Goal: Task Accomplishment & Management: Manage account settings

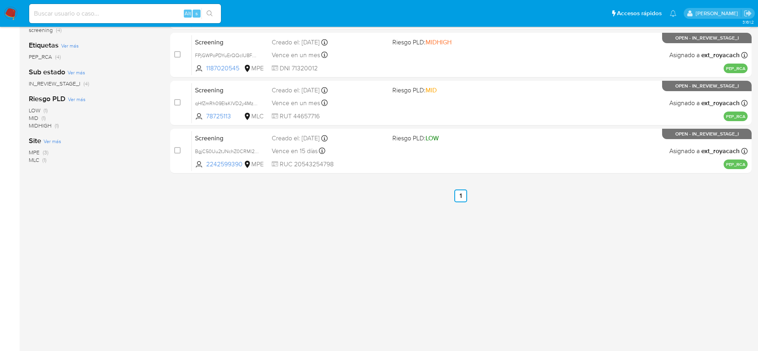
scroll to position [136, 0]
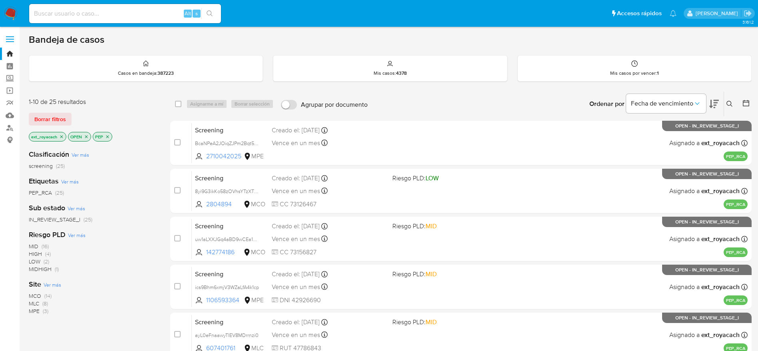
click at [8, 9] on img at bounding box center [11, 14] width 14 height 14
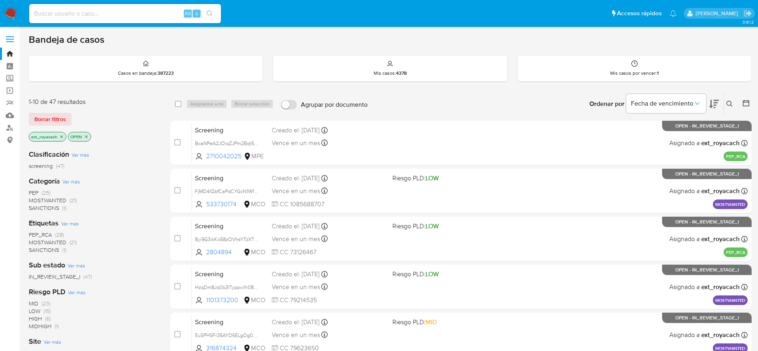
click at [48, 206] on span "SANCTIONS" at bounding box center [44, 208] width 30 height 8
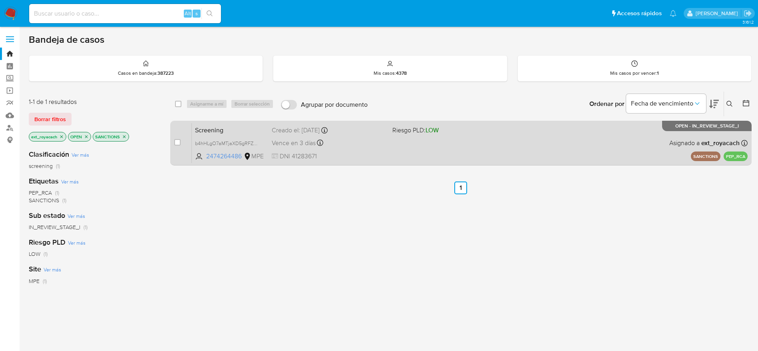
click at [358, 152] on span "DNI 41283671" at bounding box center [329, 156] width 114 height 9
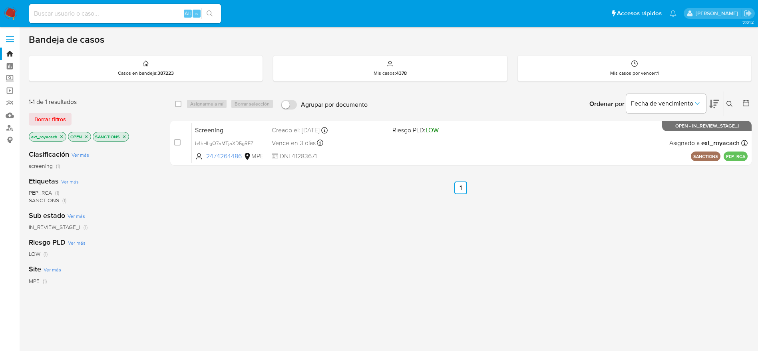
click at [14, 7] on img at bounding box center [11, 14] width 14 height 14
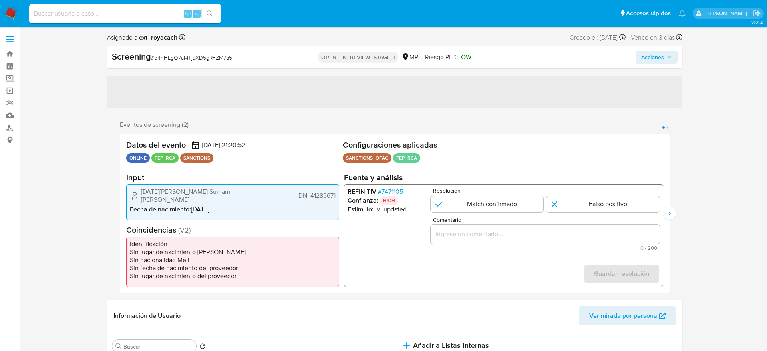
select select "10"
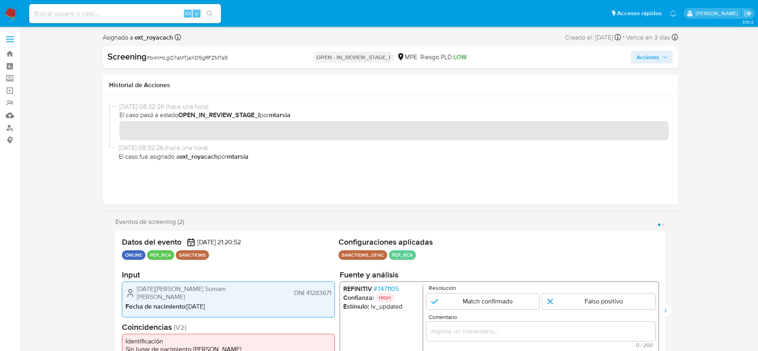
click at [189, 51] on div "Screening # b4hHLgO7aMTjaXD5gRFZM7a5" at bounding box center [201, 57] width 186 height 12
copy span "b4hHLgO7aMTjaXD5gRFZM7a5"
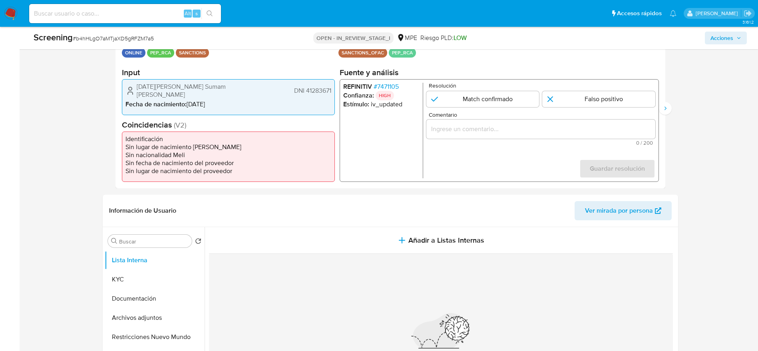
drag, startPoint x: 125, startPoint y: 77, endPoint x: 166, endPoint y: 90, distance: 42.8
click at [166, 90] on section "Input Lucia Renee Cahuas Sumam Llerena DNI 41283671 Fecha de nacimiento : 28/06…" at bounding box center [228, 92] width 213 height 48
click at [132, 87] on icon "1 de 2" at bounding box center [131, 91] width 10 height 10
drag, startPoint x: 192, startPoint y: 92, endPoint x: 183, endPoint y: 94, distance: 9.8
click at [192, 92] on span "Lucia Renee Cahuas Sumam Llerena" at bounding box center [187, 91] width 100 height 16
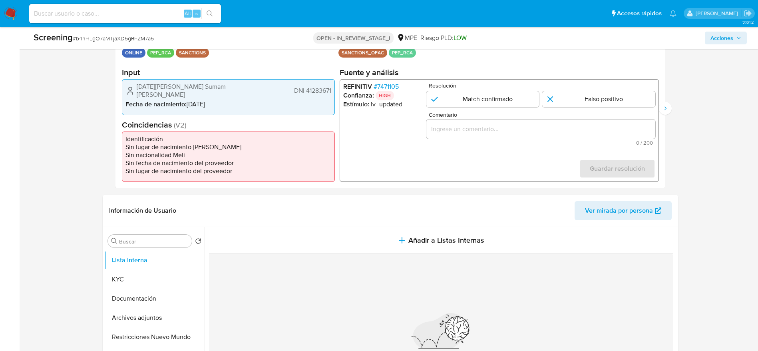
drag, startPoint x: 119, startPoint y: 91, endPoint x: 333, endPoint y: 90, distance: 214.2
click at [333, 90] on div "Datos del evento 25/09/2025 21:20:52 ONLINE PEP_RCA SANCTIONS Configuraciones a…" at bounding box center [391, 108] width 550 height 160
click at [386, 87] on span "# 7471105" at bounding box center [385, 87] width 25 height 8
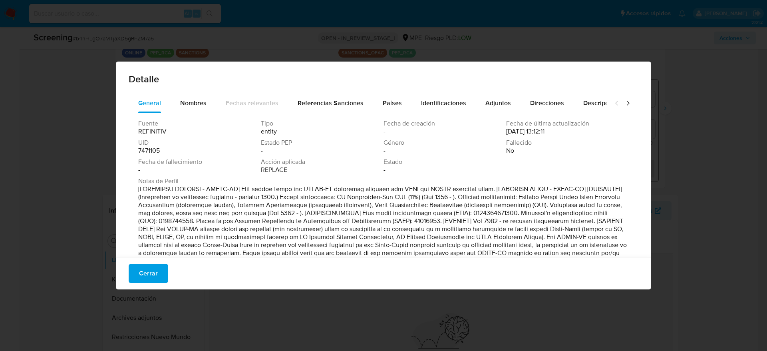
click at [193, 108] on div "Nombres" at bounding box center [193, 103] width 26 height 19
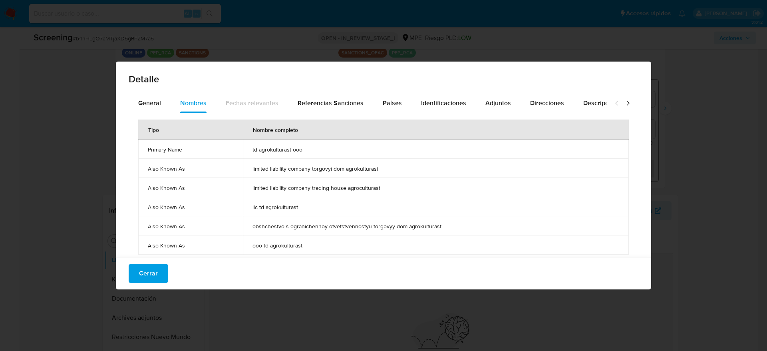
click at [287, 145] on td "td agrokulturast ooo" at bounding box center [436, 148] width 386 height 19
drag, startPoint x: 287, startPoint y: 145, endPoint x: 314, endPoint y: 130, distance: 30.8
click at [287, 144] on td "td agrokulturast ooo" at bounding box center [436, 148] width 386 height 19
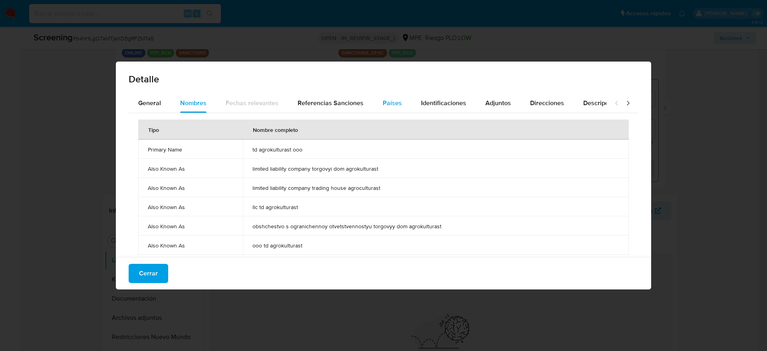
click at [379, 99] on button "Países" at bounding box center [392, 103] width 38 height 19
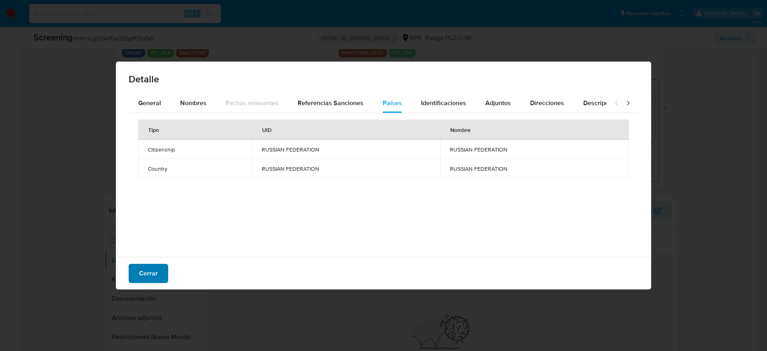
click at [165, 278] on button "Cerrar" at bounding box center [149, 273] width 40 height 19
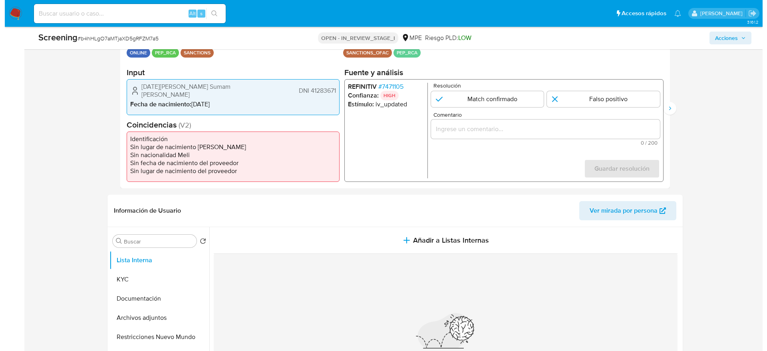
scroll to position [240, 0]
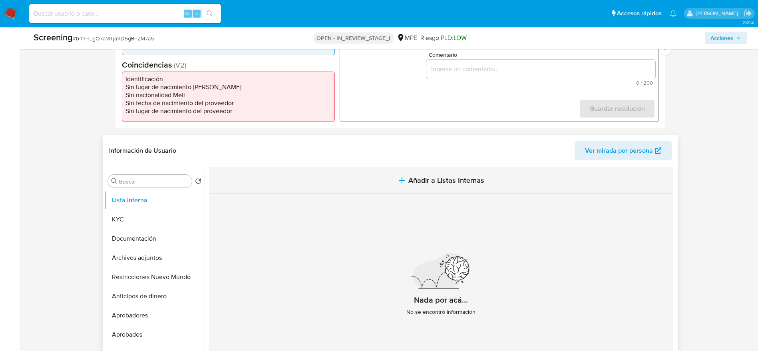
click at [423, 181] on span "Añadir a Listas Internas" at bounding box center [446, 180] width 76 height 9
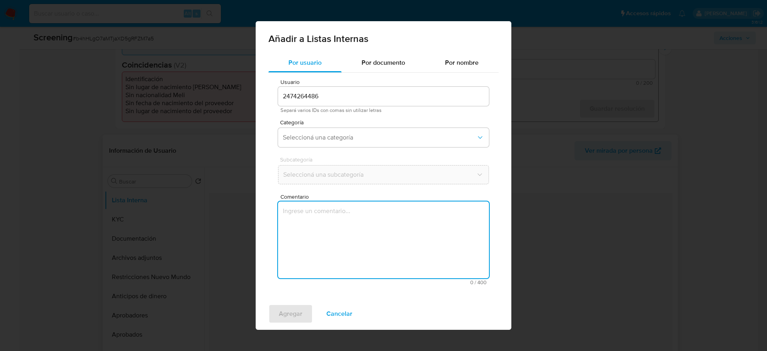
click at [399, 212] on textarea "Comentario" at bounding box center [383, 239] width 211 height 77
click at [346, 122] on span "Categoría" at bounding box center [385, 123] width 211 height 6
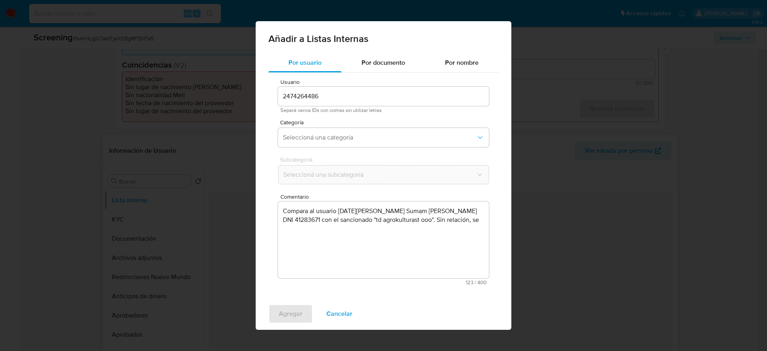
click at [454, 220] on textarea "Compara al usuario Lucia Renee Cahuas Sumam Llerena DNI 41283671 con el sancion…" at bounding box center [383, 239] width 211 height 77
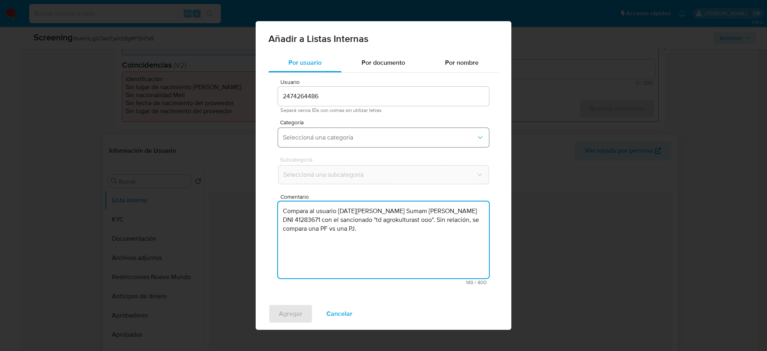
type textarea "Compara al usuario Lucia Renee Cahuas Sumam Llerena DNI 41283671 con el sancion…"
click at [426, 141] on button "Seleccioná una categoría" at bounding box center [383, 137] width 211 height 19
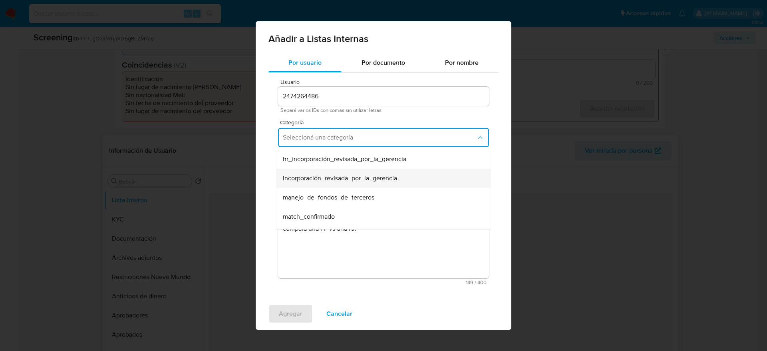
scroll to position [60, 0]
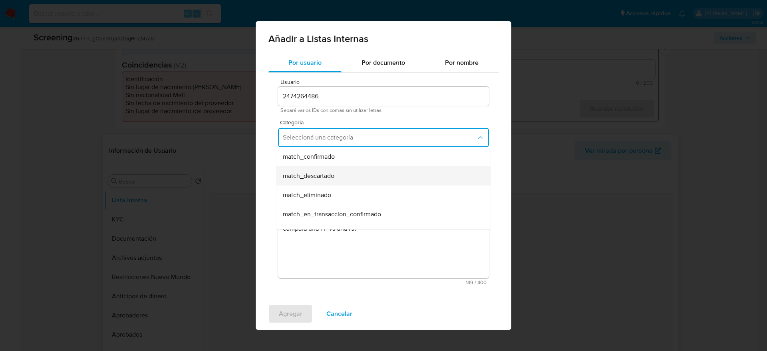
click at [376, 177] on div "match_descartado" at bounding box center [381, 175] width 197 height 19
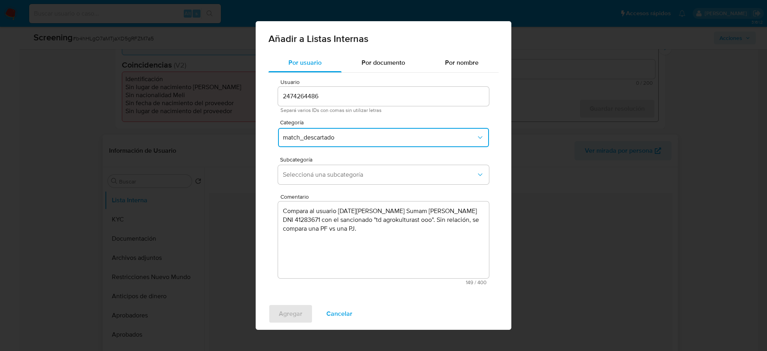
click at [376, 177] on span "Seleccioná una subcategoría" at bounding box center [379, 175] width 193 height 8
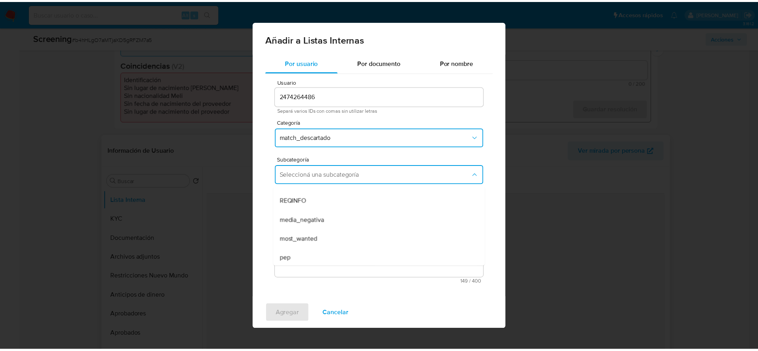
scroll to position [54, 0]
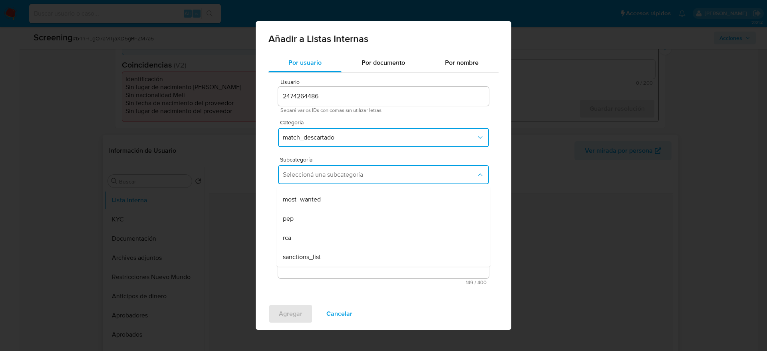
click at [349, 252] on div "sanctions_list" at bounding box center [381, 256] width 197 height 19
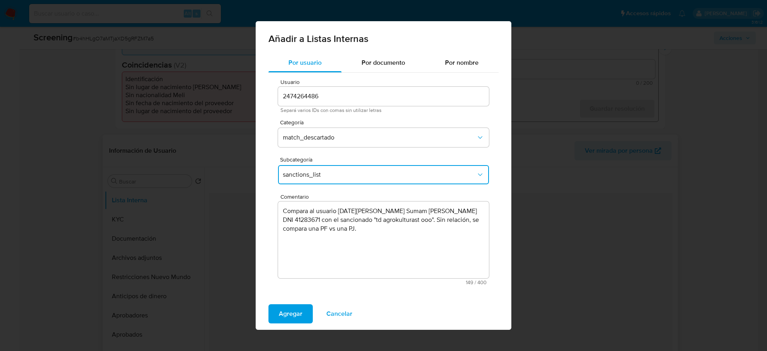
click at [339, 219] on textarea "Compara al usuario Lucia Renee Cahuas Sumam Llerena DNI 41283671 con el sancion…" at bounding box center [383, 239] width 211 height 77
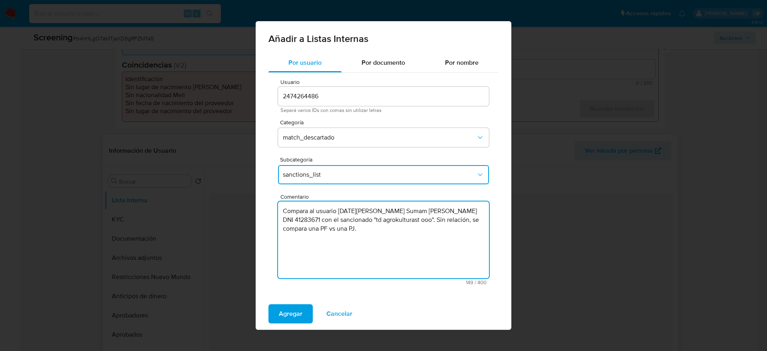
click at [339, 219] on textarea "Compara al usuario Lucia Renee Cahuas Sumam Llerena DNI 41283671 con el sancion…" at bounding box center [383, 239] width 211 height 77
click at [340, 219] on textarea "Compara al usuario Lucia Renee Cahuas Sumam Llerena DNI 41283671 con el sancion…" at bounding box center [383, 239] width 211 height 77
click at [289, 306] on span "Agregar" at bounding box center [291, 314] width 24 height 18
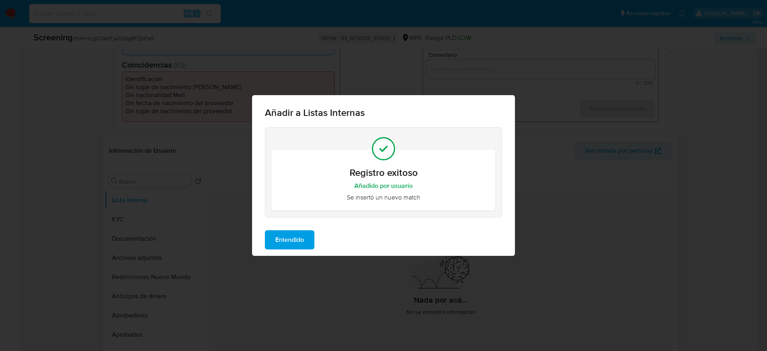
click at [315, 241] on button "Entendido" at bounding box center [290, 239] width 50 height 19
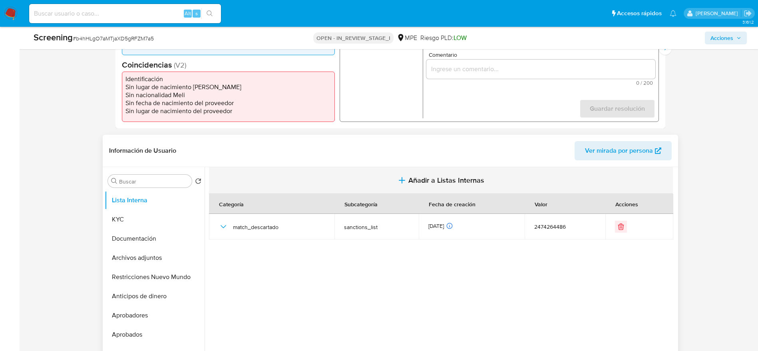
click at [381, 186] on button "Añadir a Listas Internas" at bounding box center [441, 180] width 464 height 27
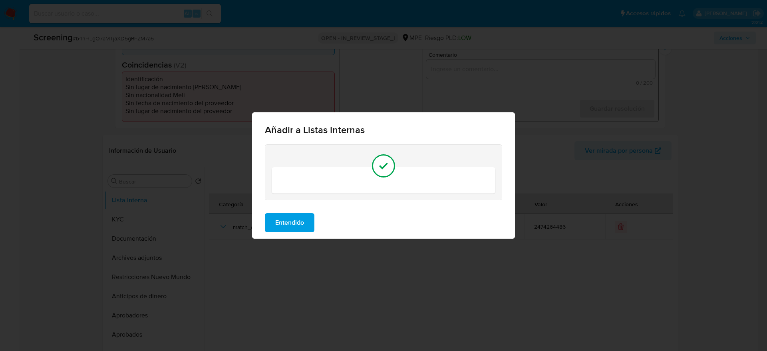
click at [370, 262] on div "Añadir a Listas Internas Entendido" at bounding box center [383, 175] width 767 height 351
click at [292, 226] on span "Entendido" at bounding box center [289, 223] width 29 height 18
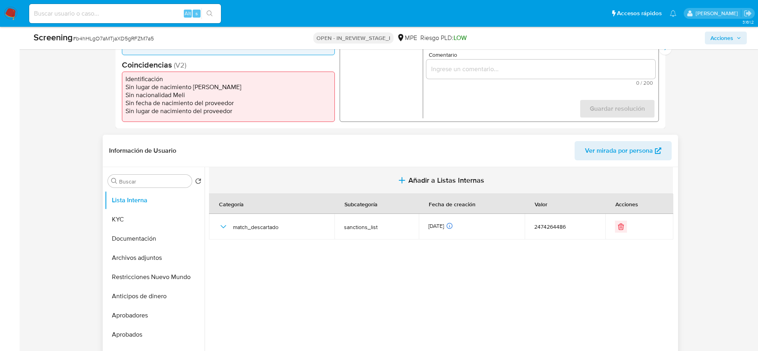
click at [352, 191] on button "Añadir a Listas Internas" at bounding box center [441, 180] width 464 height 27
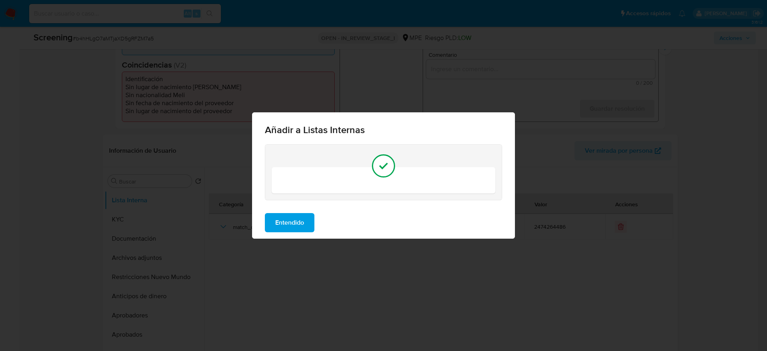
click at [291, 219] on span "Entendido" at bounding box center [289, 223] width 29 height 18
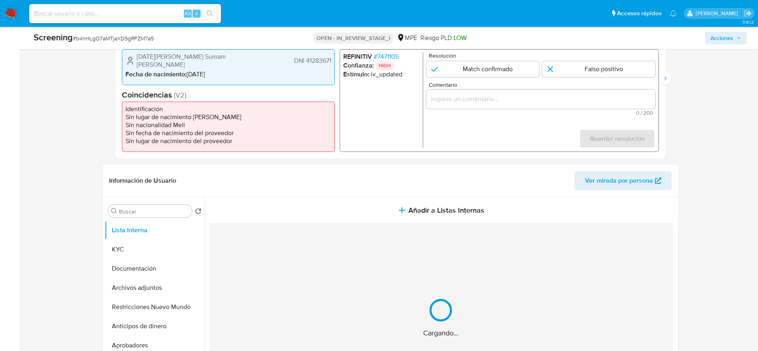
scroll to position [120, 0]
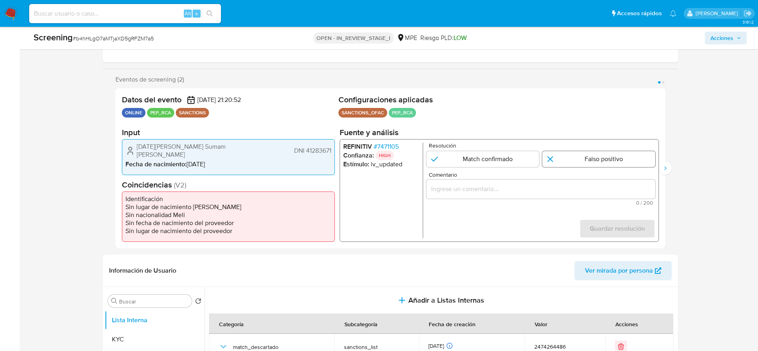
drag, startPoint x: 572, startPoint y: 150, endPoint x: 574, endPoint y: 157, distance: 7.3
click at [573, 150] on div "Resolución Match confirmado Falso positivo" at bounding box center [540, 155] width 229 height 24
click at [574, 157] on input "1 de 2" at bounding box center [598, 159] width 113 height 16
radio input "true"
click at [565, 191] on input "Comentario" at bounding box center [540, 189] width 229 height 10
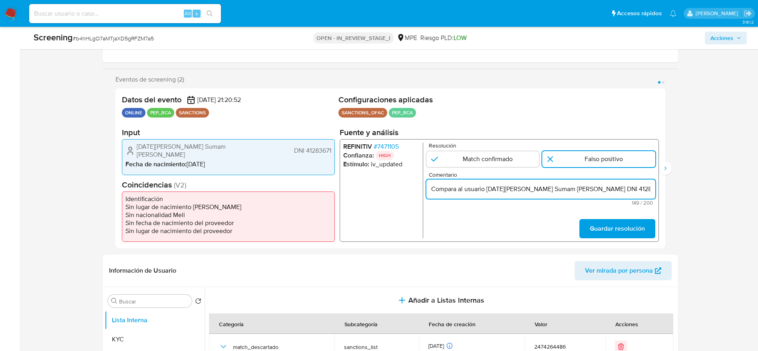
scroll to position [0, 215]
type input "Compara al usuario Lucia Renee Cahuas Sumam Llerena DNI 41283671 con el sancion…"
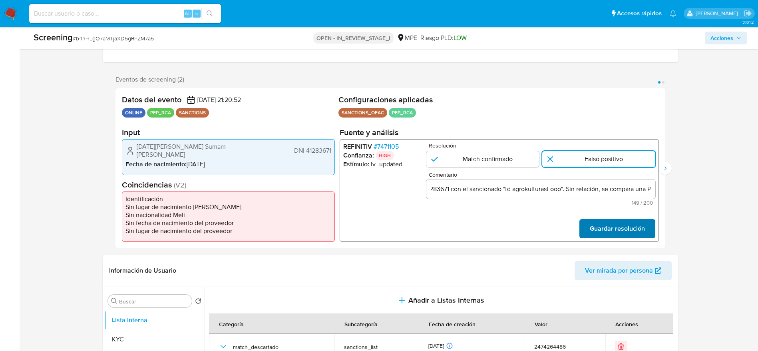
scroll to position [0, 0]
click at [618, 221] on span "Guardar resolución" at bounding box center [617, 229] width 55 height 18
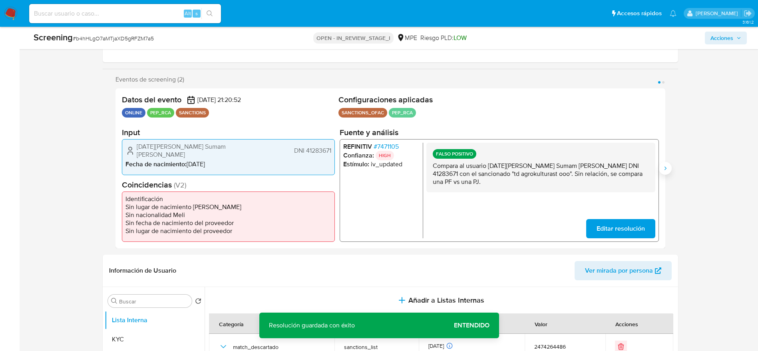
drag, startPoint x: 655, startPoint y: 167, endPoint x: 661, endPoint y: 168, distance: 5.7
drag, startPoint x: 661, startPoint y: 168, endPoint x: 604, endPoint y: 173, distance: 56.6
click at [661, 168] on button "Siguiente" at bounding box center [665, 168] width 13 height 13
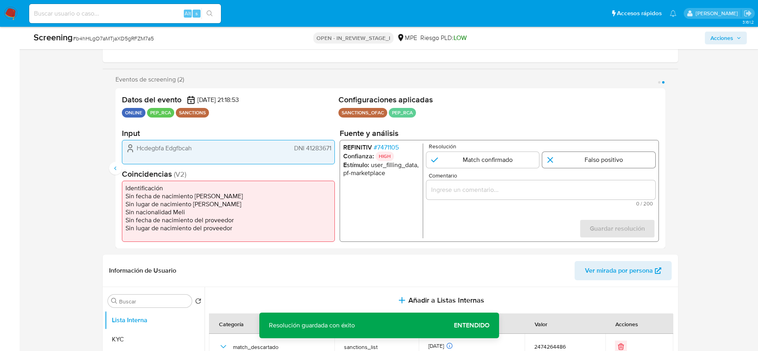
click at [586, 157] on input "2 de 2" at bounding box center [598, 160] width 113 height 16
radio input "true"
click at [520, 177] on span "Comentario" at bounding box center [542, 176] width 229 height 6
click at [520, 185] on input "Comentario" at bounding box center [540, 190] width 229 height 10
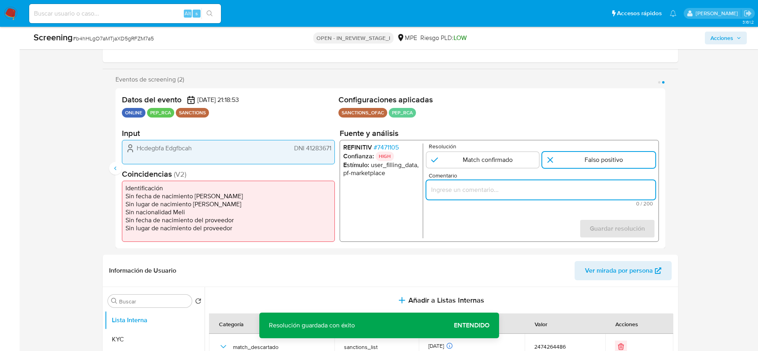
click at [520, 183] on div "2 de 2" at bounding box center [540, 189] width 229 height 19
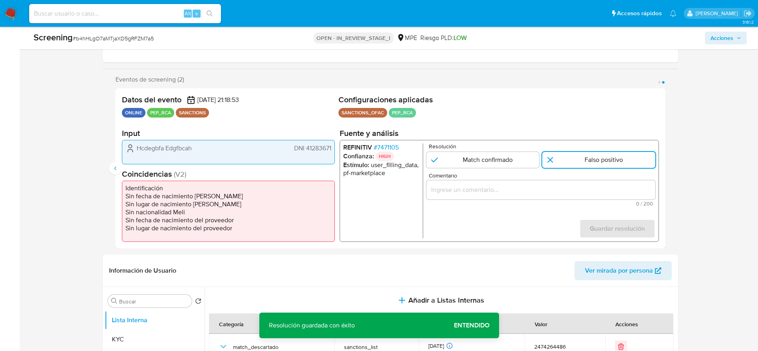
click at [532, 187] on input "Comentario" at bounding box center [540, 190] width 229 height 10
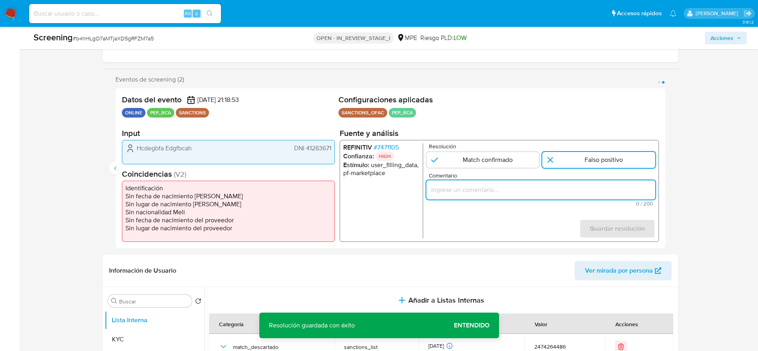
paste input "Compara al usuario Lucia Renee Cahuas Sumam Llerena DNI 41283671 con el sancion…"
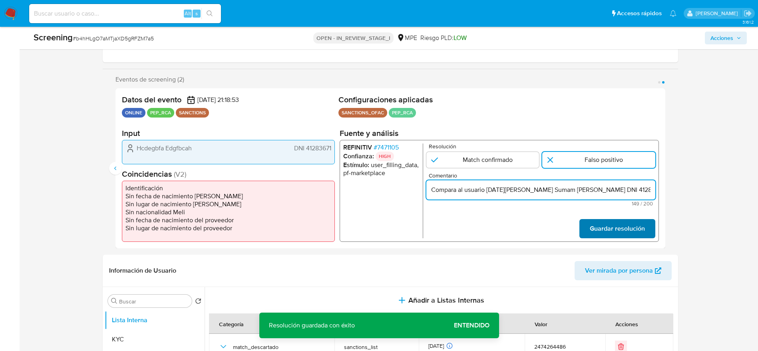
scroll to position [0, 215]
type input "Compara al usuario Lucia Renee Cahuas Sumam Llerena DNI 41283671 con el sancion…"
click at [610, 228] on span "Guardar resolución" at bounding box center [617, 229] width 55 height 18
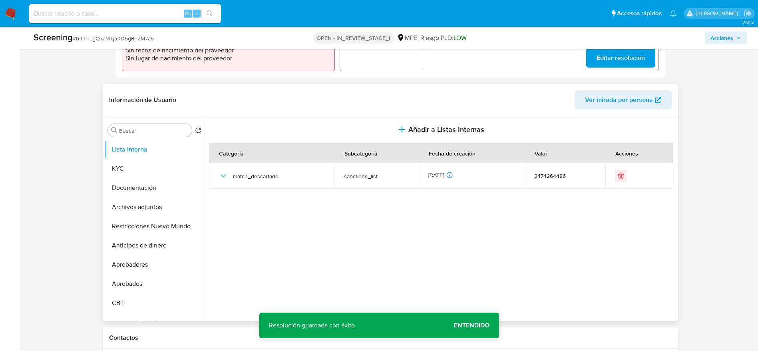
scroll to position [360, 0]
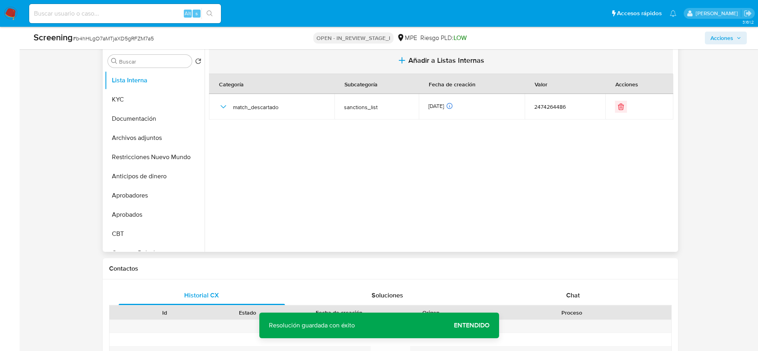
click at [427, 65] on span "Añadir a Listas Internas" at bounding box center [446, 60] width 76 height 9
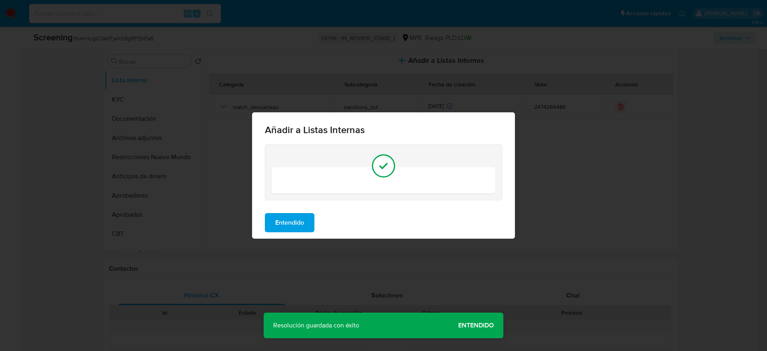
drag, startPoint x: 285, startPoint y: 223, endPoint x: 281, endPoint y: 224, distance: 4.5
click at [283, 224] on span "Entendido" at bounding box center [289, 223] width 29 height 18
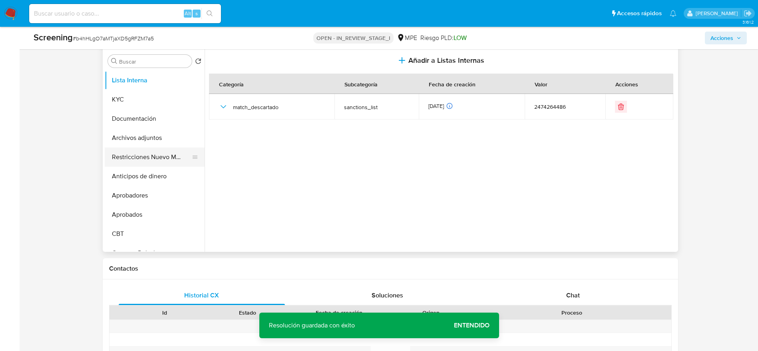
click at [157, 158] on button "Restricciones Nuevo Mundo" at bounding box center [152, 156] width 94 height 19
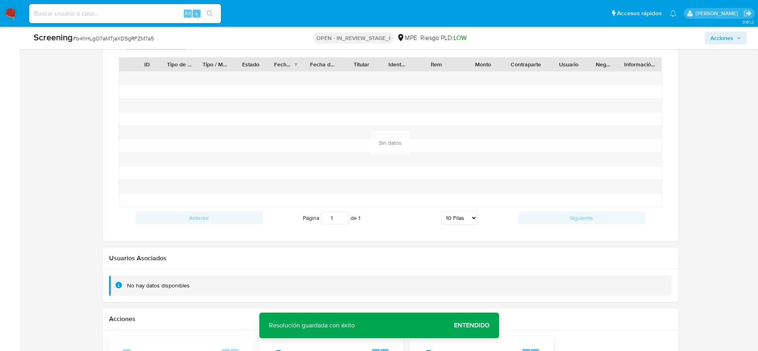
scroll to position [1150, 0]
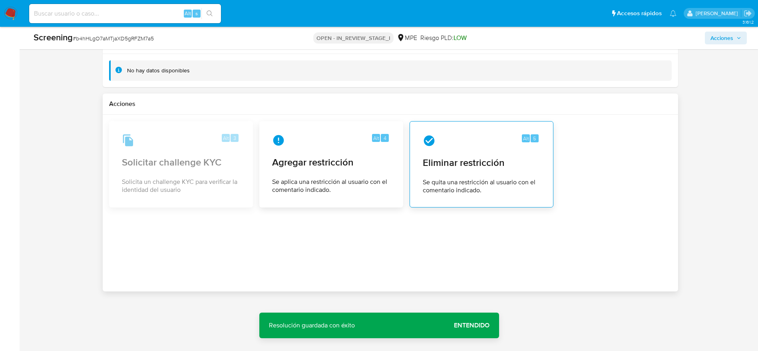
click at [450, 157] on span "Eliminar restricción" at bounding box center [482, 163] width 118 height 12
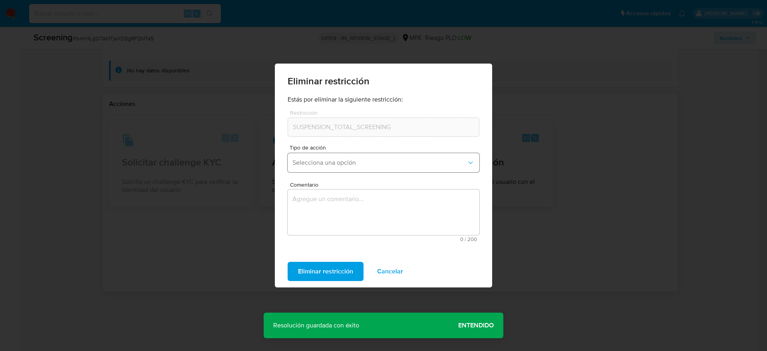
click at [334, 165] on span "Selecciona una opción" at bounding box center [380, 163] width 174 height 8
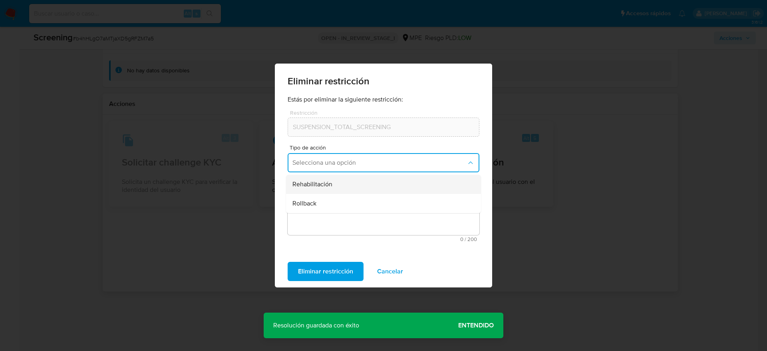
drag, startPoint x: 336, startPoint y: 193, endPoint x: 335, endPoint y: 187, distance: 6.1
click at [335, 187] on ul "Rehabilitación Rollback" at bounding box center [383, 194] width 195 height 38
drag, startPoint x: 335, startPoint y: 187, endPoint x: 360, endPoint y: 210, distance: 34.2
click at [335, 186] on div "Rehabilitación" at bounding box center [381, 184] width 177 height 19
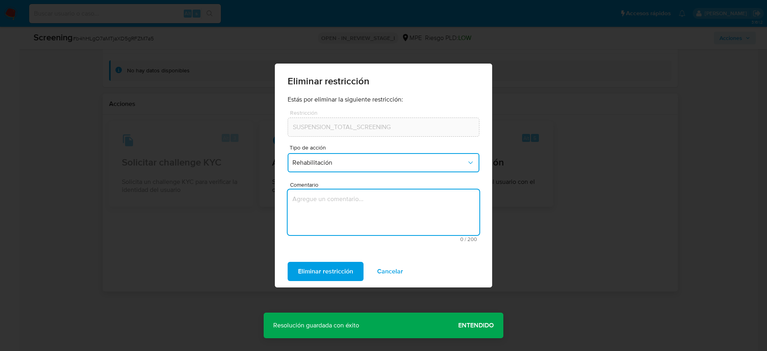
click at [361, 212] on textarea "Comentario" at bounding box center [384, 212] width 192 height 46
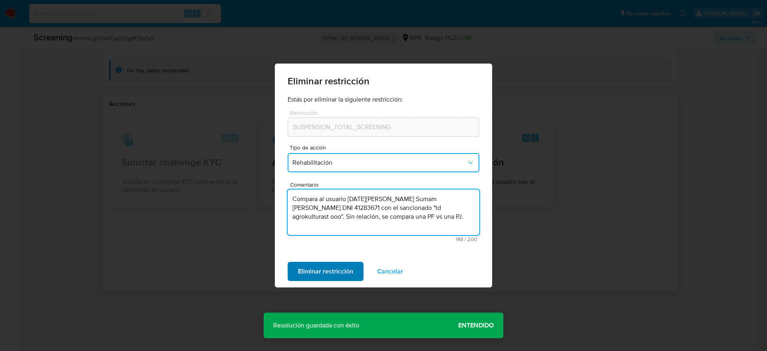
type textarea "Compara al usuario Lucia Renee Cahuas Sumam Llerena DNI 41283671 con el sancion…"
click at [314, 273] on span "Eliminar restricción" at bounding box center [325, 272] width 55 height 18
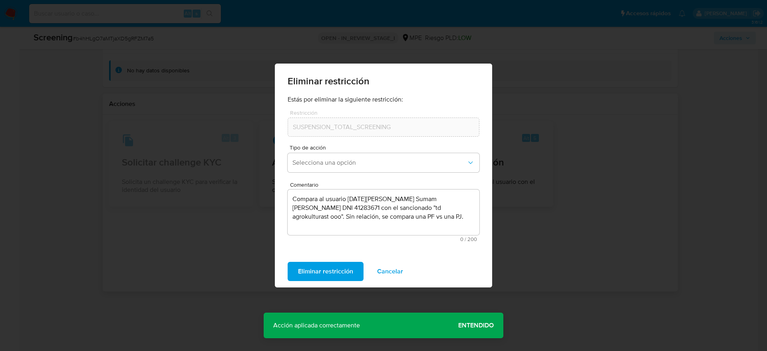
drag, startPoint x: 472, startPoint y: 320, endPoint x: 464, endPoint y: 310, distance: 12.8
click at [473, 325] on span "Entendido" at bounding box center [476, 325] width 36 height 0
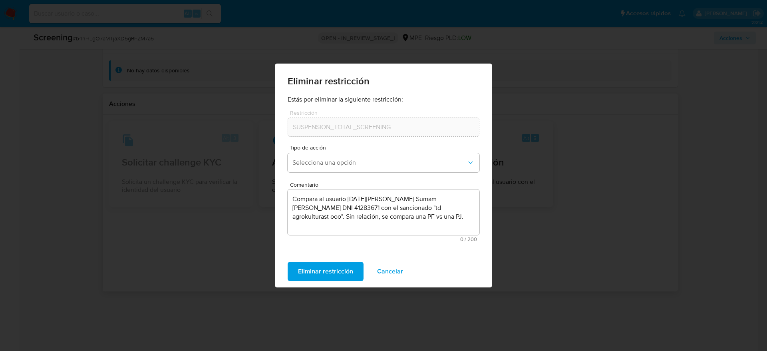
click at [388, 273] on span "Cancelar" at bounding box center [390, 272] width 26 height 18
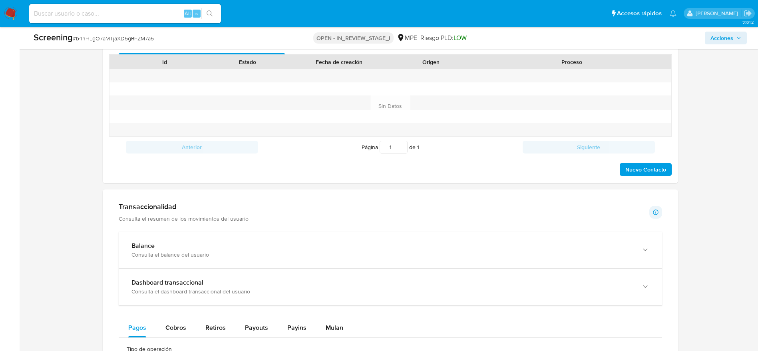
scroll to position [371, 0]
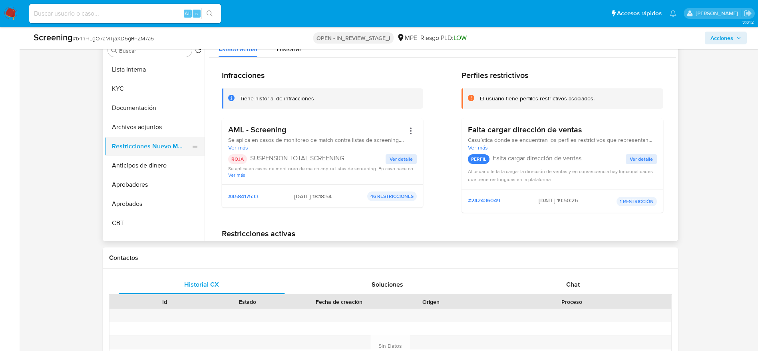
click at [180, 137] on button "Restricciones Nuevo Mundo" at bounding box center [152, 146] width 94 height 19
click at [173, 134] on button "Archivos adjuntos" at bounding box center [152, 127] width 94 height 19
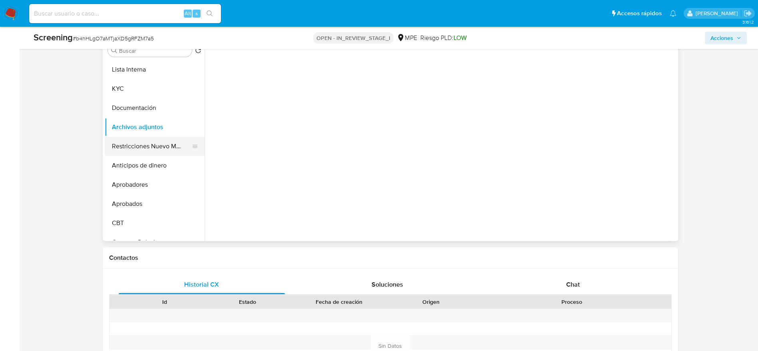
click at [171, 139] on button "Restricciones Nuevo Mundo" at bounding box center [152, 146] width 94 height 19
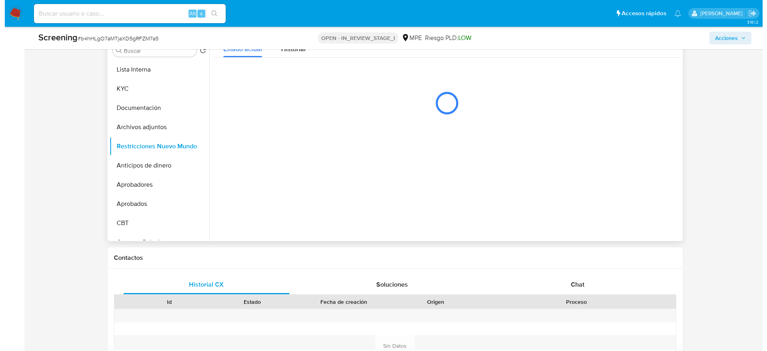
scroll to position [311, 0]
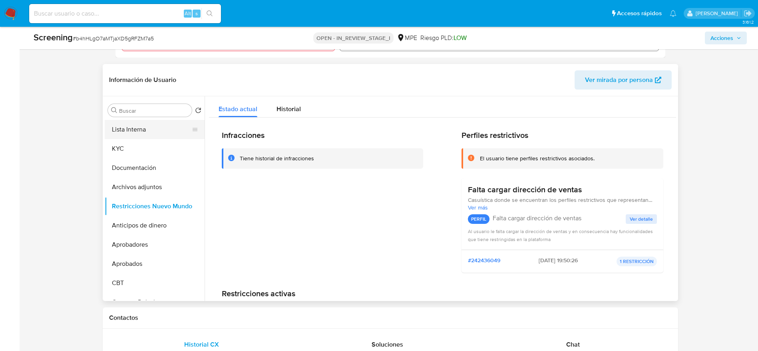
click at [138, 122] on button "Lista Interna" at bounding box center [152, 129] width 94 height 19
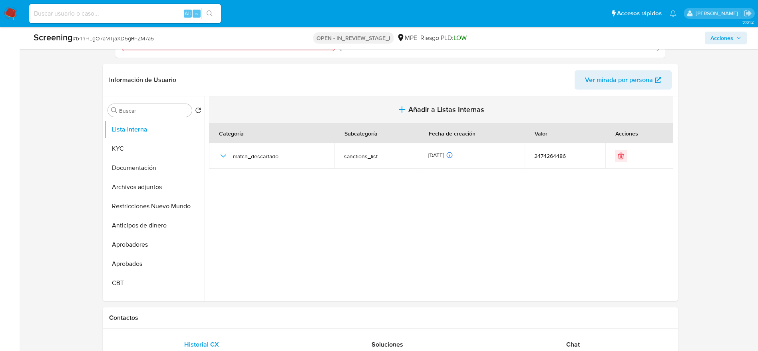
click at [313, 120] on button "Añadir a Listas Internas" at bounding box center [441, 109] width 464 height 27
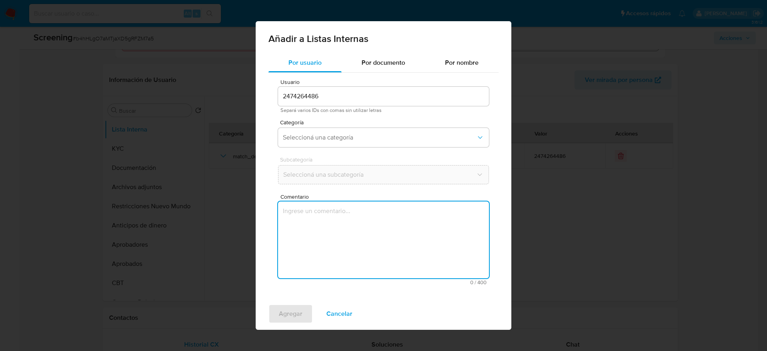
click at [359, 273] on textarea "Comentario" at bounding box center [383, 239] width 211 height 77
click at [327, 220] on textarea "Compara al usuario Lucia Renee Cahuas Sumam Llerena DNI 41283671 con el sancion…" at bounding box center [383, 239] width 211 height 77
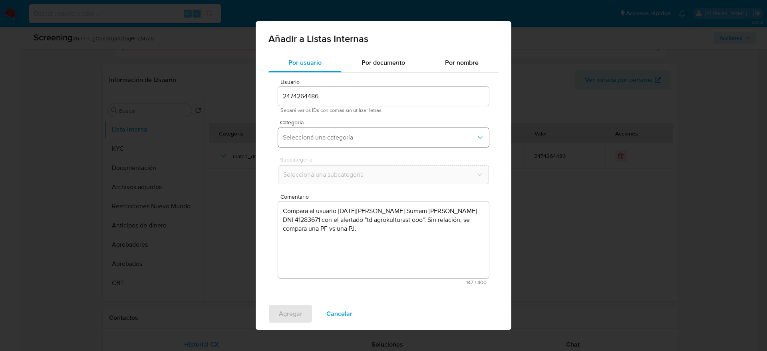
click at [403, 144] on button "Seleccioná una categoría" at bounding box center [383, 137] width 211 height 19
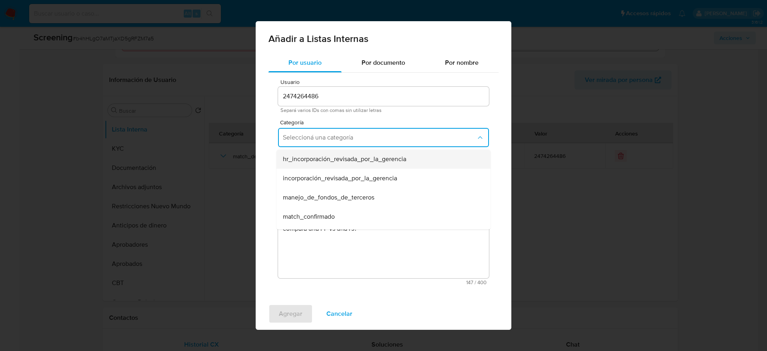
scroll to position [60, 0]
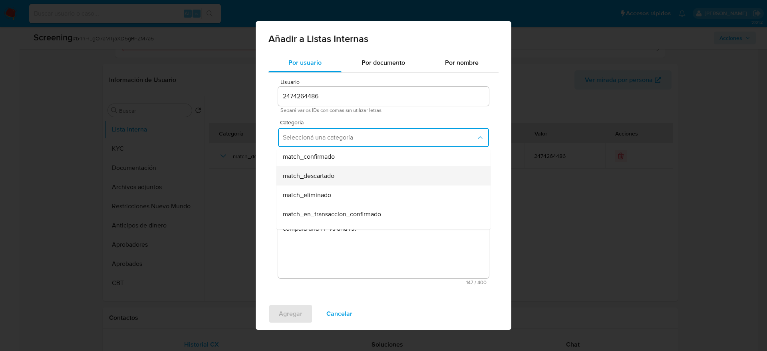
click at [369, 175] on div "match_descartado" at bounding box center [381, 175] width 197 height 19
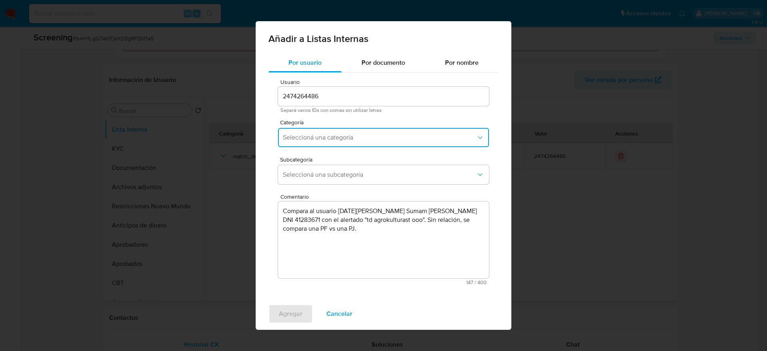
click at [369, 175] on span "Seleccioná una subcategoría" at bounding box center [379, 175] width 193 height 8
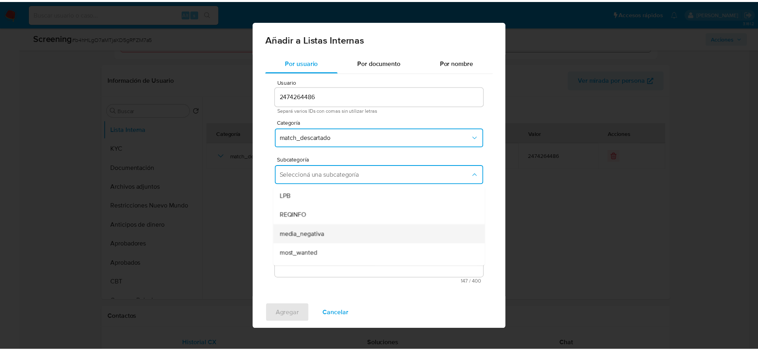
scroll to position [54, 0]
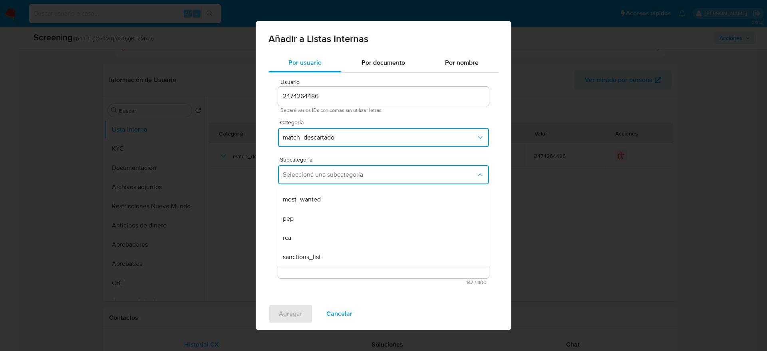
drag, startPoint x: 329, startPoint y: 219, endPoint x: 329, endPoint y: 224, distance: 4.8
click at [329, 224] on div "pep" at bounding box center [381, 218] width 197 height 19
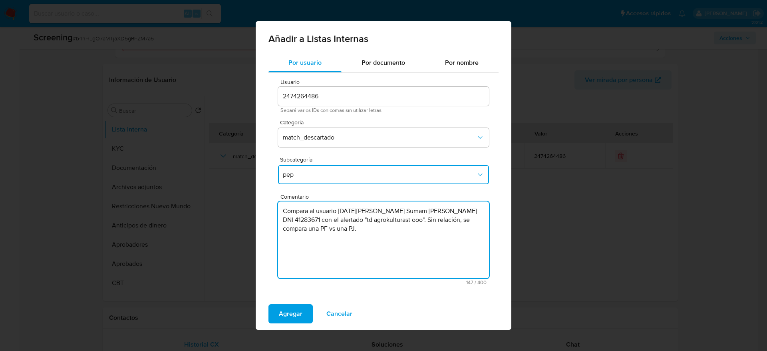
click at [315, 223] on textarea "Compara al usuario Lucia Renee Cahuas Sumam Llerena DNI 41283671 con el alertad…" at bounding box center [383, 239] width 211 height 77
type textarea "Compara al usuario Lucia Renee Cahuas Sumam Llerena DNI 41283671 con el PEP "td…"
click at [281, 311] on span "Agregar" at bounding box center [291, 314] width 24 height 18
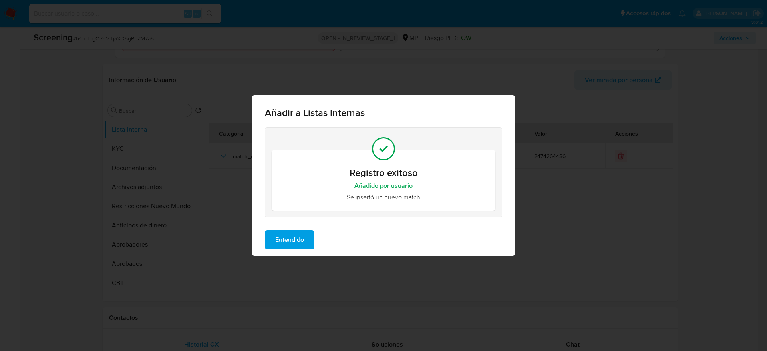
click at [297, 238] on span "Entendido" at bounding box center [289, 240] width 29 height 18
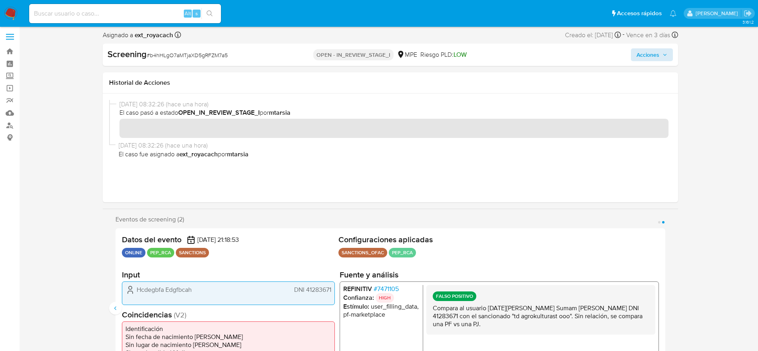
scroll to position [0, 0]
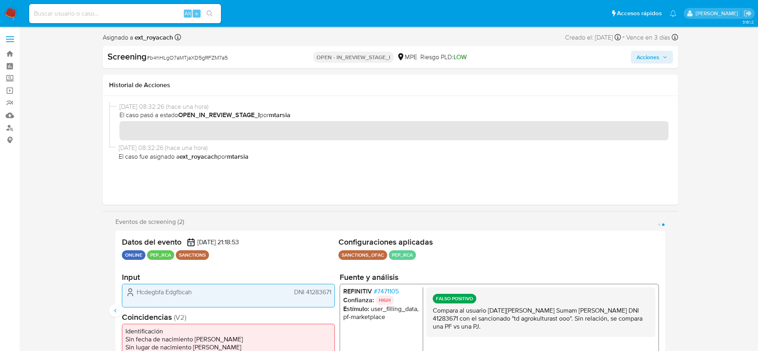
click at [653, 61] on span "Acciones" at bounding box center [648, 57] width 23 height 13
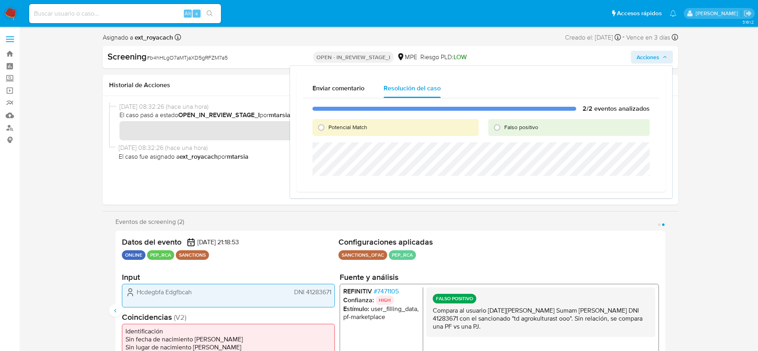
click at [528, 130] on span "Falso positivo" at bounding box center [521, 127] width 34 height 8
click at [504, 130] on input "Falso positivo" at bounding box center [497, 127] width 13 height 13
radio input "true"
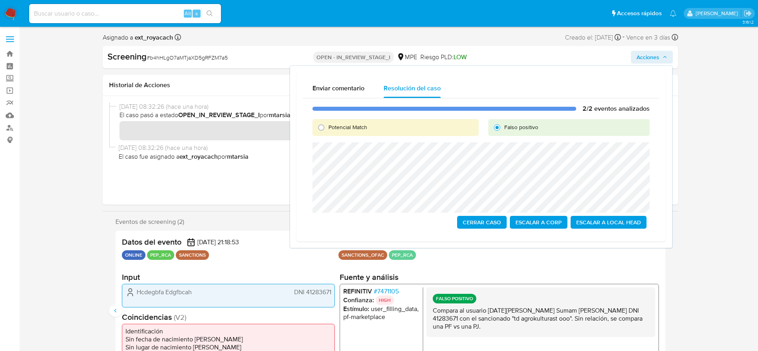
click at [478, 222] on span "Cerrar Caso" at bounding box center [482, 222] width 38 height 11
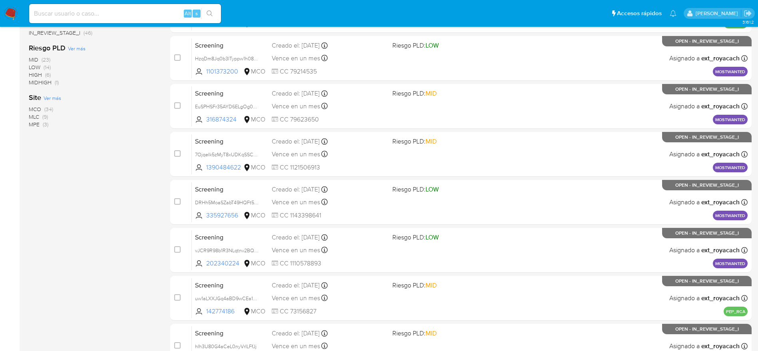
scroll to position [309, 0]
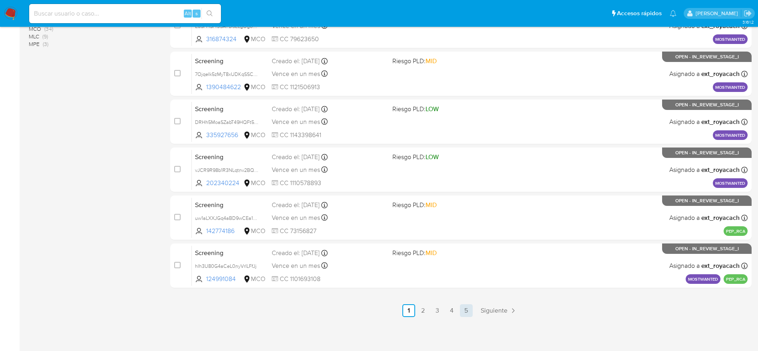
click at [467, 308] on link "5" at bounding box center [466, 310] width 13 height 13
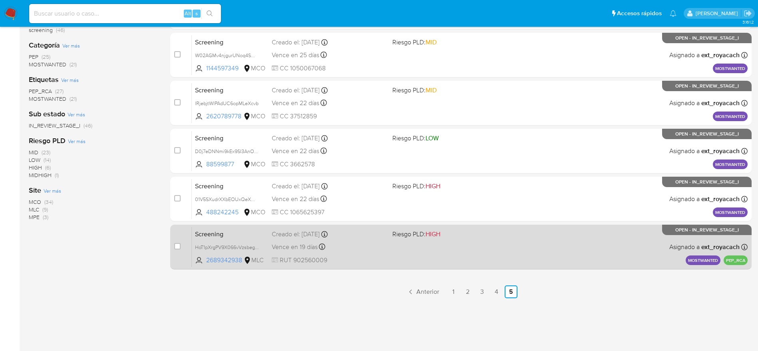
scroll to position [76, 0]
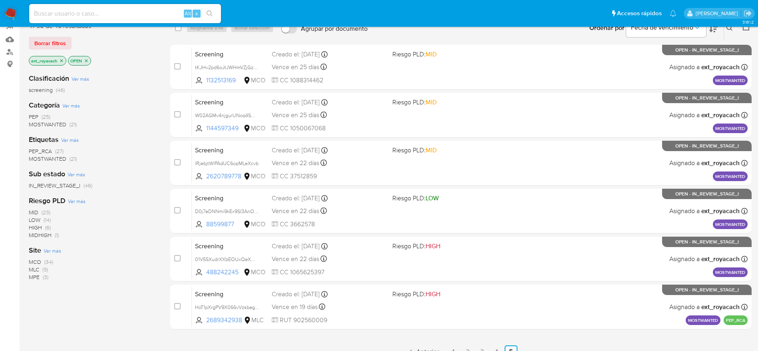
click at [65, 128] on span "MOSTWANTED" at bounding box center [48, 124] width 38 height 8
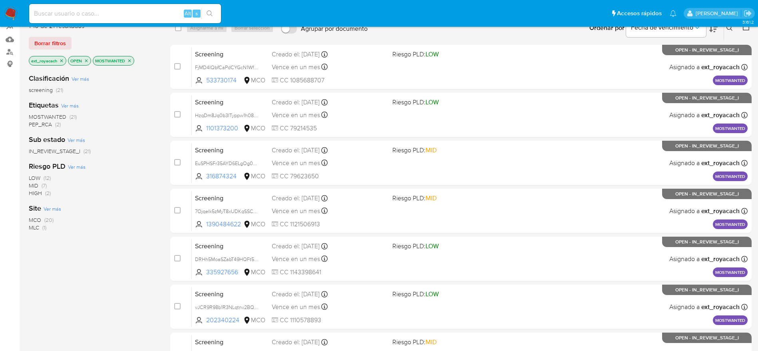
click at [70, 116] on span "(21)" at bounding box center [73, 117] width 7 height 8
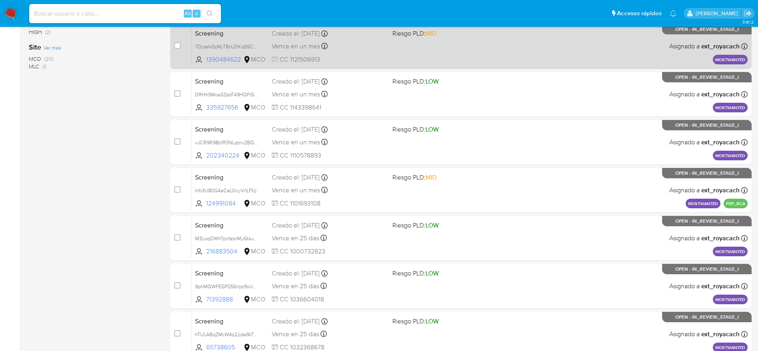
scroll to position [309, 0]
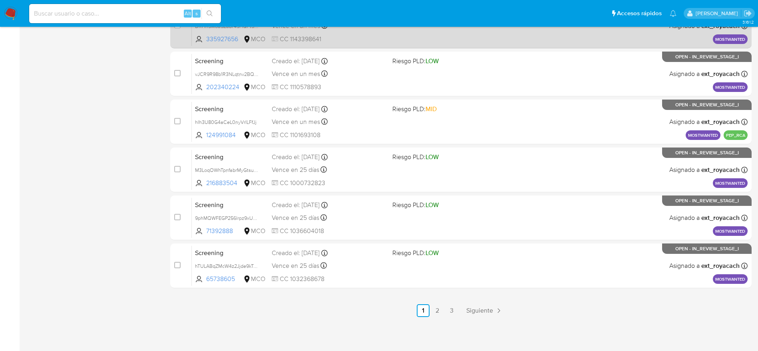
click at [451, 315] on link "3" at bounding box center [452, 310] width 13 height 13
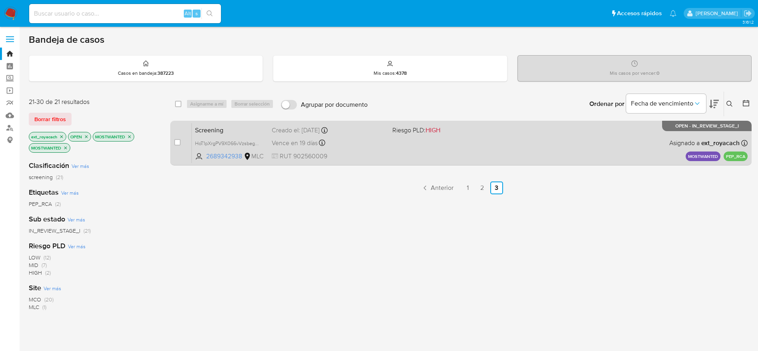
click at [402, 141] on div "Screening HoT1pXrgPV9X066vVzsbegYN 2689342938 MLC Riesgo PLD: HIGH Creado el: 1…" at bounding box center [470, 143] width 556 height 40
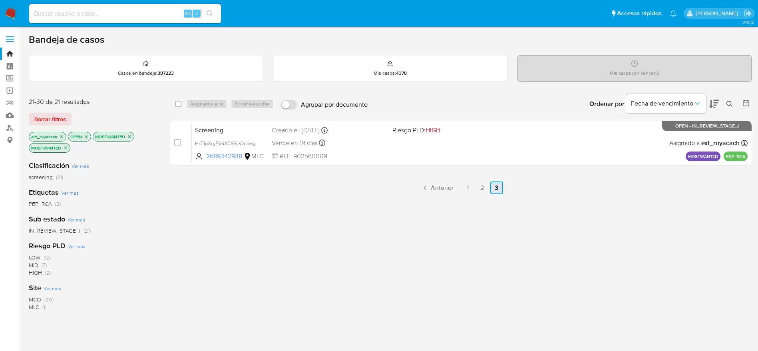
click at [480, 184] on link "2" at bounding box center [482, 187] width 13 height 13
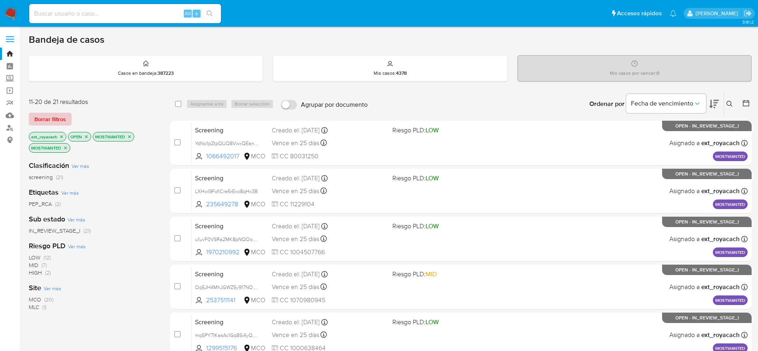
click at [44, 116] on span "Borrar filtros" at bounding box center [50, 119] width 32 height 11
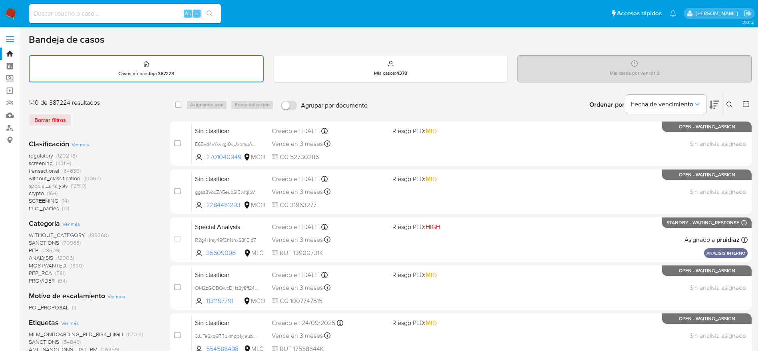
click at [48, 264] on span "MOSTWANTED" at bounding box center [48, 265] width 38 height 8
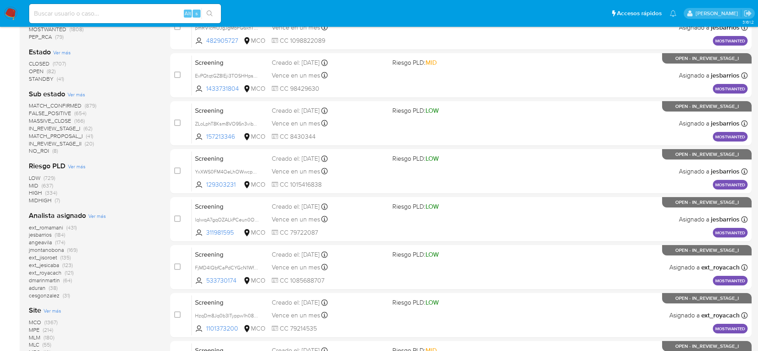
scroll to position [180, 0]
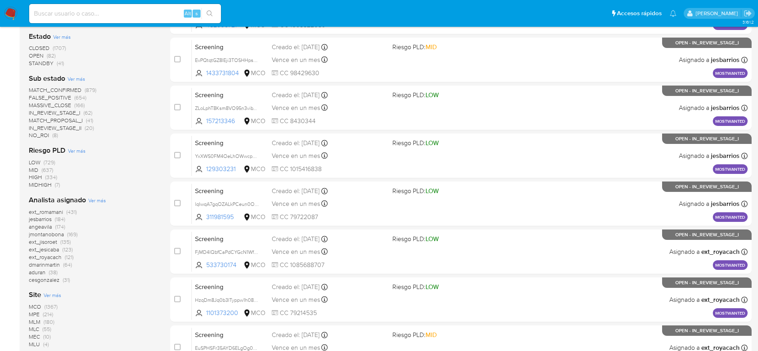
click at [41, 329] on span "MLC (55)" at bounding box center [40, 329] width 22 height 8
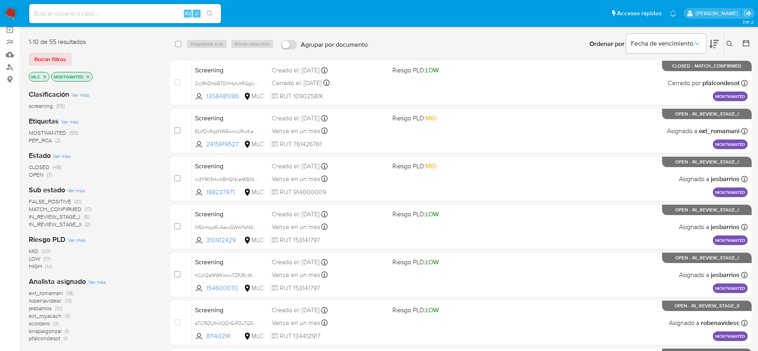
scroll to position [60, 0]
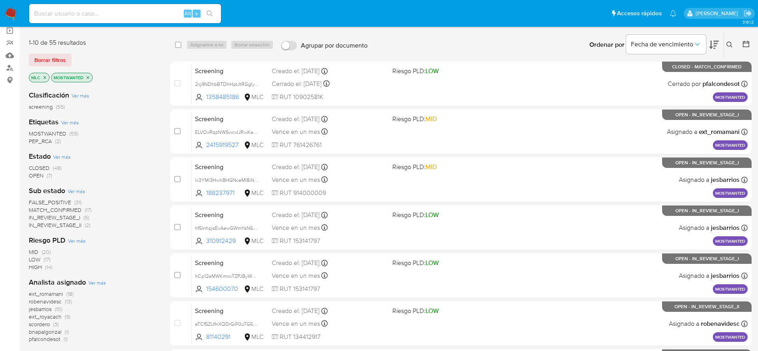
click at [71, 130] on span "(55)" at bounding box center [74, 134] width 9 height 8
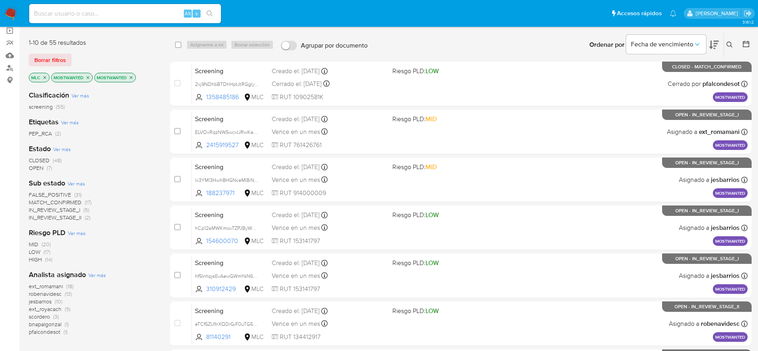
click at [42, 309] on span "ext_royacach" at bounding box center [45, 309] width 33 height 8
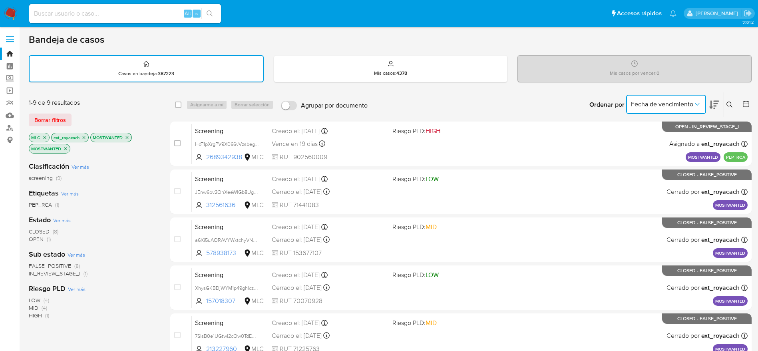
click at [687, 109] on button "Fecha de vencimiento" at bounding box center [666, 104] width 80 height 19
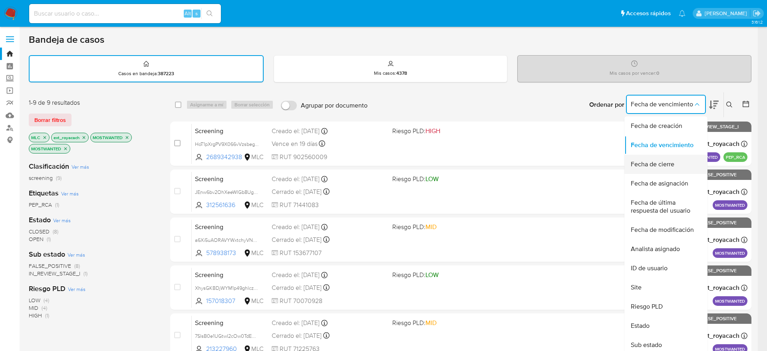
click at [660, 170] on div "Fecha de cierre" at bounding box center [664, 164] width 66 height 19
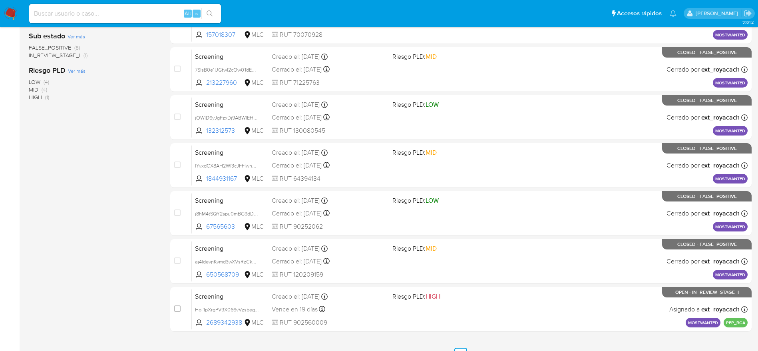
scroll to position [262, 0]
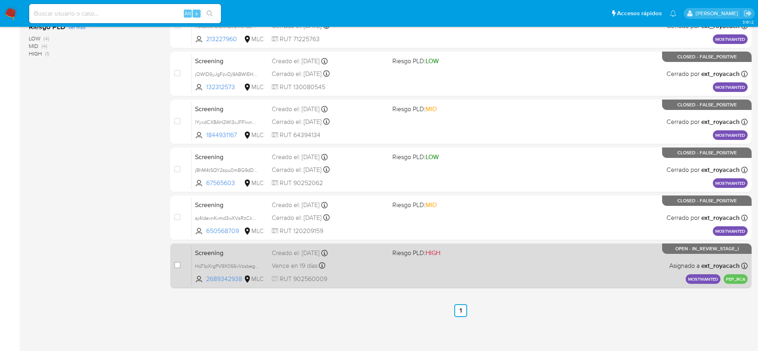
click at [383, 275] on span "RUT 902560009" at bounding box center [329, 279] width 114 height 9
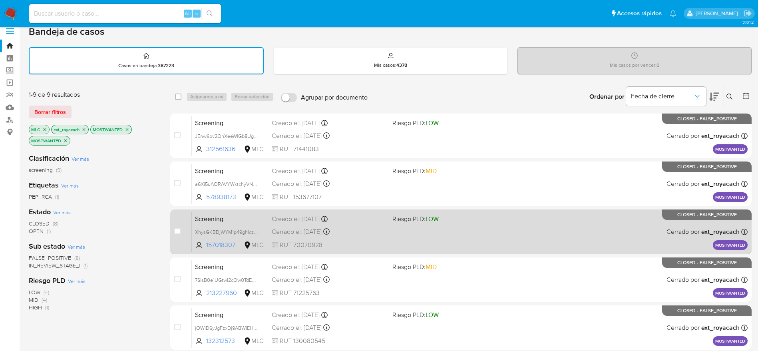
scroll to position [0, 0]
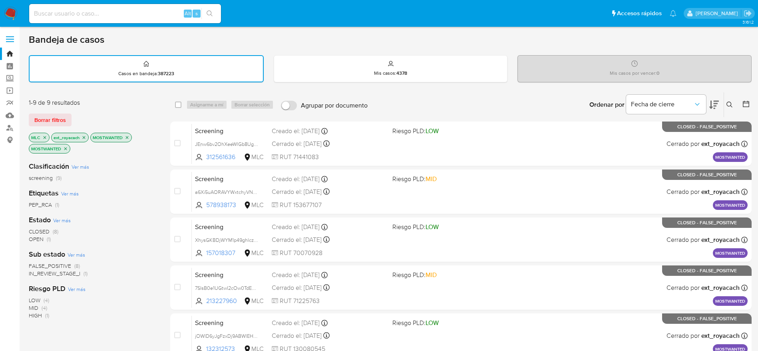
click at [450, 115] on div "Ordenar por Fecha de cierre No es posible ordenar los resultados mientras se en…" at bounding box center [562, 104] width 380 height 25
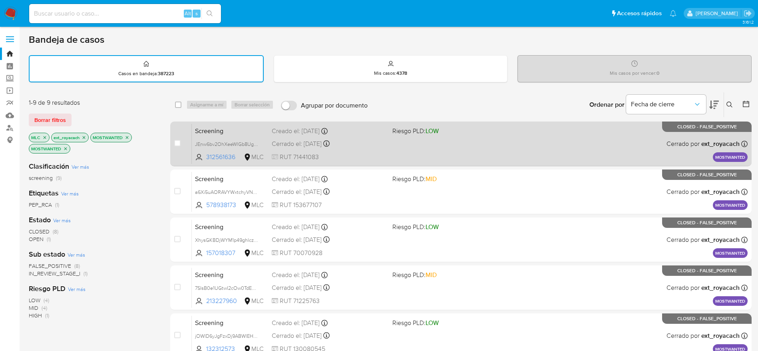
click at [449, 133] on span "Riesgo PLD: LOW" at bounding box center [450, 130] width 114 height 10
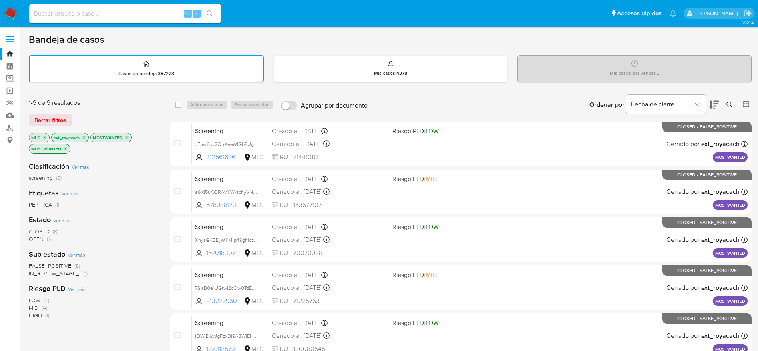
click at [82, 136] on icon "close-filter" at bounding box center [84, 137] width 5 height 5
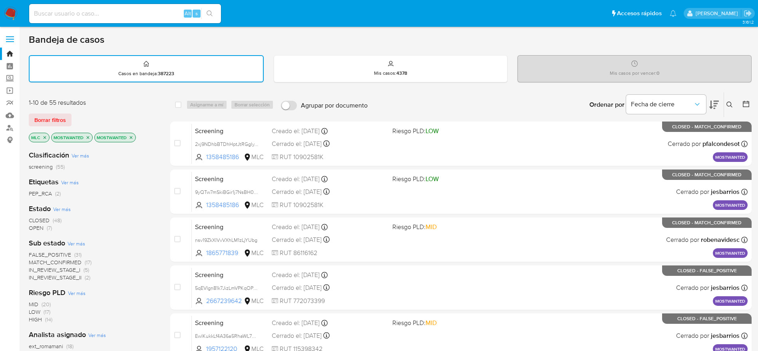
scroll to position [60, 0]
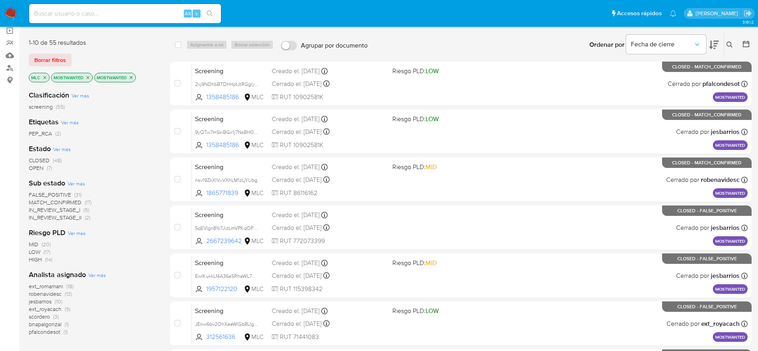
click at [40, 285] on span "ext_romamani" at bounding box center [46, 286] width 34 height 8
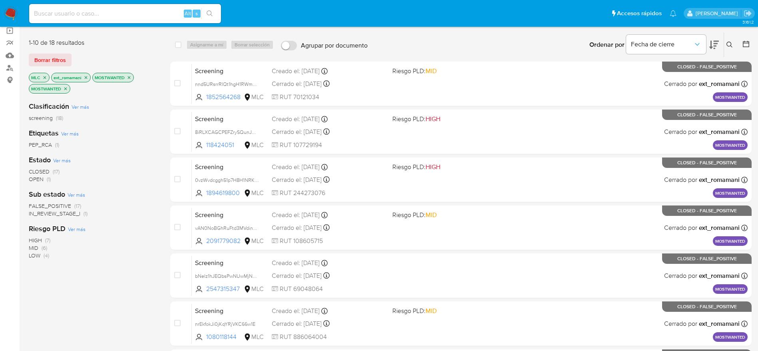
scroll to position [310, 0]
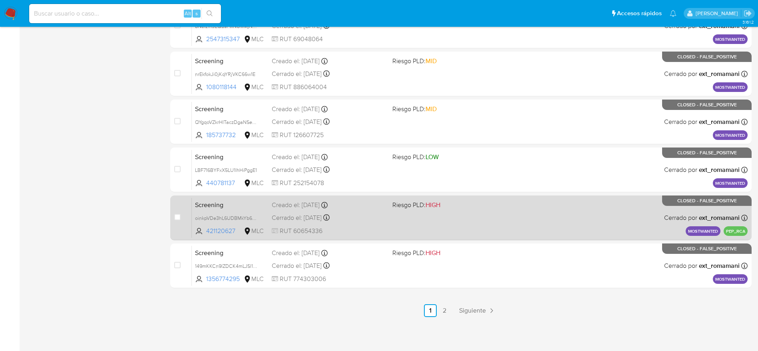
click at [483, 210] on div "Screening oinkpVDe3hL6UDBMkYb6XJ99 421120627 MLC Riesgo PLD: HIGH Creado el: 13…" at bounding box center [470, 217] width 556 height 40
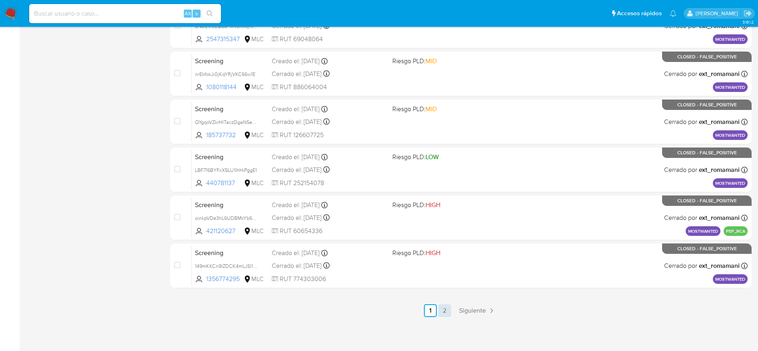
click at [444, 307] on link "2" at bounding box center [444, 310] width 13 height 13
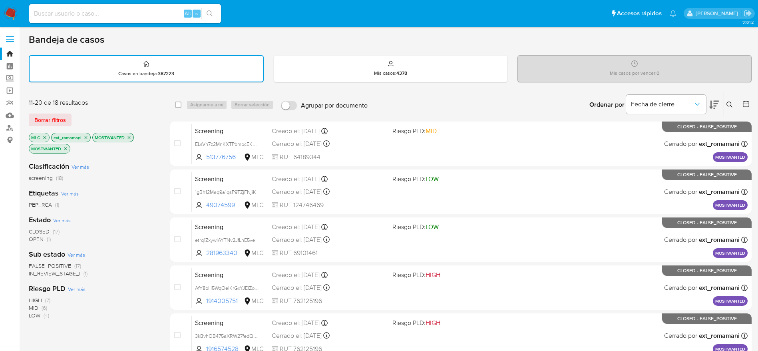
drag, startPoint x: 45, startPoint y: 117, endPoint x: 225, endPoint y: 119, distance: 180.3
click at [45, 117] on span "Borrar filtros" at bounding box center [50, 119] width 32 height 11
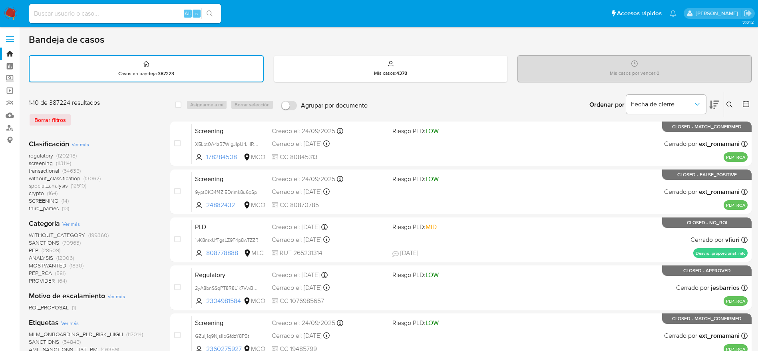
click at [726, 105] on button at bounding box center [730, 105] width 13 height 10
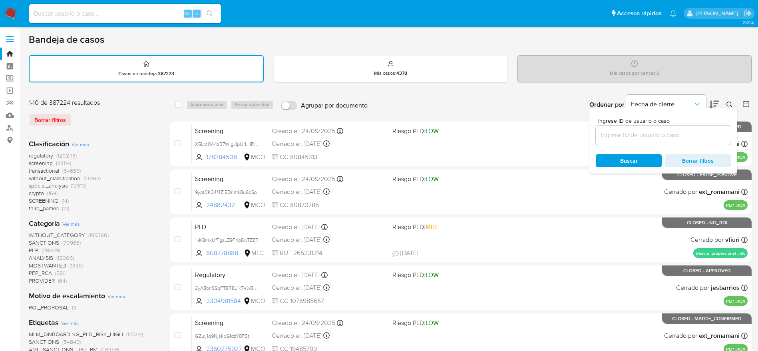
click at [712, 147] on div "Ingrese ID de usuario o caso Buscar Borrar filtros" at bounding box center [664, 140] width 148 height 65
click at [711, 145] on div "Ingrese ID de usuario o caso Buscar Borrar filtros" at bounding box center [664, 140] width 148 height 65
click at [711, 138] on input at bounding box center [663, 135] width 135 height 10
paste input "2xj9NDhbBTDhHptJtRGglyYV"
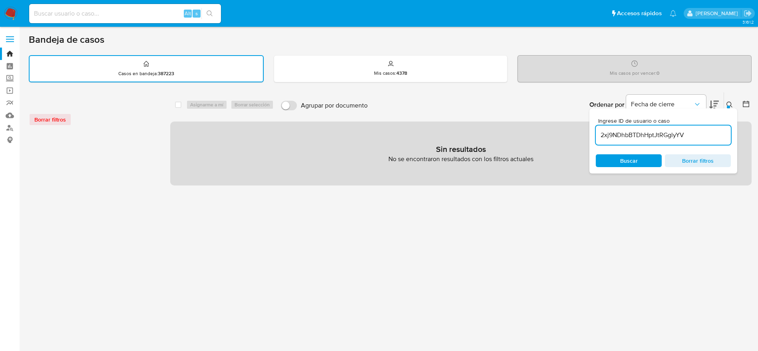
click at [709, 135] on input "2xj9NDhbBTDhHptJtRGglyYV" at bounding box center [663, 135] width 135 height 10
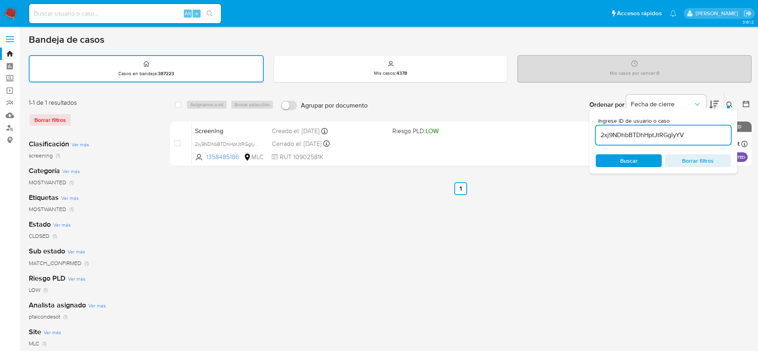
click at [667, 248] on div "select-all-cases-checkbox Asignarme a mí Borrar selección Agrupar por documento…" at bounding box center [461, 267] width 582 height 351
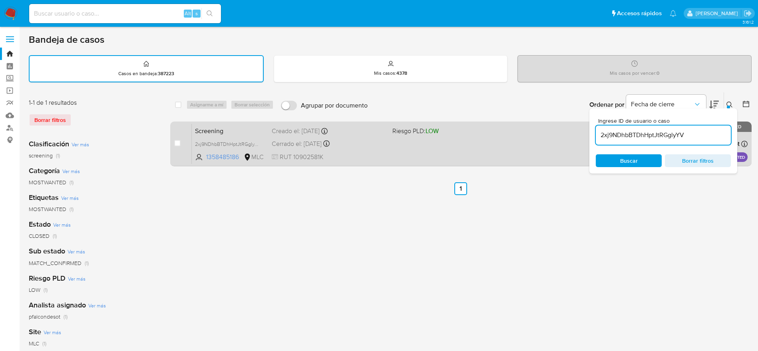
click at [434, 157] on div "Screening 2xj9NDhbBTDhHptJtRGglyYV 1358485186 MLC Riesgo PLD: LOW Creado el: 25…" at bounding box center [470, 144] width 556 height 40
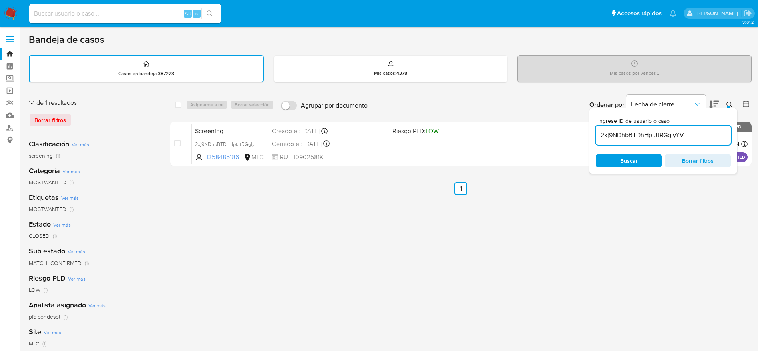
click at [626, 140] on input "2xj9NDhbBTDhHptJtRGglyYV" at bounding box center [663, 135] width 135 height 10
paste input "juSrpE9c75lUMMqhBuGBd9yM"
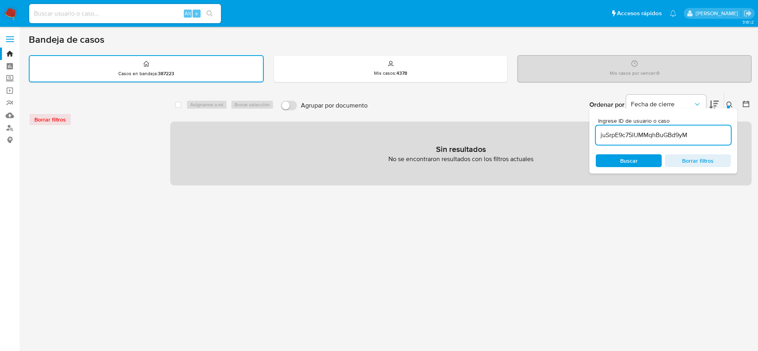
click at [715, 133] on input "juSrpE9c75lUMMqhBuGBd9yM" at bounding box center [663, 135] width 135 height 10
click at [702, 141] on div "juSrpE9c75lUMMqhBuGBd9yM" at bounding box center [663, 135] width 135 height 19
click at [703, 137] on input "juSrpE9c75lUMMqhBuGBd9yM" at bounding box center [663, 135] width 135 height 10
type input "juSrpE9c75lUMMqhBuGBd9yM"
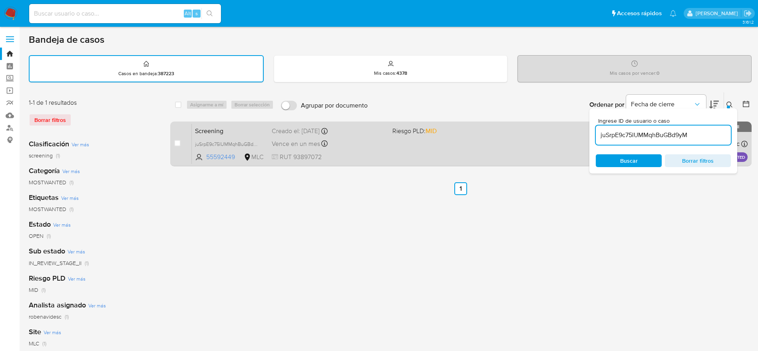
click at [459, 139] on div "Screening juSrpE9c75lUMMqhBuGBd9yM 55592449 MLC Riesgo PLD: MID Creado el: 25/0…" at bounding box center [470, 144] width 556 height 40
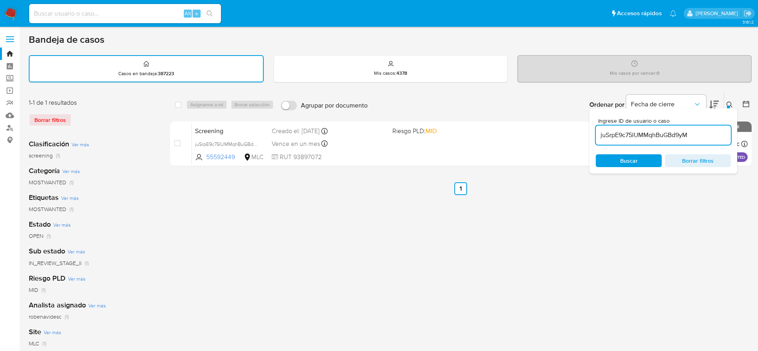
click at [6, 7] on img at bounding box center [11, 14] width 14 height 14
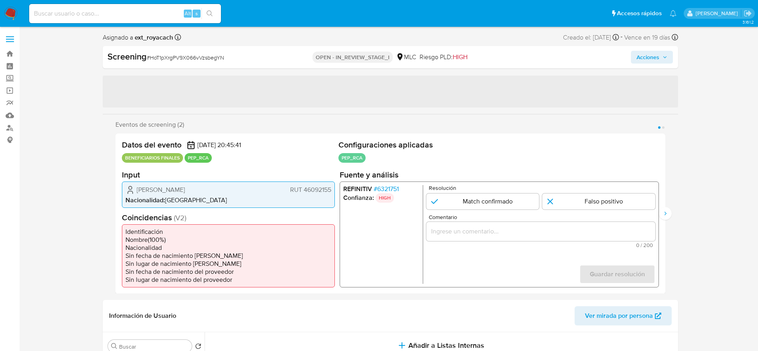
select select "10"
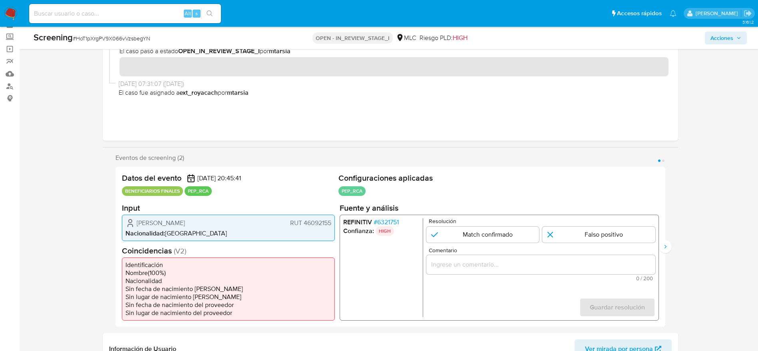
scroll to position [60, 0]
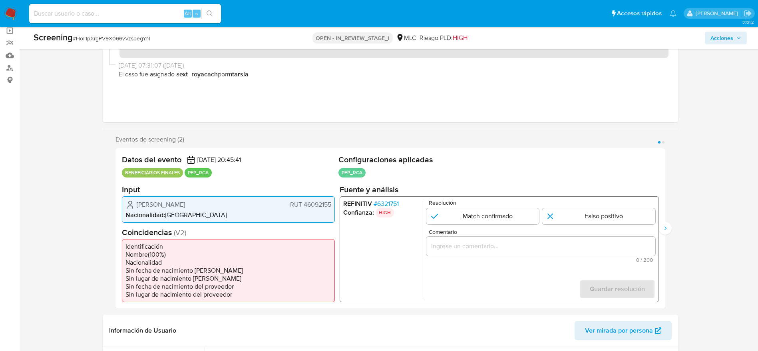
click at [135, 34] on div "Screening # HoT1pXrgPV9X066vVzsbegYN" at bounding box center [151, 38] width 235 height 12
click at [112, 43] on div "Screening # HoT1pXrgPV9X066vVzsbegYN" at bounding box center [151, 38] width 235 height 12
copy span "HoT1pXrgPV9X066vVzsbegYN"
drag, startPoint x: 116, startPoint y: 205, endPoint x: 331, endPoint y: 205, distance: 214.6
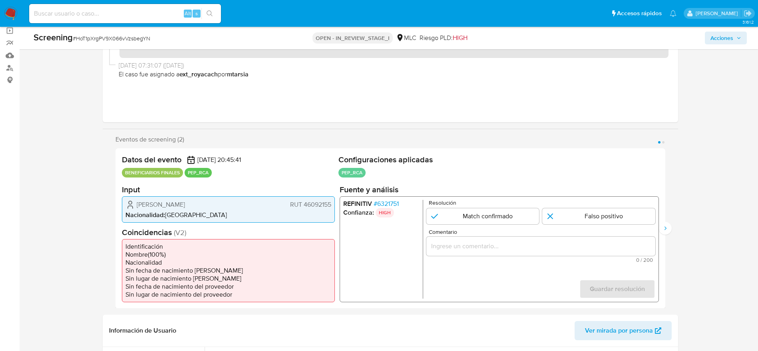
click at [331, 205] on div "Datos del evento 15/09/2025 20:45:41 BENEFICIARIOS FINALES PEP_RCA Configuracio…" at bounding box center [391, 228] width 550 height 160
click at [398, 200] on span "# 6321751" at bounding box center [385, 203] width 25 height 8
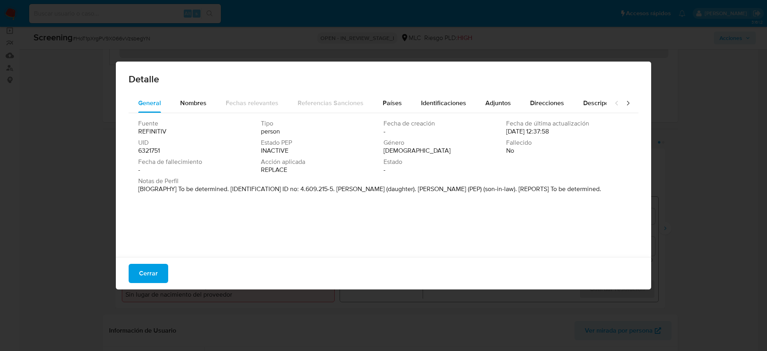
drag, startPoint x: 436, startPoint y: 185, endPoint x: 530, endPoint y: 190, distance: 93.3
click at [531, 190] on p "[BIOGRAPHY] To be determined. [IDENTIFICATION] ID no: 4.609.215-5. Ana Maria Pa…" at bounding box center [369, 189] width 463 height 8
drag, startPoint x: 438, startPoint y: 189, endPoint x: 504, endPoint y: 189, distance: 66.4
click at [504, 189] on p "[BIOGRAPHY] To be determined. [IDENTIFICATION] ID no: 4.609.215-5. Ana Maria Pa…" at bounding box center [369, 189] width 463 height 8
click at [165, 270] on button "Cerrar" at bounding box center [149, 273] width 40 height 19
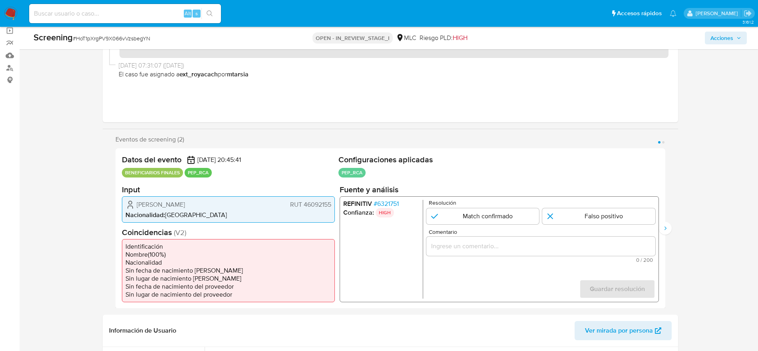
click at [165, 199] on div "Gustavo Pavéz Rodríguez RUT 46092155 Nacionalidad : Chile" at bounding box center [228, 209] width 213 height 26
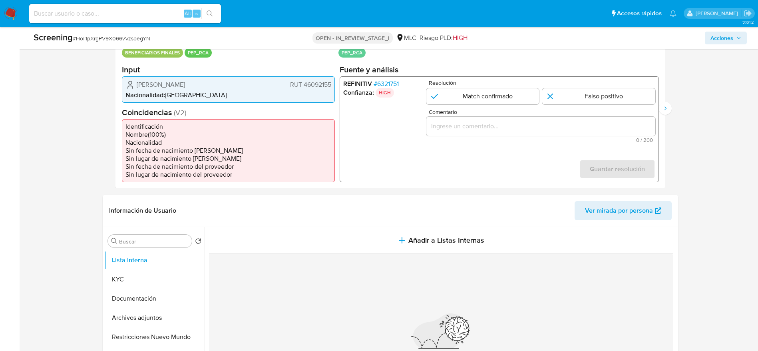
scroll to position [300, 0]
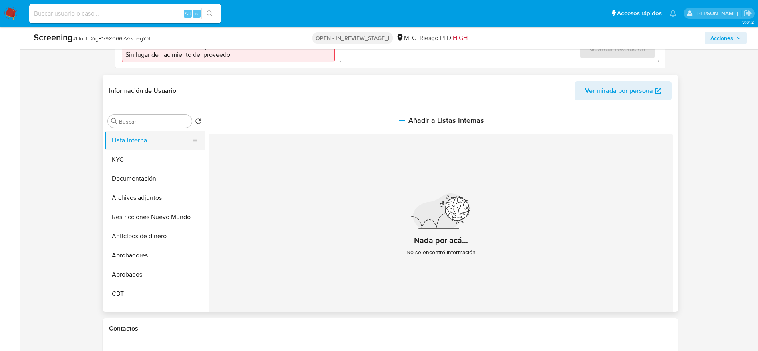
click at [145, 142] on button "Lista Interna" at bounding box center [152, 140] width 94 height 19
click at [145, 150] on button "KYC" at bounding box center [152, 159] width 94 height 19
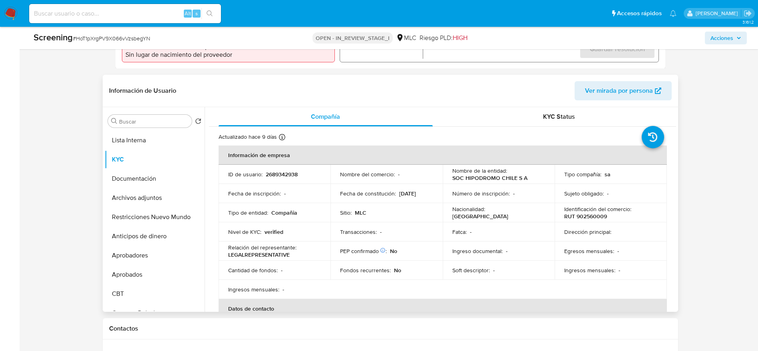
click at [457, 175] on p "SOC HIPODROMO CHILE S A" at bounding box center [489, 177] width 75 height 7
click at [489, 174] on p "SOC HIPODROMO CHILE S A" at bounding box center [489, 177] width 75 height 7
drag, startPoint x: 531, startPoint y: 179, endPoint x: 445, endPoint y: 181, distance: 86.4
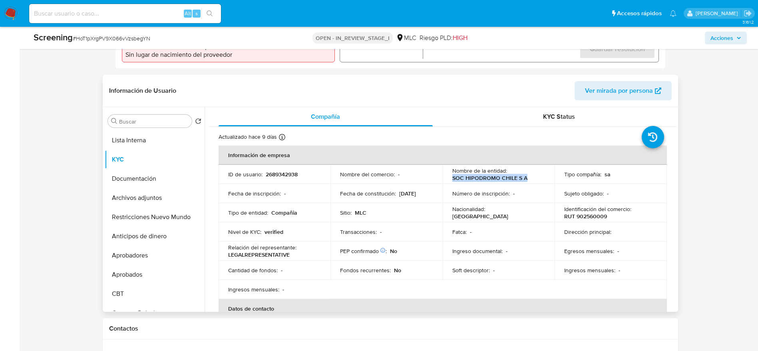
click at [445, 181] on td "Nombre de la entidad : SOC HIPODROMO CHILE S A" at bounding box center [499, 174] width 112 height 19
copy p "SOC HIPODROMO CHILE S A"
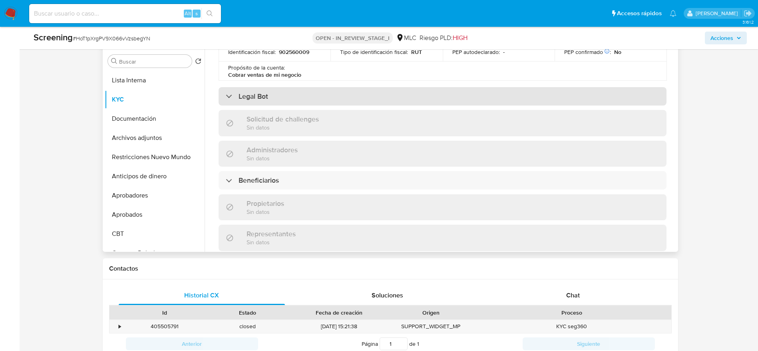
scroll to position [360, 0]
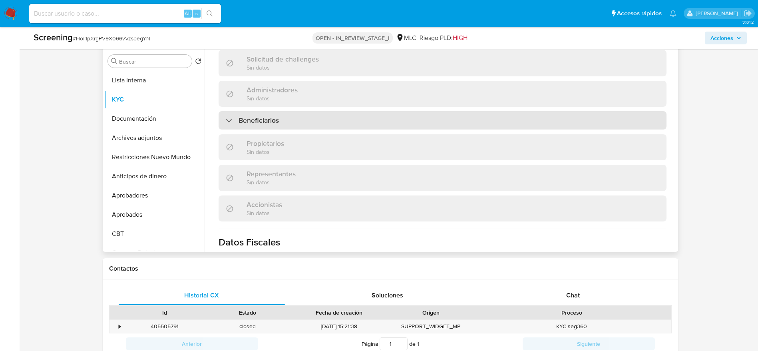
drag, startPoint x: 480, startPoint y: 124, endPoint x: 478, endPoint y: 119, distance: 5.4
click at [480, 123] on div "Beneficiarios" at bounding box center [443, 120] width 448 height 18
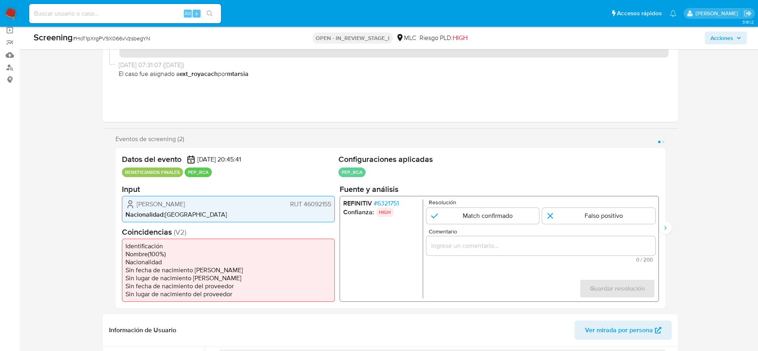
scroll to position [60, 0]
click at [165, 195] on section "Input Gustavo Pavéz Rodríguez RUT 46092155 Nacionalidad : Chile" at bounding box center [228, 203] width 213 height 38
click at [165, 203] on span "Gustavo Pavéz Rodríguez" at bounding box center [161, 204] width 48 height 8
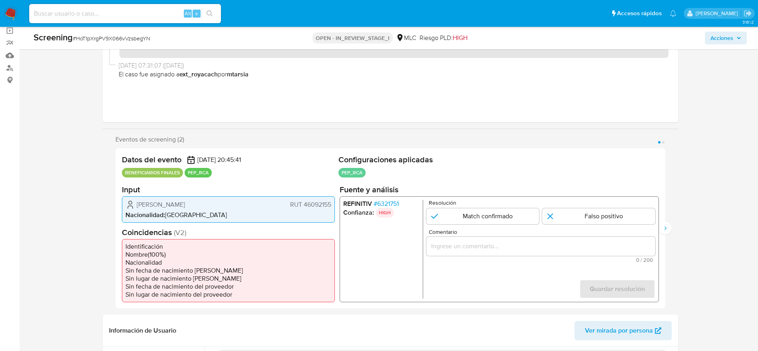
click at [165, 203] on span "Gustavo Pavéz Rodríguez" at bounding box center [161, 204] width 48 height 8
click at [486, 258] on span "0 / 200" at bounding box center [540, 259] width 224 height 5
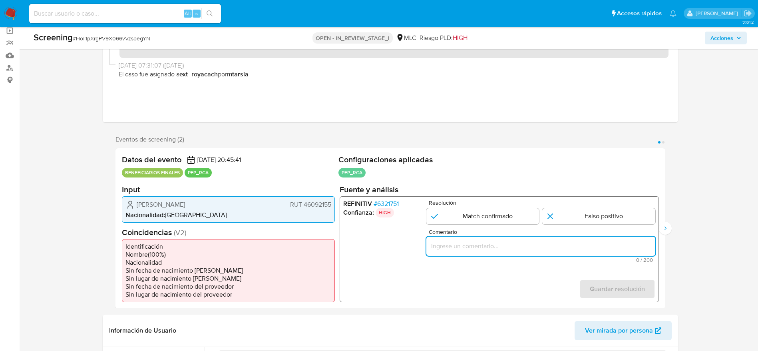
click at [486, 250] on input "Comentario" at bounding box center [540, 246] width 229 height 10
paste input "El titular de la cuenta es SOC HIPODROMO CHILE SA quien su beneficiario final e…"
click at [596, 251] on input "El titular de la cuenta es SOC HIPODROMO CHILE SA quien su beneficiario final e…" at bounding box center [540, 246] width 229 height 10
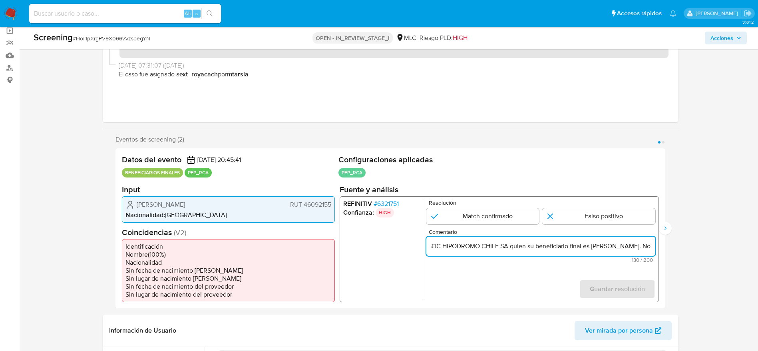
drag, startPoint x: 584, startPoint y: 245, endPoint x: 536, endPoint y: 245, distance: 48.0
click at [536, 245] on input "El titular de la cuenta es SOC HIPODROMO CHILE SA quien su beneficiario final e…" at bounding box center [540, 246] width 229 height 10
click at [580, 245] on input "El titular de la cuenta es SOC HIPODROMO CHILE SA quien su BF es Gustavo Pavéz …" at bounding box center [540, 246] width 229 height 10
drag, startPoint x: 583, startPoint y: 247, endPoint x: 685, endPoint y: 247, distance: 102.7
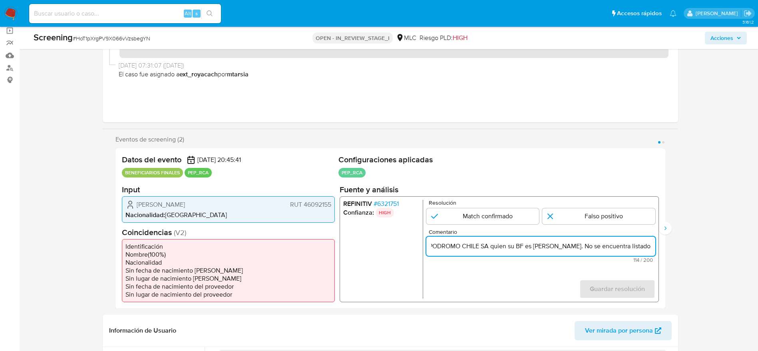
paste input "observan multas o sanciones por parte de la Comisión para el Mercado Financiero"
type input "El titular de la cuenta es SOC HIPODROMO CHILE SA quien su BF es Gustavo Pavéz …"
click at [644, 215] on input "1 de 2" at bounding box center [598, 216] width 113 height 16
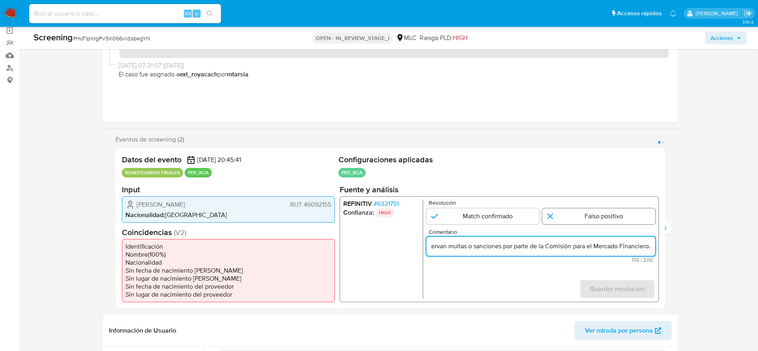
radio input "true"
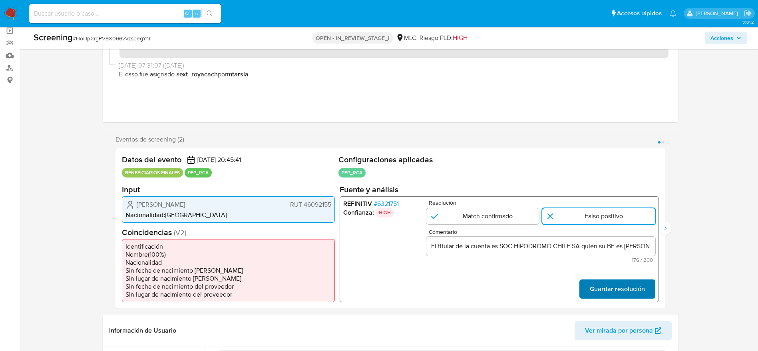
click at [634, 285] on span "Guardar resolución" at bounding box center [617, 289] width 55 height 18
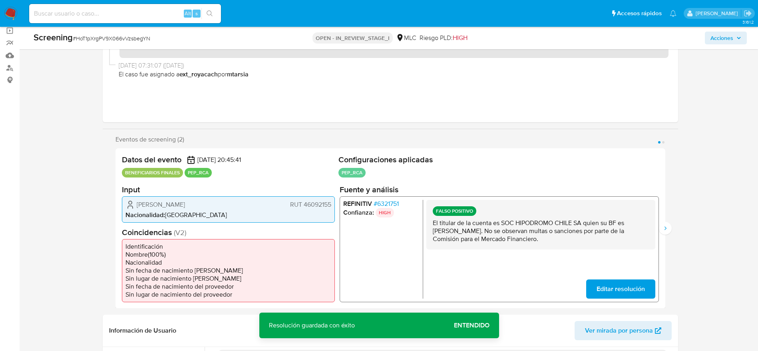
click at [539, 232] on p "El titular de la cuenta es SOC HIPODROMO CHILE SA quien su BF es Gustavo Pavéz …" at bounding box center [540, 231] width 216 height 24
click at [669, 229] on button "Siguiente" at bounding box center [665, 228] width 13 height 13
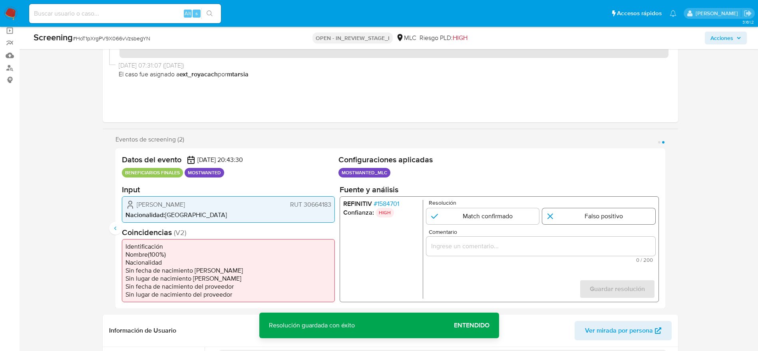
click at [622, 219] on input "2 de 2" at bounding box center [598, 216] width 113 height 16
radio input "true"
click at [610, 247] on input "Comentario" at bounding box center [540, 246] width 229 height 10
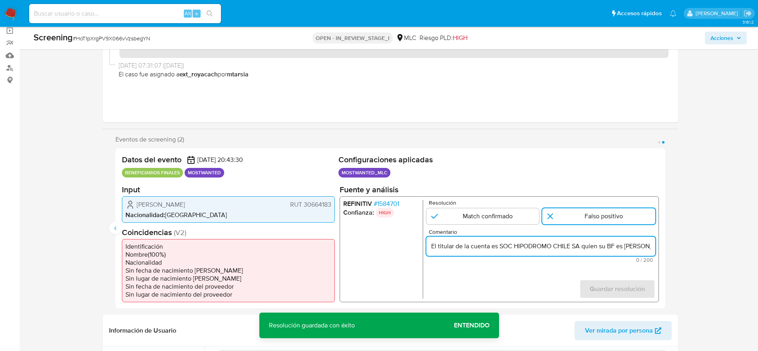
scroll to position [0, 299]
type input "El titular de la cuenta es SOC HIPODROMO CHILE SA quien su BF es Gustavo Pavéz …"
click at [608, 286] on span "Guardar resolución" at bounding box center [617, 289] width 55 height 18
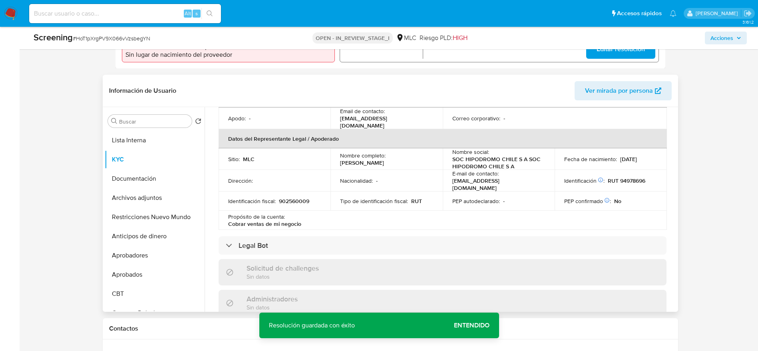
scroll to position [240, 0]
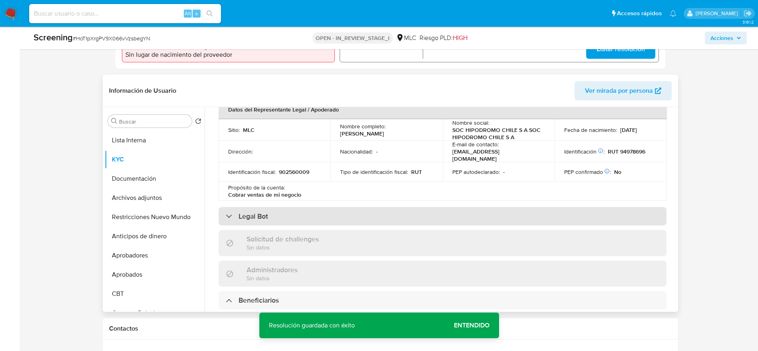
click at [283, 209] on div "Legal Bot" at bounding box center [443, 216] width 448 height 18
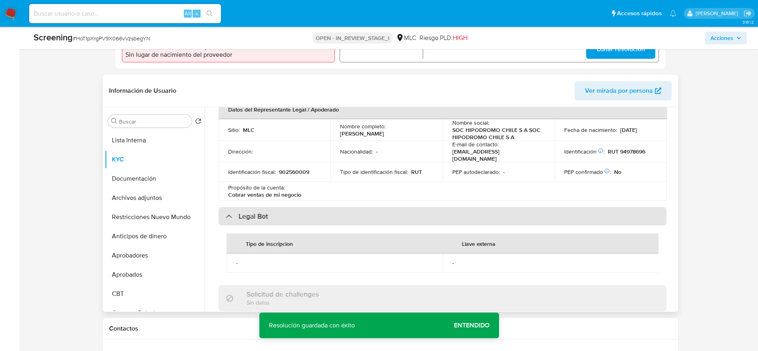
click at [283, 209] on div "Legal Bot" at bounding box center [443, 216] width 448 height 18
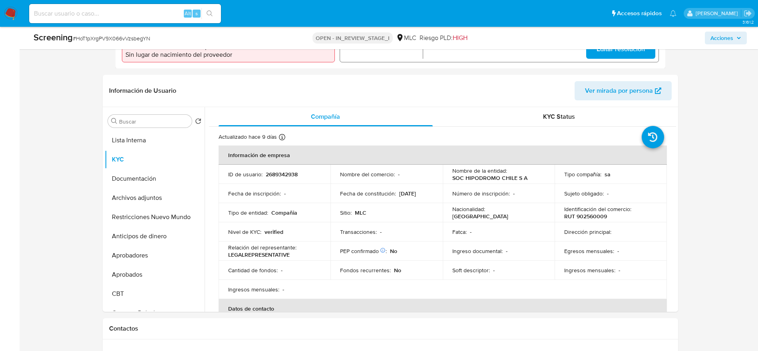
scroll to position [120, 0]
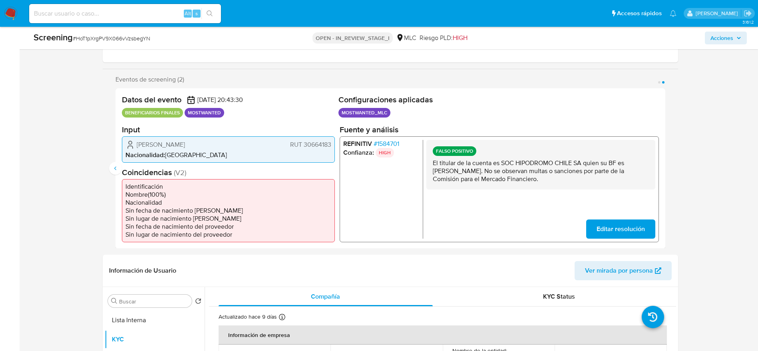
click at [165, 141] on span "Juan Cuneo Solari" at bounding box center [161, 144] width 48 height 8
click at [387, 142] on span "# 1584701" at bounding box center [386, 143] width 26 height 8
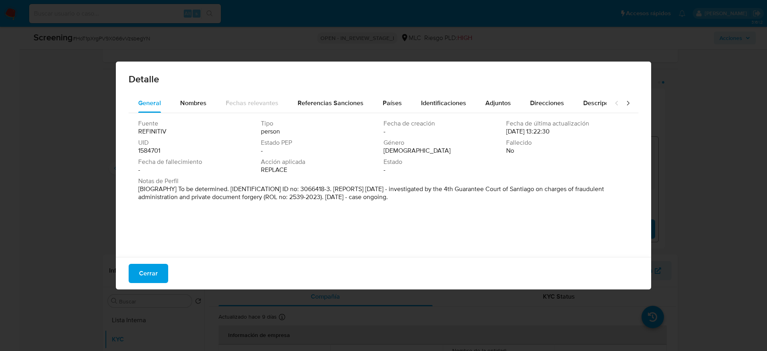
drag, startPoint x: 155, startPoint y: 267, endPoint x: 154, endPoint y: 262, distance: 5.3
click at [155, 267] on span "Cerrar" at bounding box center [148, 274] width 19 height 18
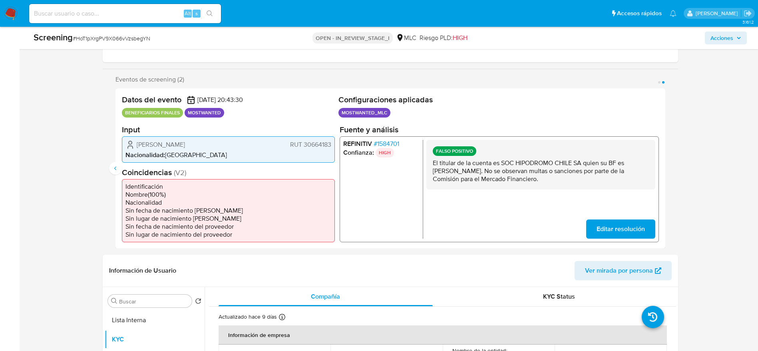
click at [174, 135] on section "Input Juan Cuneo Solari RUT 30664183 Nacionalidad : Chile" at bounding box center [228, 143] width 213 height 38
click at [174, 139] on div "Juan Cuneo Solari RUT 30664183 Nacionalidad : Chile" at bounding box center [228, 149] width 213 height 26
click at [388, 142] on span "# 1584701" at bounding box center [386, 143] width 26 height 8
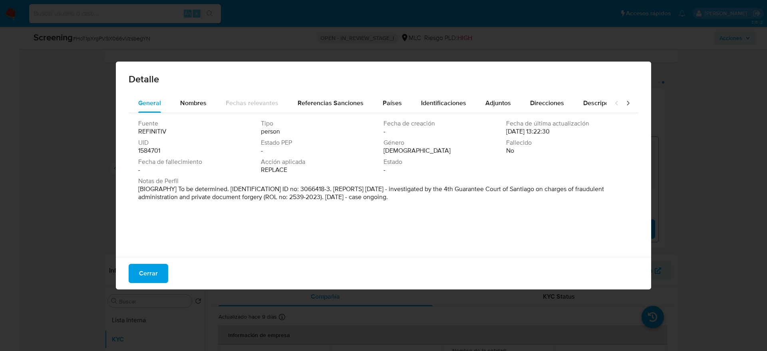
drag, startPoint x: 365, startPoint y: 189, endPoint x: 416, endPoint y: 200, distance: 52.5
click at [416, 200] on p "[BIOGRAPHY] To be determined. [IDENTIFICATION] ID no: 3066418-3. [REPORTS] Apr …" at bounding box center [382, 193] width 489 height 16
click at [166, 272] on button "Cerrar" at bounding box center [149, 273] width 40 height 19
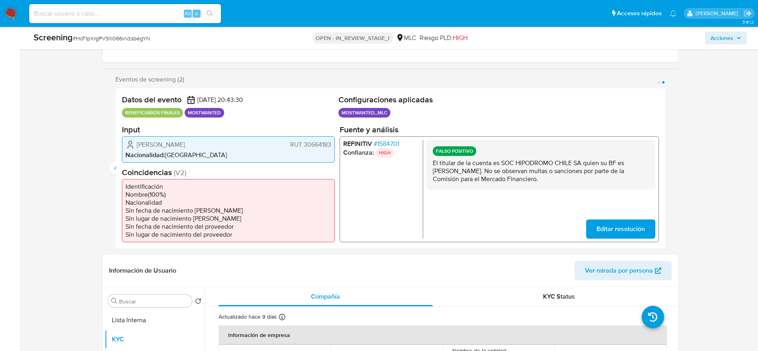
click at [171, 143] on span "Juan Cuneo Solari" at bounding box center [161, 144] width 48 height 8
drag, startPoint x: 119, startPoint y: 141, endPoint x: 333, endPoint y: 144, distance: 214.3
click at [333, 144] on div "Datos del evento 15/09/2025 20:43:30 BENEFICIARIOS FINALES MOSTWANTED Configura…" at bounding box center [391, 168] width 550 height 160
click at [388, 143] on span "# 1584701" at bounding box center [386, 143] width 26 height 8
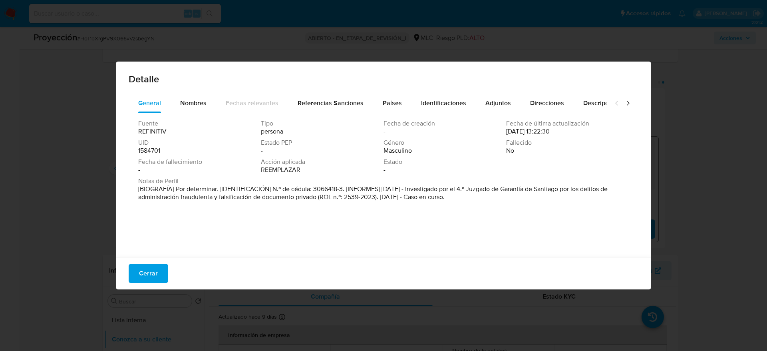
drag, startPoint x: 424, startPoint y: 188, endPoint x: 504, endPoint y: 199, distance: 80.3
click at [504, 199] on p "[BIOGRAFÍA] Por determinar. [IDENTIFICACIÓN] N.º de cédula: 3066418-3. [INFORME…" at bounding box center [382, 193] width 489 height 16
click at [148, 263] on div "Cerrar" at bounding box center [384, 273] width 536 height 32
click at [155, 273] on span "Cerrar" at bounding box center [148, 274] width 19 height 18
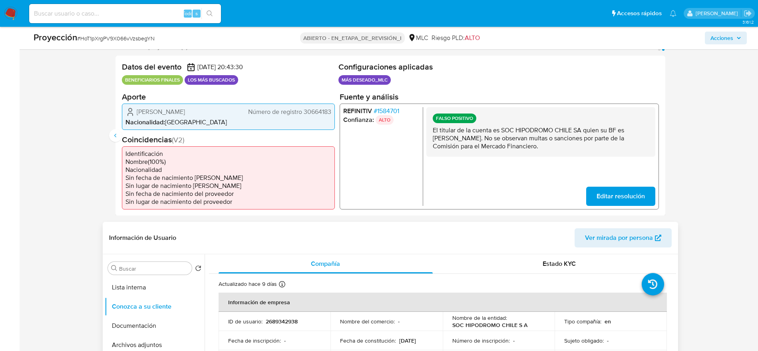
scroll to position [180, 0]
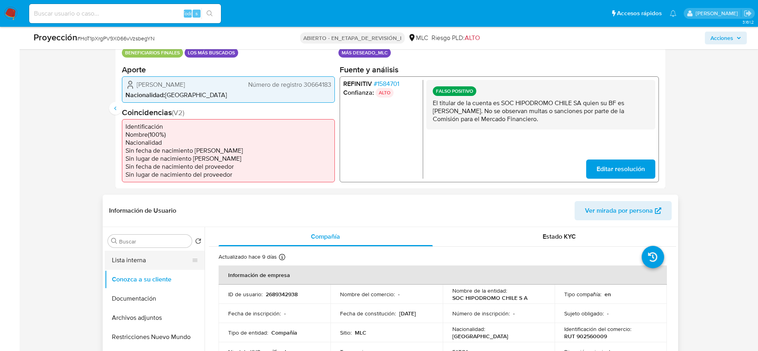
click at [120, 263] on button "Lista interna" at bounding box center [152, 260] width 94 height 19
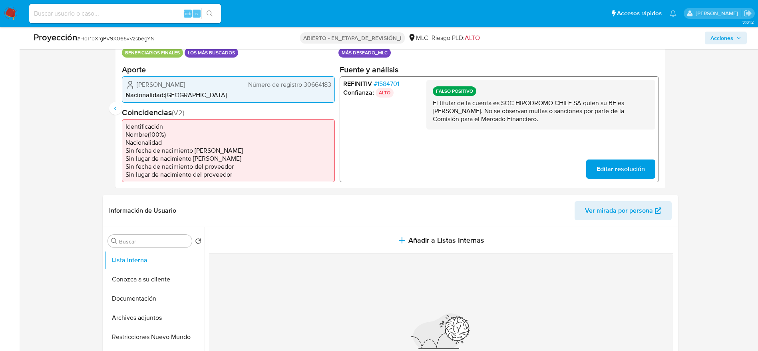
click at [630, 163] on font "Editar resolución" at bounding box center [620, 168] width 48 height 19
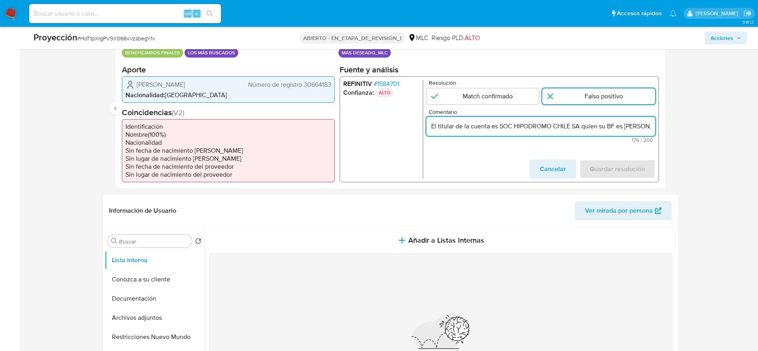
click at [502, 122] on input "El titular de la cuenta es SOC HIPODROMO CHILE SA quien su BF es Gustavo Pavéz …" at bounding box center [540, 126] width 229 height 10
paste input "Juan Cuneo Solari RUT 30664183, tambien beneficiario final fue Investigado en 2…"
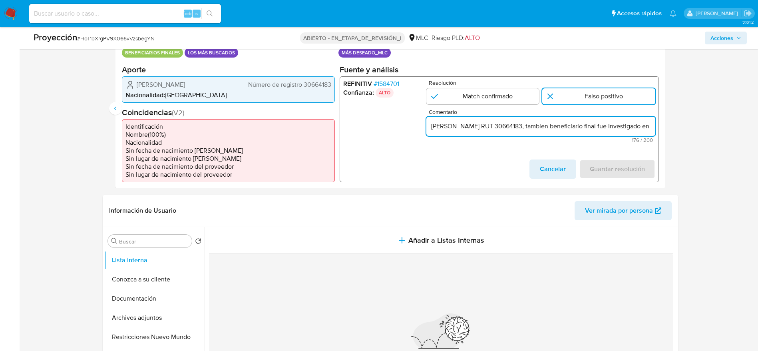
scroll to position [0, 348]
type input "Juan Cuneo Solari RUT 30664183, tambien beneficiario final fue Investigado en 2…"
click at [492, 96] on input "2 de 2" at bounding box center [482, 96] width 113 height 16
radio input "true"
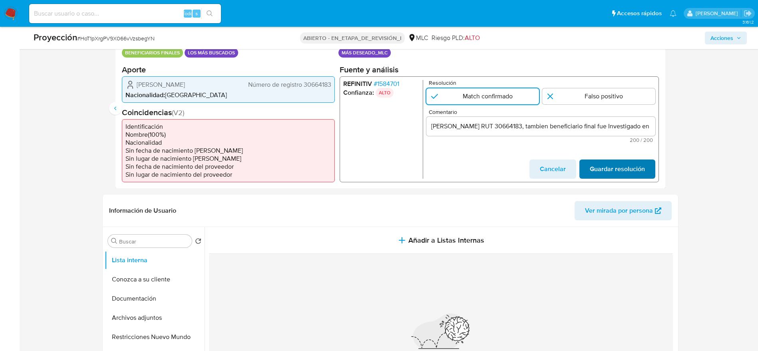
click at [590, 167] on button "Guardar resolución" at bounding box center [617, 168] width 76 height 19
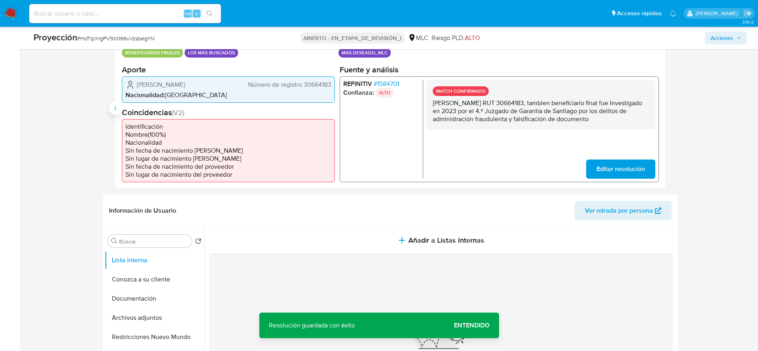
click at [115, 108] on icon "Anterior" at bounding box center [115, 108] width 2 height 4
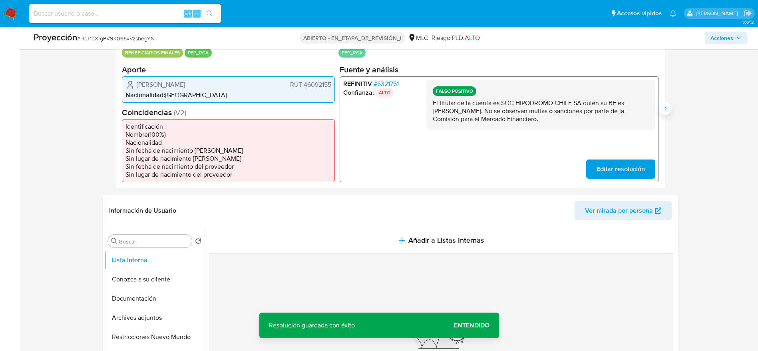
click at [662, 105] on button "Siguiente" at bounding box center [665, 108] width 13 height 13
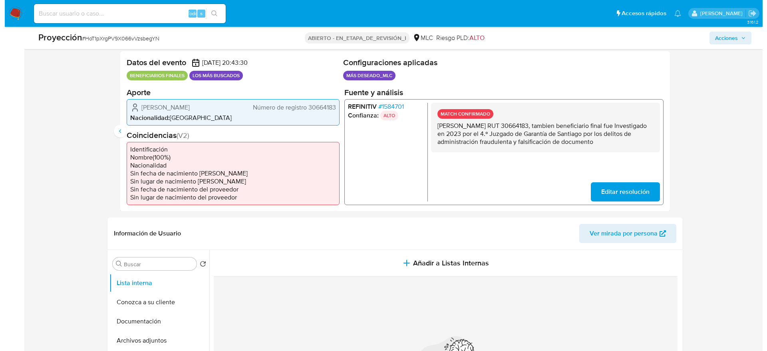
scroll to position [180, 0]
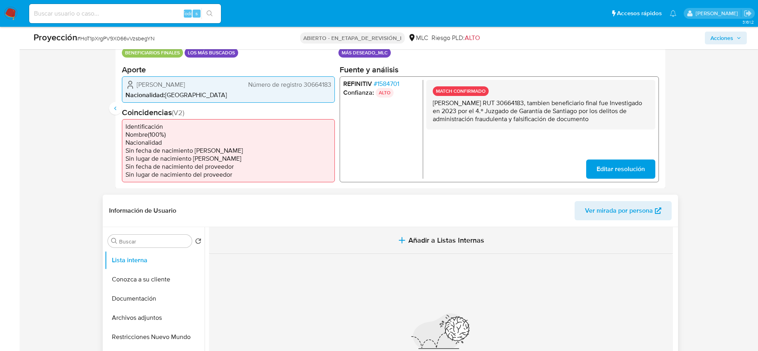
click at [389, 235] on button "Añadir a Listas Internas" at bounding box center [441, 240] width 464 height 27
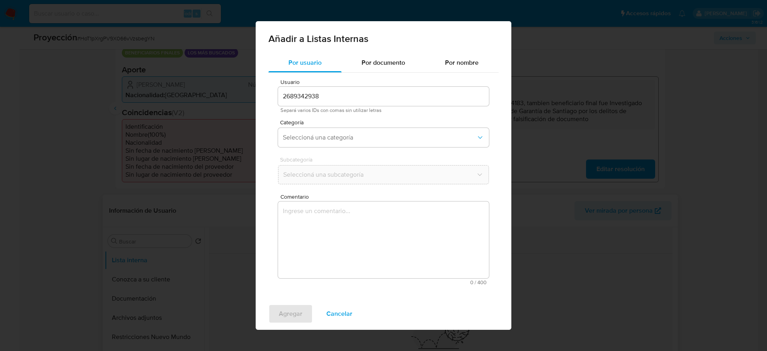
click at [389, 236] on div "Comentario 0 / 400 400 caracteres restantes" at bounding box center [383, 239] width 211 height 91
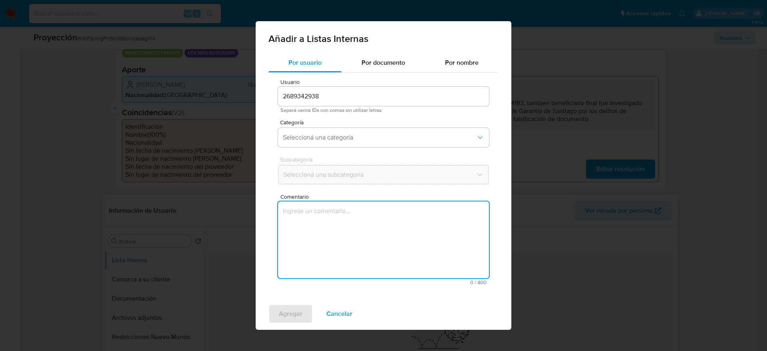
click at [389, 237] on textarea "Comentario" at bounding box center [383, 239] width 211 height 77
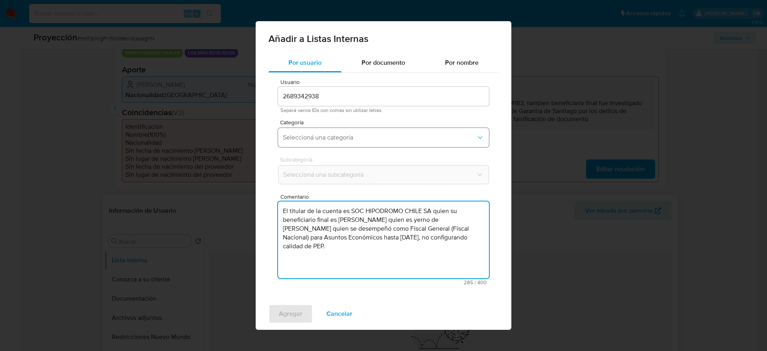
type textarea "El titular de la cuenta es SOC HIPODROMO CHILE SA quien su beneficiario final e…"
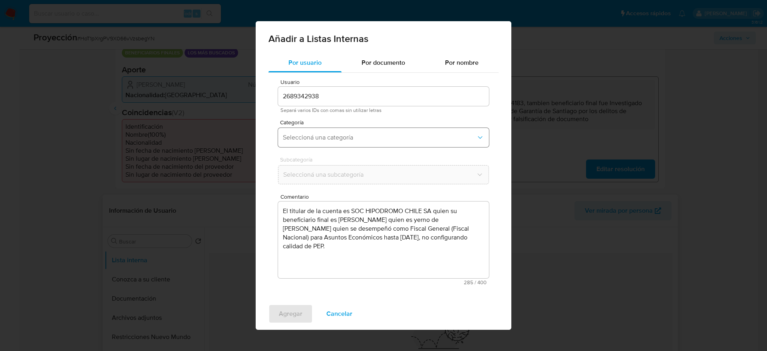
drag, startPoint x: 375, startPoint y: 145, endPoint x: 369, endPoint y: 144, distance: 6.0
click at [375, 144] on button "Seleccioná una categoría" at bounding box center [383, 137] width 211 height 19
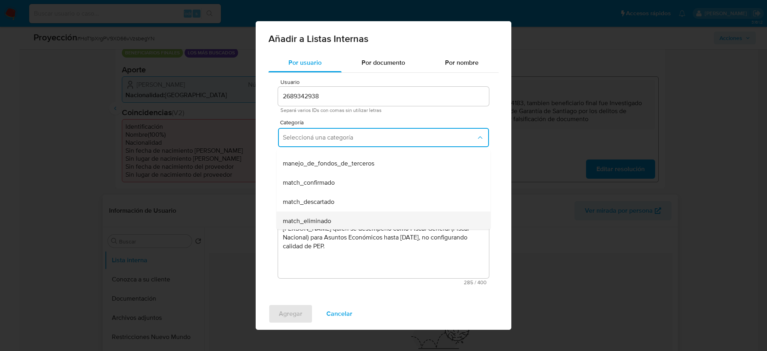
scroll to position [60, 0]
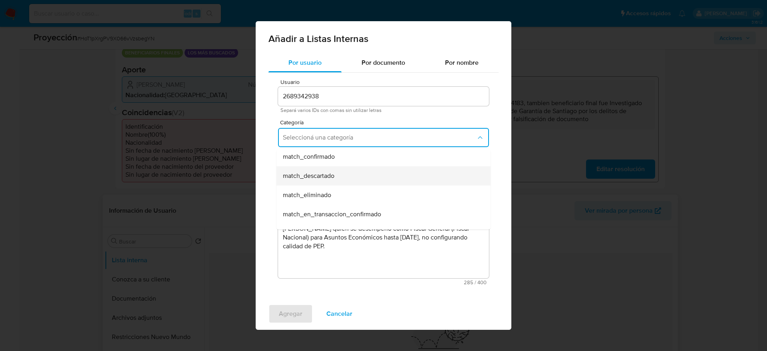
click at [345, 175] on div "match_descartado" at bounding box center [381, 175] width 197 height 19
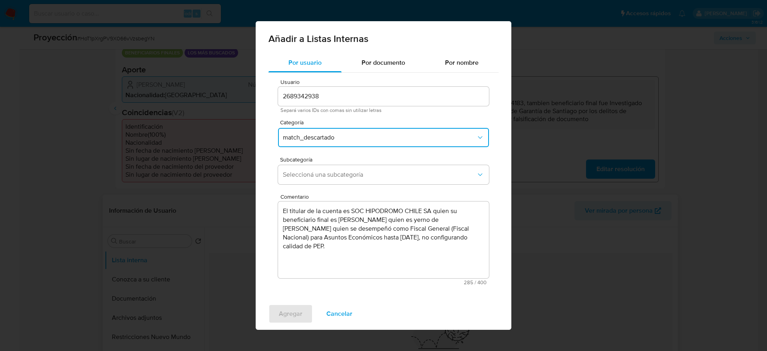
click at [345, 175] on span "Seleccioná una subcategoría" at bounding box center [379, 175] width 193 height 8
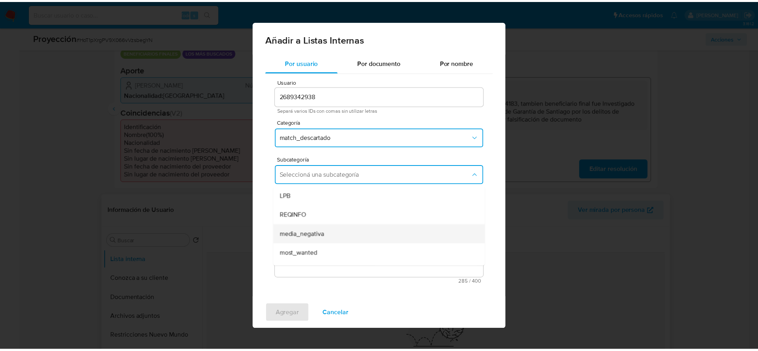
scroll to position [54, 0]
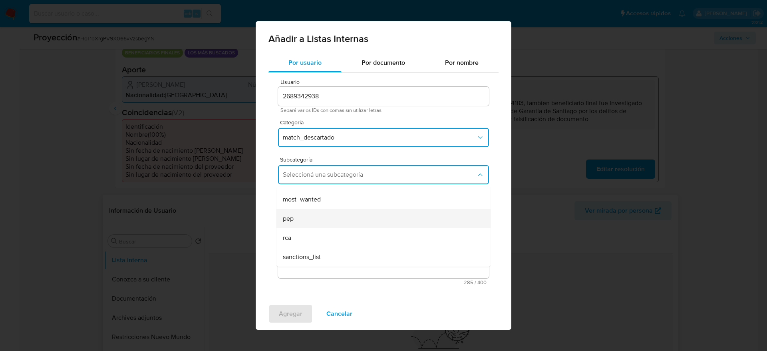
click at [338, 217] on div "pep" at bounding box center [381, 218] width 197 height 19
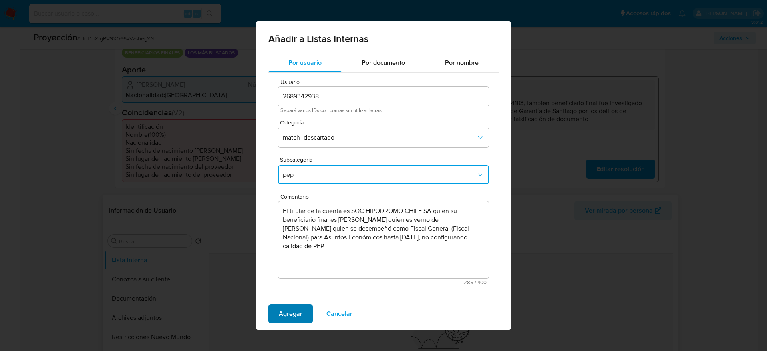
click at [296, 311] on span "Agregar" at bounding box center [291, 314] width 24 height 18
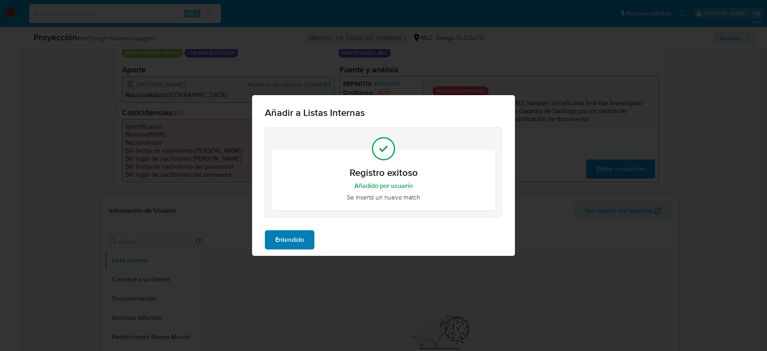
drag, startPoint x: 322, startPoint y: 227, endPoint x: 307, endPoint y: 240, distance: 19.6
click at [307, 239] on div "Entendido" at bounding box center [383, 240] width 263 height 32
click at [307, 240] on button "Entendido" at bounding box center [290, 239] width 50 height 19
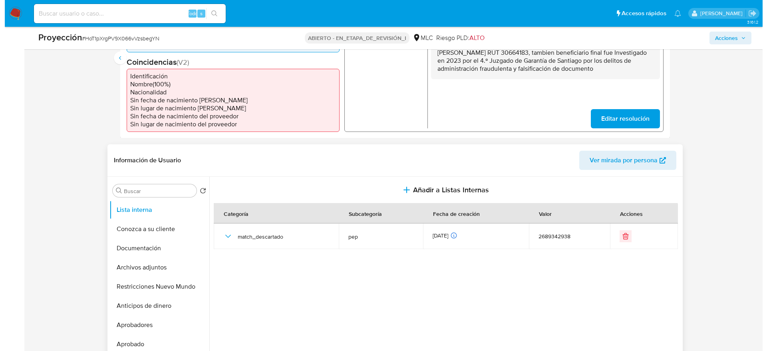
scroll to position [300, 0]
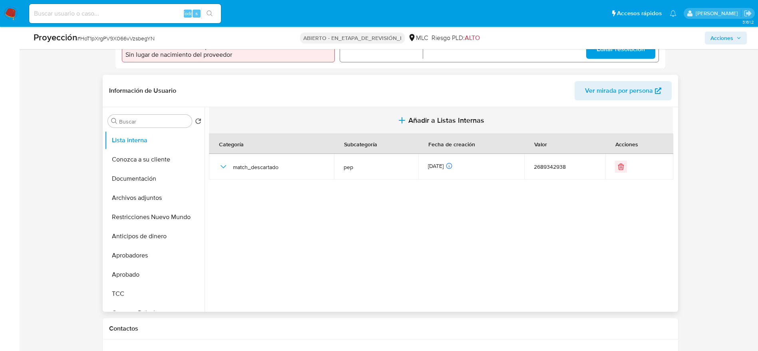
click at [442, 132] on button "Añadir a Listas Internas" at bounding box center [441, 120] width 464 height 27
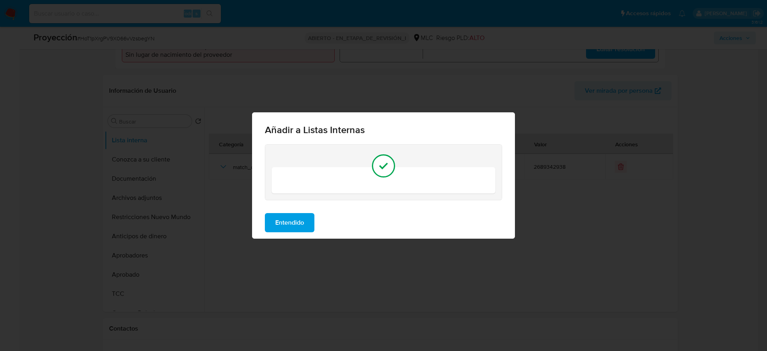
click at [397, 214] on div "Entendido" at bounding box center [383, 223] width 263 height 32
click at [290, 222] on span "Entendido" at bounding box center [289, 223] width 29 height 18
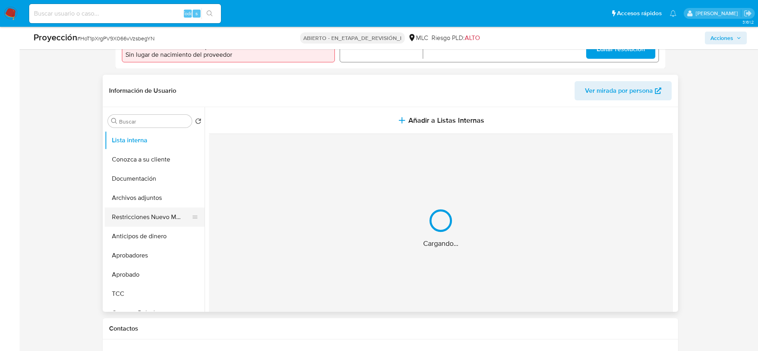
click at [147, 207] on button "Restricciones Nuevo Mundo" at bounding box center [152, 216] width 94 height 19
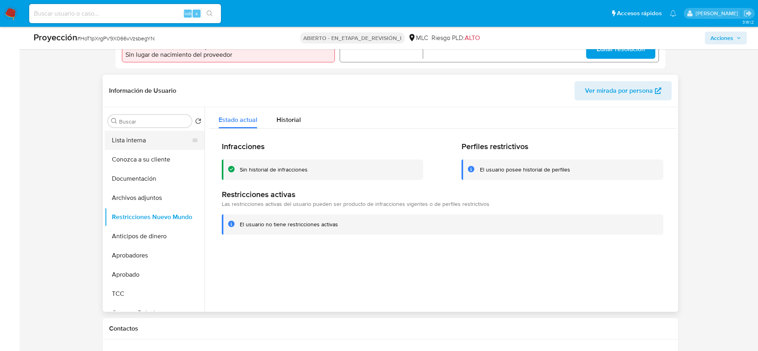
click at [156, 141] on button "Lista interna" at bounding box center [152, 140] width 94 height 19
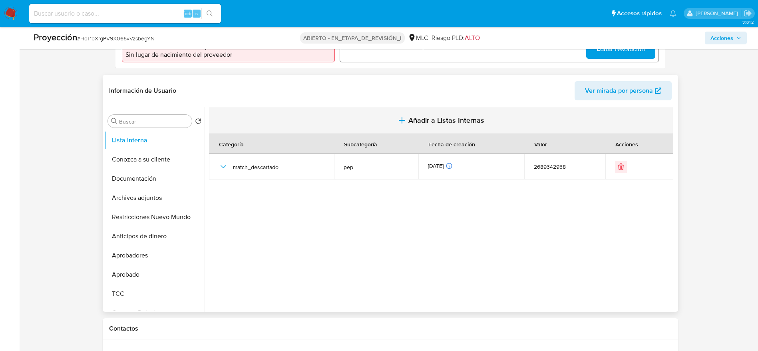
click at [391, 123] on button "Añadir a Listas Internas" at bounding box center [441, 120] width 464 height 27
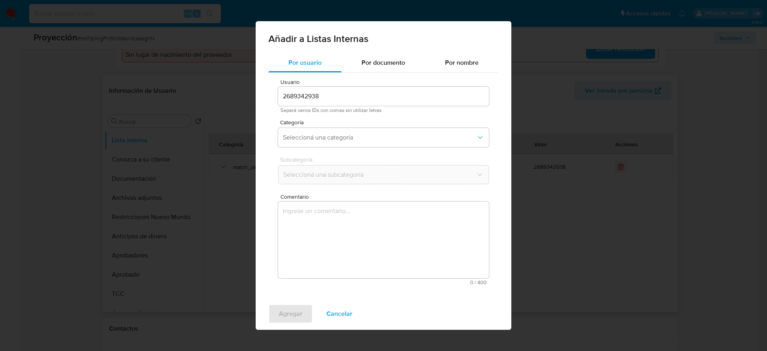
click at [375, 219] on textarea "Comentario" at bounding box center [383, 239] width 211 height 77
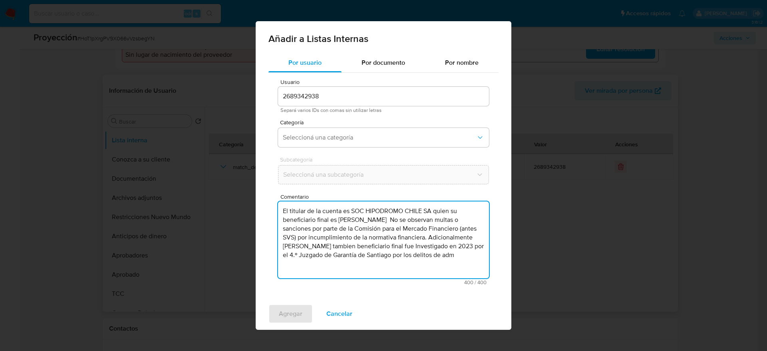
drag, startPoint x: 340, startPoint y: 218, endPoint x: 435, endPoint y: 217, distance: 95.5
click at [435, 217] on textarea "El titular de la cuenta es SOC HIPODROMO CHILE SA quien su beneficiario final e…" at bounding box center [383, 239] width 211 height 77
click at [440, 220] on textarea "El titular de la cuenta es SOC HIPODROMO CHILE SA quien su beneficiario final e…" at bounding box center [383, 239] width 211 height 77
drag, startPoint x: 458, startPoint y: 221, endPoint x: 414, endPoint y: 224, distance: 44.5
click at [414, 224] on textarea "El titular de la cuenta es SOC HIPODROMO CHILE SA quien su beneficiario final e…" at bounding box center [383, 239] width 211 height 77
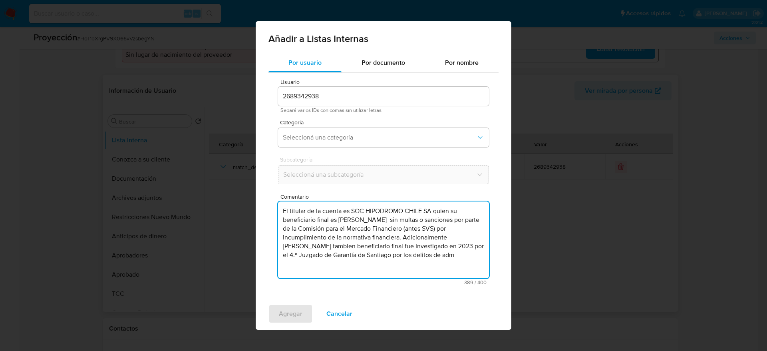
drag, startPoint x: 430, startPoint y: 232, endPoint x: 402, endPoint y: 238, distance: 28.1
click at [402, 238] on textarea "El titular de la cuenta es SOC HIPODROMO CHILE SA quien su beneficiario final e…" at bounding box center [383, 239] width 211 height 77
drag, startPoint x: 447, startPoint y: 247, endPoint x: 474, endPoint y: 251, distance: 27.9
click at [474, 251] on textarea "El titular de la cuenta es SOC HIPODROMO CHILE SA quien su beneficiario final e…" at bounding box center [383, 239] width 211 height 77
paste textarea "administración fraudulenta y falsificación de documento privado (ROL n.º: 2"
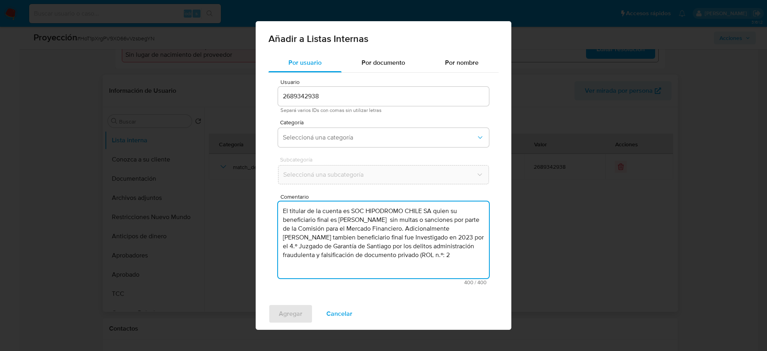
click at [285, 254] on textarea "El titular de la cuenta es SOC HIPODROMO CHILE SA quien su beneficiario final e…" at bounding box center [383, 239] width 211 height 77
drag, startPoint x: 465, startPoint y: 255, endPoint x: 473, endPoint y: 269, distance: 15.2
click at [473, 269] on textarea "El titular de la cuenta es SOC HIPODROMO CHILE SA quien su beneficiario final e…" at bounding box center [383, 239] width 211 height 77
click at [472, 251] on textarea "El titular de la cuenta es SOC HIPODROMO CHILE SA quien su beneficiario final e…" at bounding box center [383, 239] width 211 height 77
click at [471, 244] on textarea "El titular de la cuenta es SOC HIPODROMO CHILE SA quien su beneficiario final e…" at bounding box center [383, 239] width 211 height 77
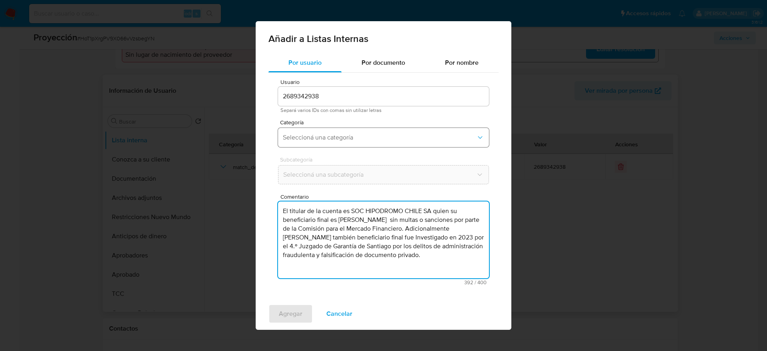
type textarea "El titular de la cuenta es SOC HIPODROMO CHILE SA quien su beneficiario final e…"
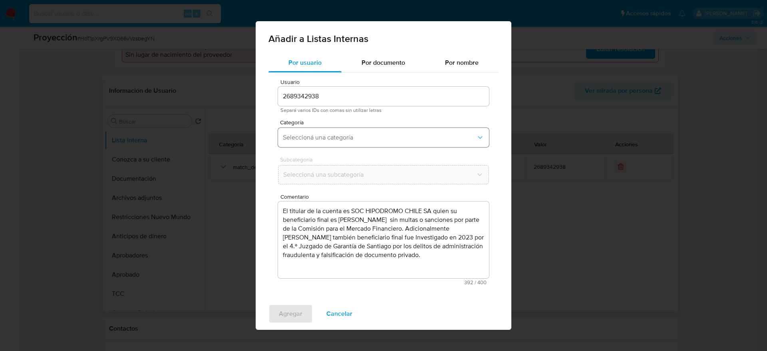
click at [333, 132] on button "Seleccioná una categoría" at bounding box center [383, 137] width 211 height 19
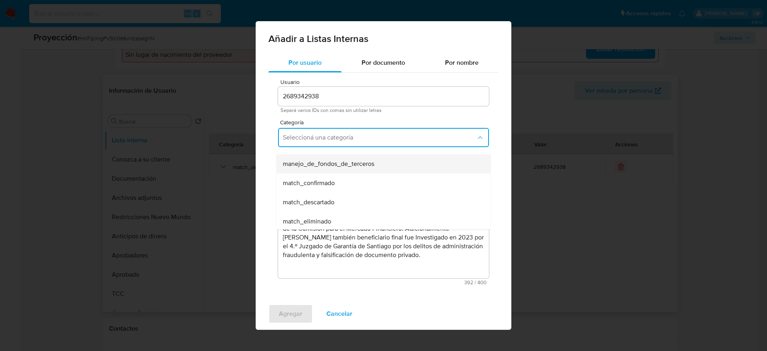
scroll to position [60, 0]
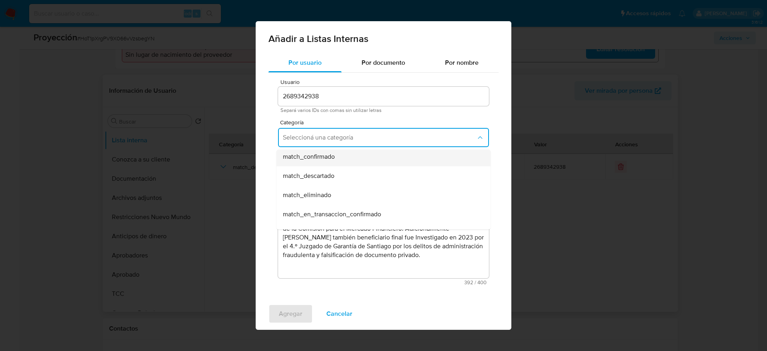
click at [348, 163] on div "match_confirmado" at bounding box center [381, 156] width 197 height 19
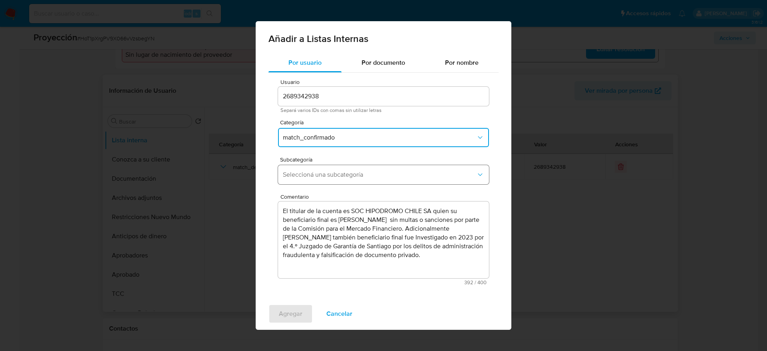
click at [348, 167] on button "Seleccioná una subcategoría" at bounding box center [383, 174] width 211 height 19
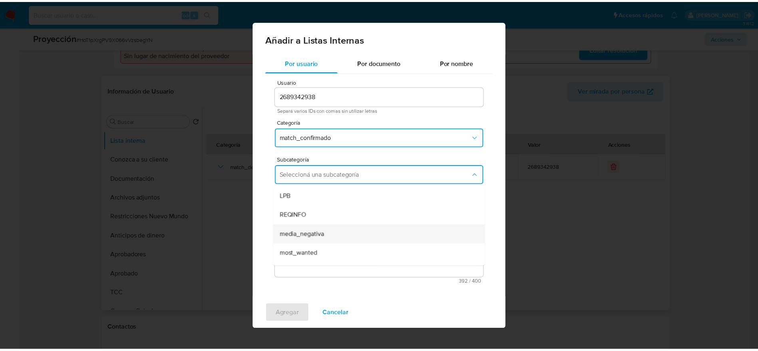
scroll to position [54, 0]
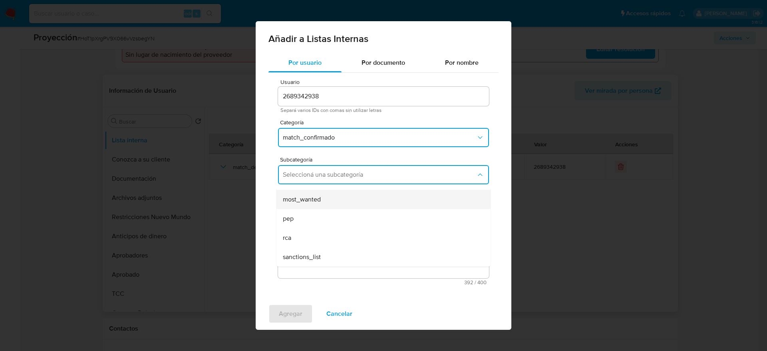
click at [322, 191] on ul "LPB REQINFO media_negativa most_wanted pep rca sanctions_list" at bounding box center [384, 199] width 214 height 134
click at [322, 191] on div "most_wanted" at bounding box center [381, 199] width 197 height 19
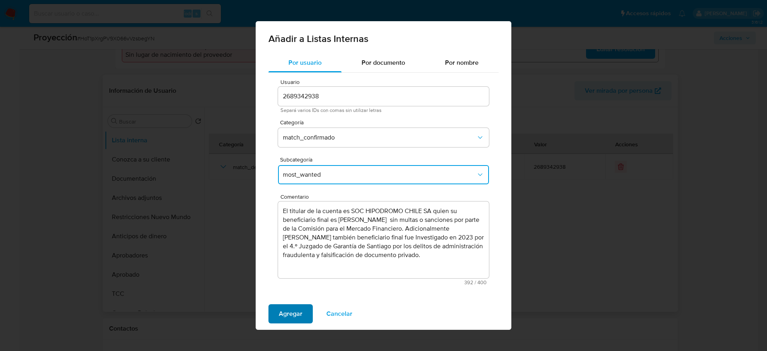
click at [299, 317] on span "Agregar" at bounding box center [291, 314] width 24 height 18
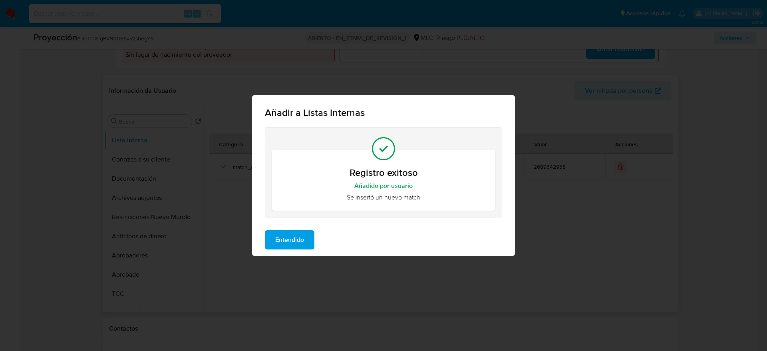
click at [290, 232] on span "Entendido" at bounding box center [289, 240] width 29 height 18
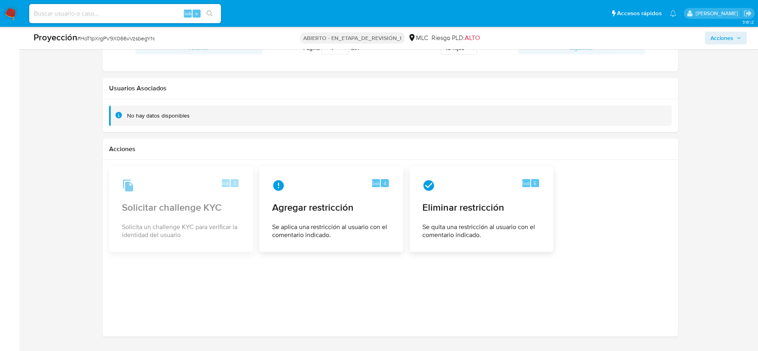
scroll to position [1096, 0]
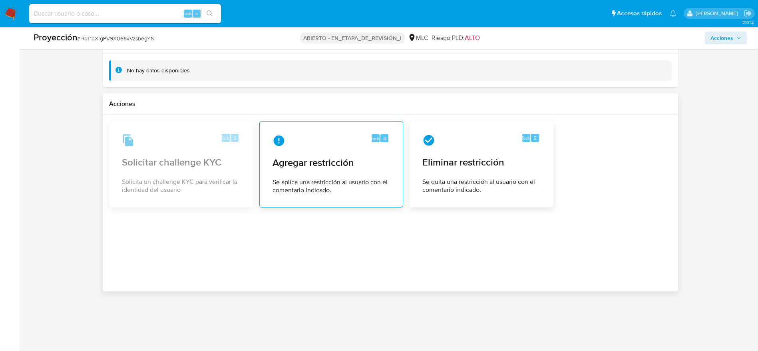
click at [305, 193] on span "Se aplica una restricción al usuario con el comentario indicado." at bounding box center [332, 186] width 118 height 16
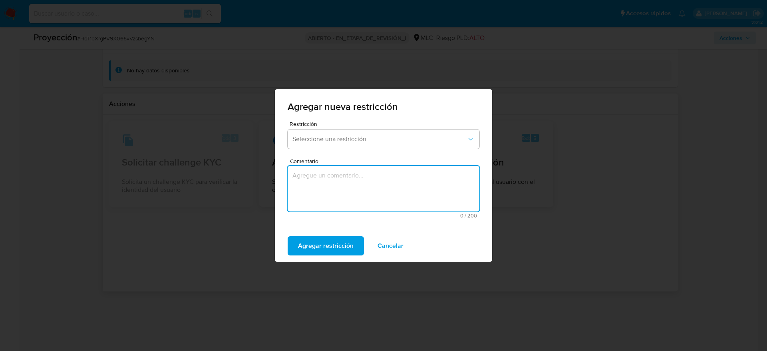
click at [380, 168] on textarea "Comentario" at bounding box center [384, 189] width 192 height 46
type textarea "se aplica restriccion"
click at [408, 148] on button "Seleccione una restricción" at bounding box center [384, 139] width 192 height 19
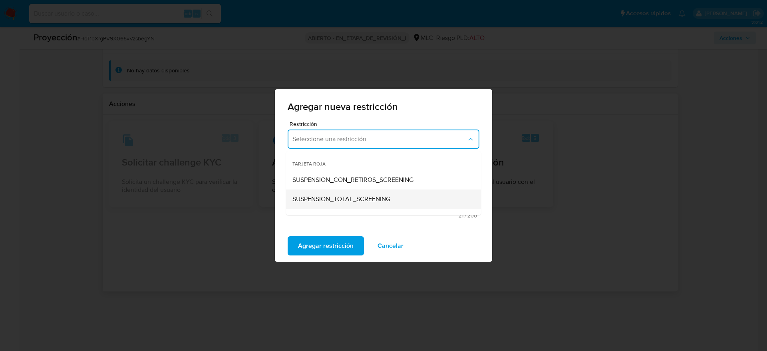
click at [386, 195] on span "SUSPENSION_TOTAL_SCREENING" at bounding box center [342, 199] width 98 height 8
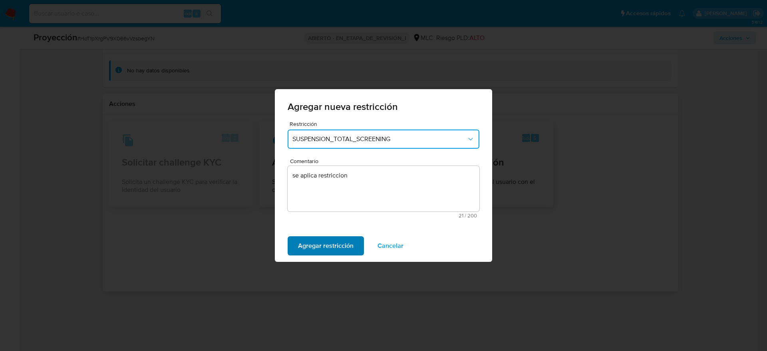
click at [331, 246] on span "Agregar restricción" at bounding box center [326, 246] width 56 height 18
click at [328, 247] on button "Confirmar" at bounding box center [313, 245] width 50 height 19
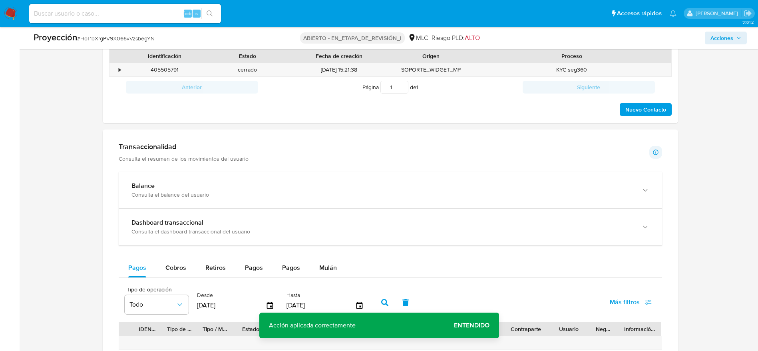
scroll to position [317, 0]
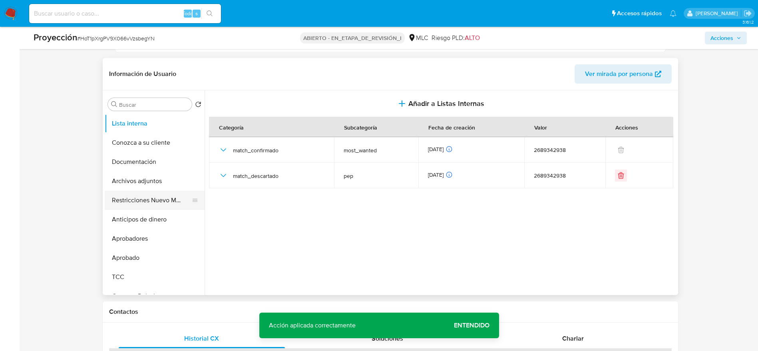
click at [156, 198] on button "Restricciones Nuevo Mundo" at bounding box center [152, 200] width 94 height 19
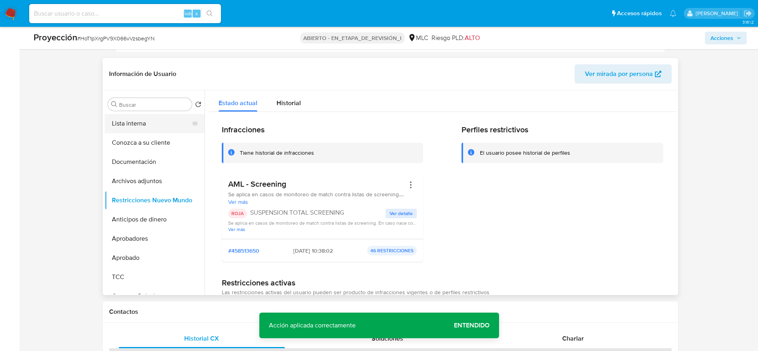
click at [164, 116] on button "Lista interna" at bounding box center [152, 123] width 94 height 19
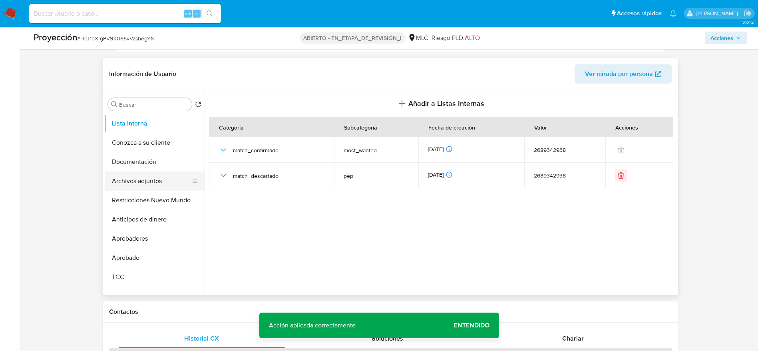
click at [160, 174] on button "Archivos adjuntos" at bounding box center [152, 180] width 94 height 19
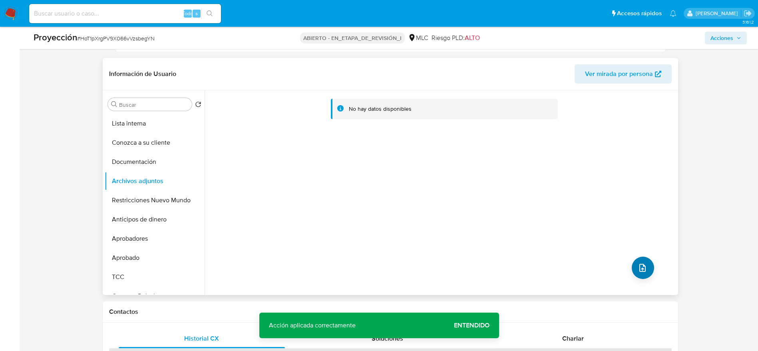
click at [630, 272] on div "No hay datos disponibles" at bounding box center [441, 192] width 472 height 205
click at [644, 273] on button "subir archivo" at bounding box center [643, 268] width 22 height 22
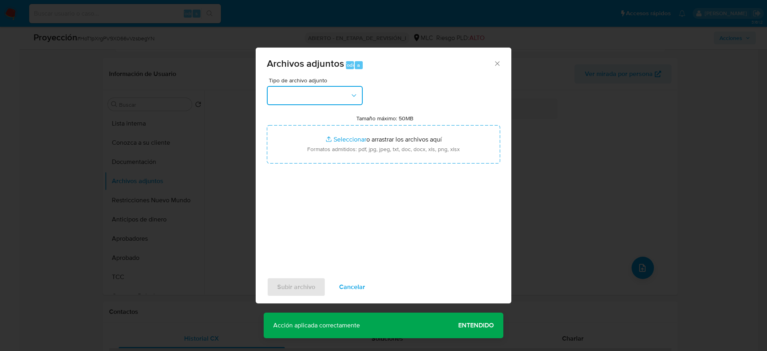
click at [345, 97] on button "button" at bounding box center [315, 95] width 96 height 19
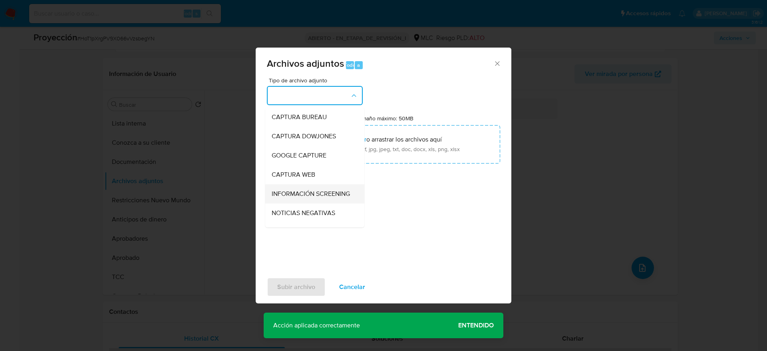
click at [335, 190] on span "INFORMACIÓN SCREENING" at bounding box center [311, 194] width 78 height 8
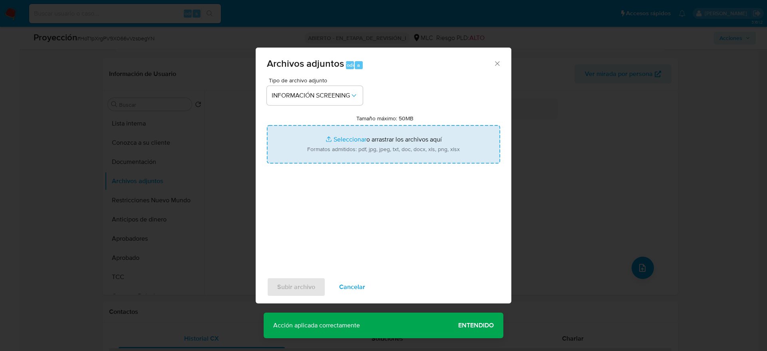
click at [337, 139] on input "Tamaño máximo: 50MB Seleccionar archivos" at bounding box center [383, 144] width 233 height 38
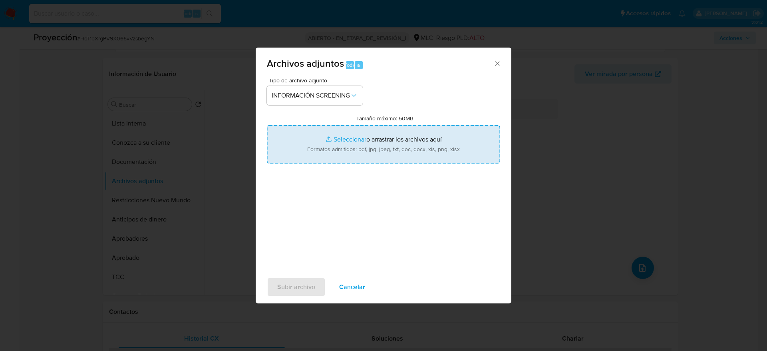
type input "C:\fakepath\_Juan Cuneo Solari_ LAVADO DE DINERO - Buscar con Google.pdf"
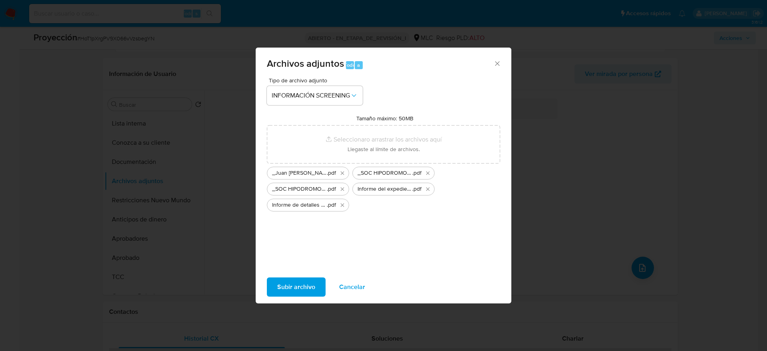
click at [291, 291] on span "Subir archivo" at bounding box center [296, 287] width 38 height 18
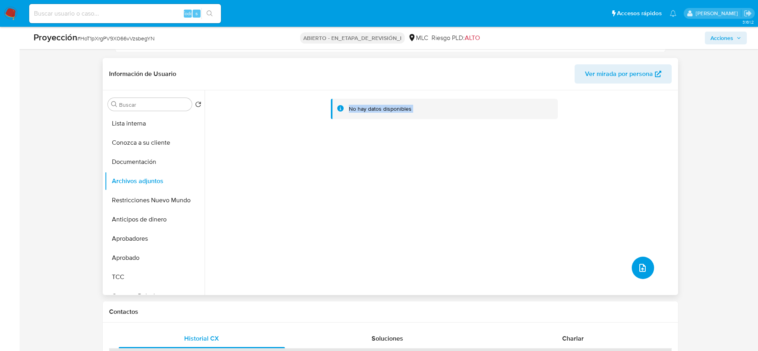
click at [642, 267] on icon "subir archivo" at bounding box center [643, 268] width 6 height 8
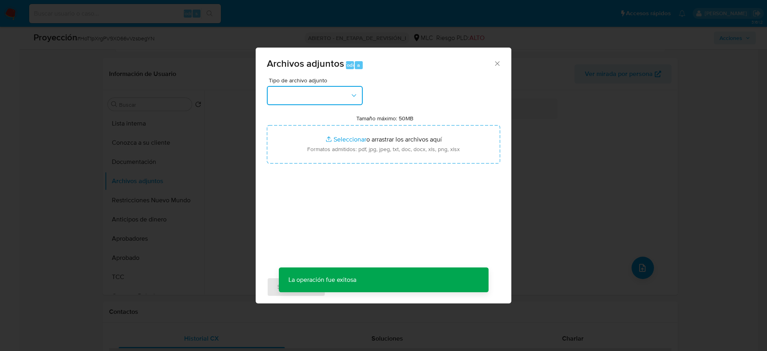
click at [302, 97] on button "button" at bounding box center [315, 95] width 96 height 19
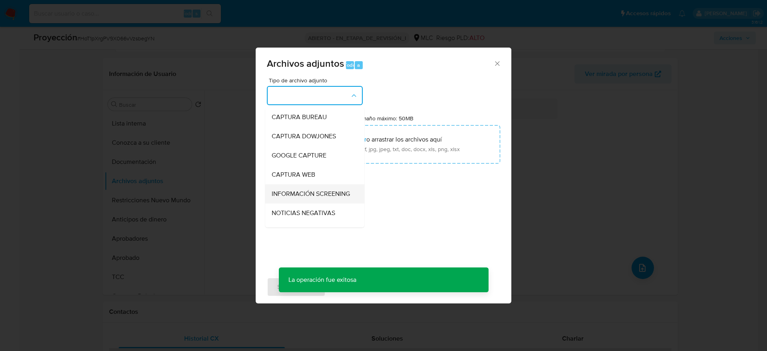
click at [302, 198] on font "INFORMACIÓN SCREENING" at bounding box center [311, 193] width 78 height 9
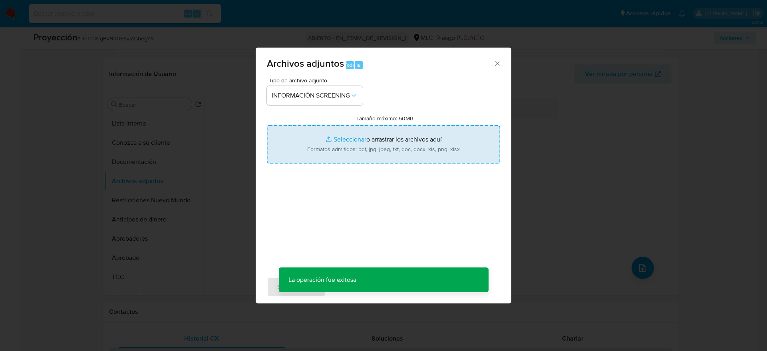
click at [312, 153] on input "Tamaño máximo: 50MB Seleccionar archivos" at bounding box center [383, 144] width 233 height 38
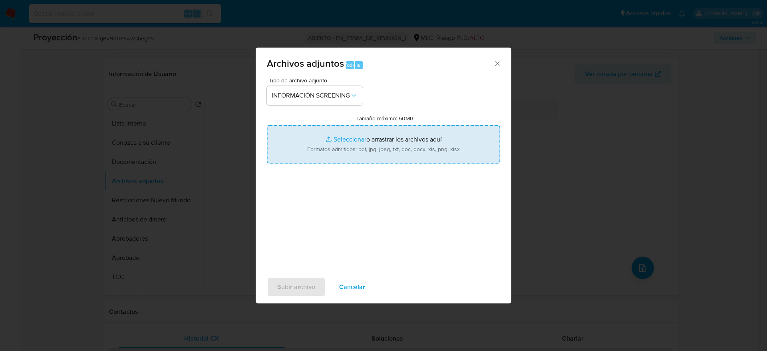
type input "C:\fakepath\_Felipe Irarrazabal Philipi_ - Buscar con Google.pdf"
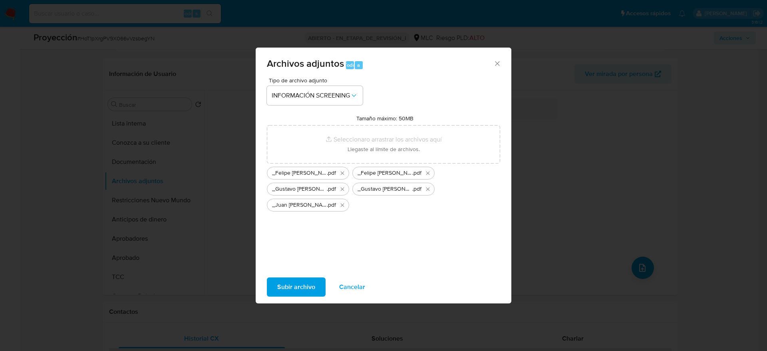
click at [298, 282] on font "Subir archivo" at bounding box center [296, 286] width 38 height 19
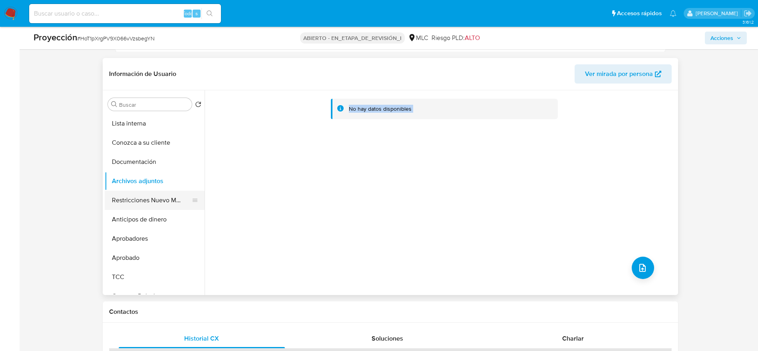
click at [152, 202] on button "Restricciones Nuevo Mundo" at bounding box center [152, 200] width 94 height 19
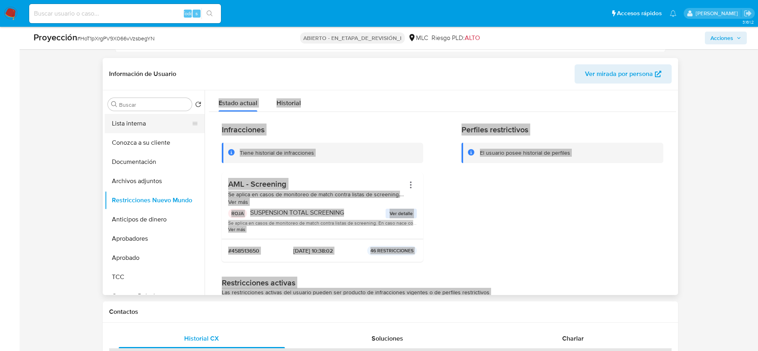
click at [154, 122] on button "Lista interna" at bounding box center [152, 123] width 94 height 19
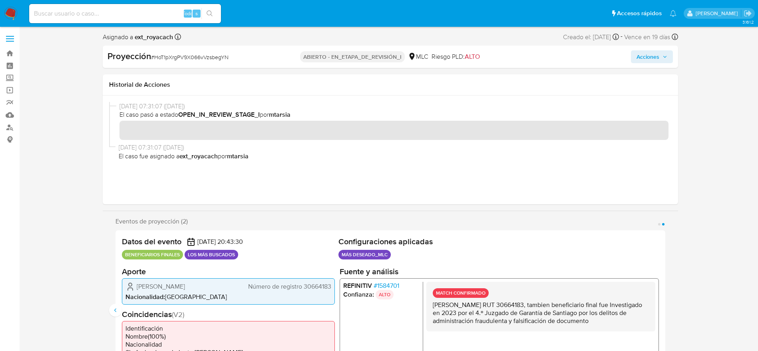
scroll to position [0, 0]
click at [675, 58] on div "Proyección # HoT1pXrgPV9X066vVzsbegYN ABIERTO - EN_ETAPA_DE_REVISIÓN_I MLC Ries…" at bounding box center [391, 57] width 576 height 22
click at [637, 56] on span "Acciones" at bounding box center [648, 57] width 23 height 13
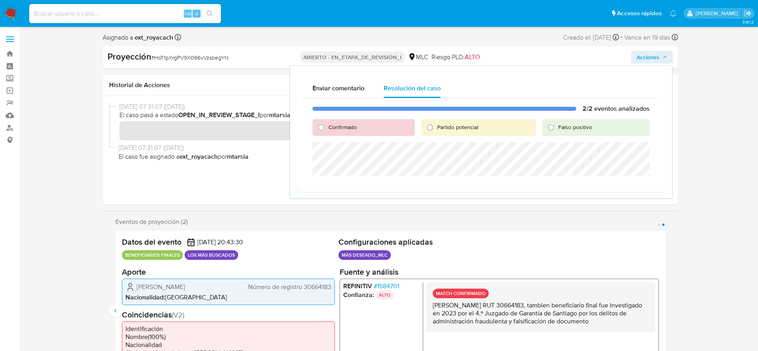
click at [444, 120] on div "Partido potencial" at bounding box center [478, 127] width 115 height 17
click at [444, 123] on font "Partido potencial" at bounding box center [457, 127] width 41 height 8
click at [436, 123] on input "Partido potencial" at bounding box center [430, 127] width 13 height 13
radio input "true"
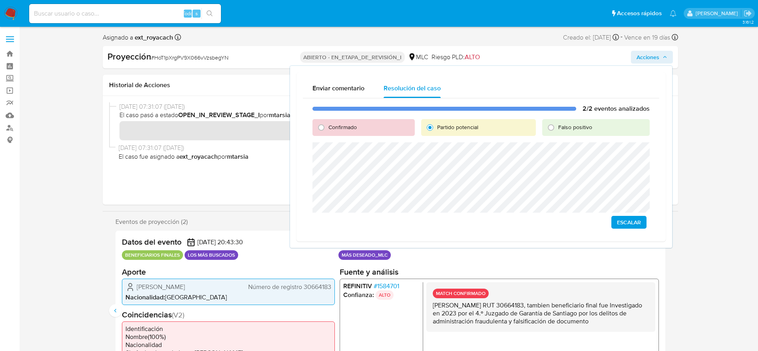
click at [614, 222] on button "Escalar" at bounding box center [629, 222] width 35 height 13
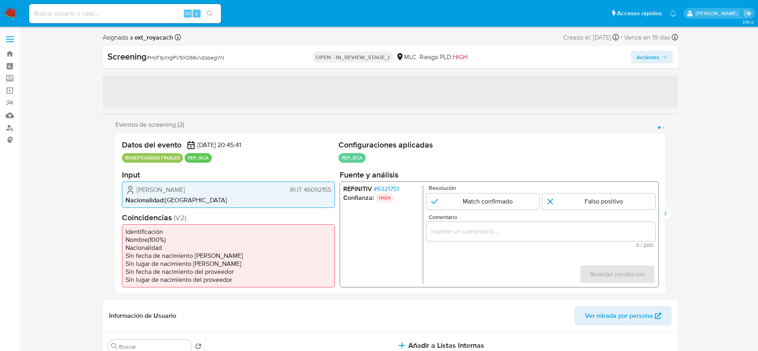
select select "10"
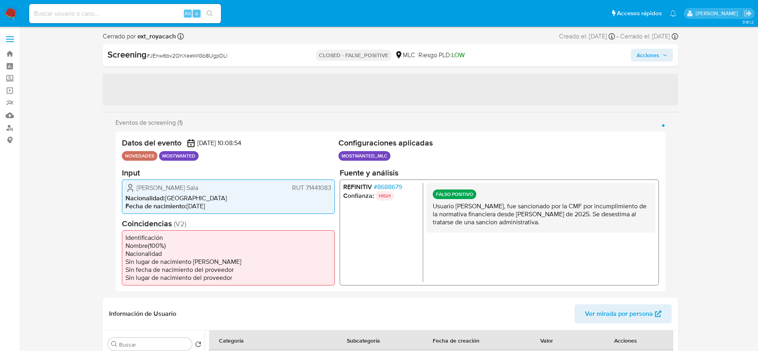
select select "10"
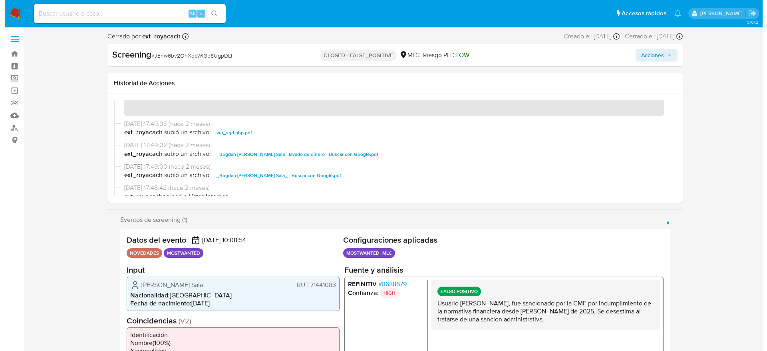
scroll to position [60, 0]
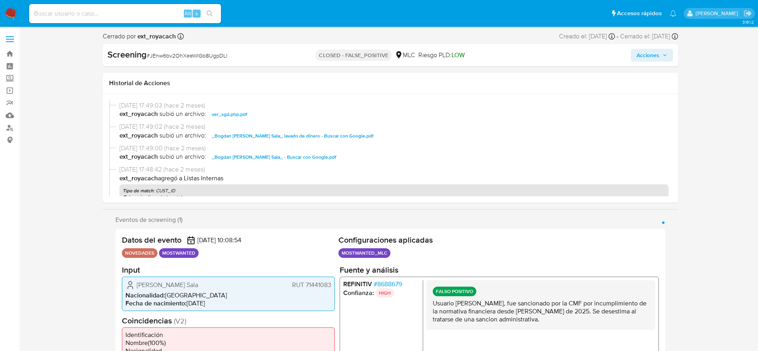
click at [390, 287] on span "# 8688679" at bounding box center [387, 284] width 28 height 8
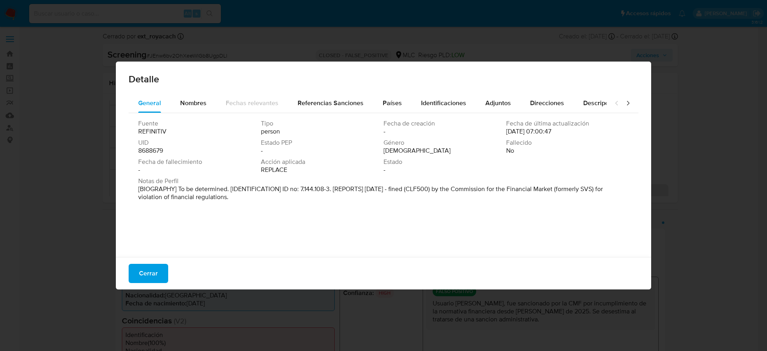
drag, startPoint x: 154, startPoint y: 273, endPoint x: 263, endPoint y: 230, distance: 117.0
click at [154, 272] on span "Cerrar" at bounding box center [148, 274] width 19 height 18
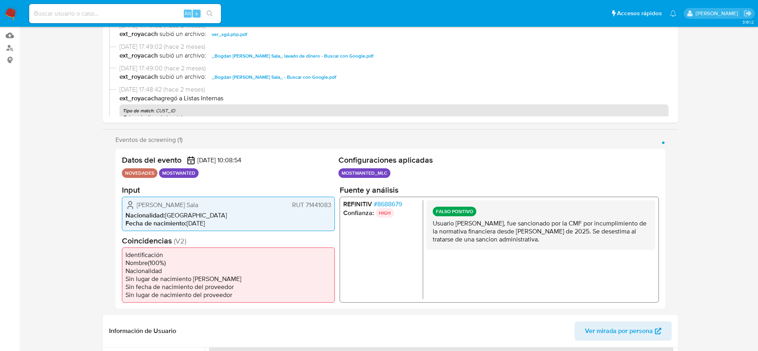
scroll to position [0, 0]
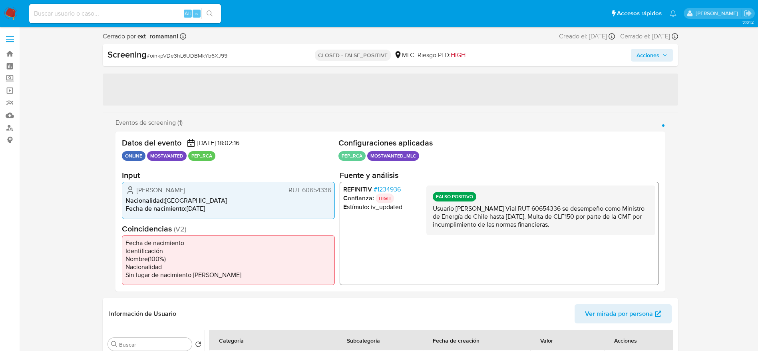
select select "10"
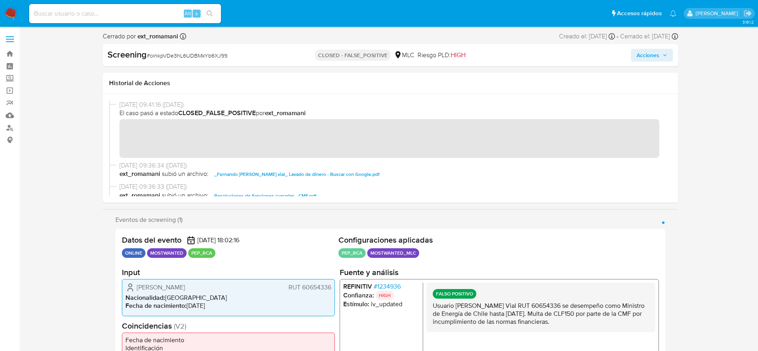
click at [385, 283] on span "# 1234936" at bounding box center [386, 287] width 27 height 8
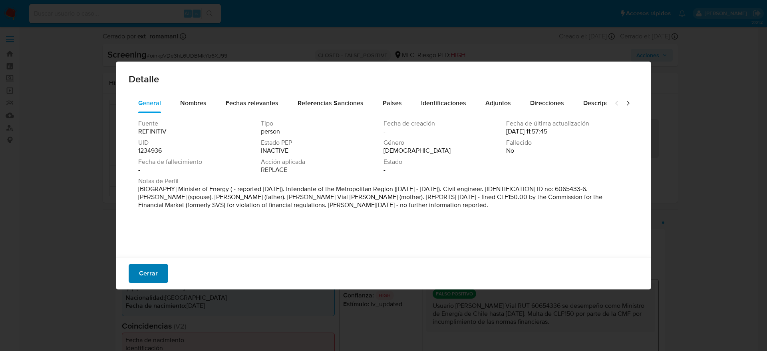
click at [151, 273] on span "Cerrar" at bounding box center [148, 274] width 19 height 18
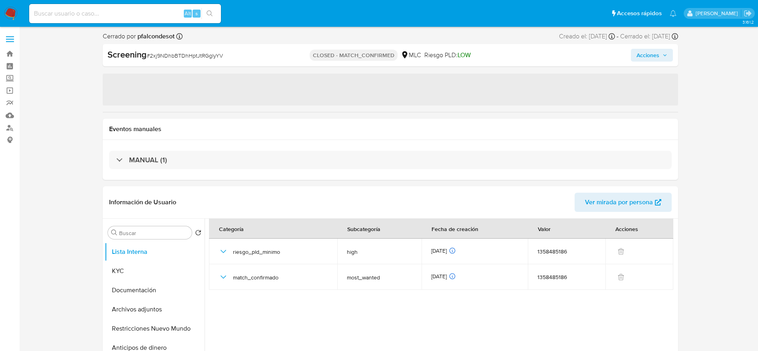
select select "10"
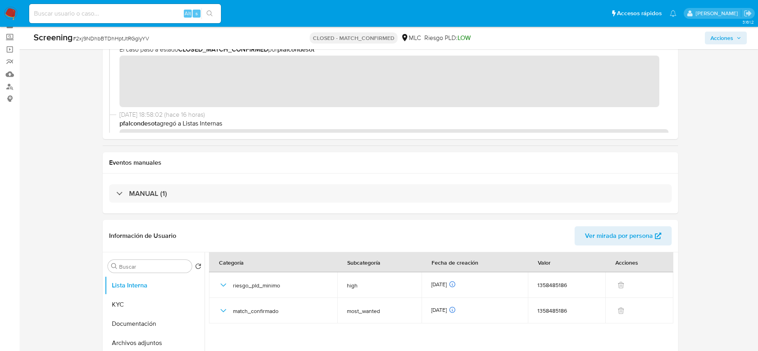
scroll to position [60, 0]
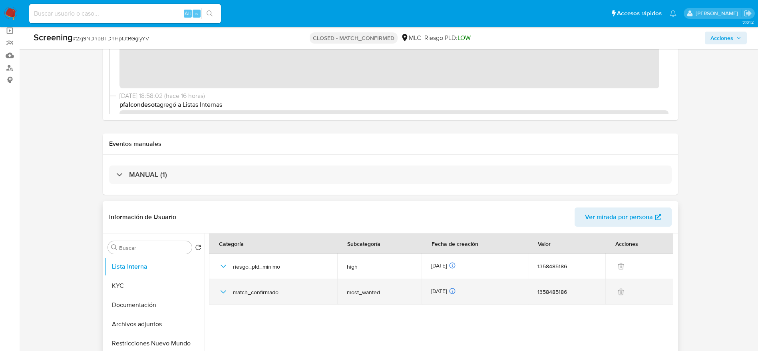
click at [227, 293] on icon "button" at bounding box center [224, 292] width 10 height 10
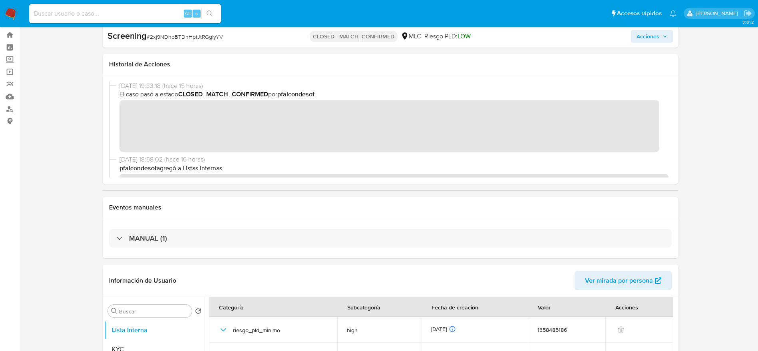
scroll to position [0, 0]
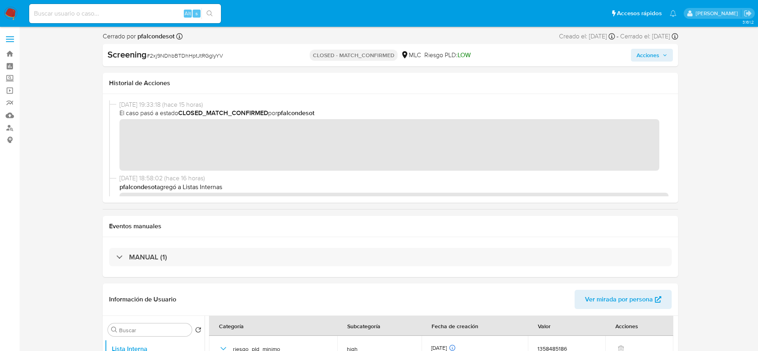
click at [652, 55] on span "Acciones" at bounding box center [648, 55] width 23 height 13
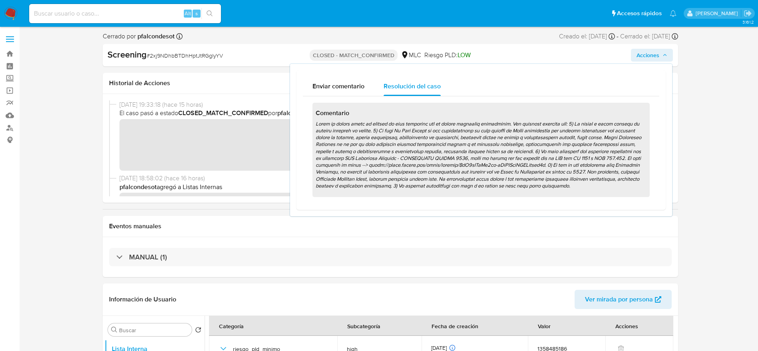
click at [652, 55] on span "Acciones" at bounding box center [648, 55] width 23 height 13
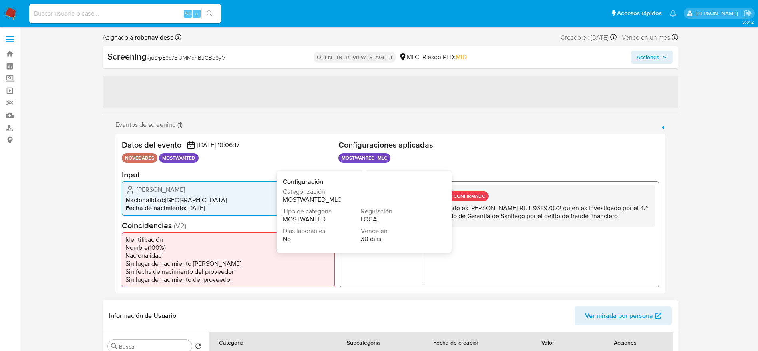
select select "10"
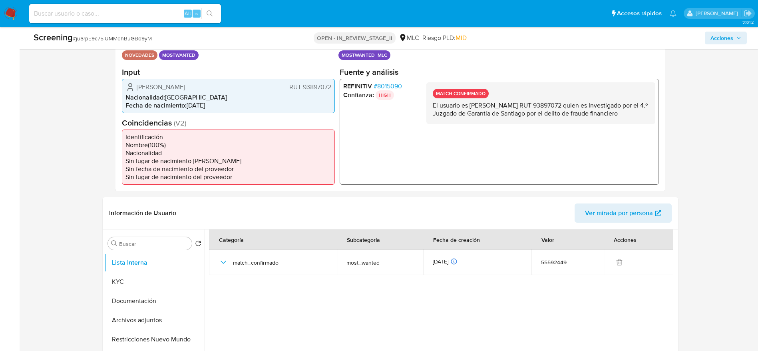
scroll to position [180, 0]
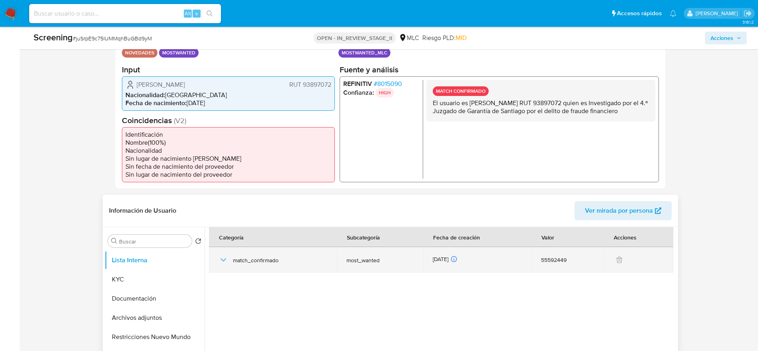
click at [227, 255] on icon "button" at bounding box center [224, 260] width 10 height 10
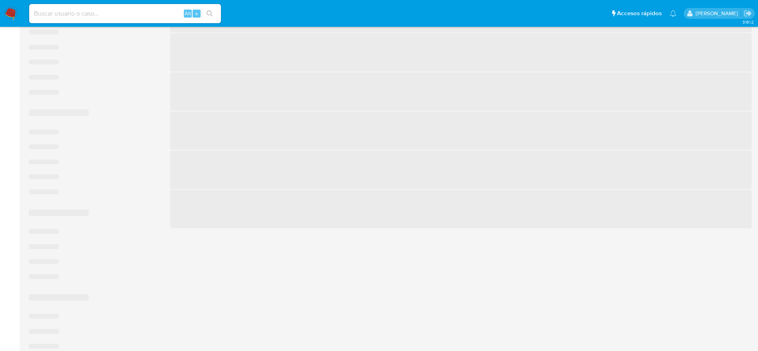
scroll to position [309, 0]
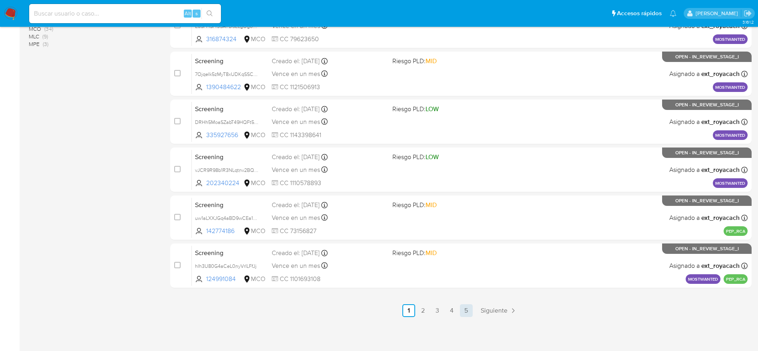
click at [470, 308] on link "5" at bounding box center [466, 310] width 13 height 13
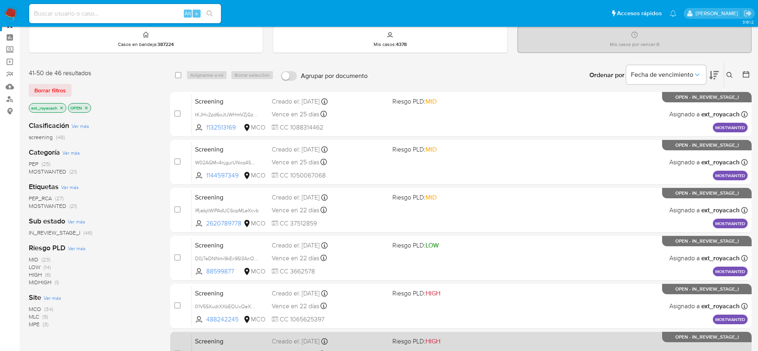
scroll to position [136, 0]
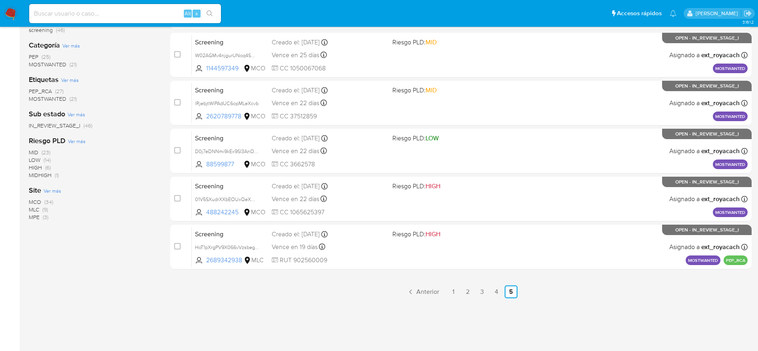
click at [16, 18] on img at bounding box center [11, 14] width 14 height 14
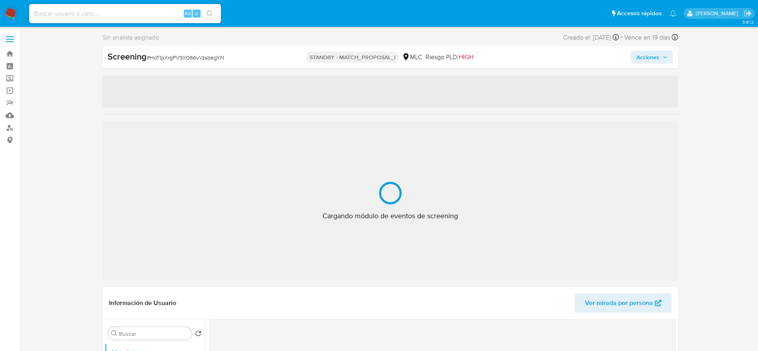
click at [203, 55] on span "# HoT1pXrgPV9X066vVzsbegYN" at bounding box center [186, 58] width 78 height 8
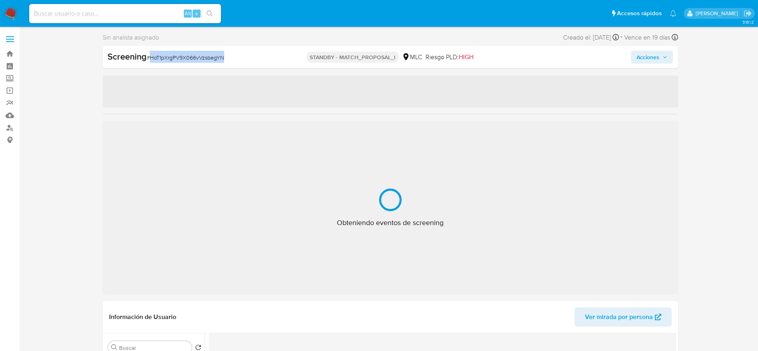
copy span "HoT1pXrgPV9X066vVzsbegYN"
select select "10"
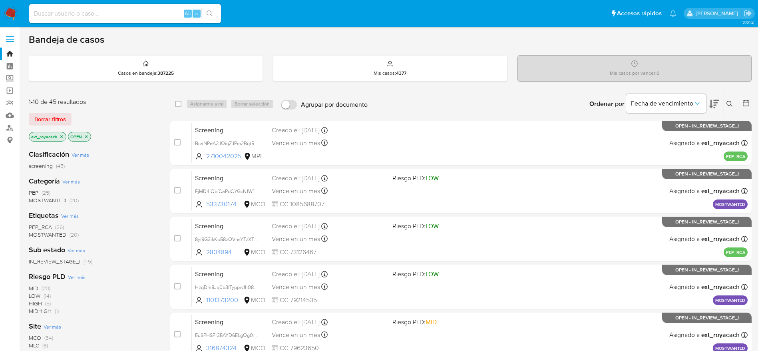
click at [47, 196] on span "MOSTWANTED" at bounding box center [48, 200] width 38 height 8
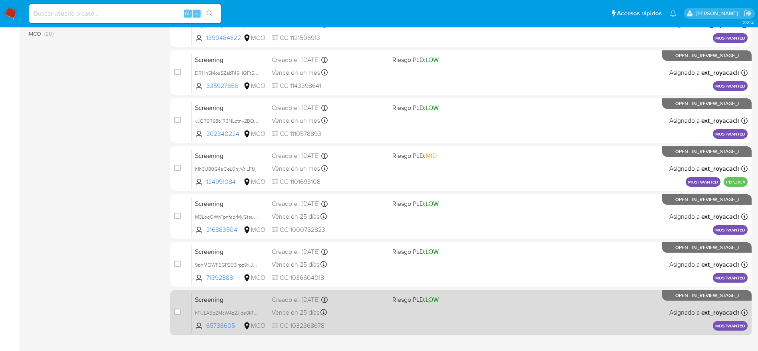
scroll to position [300, 0]
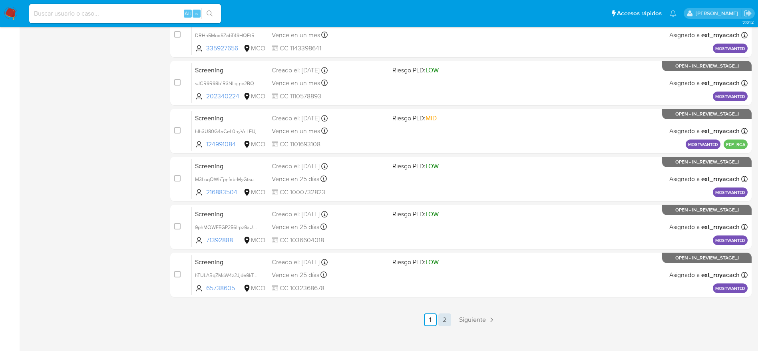
click at [450, 319] on link "2" at bounding box center [444, 319] width 13 height 13
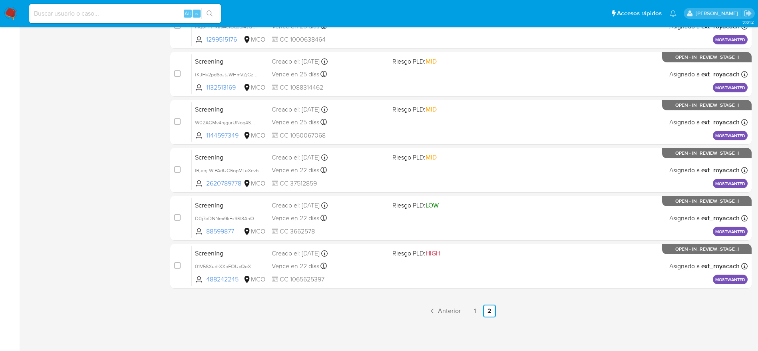
scroll to position [309, 0]
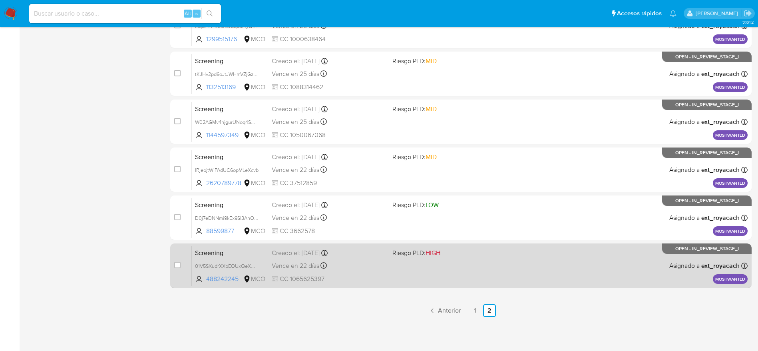
click at [427, 267] on div "Screening 01V5SXudrXXbEOUxQeXQSJHJ 488242245 MCO Riesgo PLD: HIGH Creado el: [D…" at bounding box center [470, 265] width 556 height 40
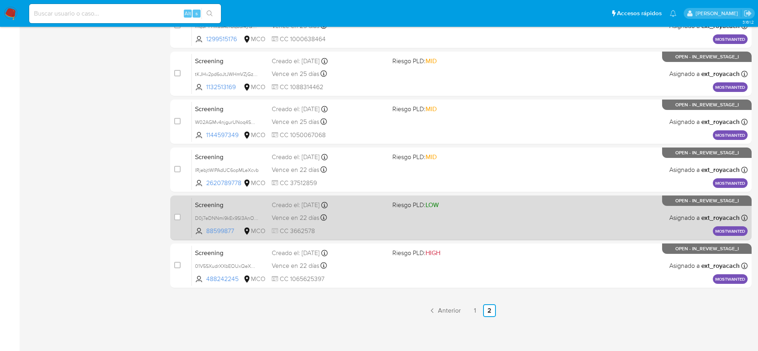
click at [397, 203] on span "Riesgo PLD: LOW" at bounding box center [416, 204] width 46 height 9
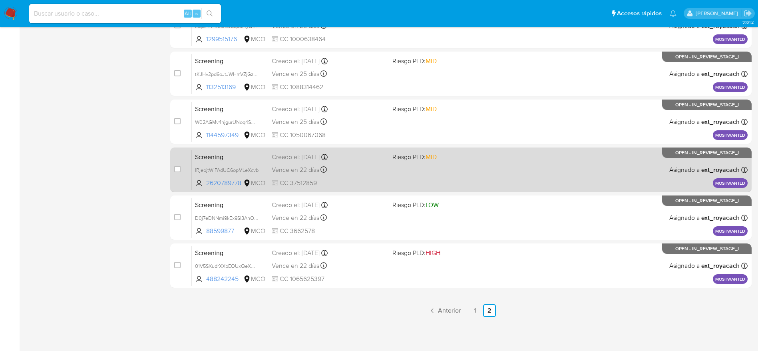
click at [443, 161] on div "Screening lRjebjtWlPAdUC6opMLeXcvb 2620789778 MCO Riesgo PLD: MID Creado el: [D…" at bounding box center [470, 169] width 556 height 40
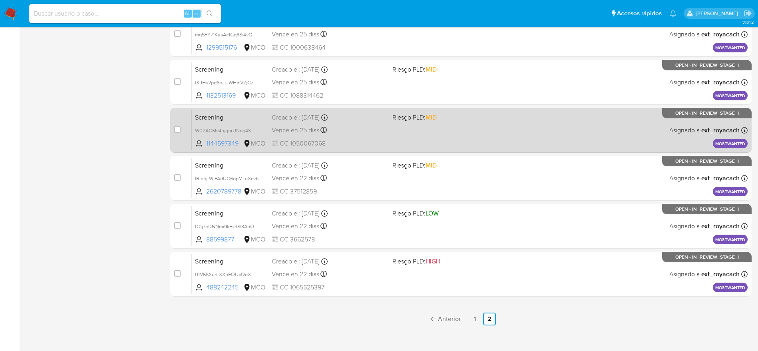
scroll to position [249, 0]
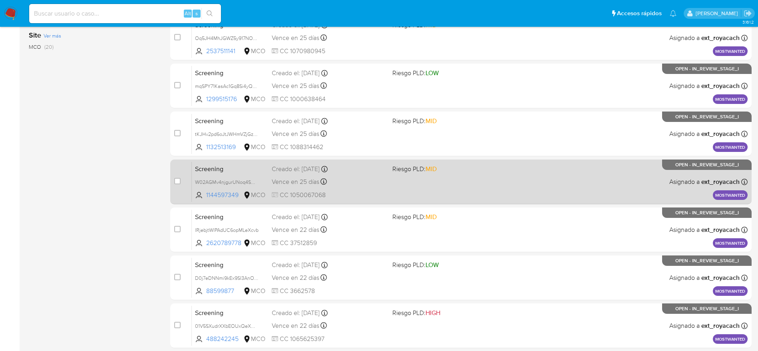
click at [364, 177] on div "Vence en 25 días Vence el [DATE] 07:05:43" at bounding box center [329, 181] width 114 height 11
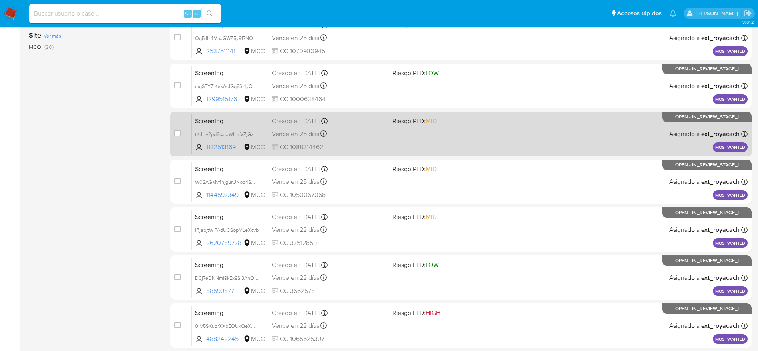
click at [424, 133] on span at bounding box center [450, 134] width 114 height 2
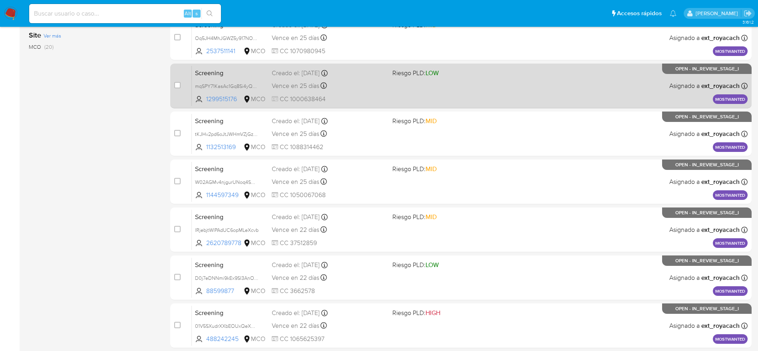
click at [395, 95] on div "Screening mqSPY71KasAc1Gq8Si4yQA7H 1299515176 MCO Riesgo PLD: LOW Creado el: [D…" at bounding box center [470, 86] width 556 height 40
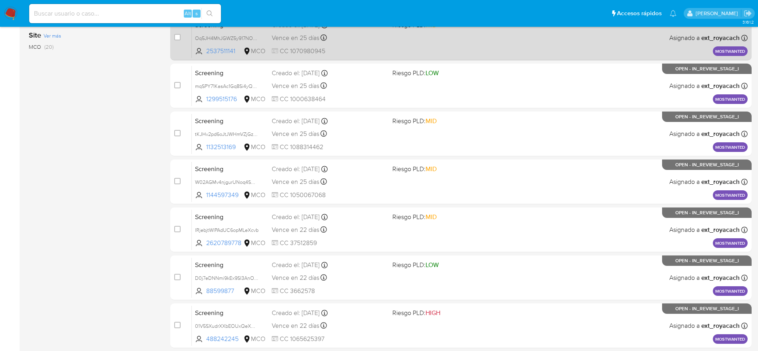
click at [303, 32] on div "Screening Oq5JH4MhJGWZ5y917NOR0JER 2537511141 MCO Riesgo PLD: MID Creado el: [D…" at bounding box center [470, 38] width 556 height 40
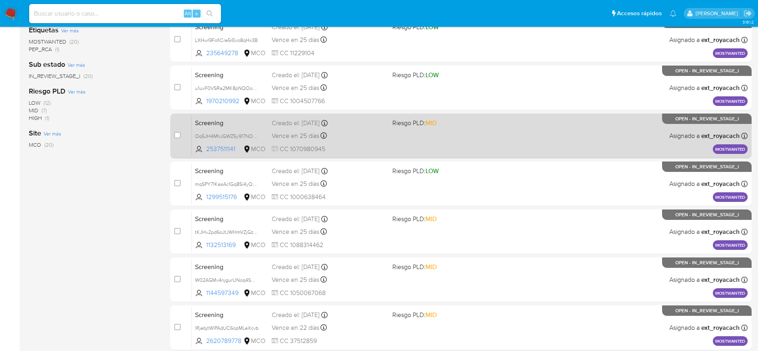
scroll to position [129, 0]
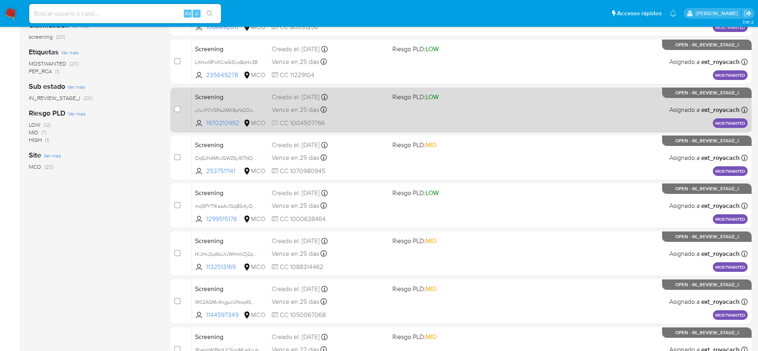
click at [345, 116] on div "Screening u1uvF0VSRa2MK8pNQOoylYYy 1970210992 MCO Riesgo PLD: LOW Creado el: 21…" at bounding box center [470, 110] width 556 height 40
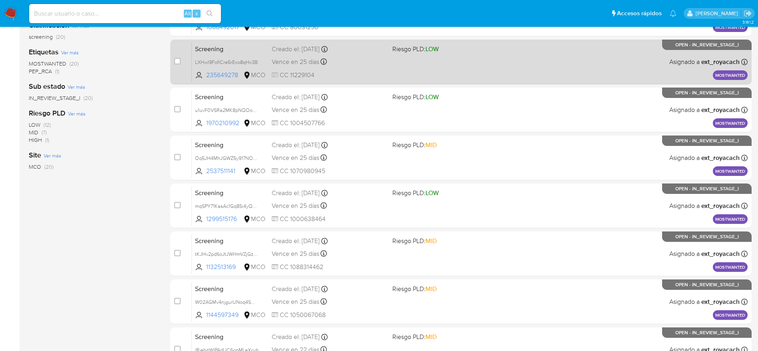
click at [358, 68] on div "Screening LXHwl9FofiCre5rExo8qHx3B 235649278 MCO Riesgo PLD: LOW Creado el: 21/…" at bounding box center [470, 62] width 556 height 40
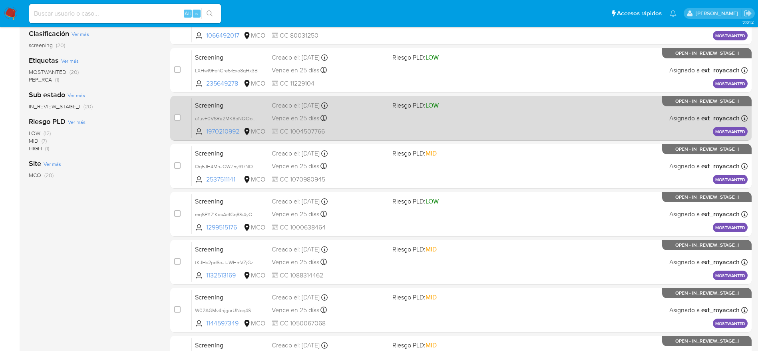
scroll to position [69, 0]
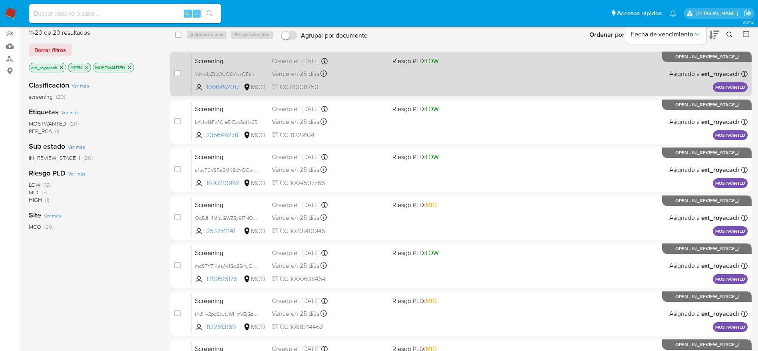
click at [335, 74] on div "Vence en 25 días Vence el 21/10/2025 07:05:47" at bounding box center [329, 73] width 114 height 11
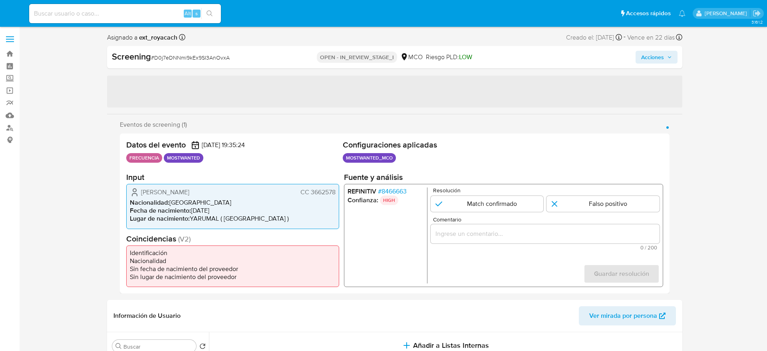
select select "10"
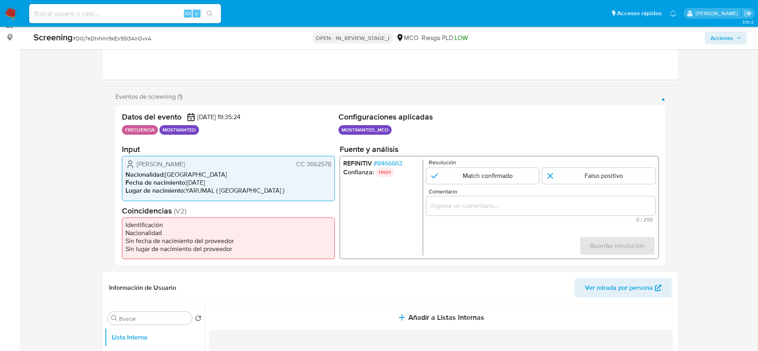
scroll to position [120, 0]
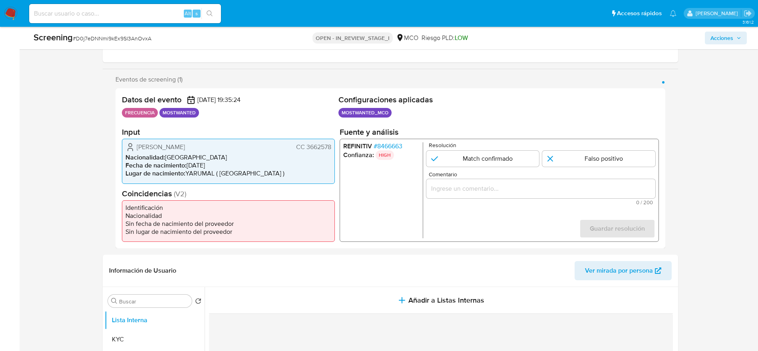
click at [393, 145] on span "# 8466663" at bounding box center [387, 146] width 29 height 8
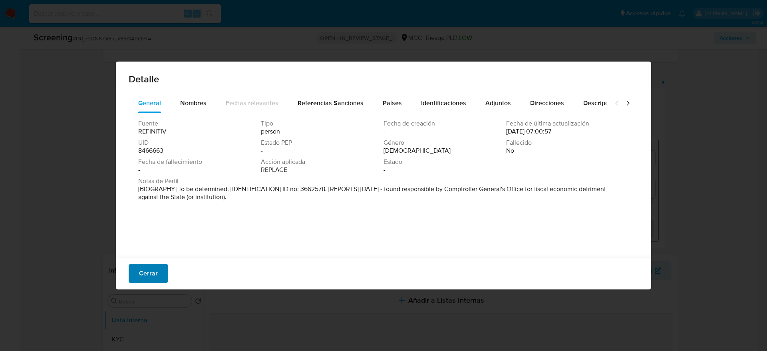
click at [154, 266] on span "Cerrar" at bounding box center [148, 274] width 19 height 18
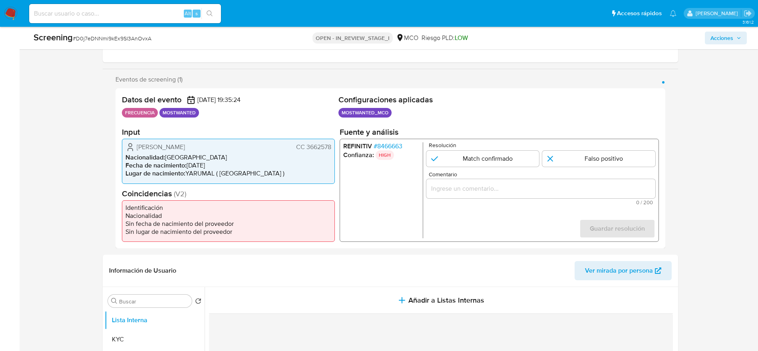
click at [151, 147] on span "[PERSON_NAME]" at bounding box center [161, 147] width 48 height 8
click at [152, 147] on span "[PERSON_NAME]" at bounding box center [161, 147] width 48 height 8
click at [153, 147] on span "Jorge Alonso Rueda Tobon" at bounding box center [161, 147] width 48 height 8
click at [169, 149] on span "Jorge Alonso Rueda Tobon" at bounding box center [161, 147] width 48 height 8
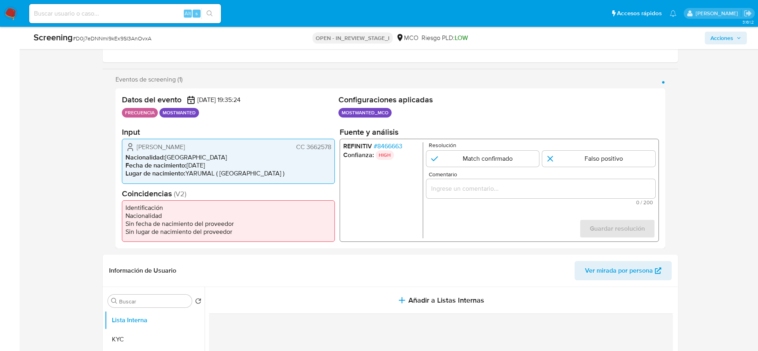
click at [169, 149] on span "Jorge Alonso Rueda Tobon" at bounding box center [161, 147] width 48 height 8
drag, startPoint x: 169, startPoint y: 149, endPoint x: 445, endPoint y: 4, distance: 310.9
click at [170, 148] on span "Jorge Alonso Rueda Tobon" at bounding box center [161, 147] width 48 height 8
click at [552, 6] on ul "Pausado Ver notificaciones Alt s Accesos rápidos Presiona las siguientes teclas…" at bounding box center [353, 13] width 656 height 20
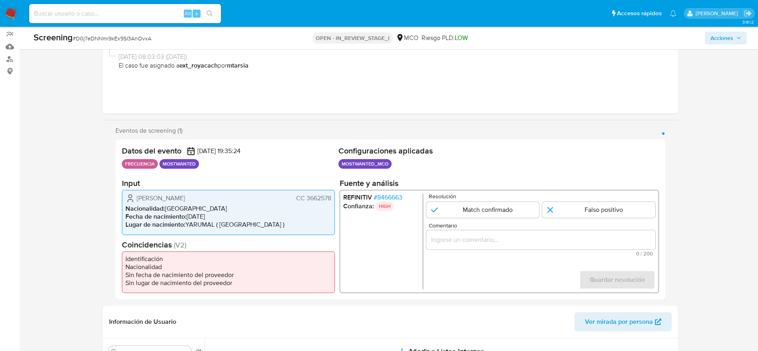
scroll to position [60, 0]
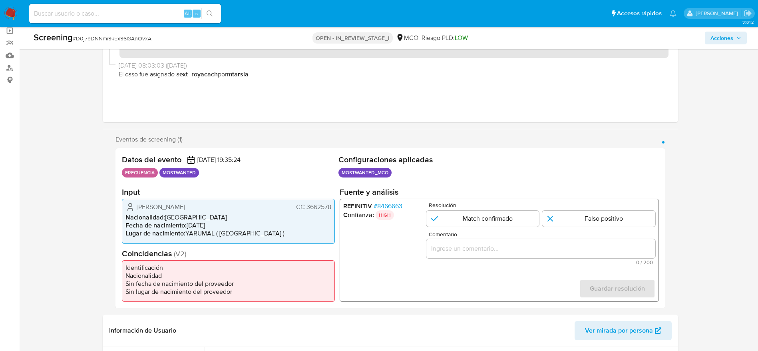
click at [120, 41] on span "# D0j7eDNNmi9kEx9SI3AnOvxA" at bounding box center [112, 38] width 79 height 8
copy span "D0j7eDNNmi9kEx9SI3AnOvxA"
drag, startPoint x: 126, startPoint y: 200, endPoint x: 332, endPoint y: 210, distance: 206.5
click at [332, 210] on div "Jorge Alonso Rueda Tobon CC 3662578 Nacionalidad : Colombia Fecha de nacimiento…" at bounding box center [228, 221] width 213 height 45
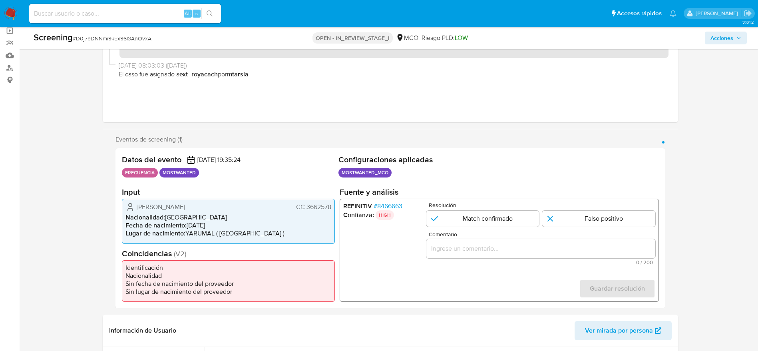
click at [391, 207] on span "# 8466663" at bounding box center [387, 206] width 29 height 8
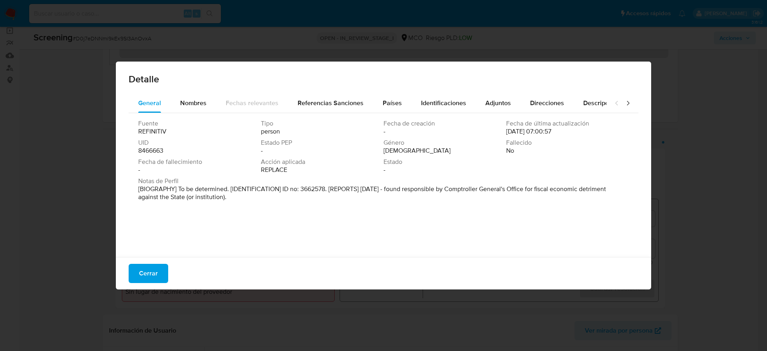
click at [137, 270] on button "Cerrar" at bounding box center [149, 273] width 40 height 19
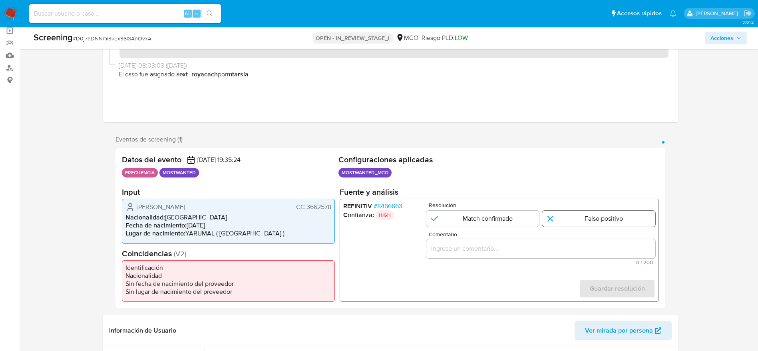
click at [554, 215] on input "1 de 1" at bounding box center [598, 219] width 113 height 16
radio input "true"
click at [560, 241] on div "1 de 1" at bounding box center [540, 248] width 229 height 19
click at [560, 255] on div "1 de 1" at bounding box center [540, 248] width 229 height 19
click at [560, 254] on div "1 de 1" at bounding box center [540, 248] width 229 height 19
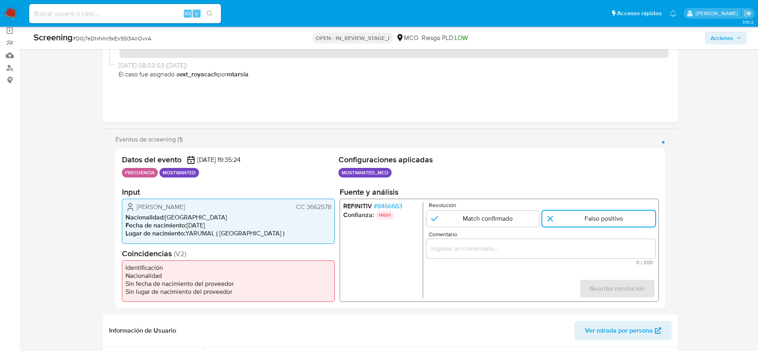
click at [564, 245] on input "Comentario" at bounding box center [540, 248] width 229 height 10
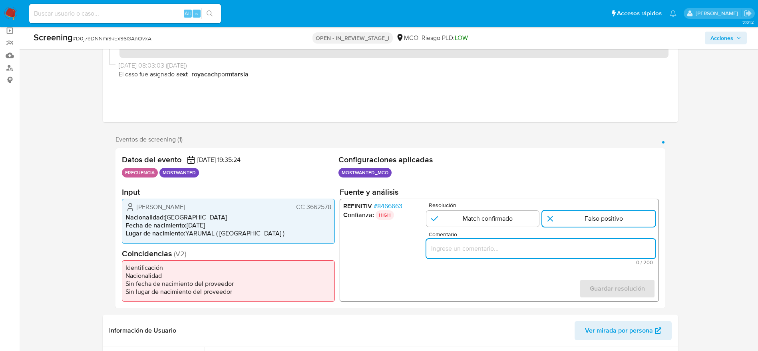
paste input "El titular de la cuenta es Jorge Alonso Rueda Tobon. El titular de la cuenta no…"
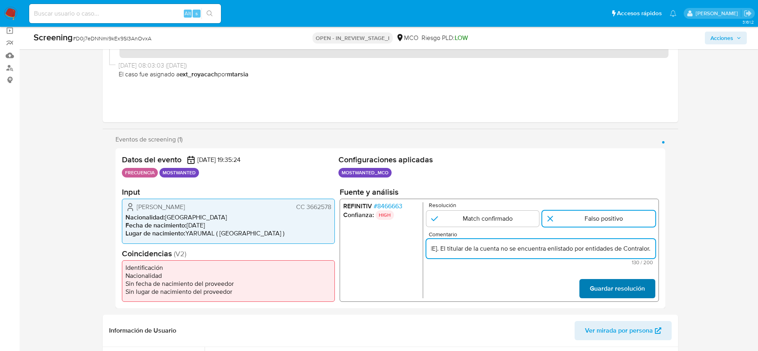
type input "El titular de la cuenta es Jorge Alonso Rueda Tobon. El titular de la cuenta no…"
click at [627, 283] on span "Guardar resolución" at bounding box center [617, 289] width 55 height 18
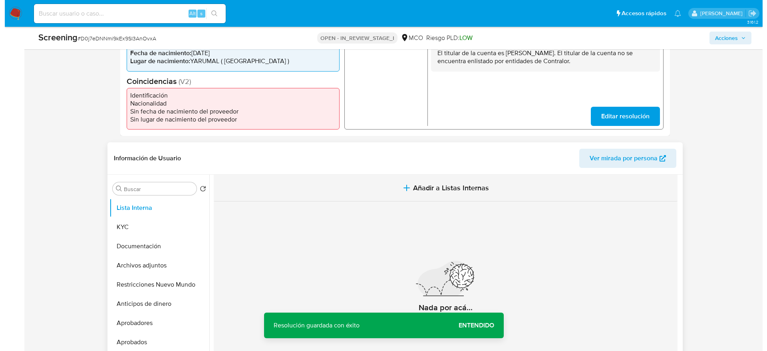
scroll to position [240, 0]
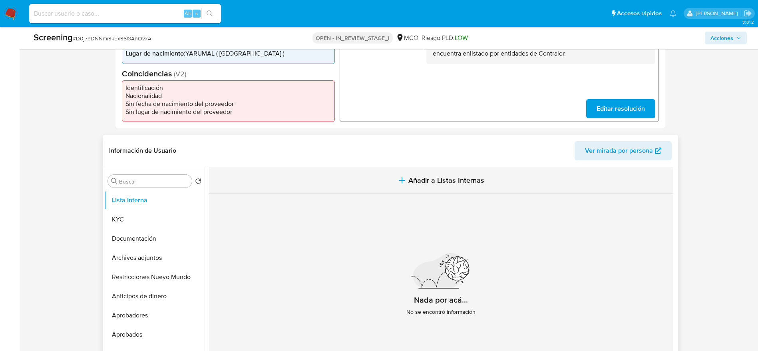
click at [467, 184] on span "Añadir a Listas Internas" at bounding box center [446, 180] width 76 height 9
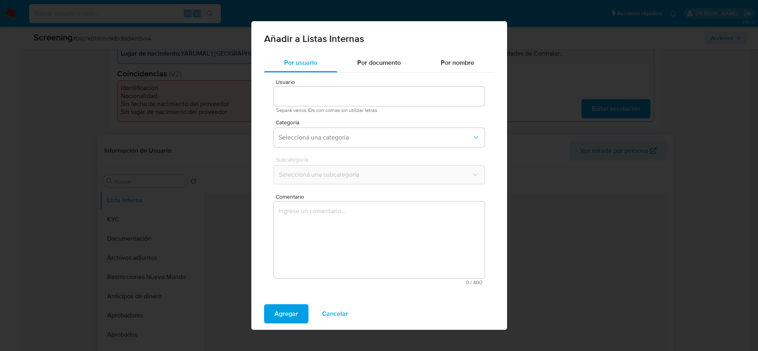
type input "88599877"
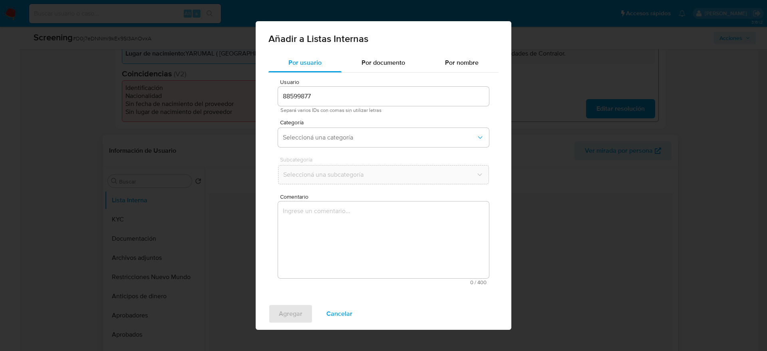
click at [453, 247] on textarea "Comentario" at bounding box center [383, 239] width 211 height 77
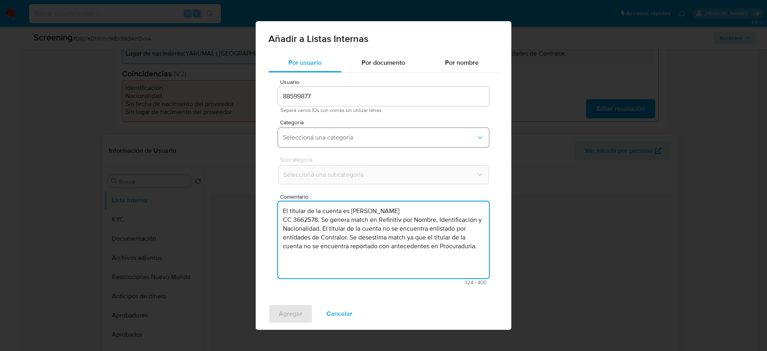
click at [421, 146] on button "Seleccioná una categoría" at bounding box center [383, 137] width 211 height 19
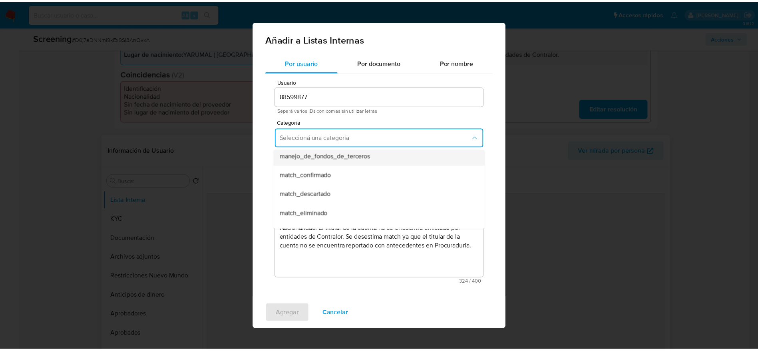
scroll to position [60, 0]
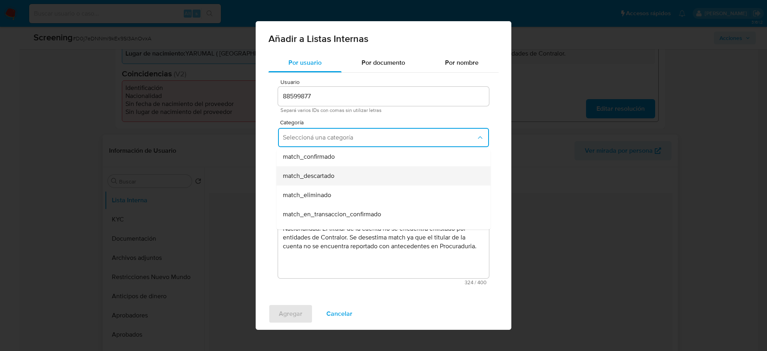
click at [365, 173] on div "match_descartado" at bounding box center [381, 175] width 197 height 19
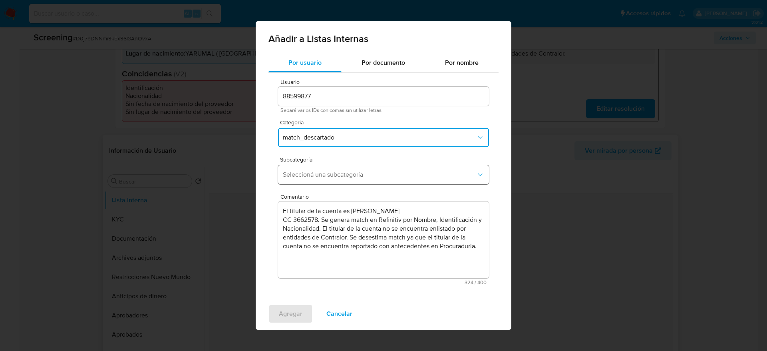
click at [363, 182] on button "Seleccioná una subcategoría" at bounding box center [383, 174] width 211 height 19
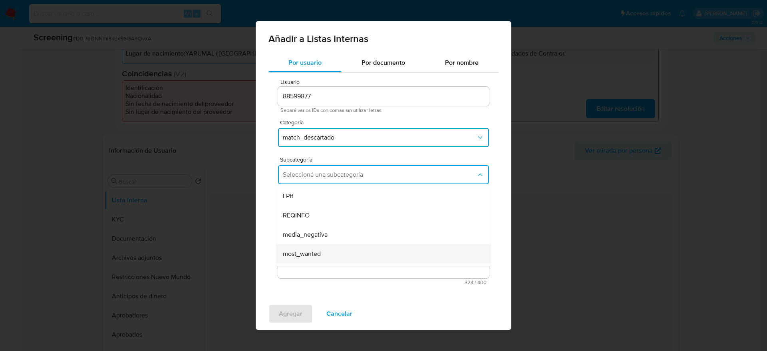
click at [321, 245] on div "most_wanted" at bounding box center [381, 253] width 197 height 19
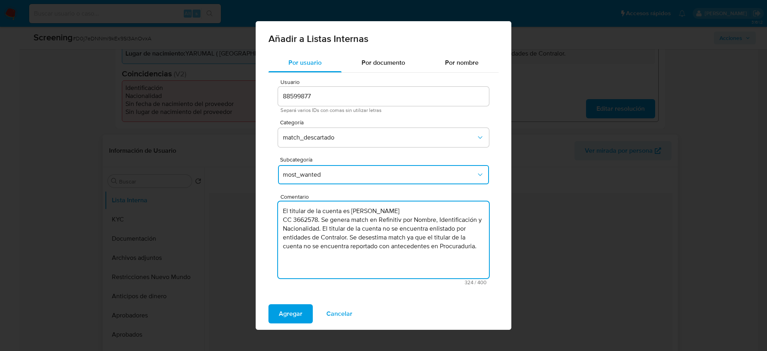
drag, startPoint x: 472, startPoint y: 237, endPoint x: 460, endPoint y: 244, distance: 14.3
type textarea "El titular de la cuenta es Jorge Alonso Rueda Tobon CC 3662578. Se genera match…"
click at [281, 321] on span "Agregar" at bounding box center [291, 314] width 24 height 18
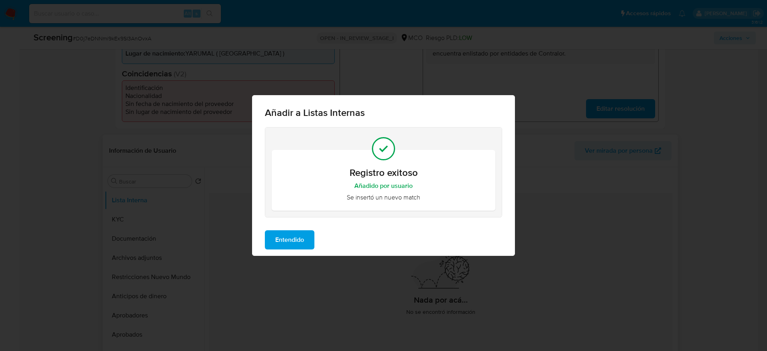
click at [257, 239] on div "Entendido" at bounding box center [383, 240] width 263 height 32
click at [282, 241] on span "Entendido" at bounding box center [289, 240] width 29 height 18
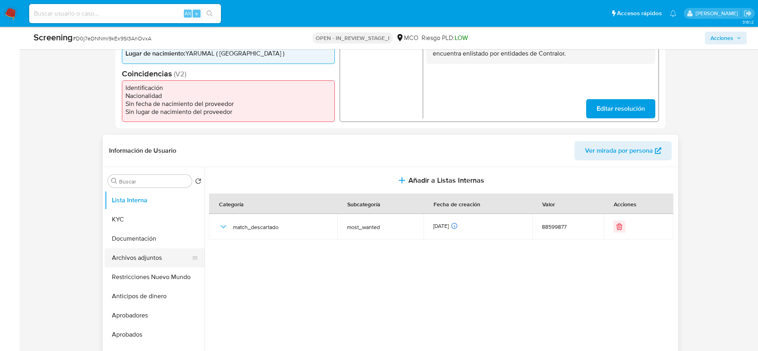
click at [147, 262] on button "Archivos adjuntos" at bounding box center [152, 257] width 94 height 19
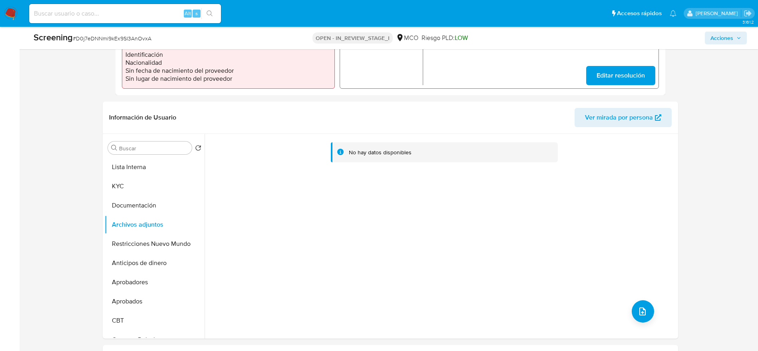
scroll to position [300, 0]
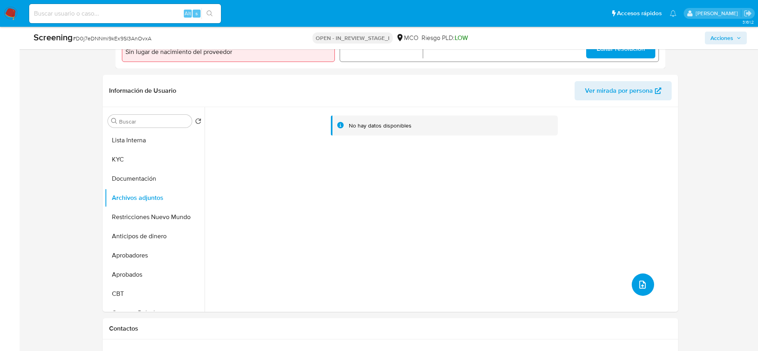
click at [635, 294] on button "upload-file" at bounding box center [643, 284] width 22 height 22
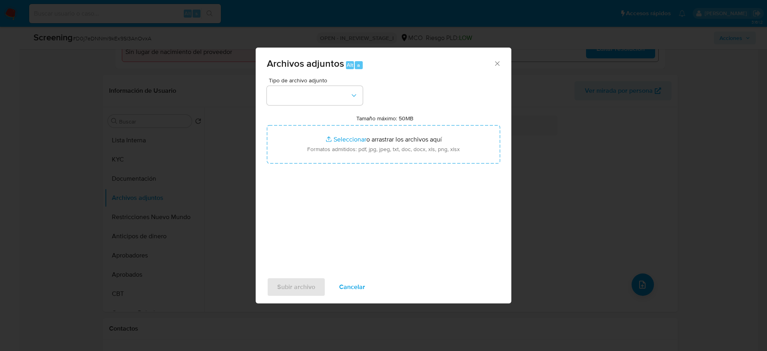
click at [311, 107] on div "Tipo de archivo adjunto Tamaño máximo: 50MB Seleccionar archivos Seleccionar o …" at bounding box center [383, 172] width 233 height 189
click at [310, 99] on button "button" at bounding box center [315, 95] width 96 height 19
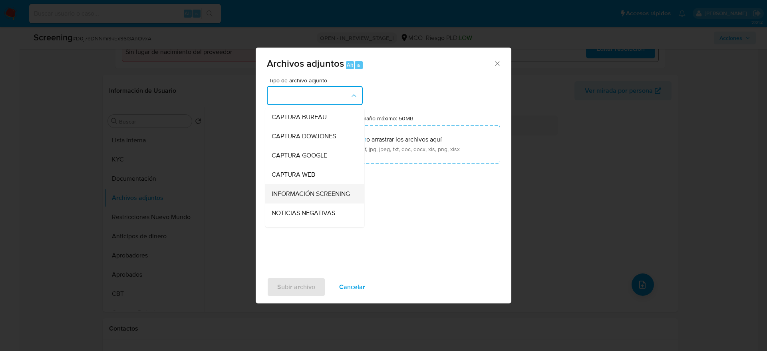
click at [309, 191] on span "INFORMACIÓN SCREENING" at bounding box center [311, 194] width 78 height 8
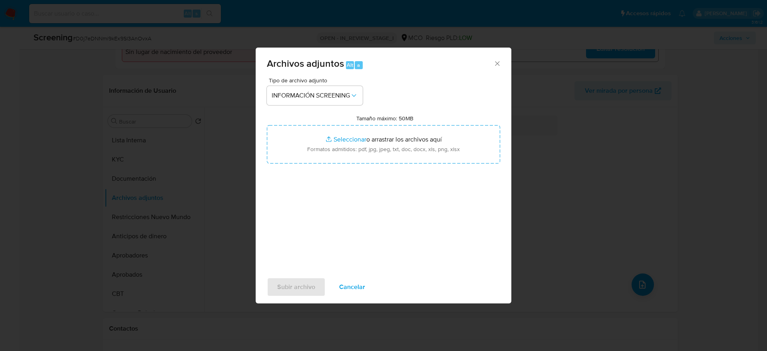
click at [309, 165] on div "Tipo de archivo adjunto INFORMACIÓN SCREENING Tamaño máximo: 50MB Seleccionar a…" at bounding box center [383, 172] width 233 height 189
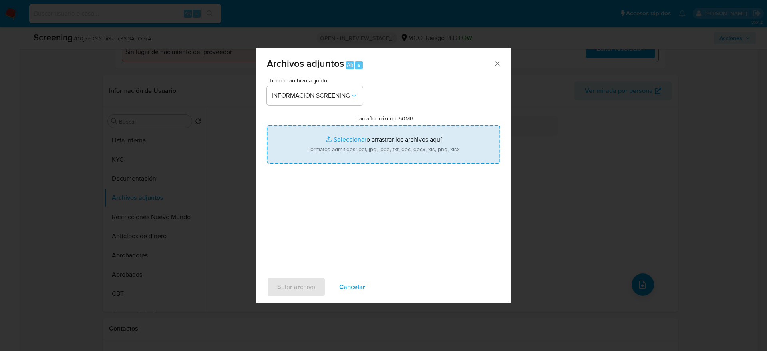
click at [308, 149] on input "Tamaño máximo: 50MB Seleccionar archivos" at bounding box center [383, 144] width 233 height 38
type input "C:\fakepath\_Jorge Alonso Rueda Tobon_ - Buscar con Google.pdf"
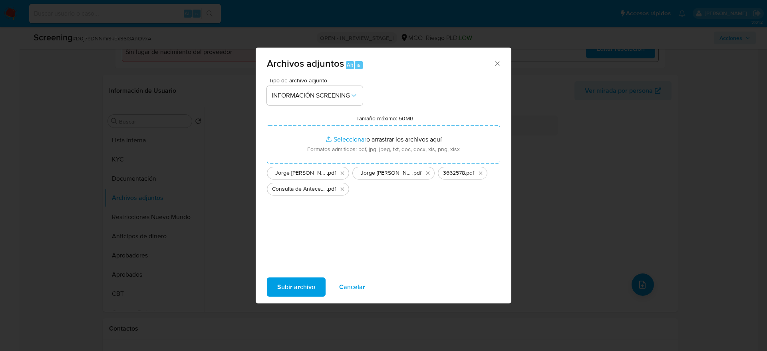
click at [293, 280] on span "Subir archivo" at bounding box center [296, 287] width 38 height 18
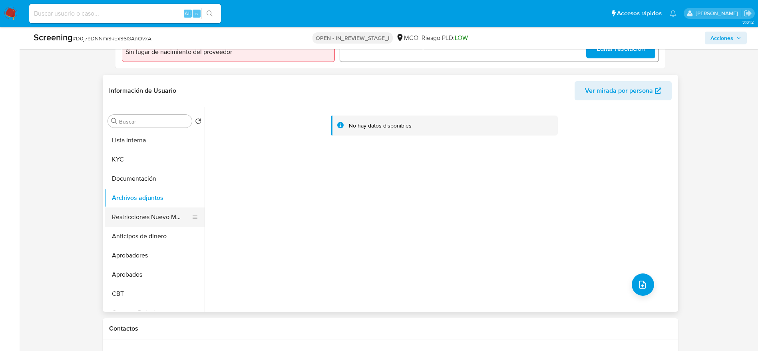
click at [126, 221] on button "Restricciones Nuevo Mundo" at bounding box center [152, 216] width 94 height 19
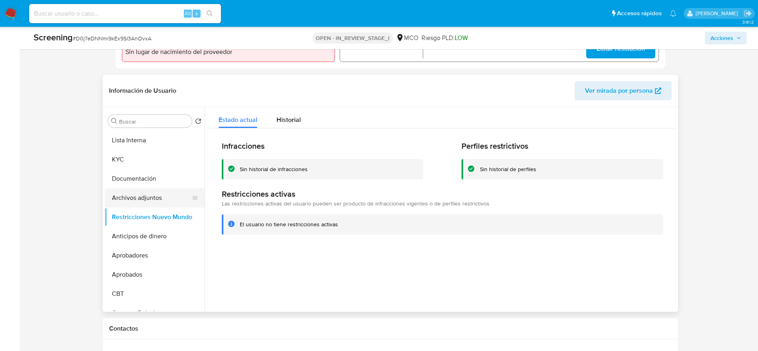
click at [144, 198] on button "Archivos adjuntos" at bounding box center [152, 197] width 94 height 19
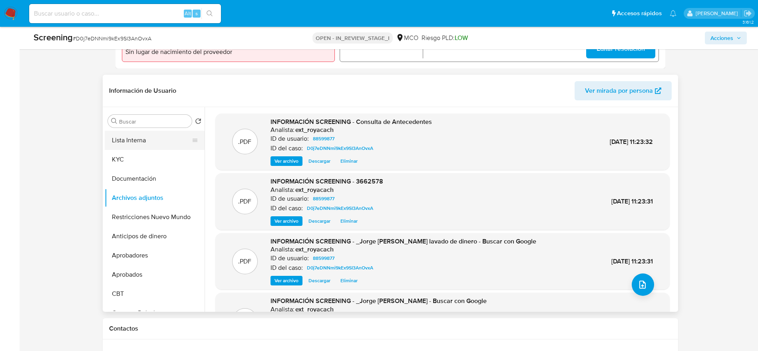
click at [168, 140] on button "Lista Interna" at bounding box center [152, 140] width 94 height 19
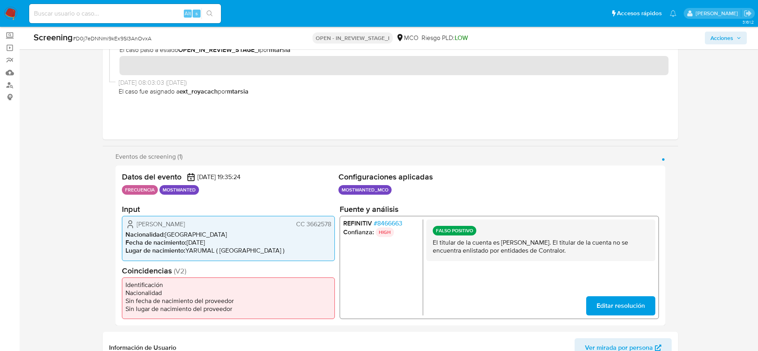
scroll to position [0, 0]
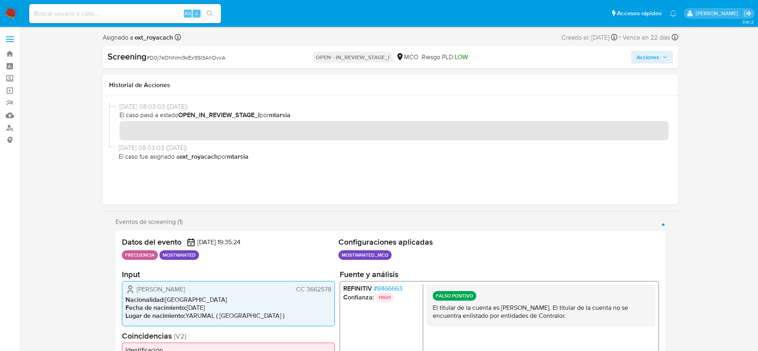
click at [666, 54] on span "Acciones" at bounding box center [652, 57] width 31 height 11
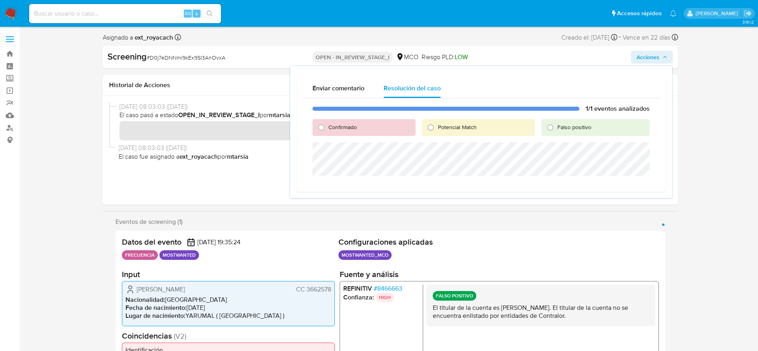
click at [581, 124] on span "Falso positivo" at bounding box center [575, 127] width 34 height 8
click at [557, 124] on input "Falso positivo" at bounding box center [550, 127] width 13 height 13
radio input "true"
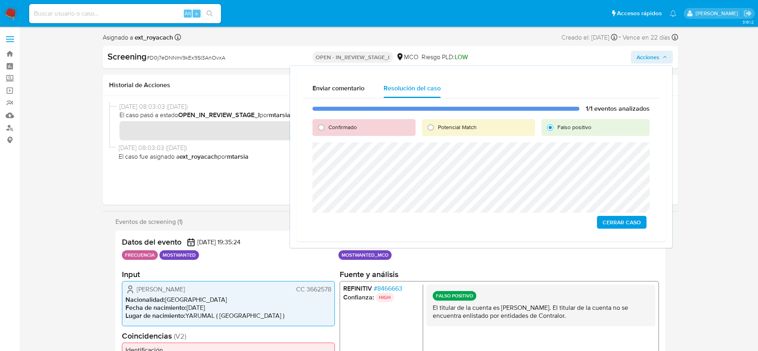
click at [626, 224] on span "Cerrar Caso" at bounding box center [622, 222] width 38 height 11
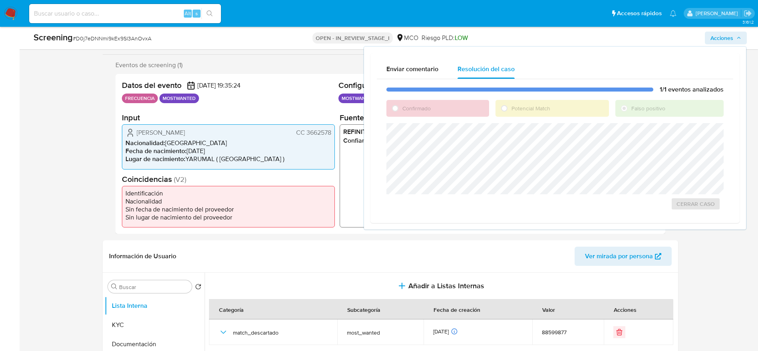
scroll to position [180, 0]
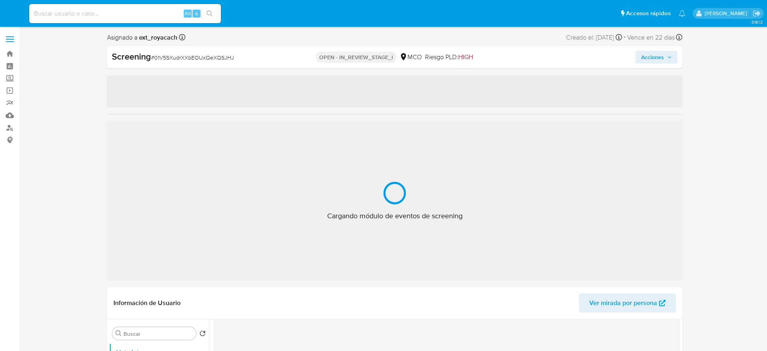
select select "10"
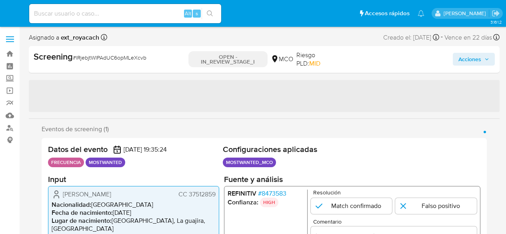
select select "10"
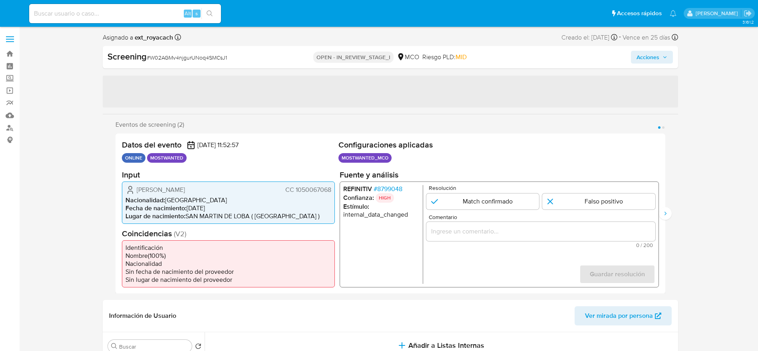
select select "10"
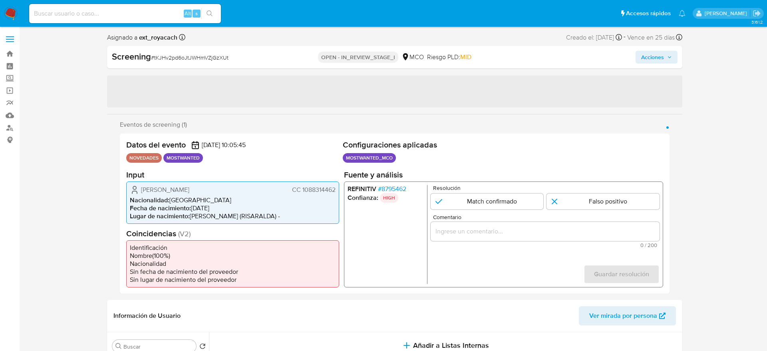
select select "10"
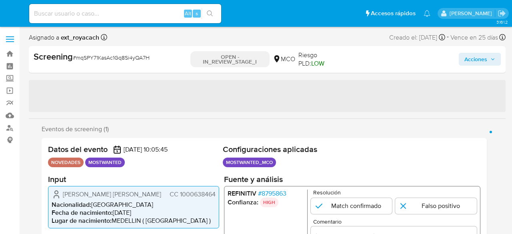
select select "10"
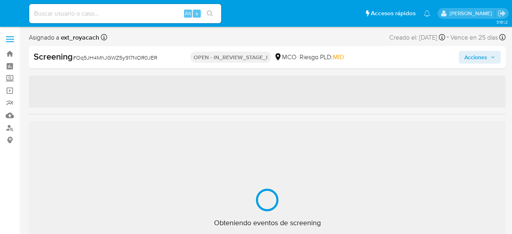
select select "10"
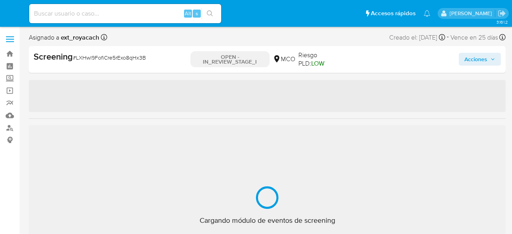
select select "10"
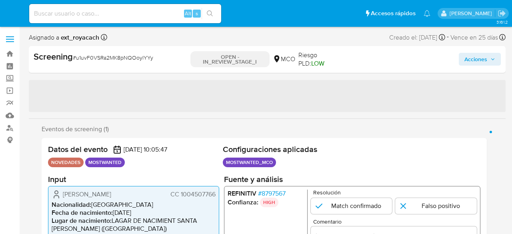
select select "10"
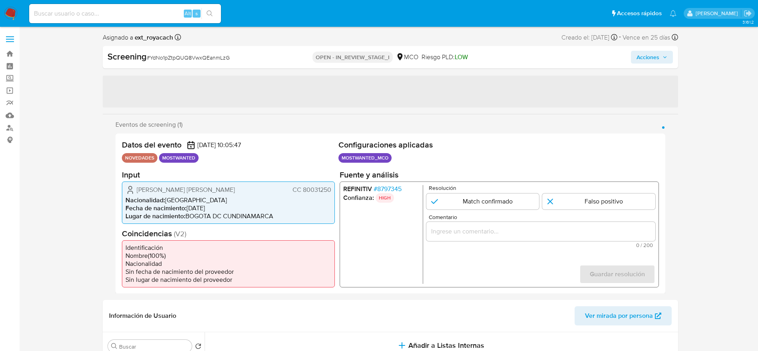
select select "10"
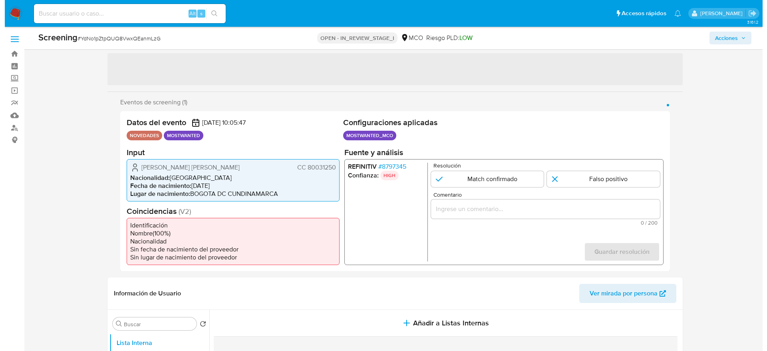
scroll to position [60, 0]
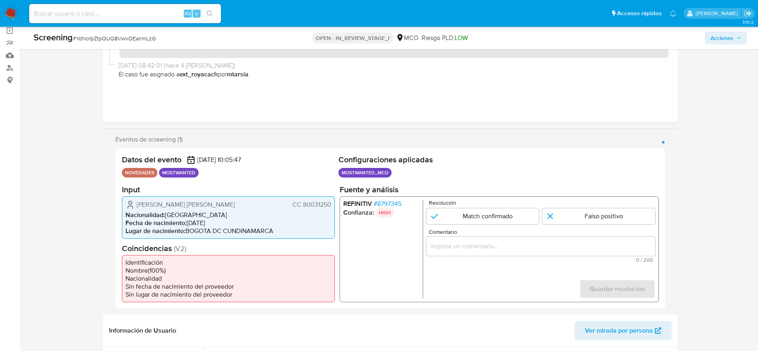
click at [383, 204] on span "# 8797345" at bounding box center [387, 203] width 28 height 8
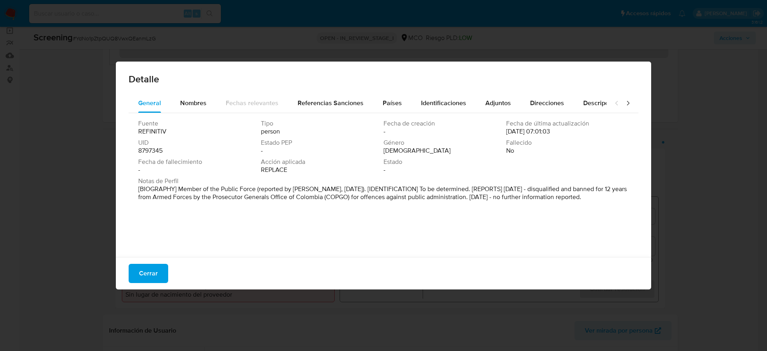
drag, startPoint x: 548, startPoint y: 187, endPoint x: 548, endPoint y: 195, distance: 8.0
click at [511, 195] on p "[BIOGRAPHY] Member of the Public Force (reported by COPGO, May 2023). [IDENTIFI…" at bounding box center [382, 193] width 489 height 16
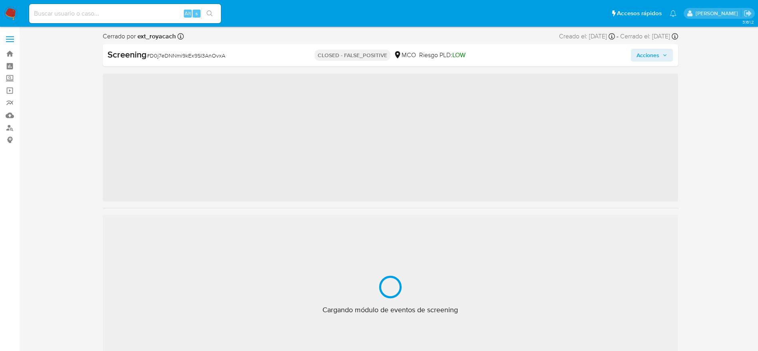
scroll to position [29, 0]
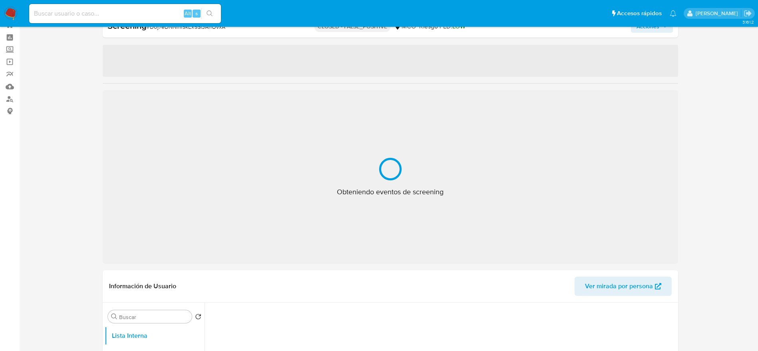
click at [157, 311] on div "Buscar" at bounding box center [150, 316] width 84 height 13
select select "10"
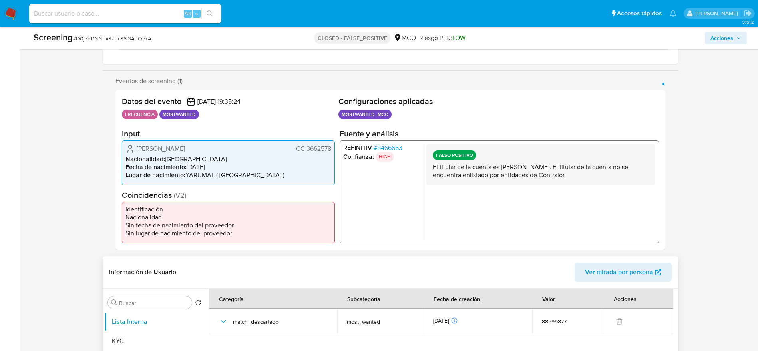
scroll to position [149, 0]
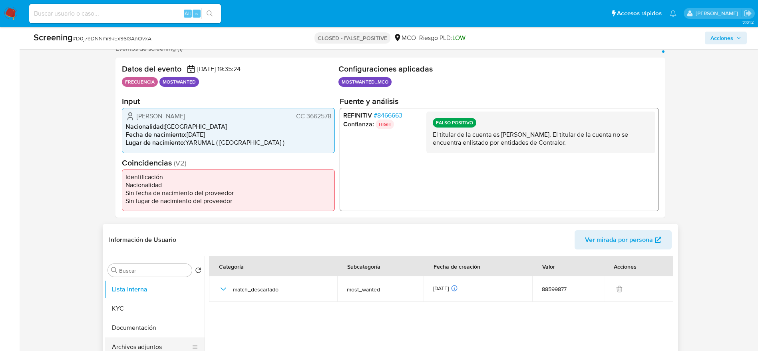
click at [137, 348] on button "Archivos adjuntos" at bounding box center [152, 346] width 94 height 19
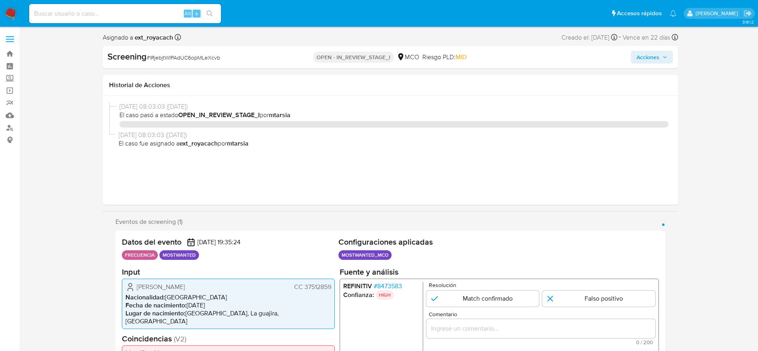
select select "10"
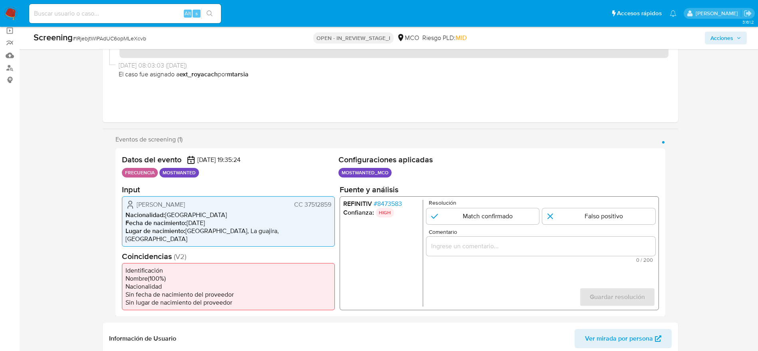
scroll to position [120, 0]
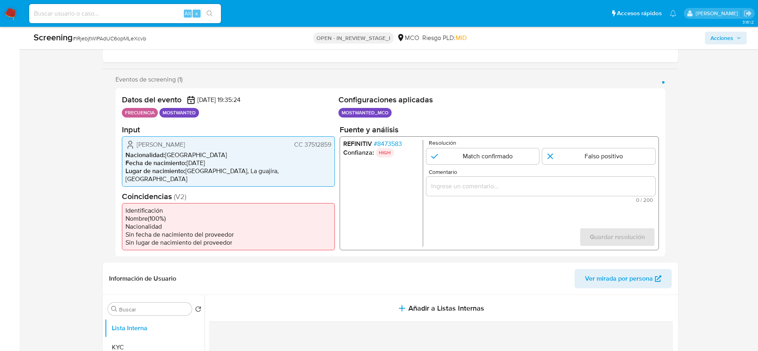
click at [136, 139] on div "[PERSON_NAME] CC 37512859 Nacionalidad : [DEMOGRAPHIC_DATA] Fecha de nacimiento…" at bounding box center [228, 161] width 213 height 50
click at [122, 40] on span "# lRjebjtWlPAdUC6opMLeXcvb" at bounding box center [110, 38] width 74 height 8
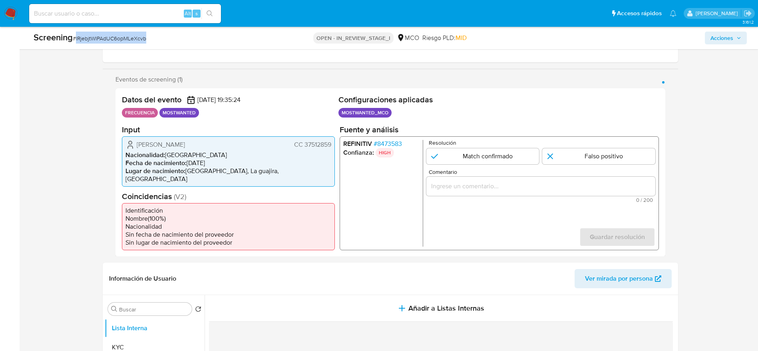
copy span "lRjebjtWlPAdUC6opMLeXcvb"
click at [138, 140] on span "[PERSON_NAME]" at bounding box center [161, 144] width 48 height 8
drag, startPoint x: 135, startPoint y: 140, endPoint x: 333, endPoint y: 145, distance: 198.7
click at [333, 145] on div "Keny Paola Briceño Lara CC 37512859 Nacionalidad : Colombia Fecha de nacimiento…" at bounding box center [228, 161] width 213 height 50
click at [590, 146] on div "Resolución Match confirmado Falso positivo" at bounding box center [540, 151] width 229 height 24
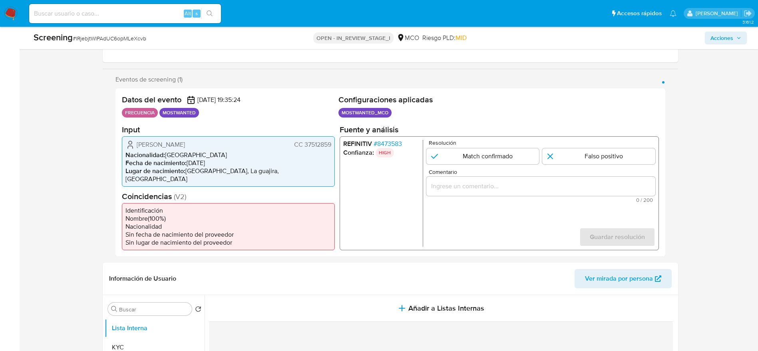
click at [591, 146] on div "Resolución Match confirmado Falso positivo" at bounding box center [540, 151] width 229 height 24
click at [595, 154] on input "1 de 1" at bounding box center [598, 156] width 113 height 16
radio input "true"
click at [597, 177] on div "1 de 1" at bounding box center [540, 185] width 229 height 19
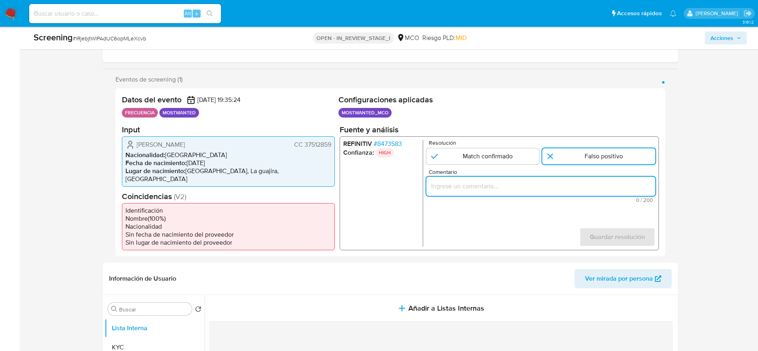
click at [597, 184] on input "Comentario" at bounding box center [540, 186] width 229 height 10
paste input "El titular de la cuenta es Keny Paola Briceño Lara. El titular de la cuenta no …"
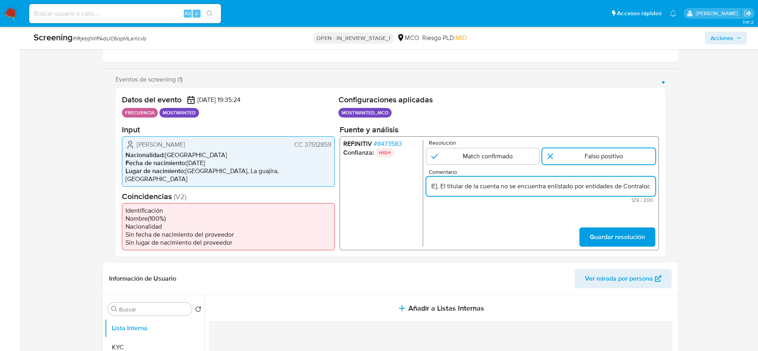
type input "El titular de la cuenta es Keny Paola Briceño Lara. El titular de la cuenta no …"
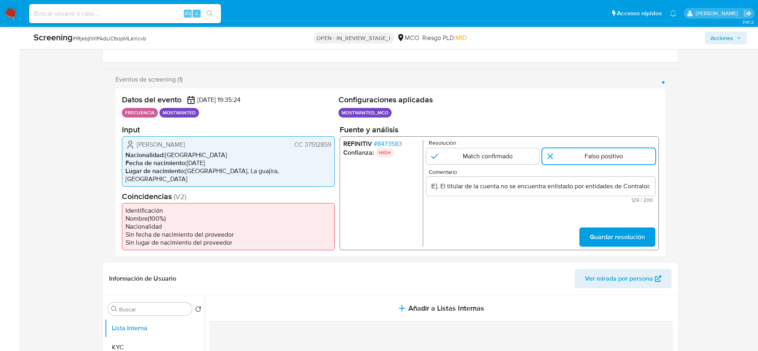
click at [610, 239] on div "REFINITIV # 8473583 Confianza: HIGH Resolución Match confirmado Falso positivo …" at bounding box center [498, 193] width 319 height 114
click at [600, 218] on form "Resolución Match confirmado Falso positivo Comentario El titular de la cuenta e…" at bounding box center [540, 192] width 229 height 107
click at [601, 228] on span "Guardar resolución" at bounding box center [617, 237] width 55 height 18
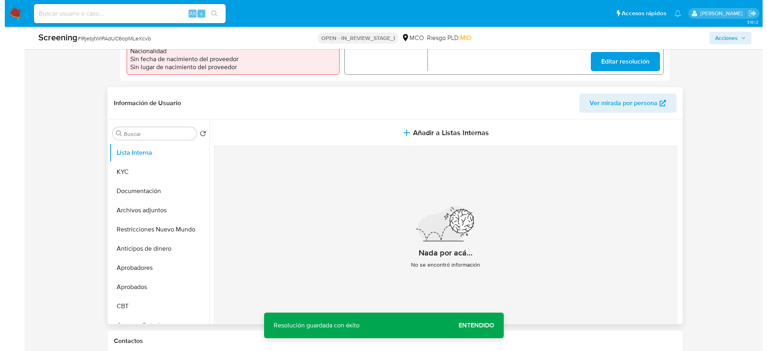
scroll to position [300, 0]
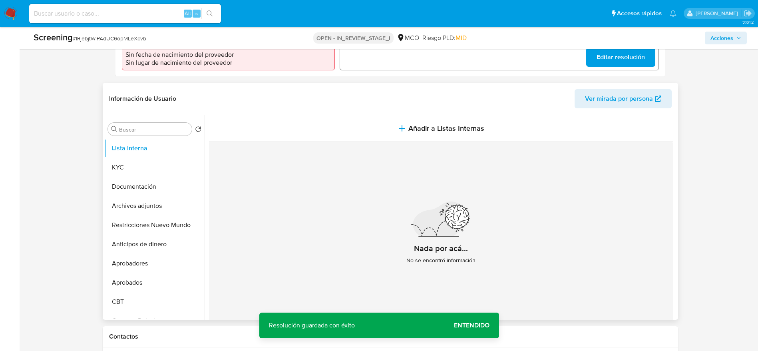
click at [462, 142] on div "Nada por acá... No se encontró información" at bounding box center [441, 236] width 464 height 188
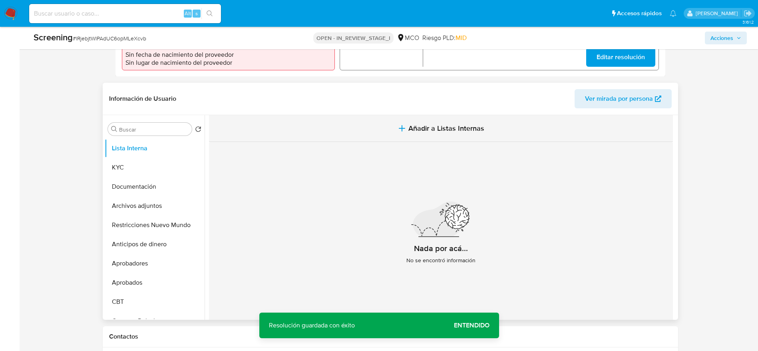
click at [458, 129] on button "Añadir a Listas Internas" at bounding box center [441, 128] width 464 height 27
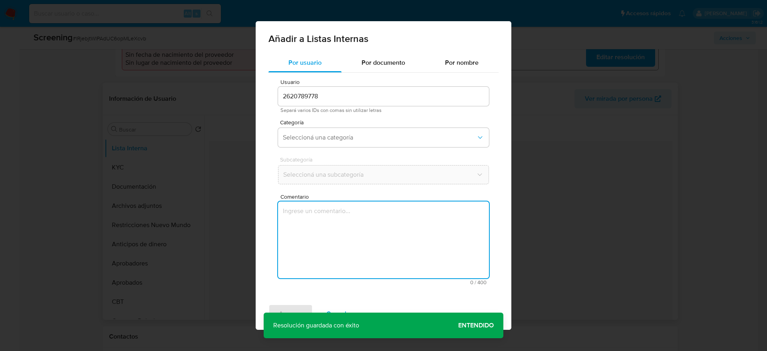
click at [413, 243] on textarea "Comentario" at bounding box center [383, 239] width 211 height 77
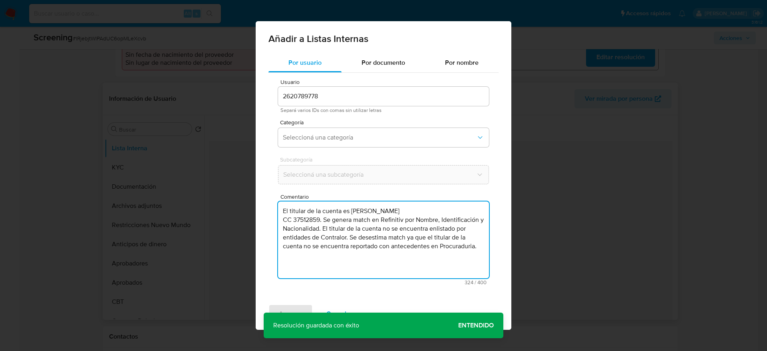
type textarea "El titular de la cuenta es Keny Paola Briceño Lara CC 37512859. Se genera match…"
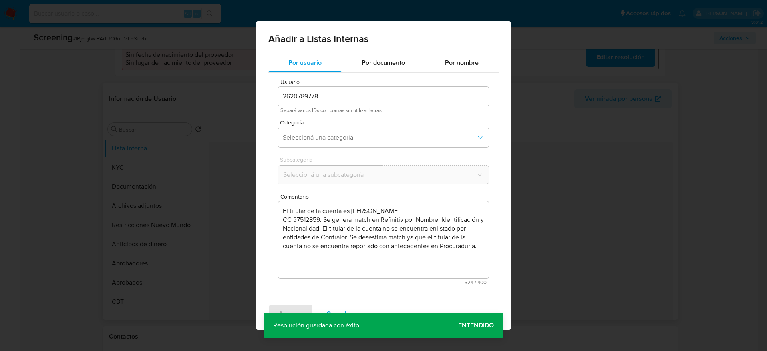
click at [357, 127] on div "Categoría Seleccioná una categoría" at bounding box center [383, 135] width 211 height 31
drag, startPoint x: 355, startPoint y: 132, endPoint x: 348, endPoint y: 145, distance: 14.9
click at [355, 133] on button "Seleccioná una categoría" at bounding box center [383, 137] width 211 height 19
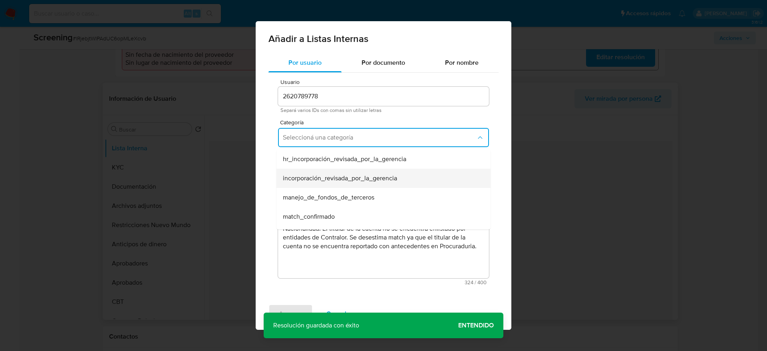
scroll to position [60, 0]
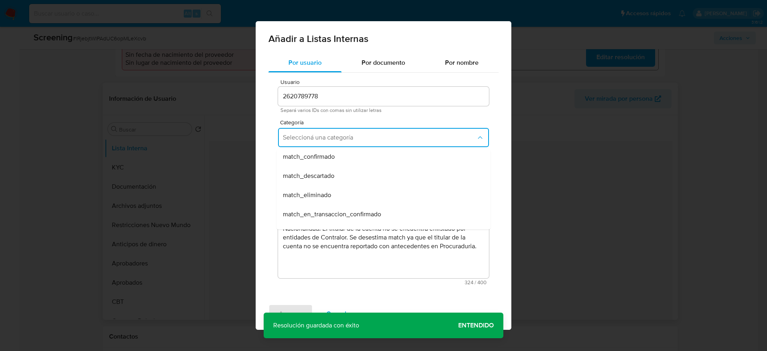
click at [336, 178] on div "match_descartado" at bounding box center [381, 175] width 197 height 19
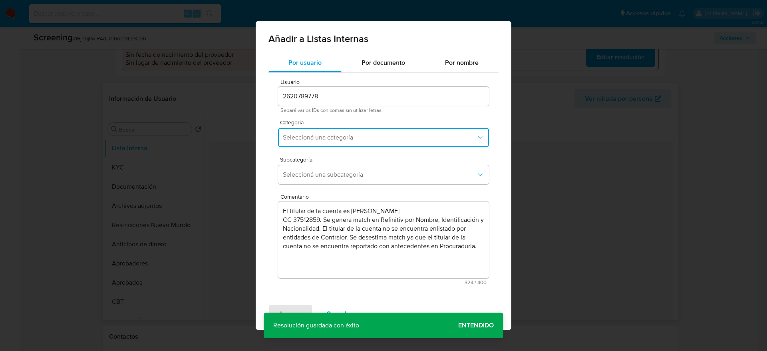
click at [336, 178] on span "Seleccioná una subcategoría" at bounding box center [379, 175] width 193 height 8
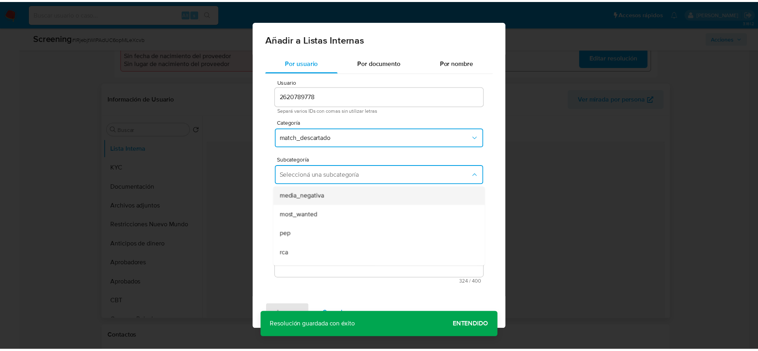
scroll to position [54, 0]
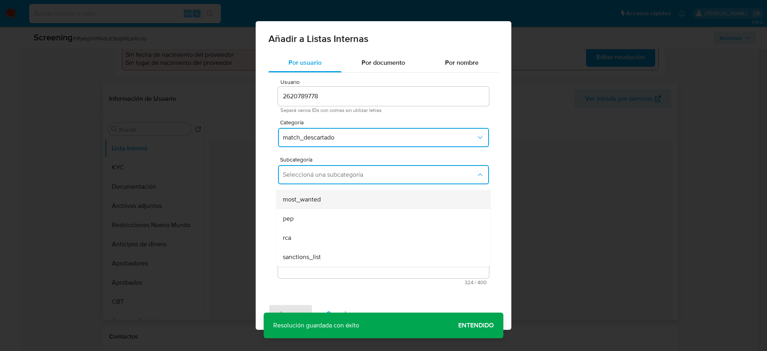
click at [323, 200] on div "most_wanted" at bounding box center [381, 199] width 197 height 19
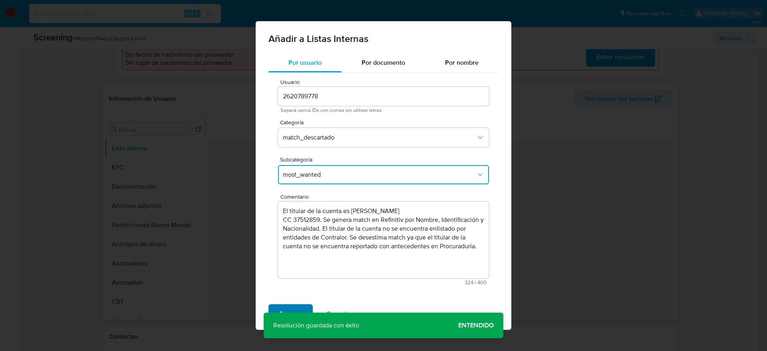
click at [301, 309] on span "Agregar" at bounding box center [291, 314] width 24 height 18
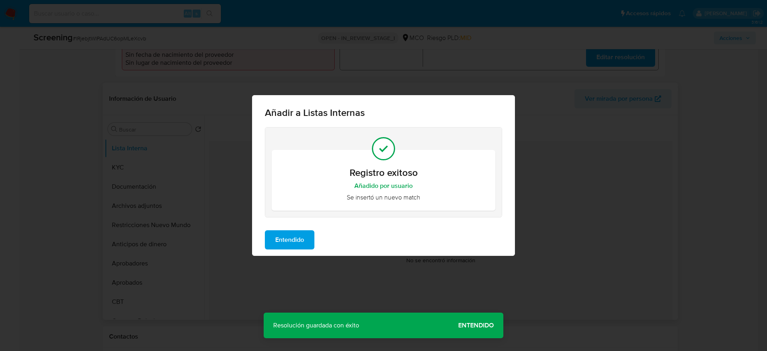
click at [288, 245] on span "Entendido" at bounding box center [289, 240] width 29 height 18
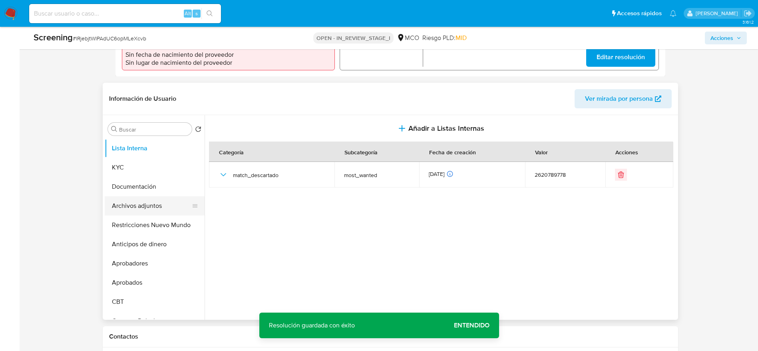
click at [149, 203] on button "Archivos adjuntos" at bounding box center [152, 205] width 94 height 19
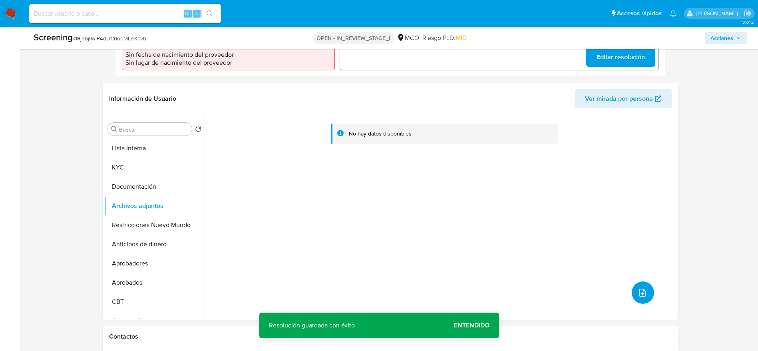
click at [638, 288] on icon "upload-file" at bounding box center [643, 293] width 10 height 10
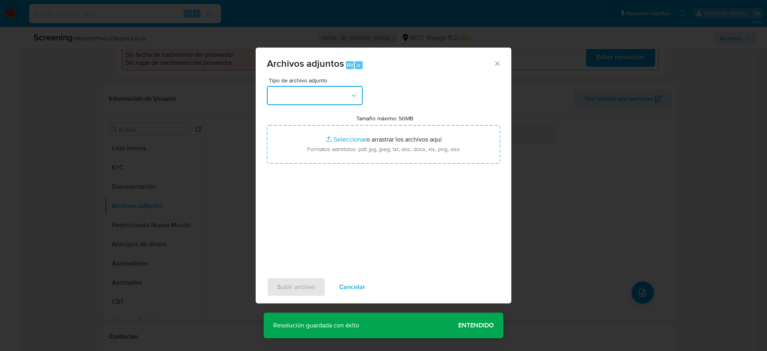
click at [329, 92] on button "button" at bounding box center [315, 95] width 96 height 19
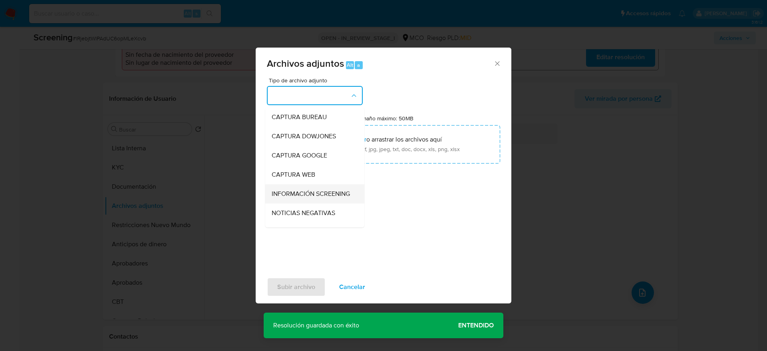
click at [315, 192] on span "INFORMACIÓN SCREENING" at bounding box center [311, 194] width 78 height 8
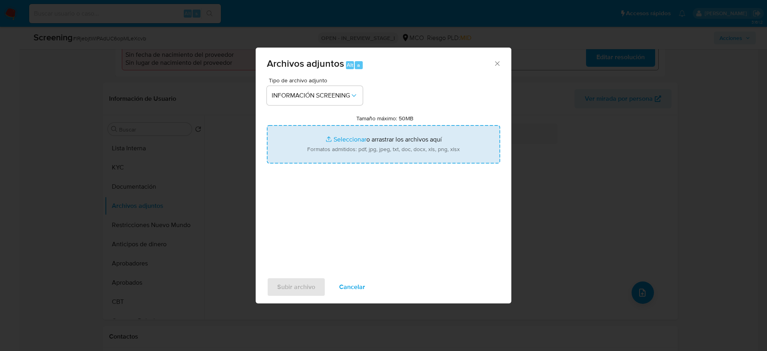
click at [315, 132] on input "Tamaño máximo: 50MB Seleccionar archivos" at bounding box center [383, 144] width 233 height 38
type input "C:\fakepath\_Keny Paola Briceño Lara_ - Buscar con Google.pdf"
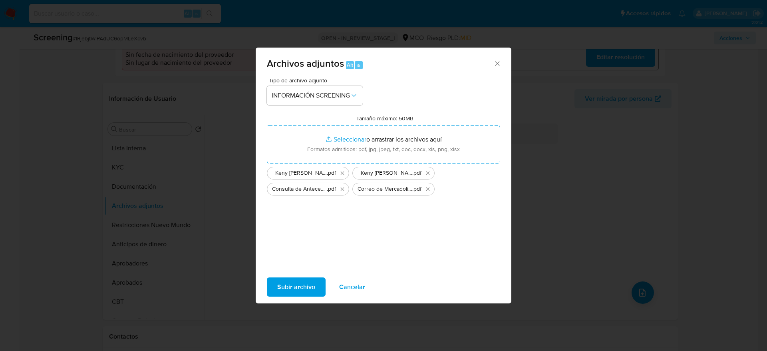
click at [282, 291] on span "Subir archivo" at bounding box center [296, 287] width 38 height 18
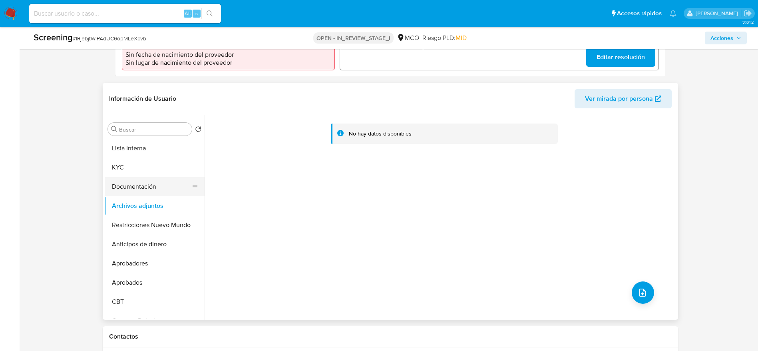
click at [124, 177] on button "Documentación" at bounding box center [152, 186] width 94 height 19
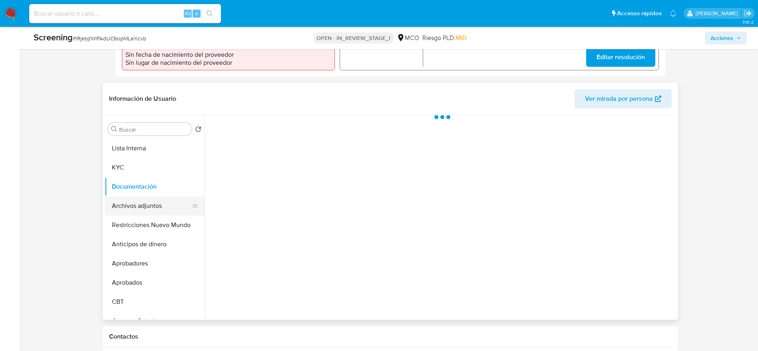
click at [132, 196] on button "Archivos adjuntos" at bounding box center [152, 205] width 94 height 19
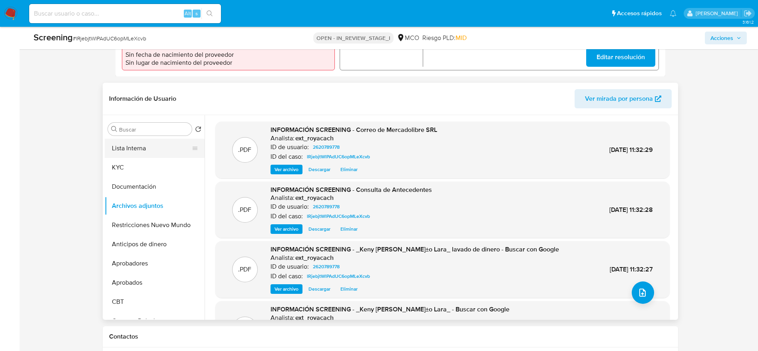
click at [167, 139] on button "Lista Interna" at bounding box center [152, 148] width 94 height 19
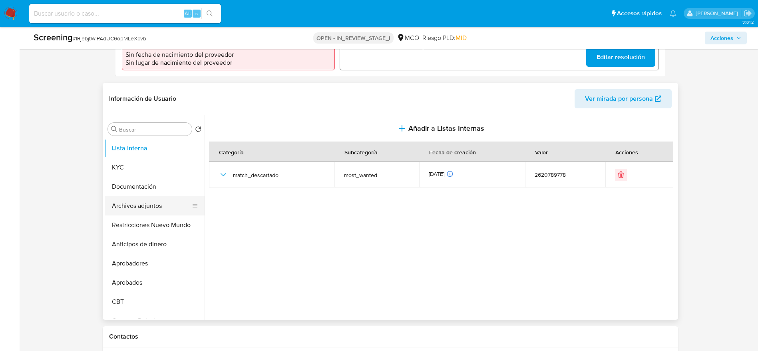
click at [158, 196] on button "Archivos adjuntos" at bounding box center [152, 205] width 94 height 19
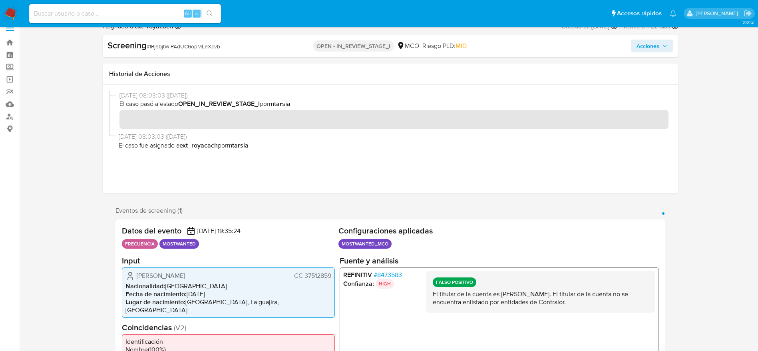
scroll to position [0, 0]
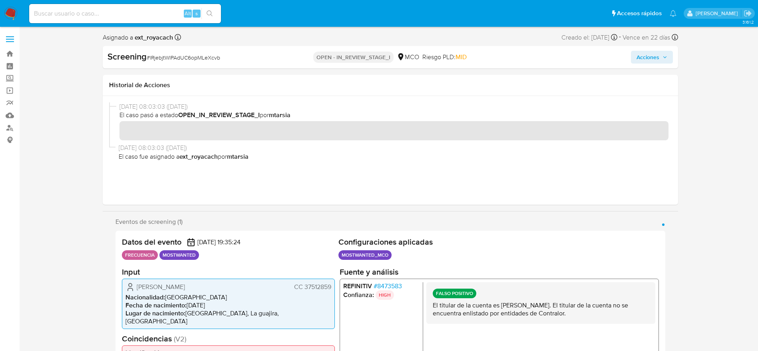
click at [664, 57] on icon "button" at bounding box center [665, 57] width 5 height 5
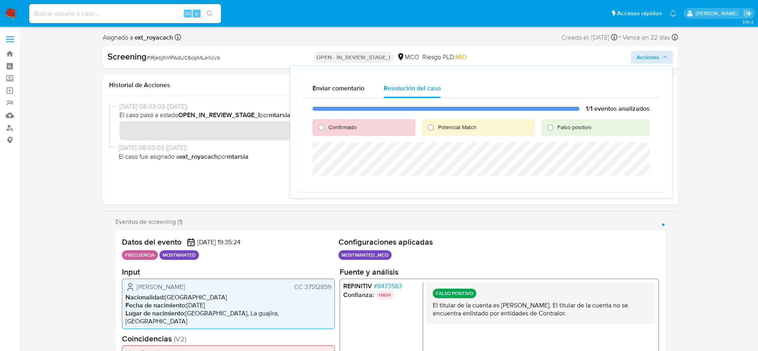
click at [585, 127] on span "Falso positivo" at bounding box center [575, 127] width 34 height 8
click at [557, 127] on input "Falso positivo" at bounding box center [550, 127] width 13 height 13
radio input "true"
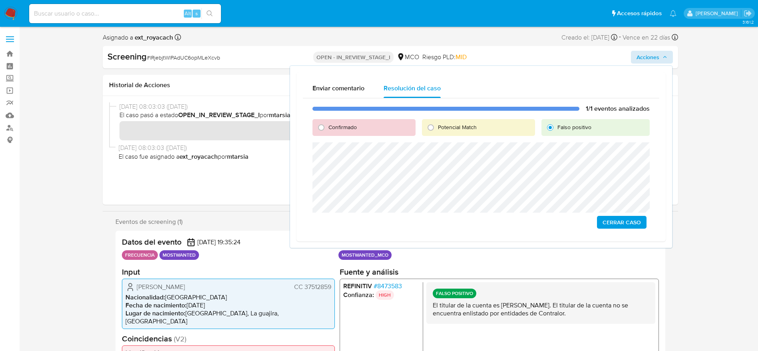
click at [632, 217] on span "Cerrar Caso" at bounding box center [622, 222] width 38 height 11
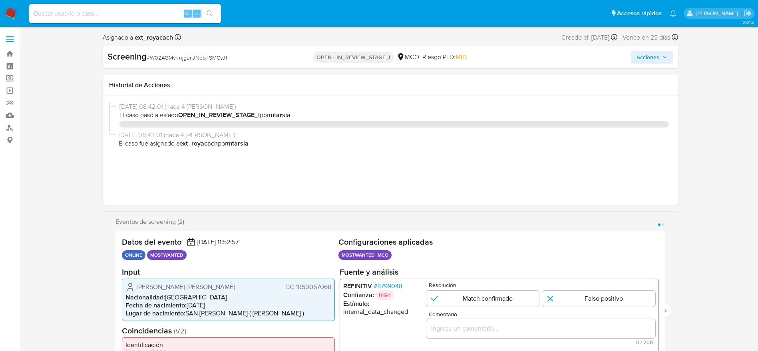
select select "10"
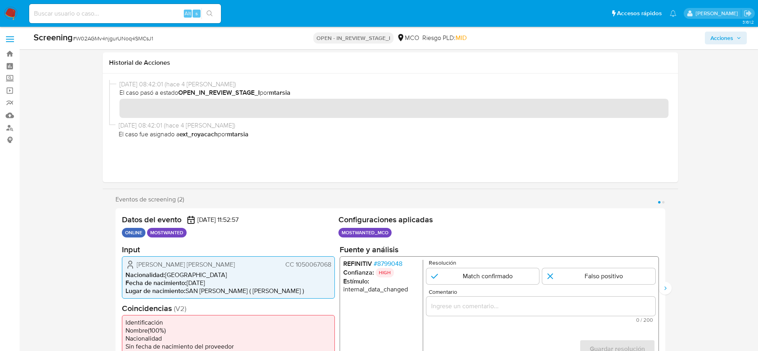
scroll to position [180, 0]
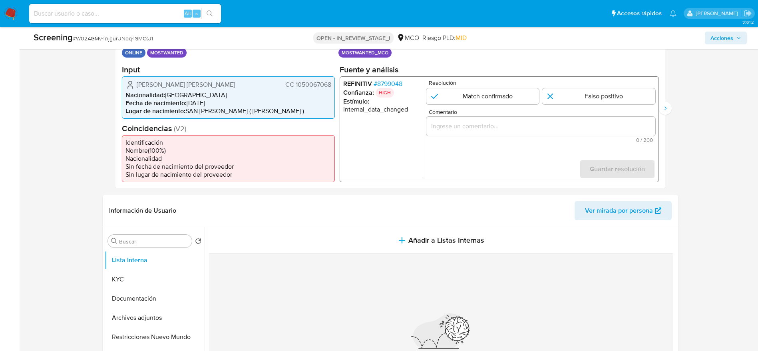
click at [378, 83] on span "# 8799048" at bounding box center [387, 84] width 29 height 8
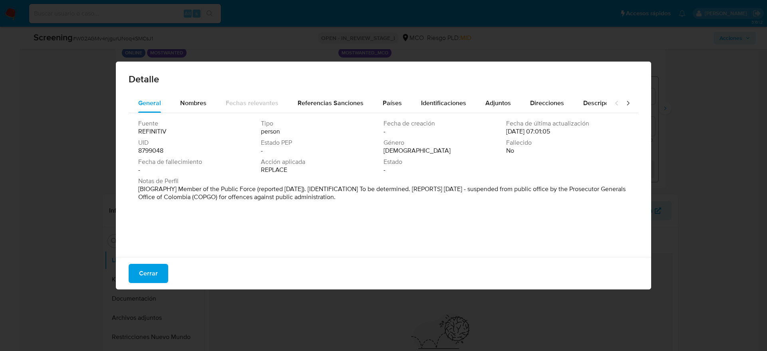
click at [154, 274] on span "Cerrar" at bounding box center [148, 274] width 19 height 18
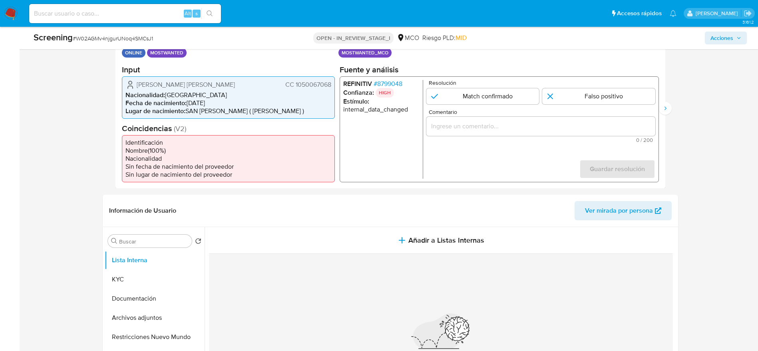
click at [327, 85] on span "CC 1050067068" at bounding box center [308, 84] width 46 height 8
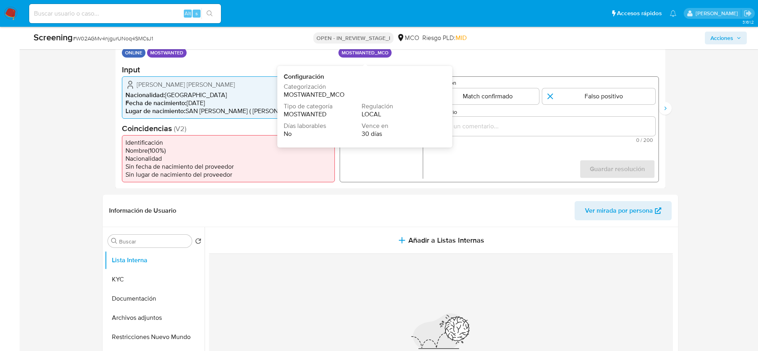
click at [319, 69] on h2 "Input" at bounding box center [228, 69] width 213 height 10
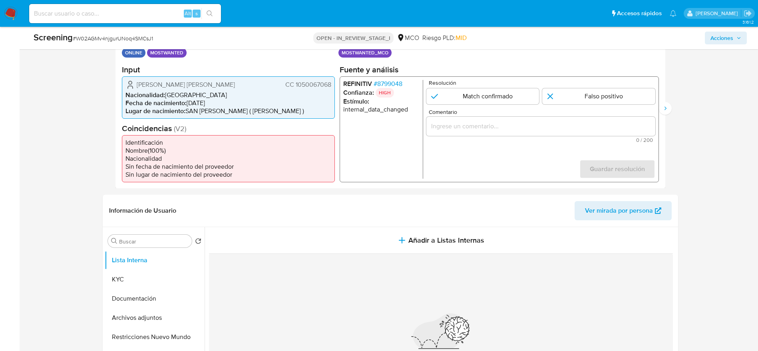
click at [319, 80] on span "CC 1050067068" at bounding box center [308, 84] width 46 height 8
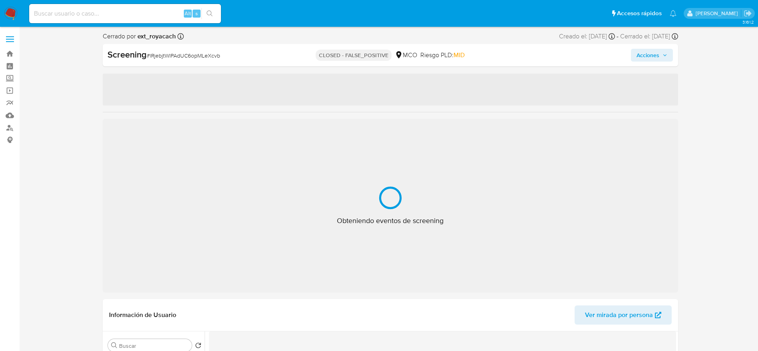
select select "10"
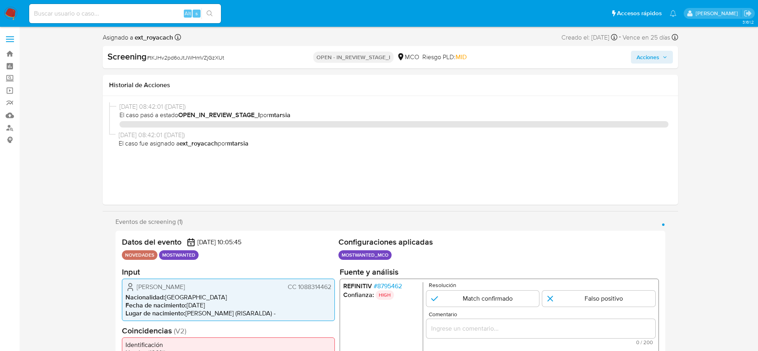
select select "10"
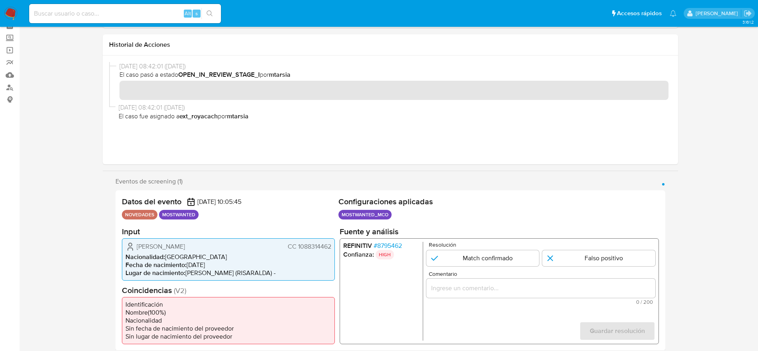
scroll to position [120, 0]
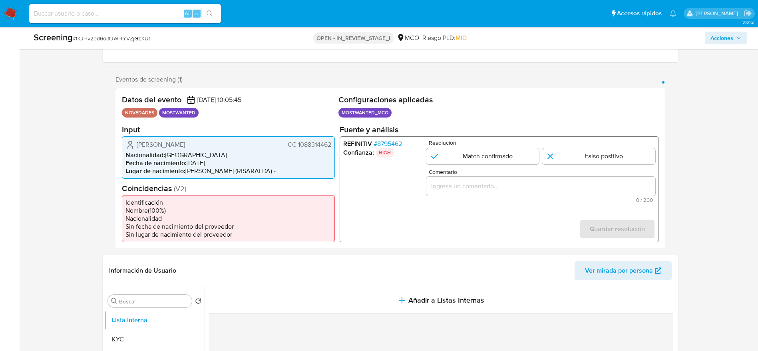
click at [309, 140] on span "CC 1088314462" at bounding box center [309, 144] width 44 height 8
click at [310, 142] on span "CC 1088314462" at bounding box center [309, 144] width 44 height 8
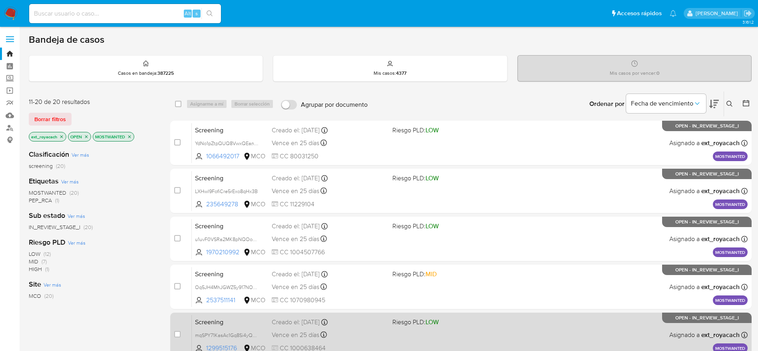
scroll to position [309, 0]
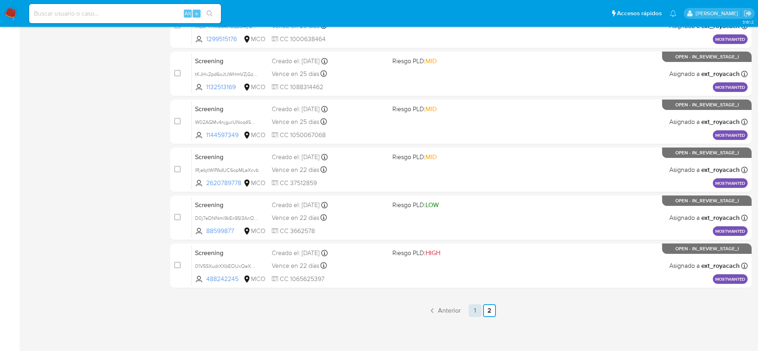
click at [474, 304] on link "1" at bounding box center [475, 310] width 13 height 13
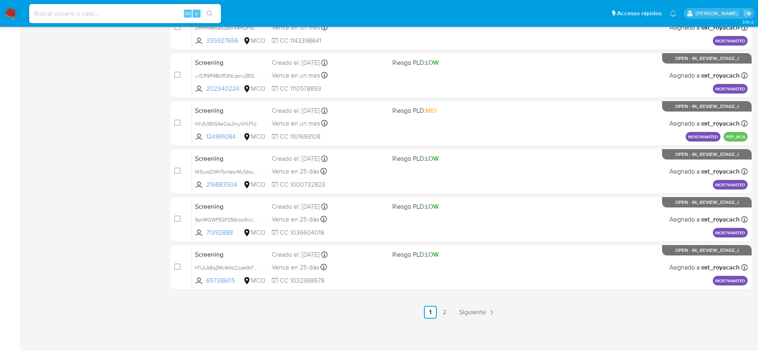
scroll to position [309, 0]
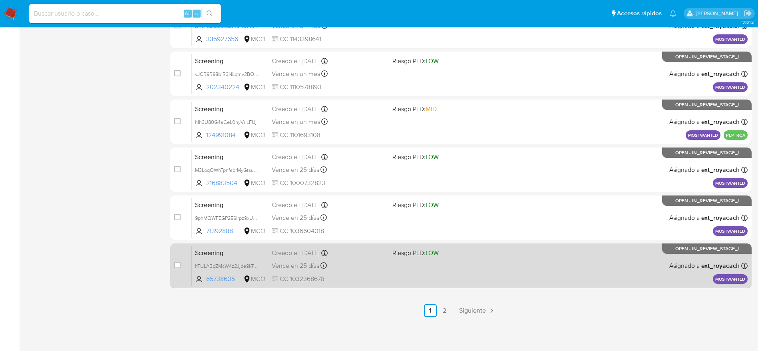
click at [417, 260] on div "Screening hTULABqZMcW4z2Jjde9kTaGh 65738605 MCO Riesgo PLD: LOW Creado el: [DAT…" at bounding box center [470, 265] width 556 height 40
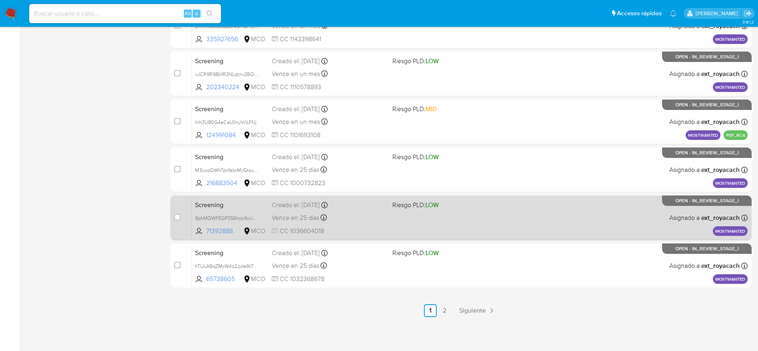
click at [325, 213] on div "Vence en 25 días Vence el [DATE] 07:05:48" at bounding box center [329, 217] width 114 height 11
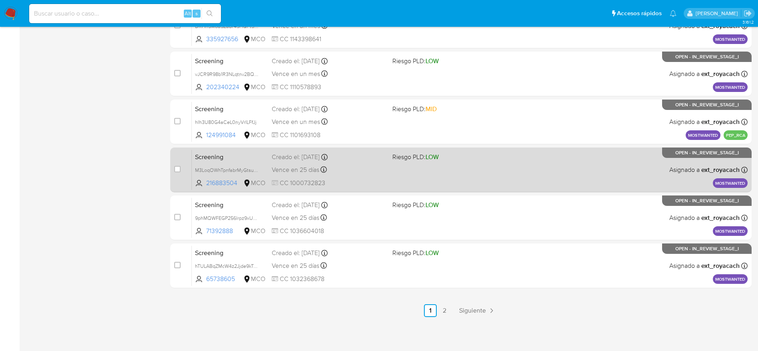
click at [285, 158] on div "Creado el: [DATE] Creado el: [DATE] 07:05:49" at bounding box center [329, 157] width 114 height 9
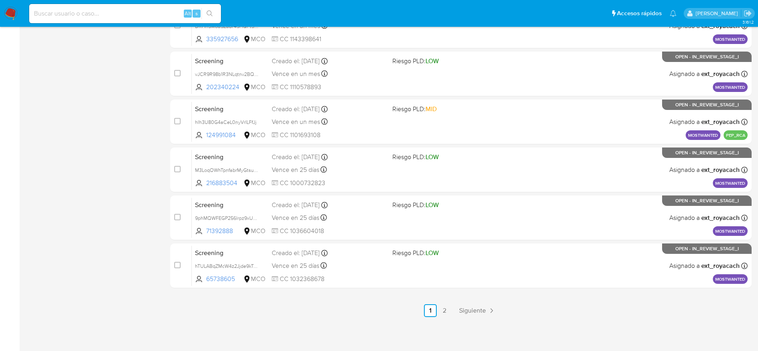
click at [18, 12] on nav "Pausado Ver notificaciones Alt s Accesos rápidos Presiona las siguientes teclas…" at bounding box center [379, 13] width 758 height 27
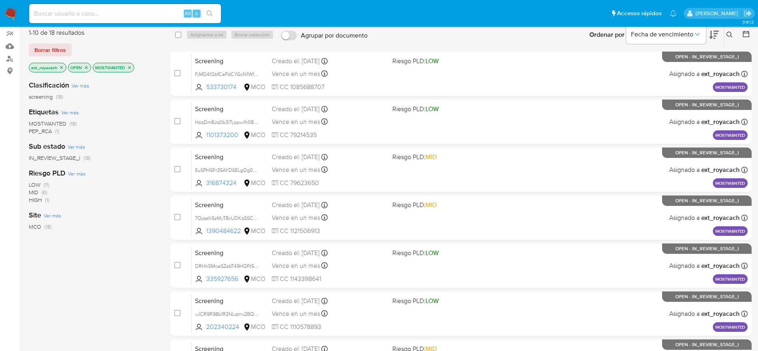
scroll to position [9, 0]
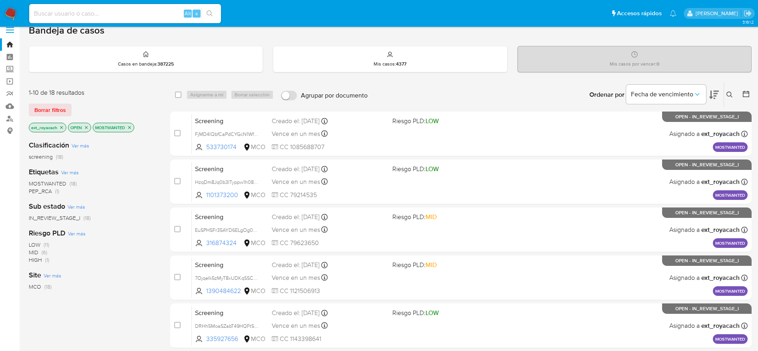
click at [129, 127] on icon "close-filter" at bounding box center [129, 127] width 5 height 5
click at [11, 7] on img at bounding box center [11, 14] width 14 height 14
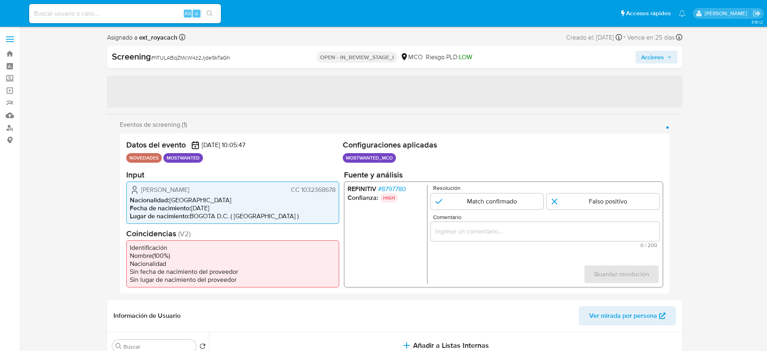
select select "10"
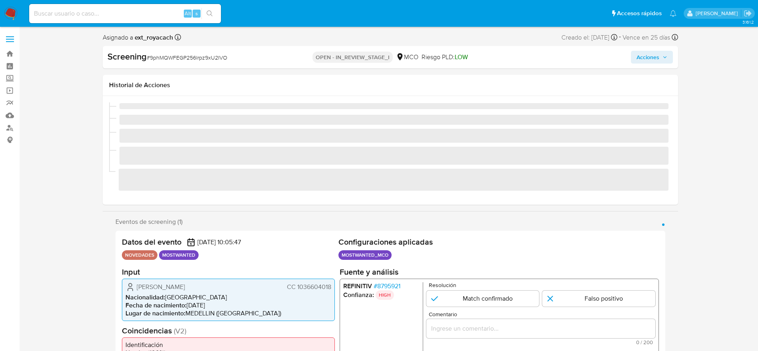
select select "10"
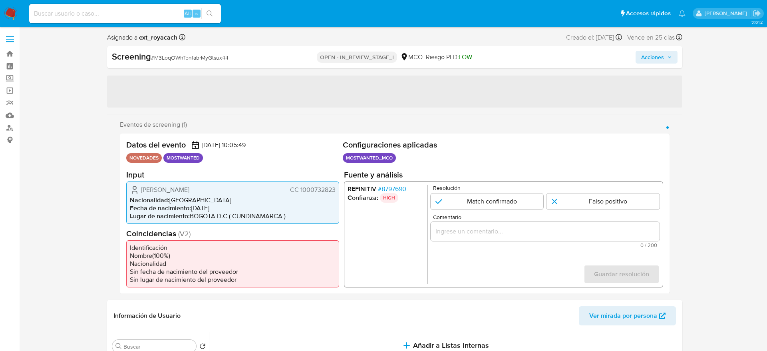
select select "10"
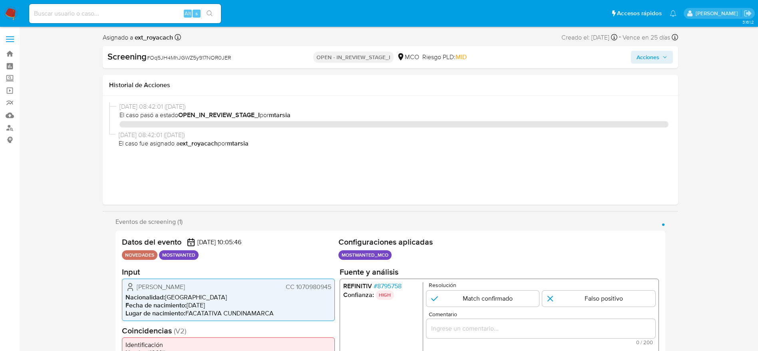
select select "10"
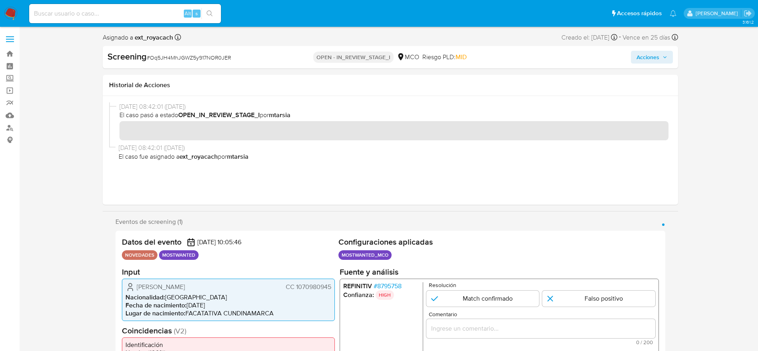
click at [301, 283] on span "CC 1070980945" at bounding box center [308, 287] width 46 height 8
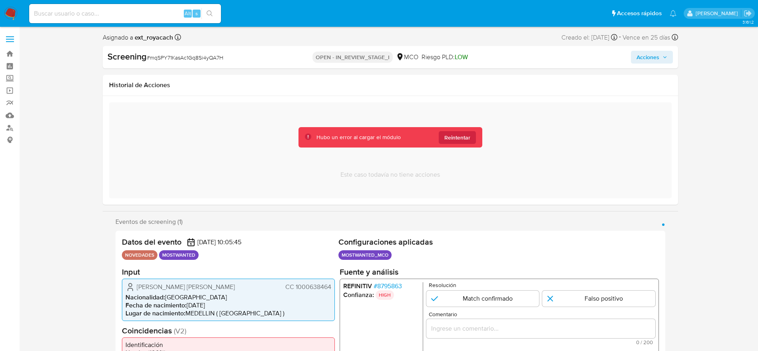
select select "10"
click at [310, 284] on span "CC 1000638464" at bounding box center [308, 287] width 46 height 8
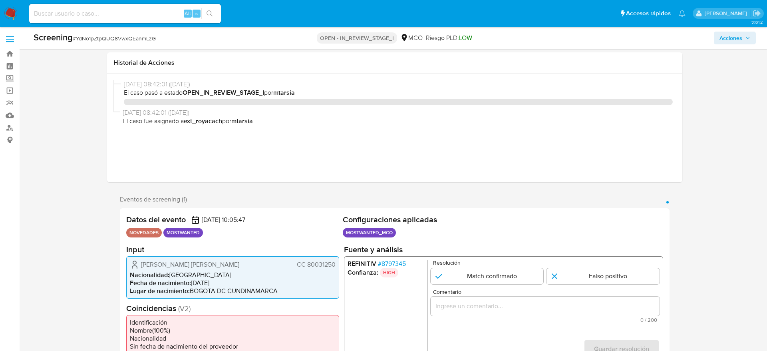
select select "10"
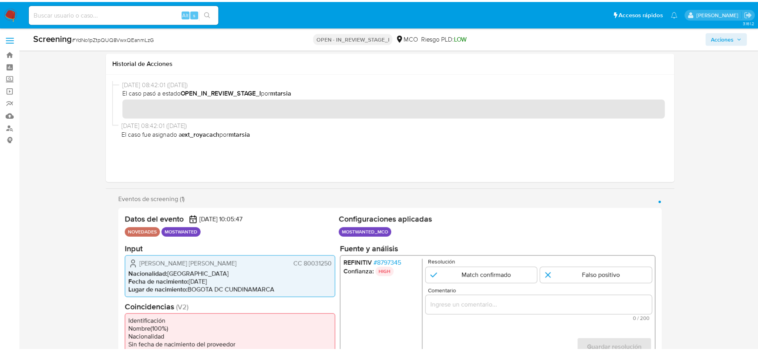
scroll to position [60, 0]
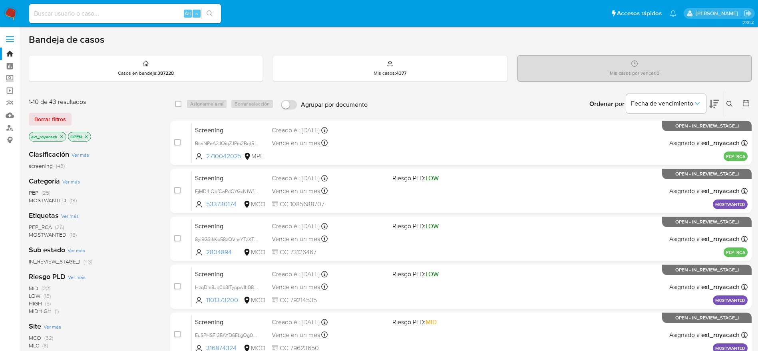
click at [44, 193] on span "(25)" at bounding box center [46, 193] width 9 height 8
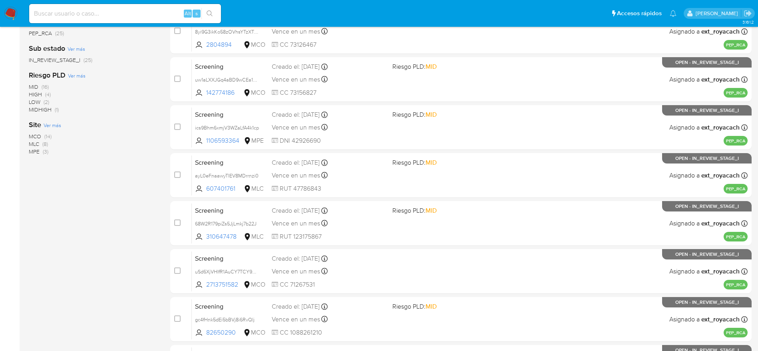
scroll to position [129, 0]
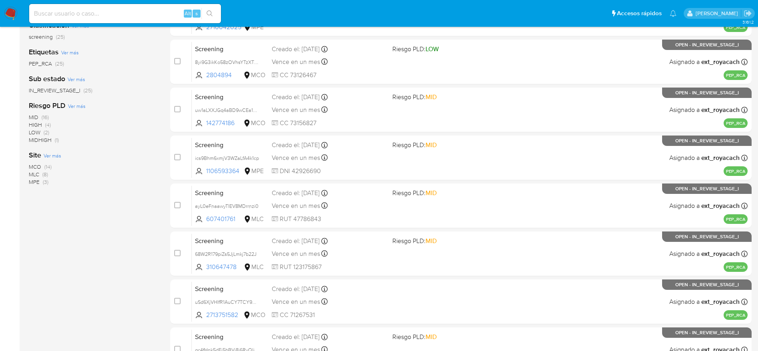
click at [40, 162] on div "Site Ver más MCO (14) MLC (8) MPE (3)" at bounding box center [93, 168] width 129 height 36
click at [40, 165] on span "MCO" at bounding box center [35, 167] width 12 height 8
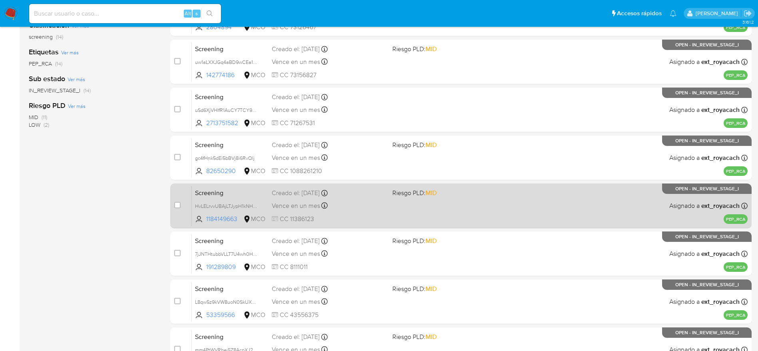
scroll to position [309, 0]
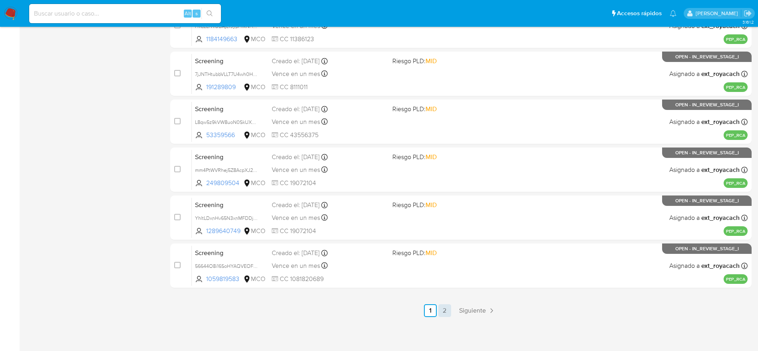
click at [448, 233] on link "2" at bounding box center [444, 310] width 13 height 13
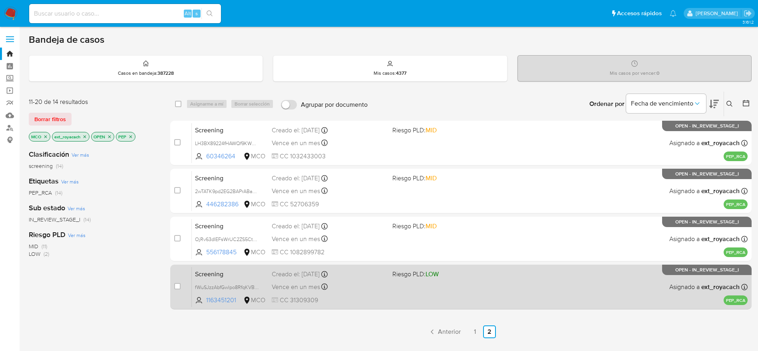
click at [387, 233] on div "Screening fWuSJzzAbfGwlpo8RfqKVBs5 1163451201 MCO Riesgo PLD: LOW Creado el: 25…" at bounding box center [470, 287] width 556 height 40
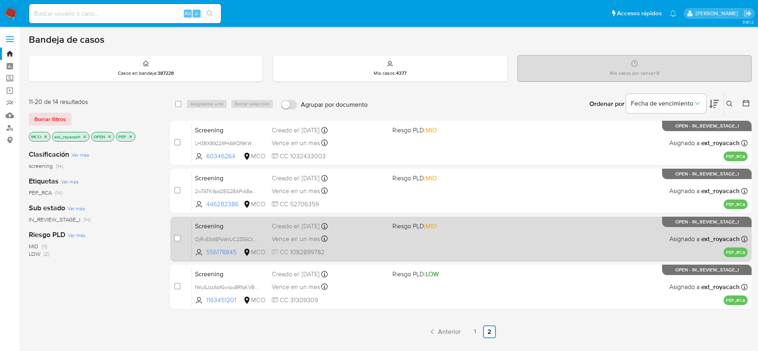
click at [317, 233] on span "CC 1082899782" at bounding box center [329, 252] width 114 height 9
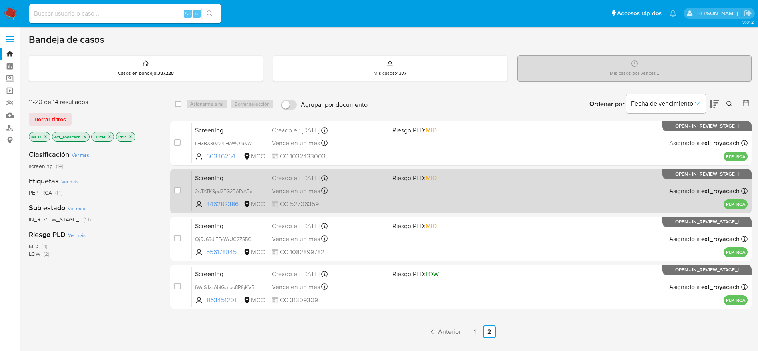
click at [397, 171] on div "Screening 2wTATK9pd2EG2BAPrABa3rEA 446282386 MCO Riesgo PLD: MID Creado el: 25/…" at bounding box center [470, 191] width 556 height 40
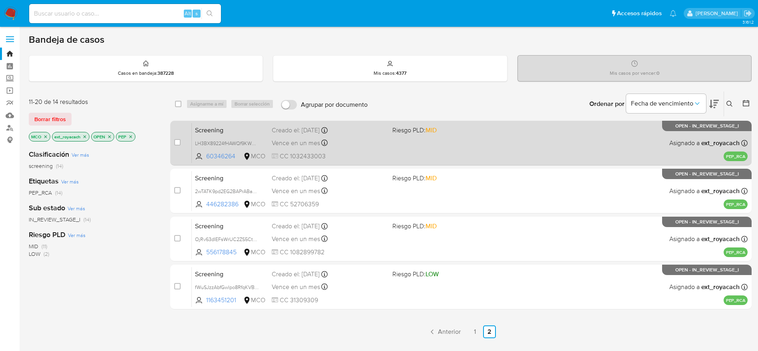
click at [359, 132] on div "Creado el: 25/09/2025 Creado el: 25/09/2025 07:08:21" at bounding box center [329, 130] width 114 height 9
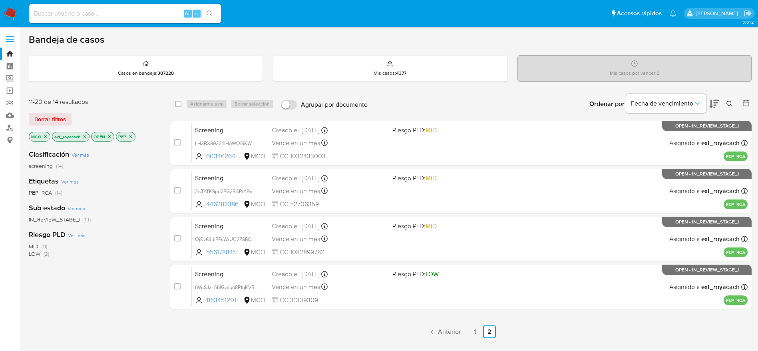
click at [470, 233] on div "select-all-cases-checkbox Asignarme a mí Borrar selección Agrupar por documento…" at bounding box center [461, 272] width 582 height 362
click at [470, 233] on link "1" at bounding box center [475, 331] width 13 height 13
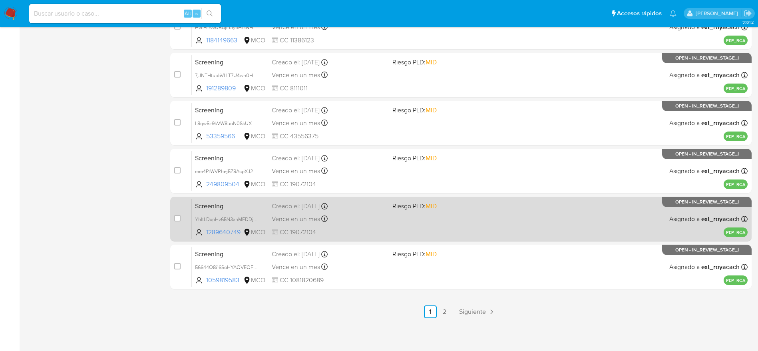
scroll to position [309, 0]
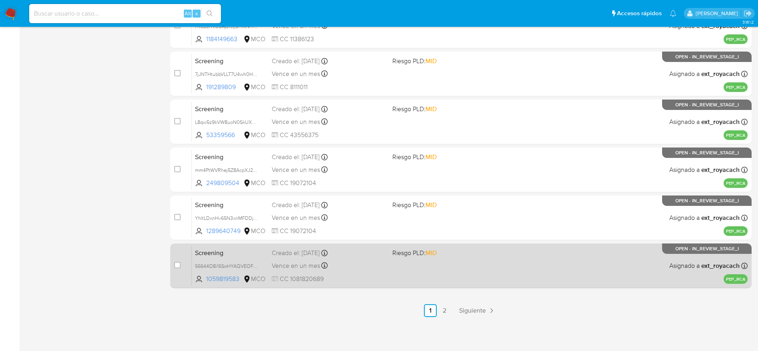
click at [390, 233] on div "Screening 56644O8i16SoHYAQVEOFnKpq 1059819583 MCO Riesgo PLD: MID Creado el: 25…" at bounding box center [470, 265] width 556 height 40
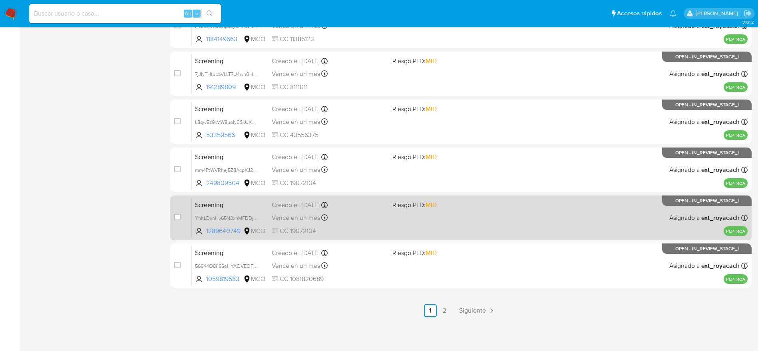
click at [333, 208] on div "Creado el: 25/09/2025 Creado el: 25/09/2025 07:11:20" at bounding box center [329, 205] width 114 height 9
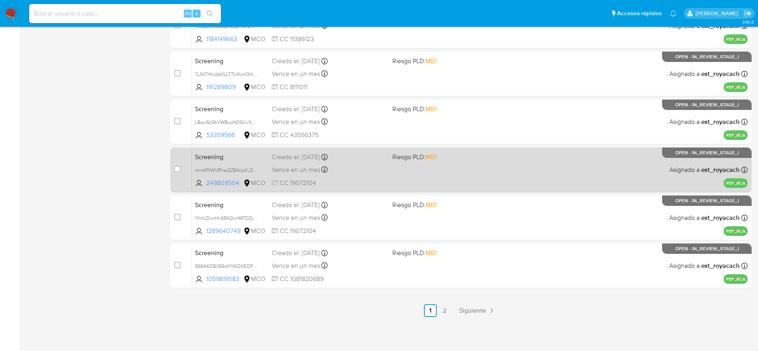
click at [291, 173] on span "Vence en un mes" at bounding box center [296, 169] width 48 height 9
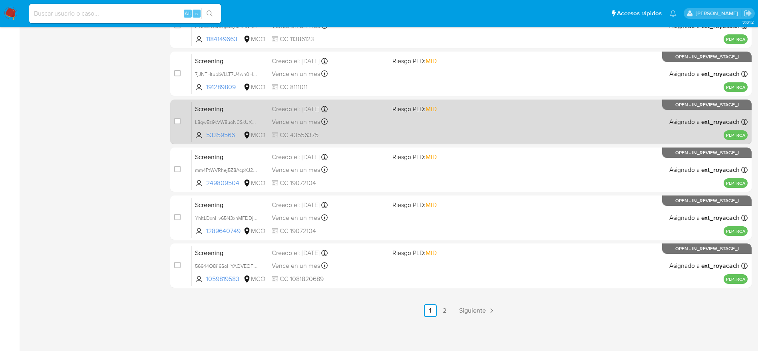
click at [374, 124] on div "Vence en un mes Vence el 25/10/2025 07:36:47" at bounding box center [329, 121] width 114 height 11
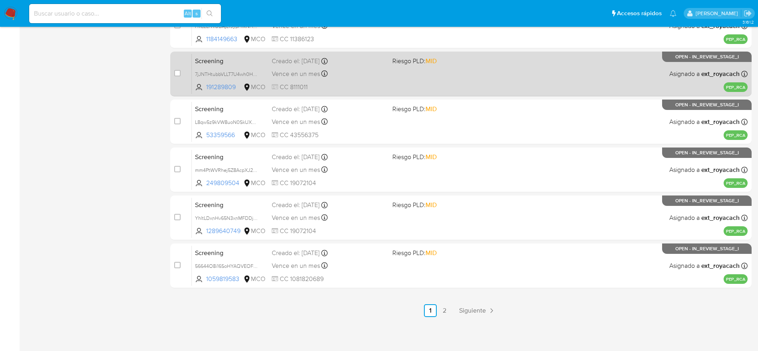
click at [380, 69] on div "Vence en un mes Vence el 25/10/2025 07:39:20" at bounding box center [329, 73] width 114 height 11
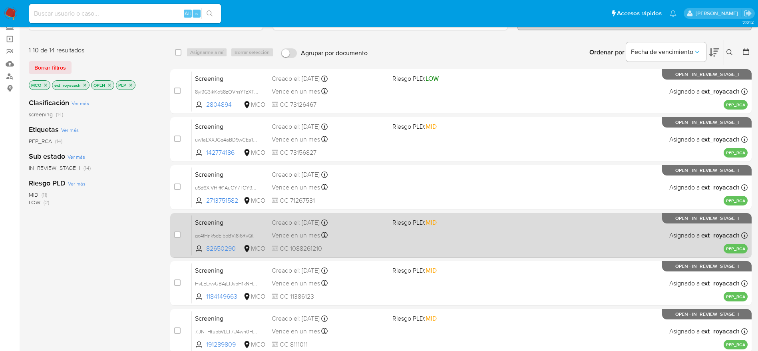
scroll to position [69, 0]
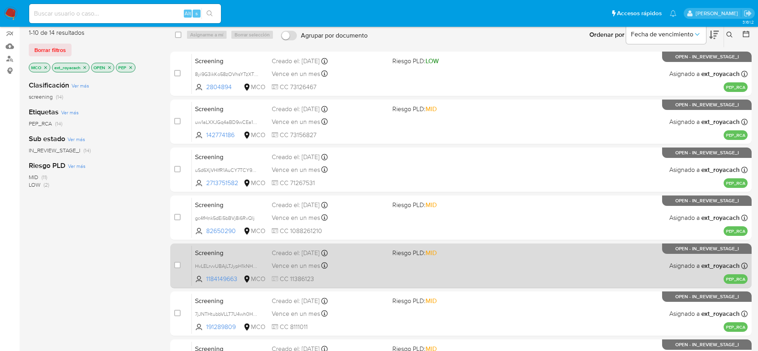
click at [334, 233] on div "Vence en un mes Vence el 25/10/2025 09:12:29" at bounding box center [329, 265] width 114 height 11
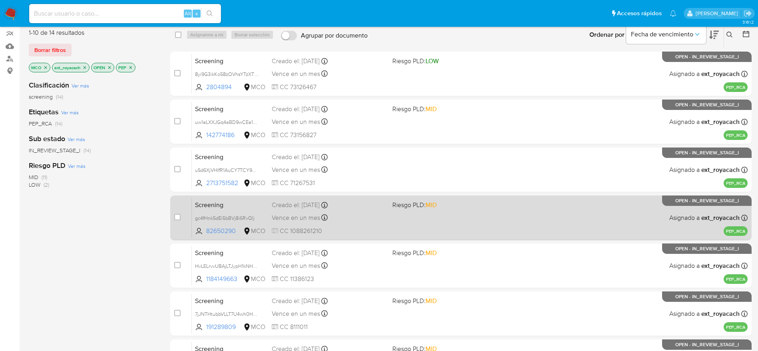
click at [337, 209] on div "Creado el: 25/09/2025 Creado el: 25/09/2025 10:43:41" at bounding box center [329, 205] width 114 height 9
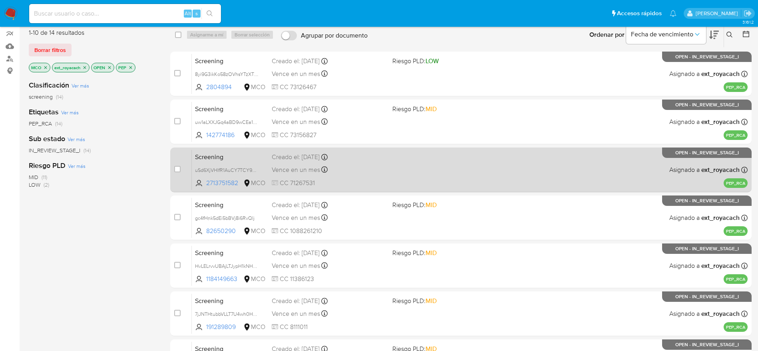
click at [351, 175] on div "Vence en un mes Vence el 25/10/2025 11:02:06" at bounding box center [329, 169] width 114 height 11
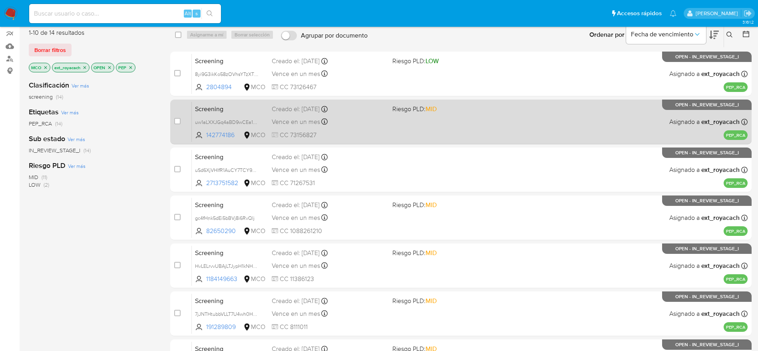
click at [318, 123] on span "Vence en un mes" at bounding box center [296, 122] width 48 height 9
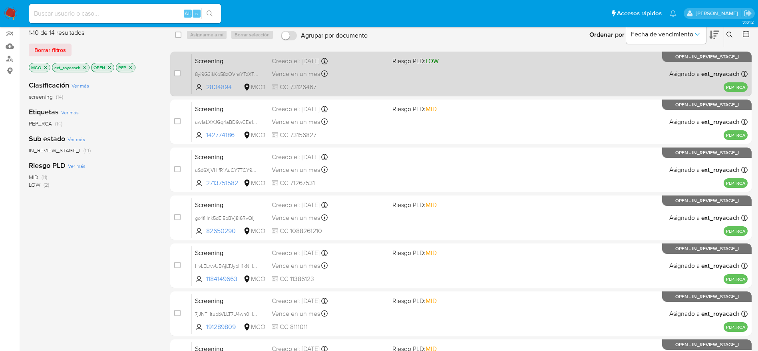
click at [343, 78] on div "Vence en un mes Vence el 26/10/2025 07:09:50" at bounding box center [329, 73] width 114 height 11
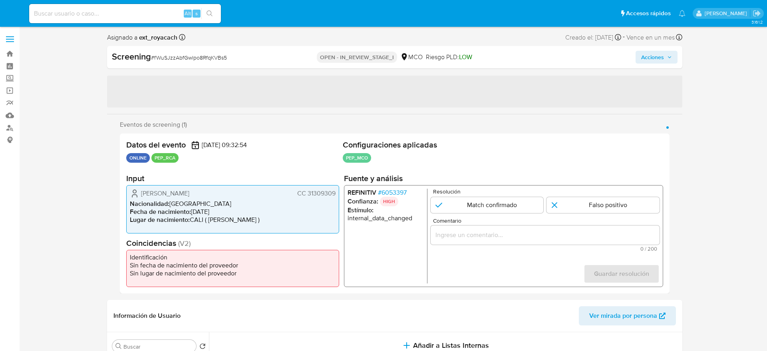
select select "10"
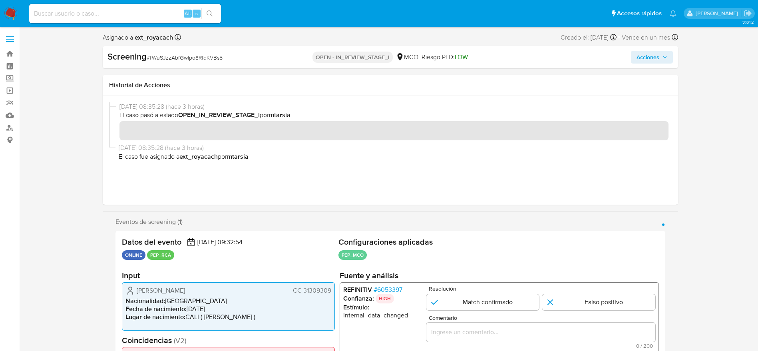
scroll to position [60, 0]
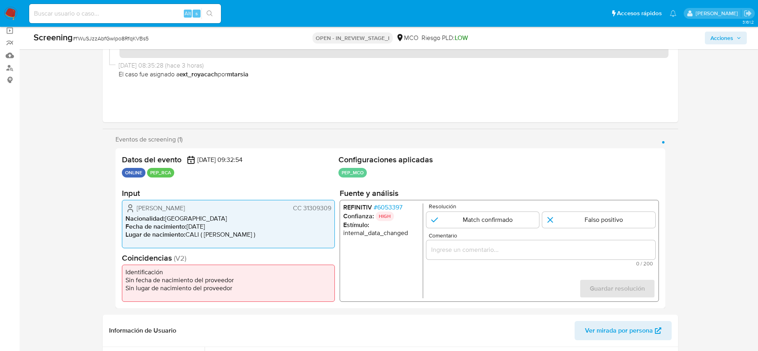
click at [106, 44] on div "Screening # fWuSJzzAbfGwlpo8RfqKVBs5" at bounding box center [152, 38] width 236 height 13
copy span "fWuSJzzAbfGwlpo8RfqKVBs5"
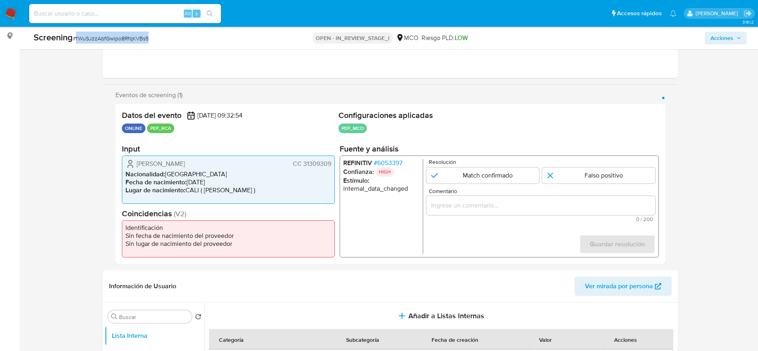
scroll to position [120, 0]
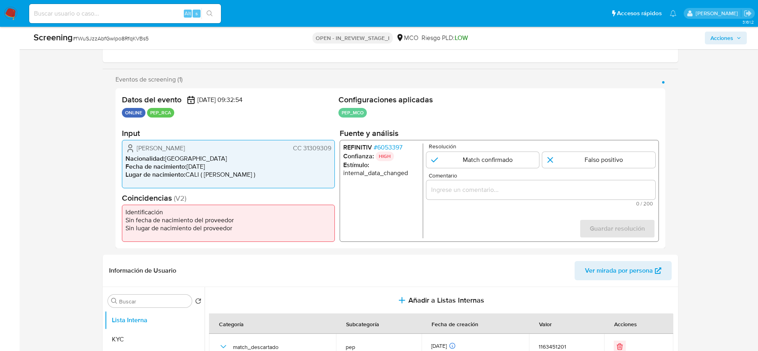
drag, startPoint x: 128, startPoint y: 147, endPoint x: 334, endPoint y: 151, distance: 205.9
click at [334, 151] on div "[PERSON_NAME] CC 31309309 Nacionalidad : [DEMOGRAPHIC_DATA] Fecha de nacimiento…" at bounding box center [228, 164] width 213 height 48
click at [396, 151] on span "# 6053397" at bounding box center [387, 147] width 29 height 8
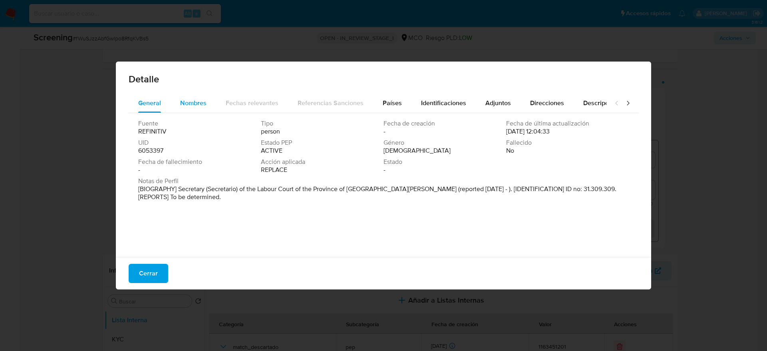
click at [175, 102] on button "Nombres" at bounding box center [194, 103] width 46 height 19
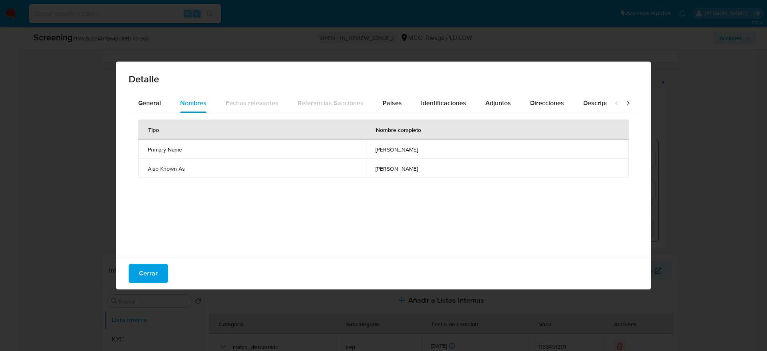
click at [366, 155] on td "[PERSON_NAME]" at bounding box center [497, 148] width 263 height 19
click at [366, 154] on td "[PERSON_NAME]" at bounding box center [497, 148] width 263 height 19
click at [397, 98] on div "Países" at bounding box center [392, 103] width 19 height 19
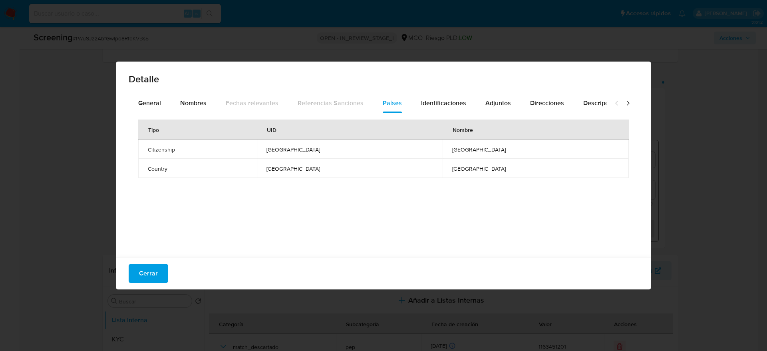
click at [156, 261] on div "Cerrar" at bounding box center [384, 273] width 536 height 32
drag, startPoint x: 159, startPoint y: 269, endPoint x: 255, endPoint y: 225, distance: 105.9
click at [159, 269] on button "Cerrar" at bounding box center [149, 273] width 40 height 19
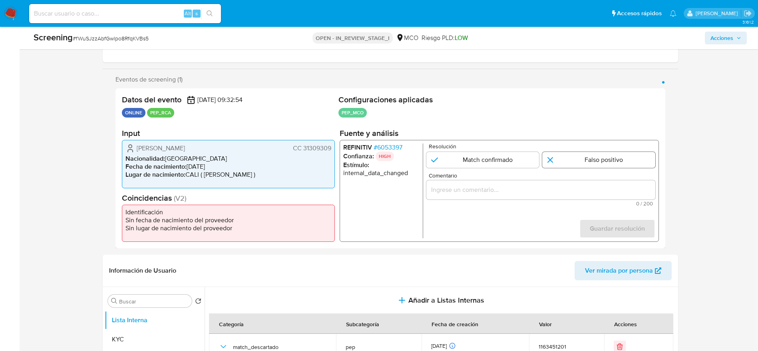
click at [600, 167] on input "1 de 1" at bounding box center [598, 160] width 113 height 16
radio input "true"
click at [588, 194] on input "Comentario" at bounding box center [540, 190] width 229 height 10
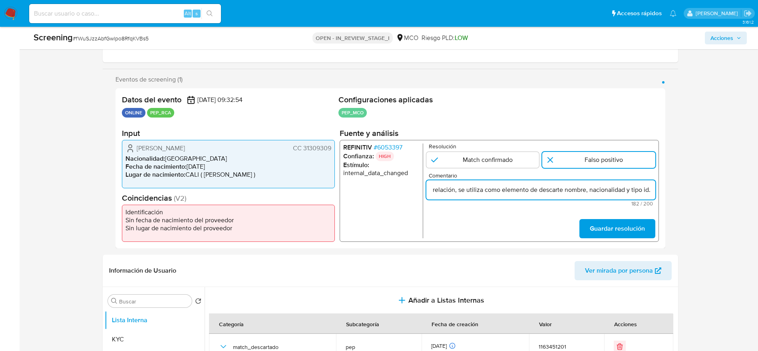
scroll to position [0, 301]
type input "Compara al usuario Leidy Susana Salas Jimenez CC 31309309 con el PEP "maria jos…"
click at [604, 232] on span "Guardar resolución" at bounding box center [617, 229] width 55 height 18
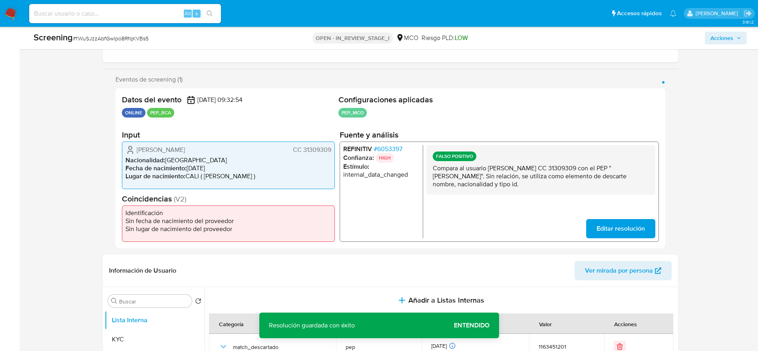
click at [600, 184] on p "Compara al usuario Leidy Susana Salas Jimenez CC 31309309 con el PEP "maria jos…" at bounding box center [540, 176] width 216 height 24
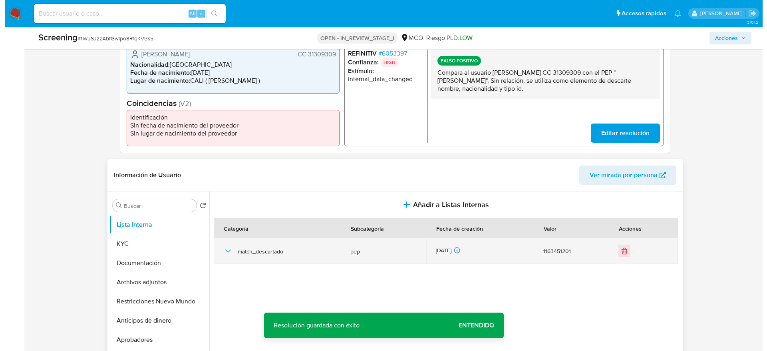
scroll to position [300, 0]
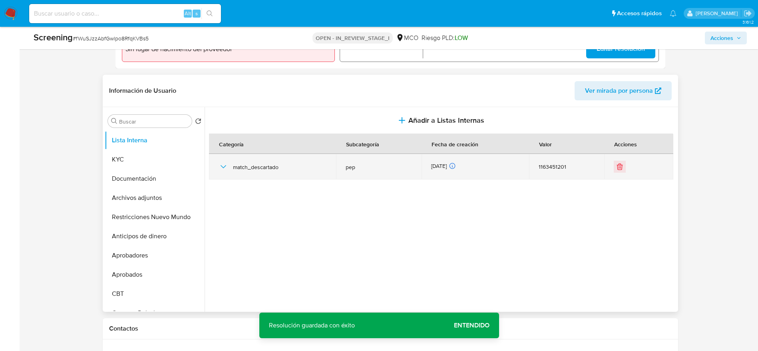
click at [226, 166] on icon "button" at bounding box center [224, 167] width 10 height 10
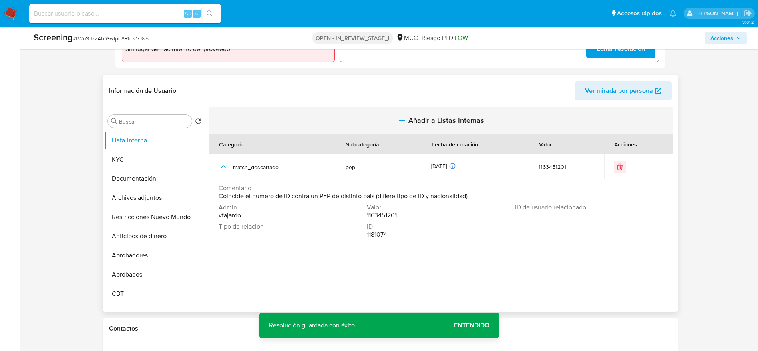
click at [449, 120] on span "Añadir a Listas Internas" at bounding box center [446, 120] width 76 height 9
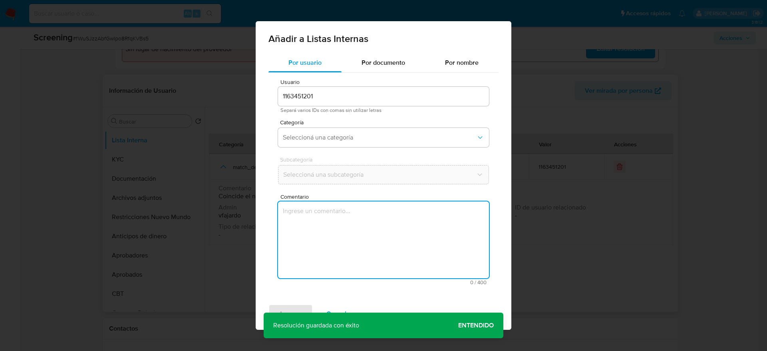
click at [373, 241] on textarea "Comentario" at bounding box center [383, 239] width 211 height 77
type textarea "Compara al usuario Leidy Susana Salas Jimenez CC 31309309 con el PEP "maria jos…"
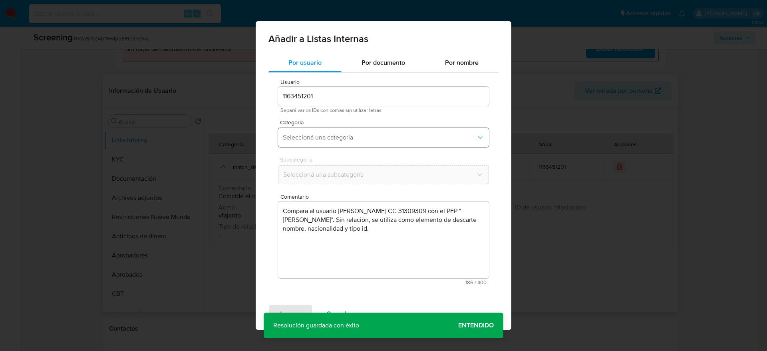
click at [361, 145] on button "Seleccioná una categoría" at bounding box center [383, 137] width 211 height 19
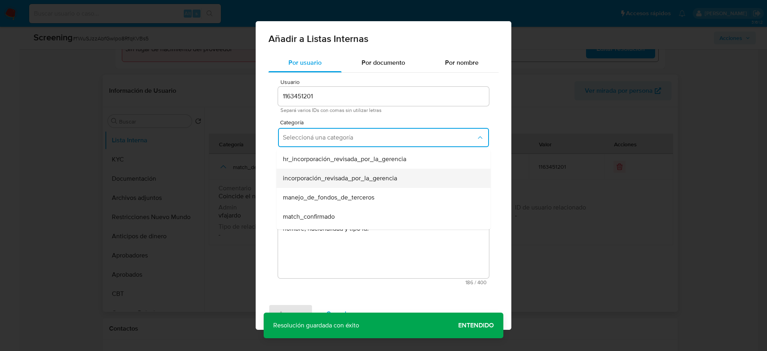
scroll to position [60, 0]
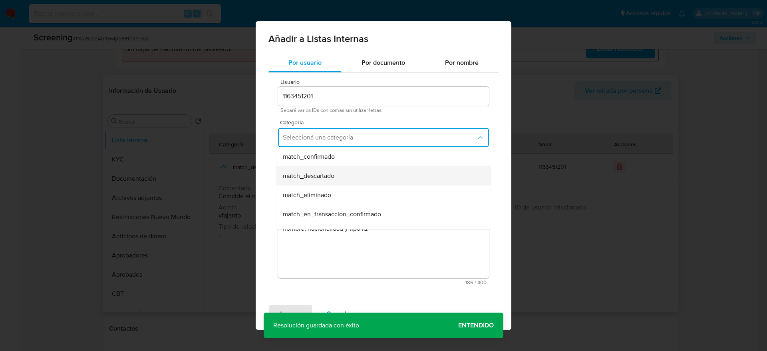
click at [325, 181] on div "match_descartado" at bounding box center [381, 175] width 197 height 19
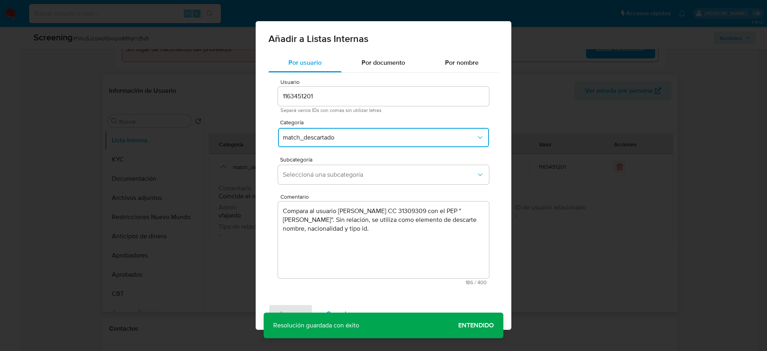
click at [325, 181] on button "Seleccioná una subcategoría" at bounding box center [383, 174] width 211 height 19
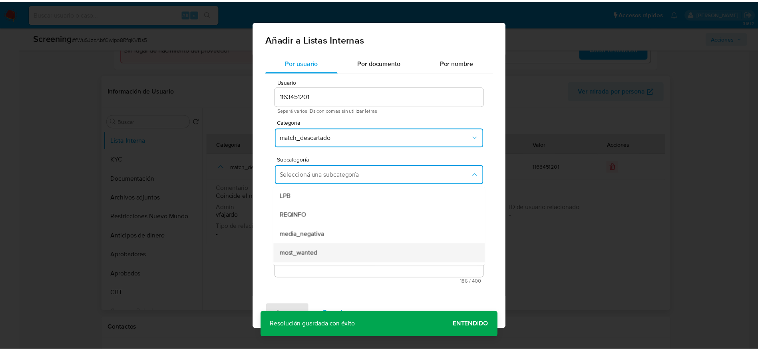
scroll to position [54, 0]
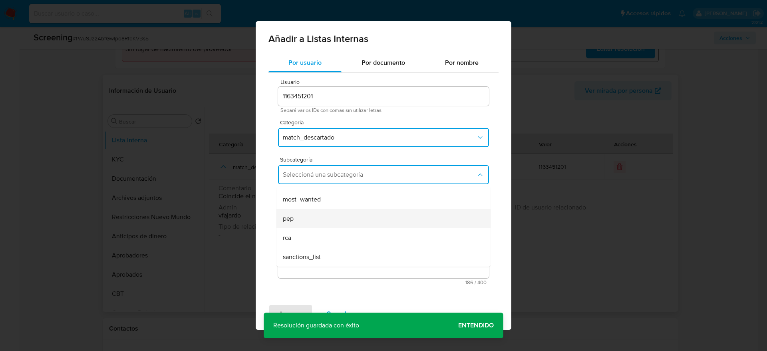
click at [327, 210] on div "pep" at bounding box center [381, 218] width 197 height 19
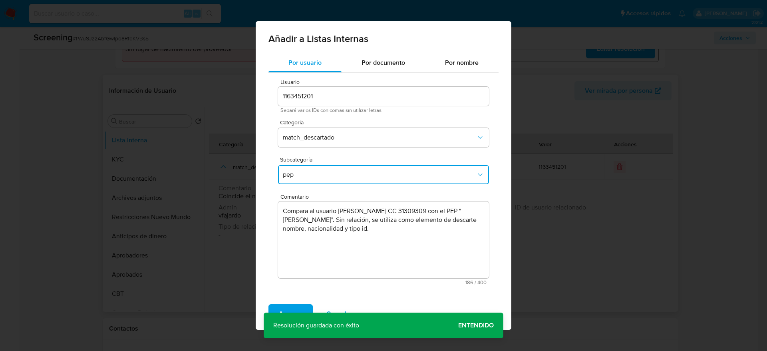
click at [289, 303] on div "Agregar Cancelar" at bounding box center [384, 314] width 256 height 32
click at [289, 307] on span "Agregar" at bounding box center [291, 314] width 24 height 18
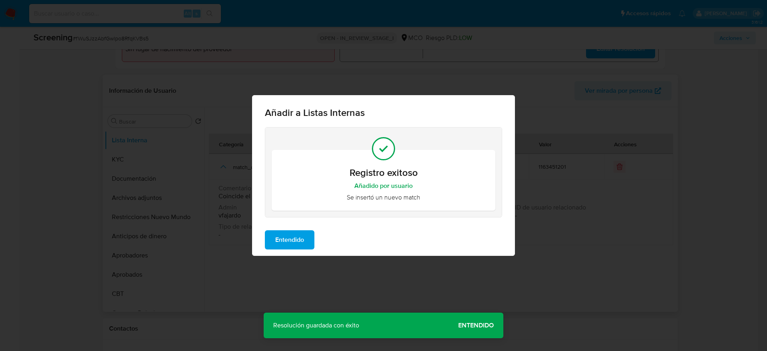
click at [273, 244] on button "Entendido" at bounding box center [290, 239] width 50 height 19
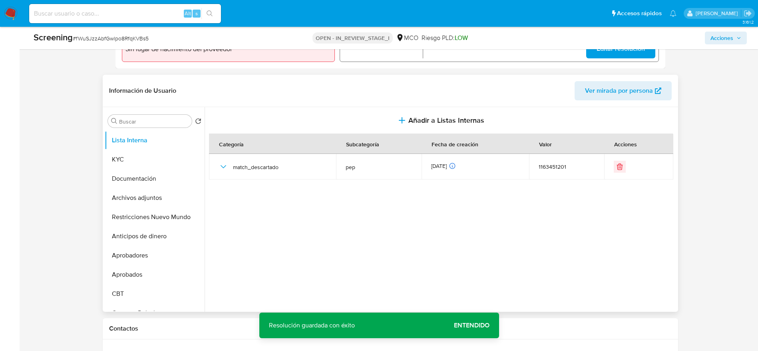
scroll to position [60, 0]
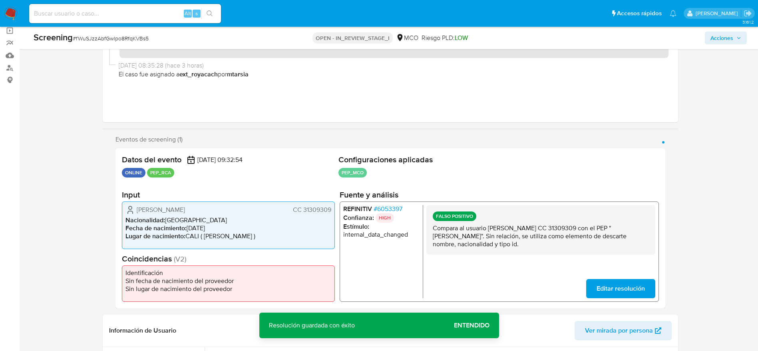
click at [716, 40] on span "Acciones" at bounding box center [722, 38] width 23 height 13
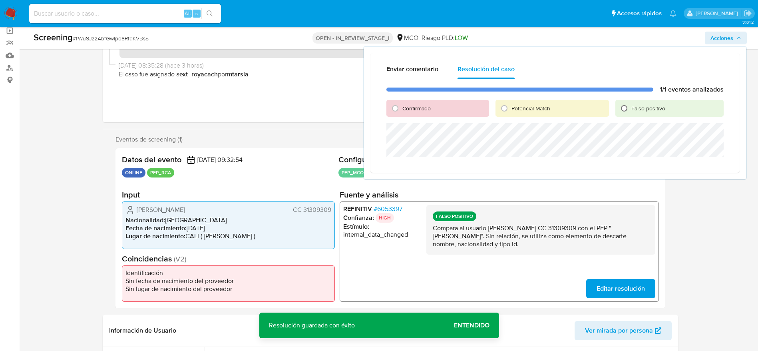
click at [629, 106] on input "Falso positivo" at bounding box center [624, 108] width 13 height 13
radio input "true"
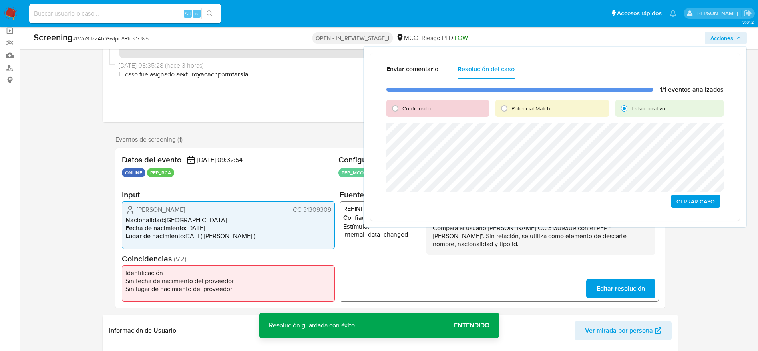
click at [691, 196] on span "Cerrar Caso" at bounding box center [696, 201] width 38 height 11
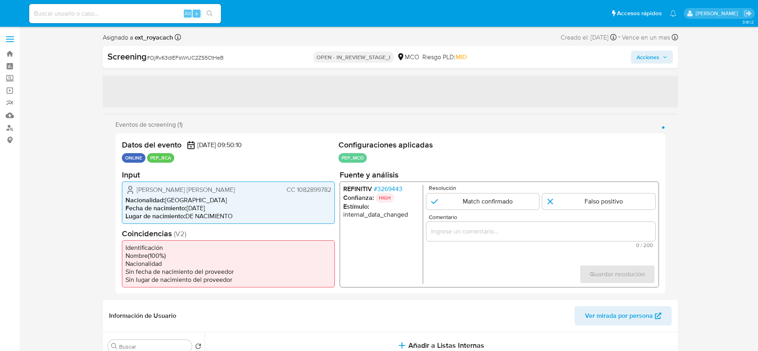
select select "10"
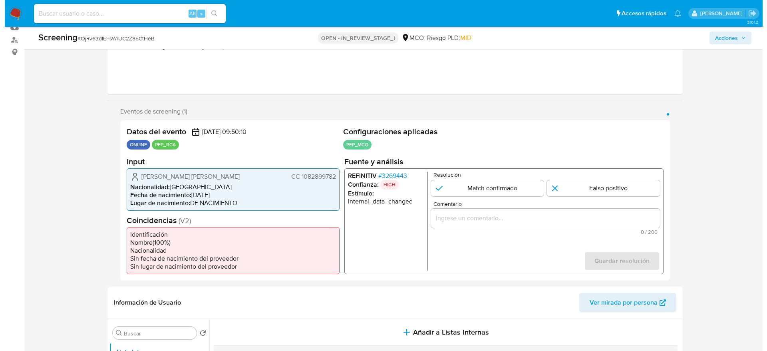
scroll to position [180, 0]
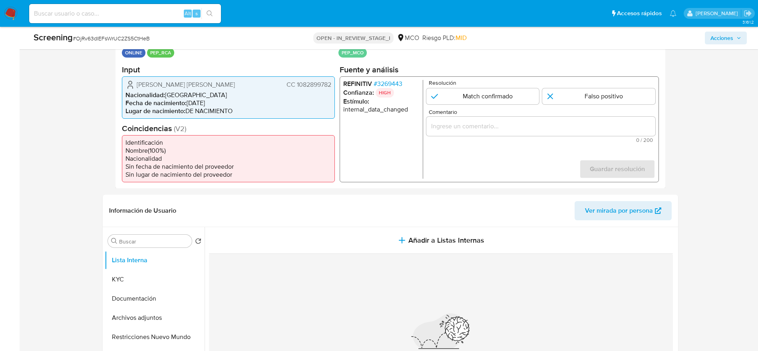
click at [397, 86] on span "# 3269443" at bounding box center [387, 84] width 29 height 8
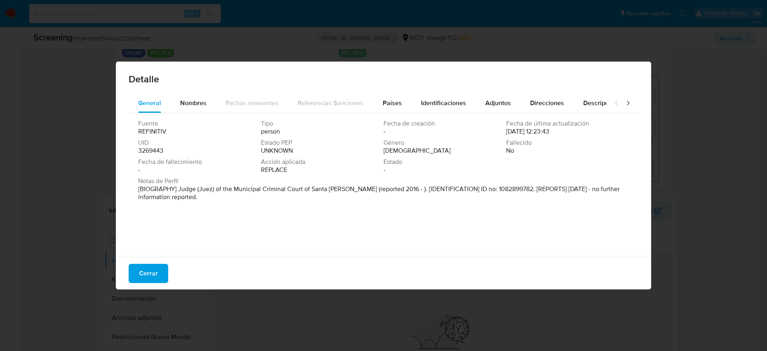
drag, startPoint x: 397, startPoint y: 99, endPoint x: 397, endPoint y: 115, distance: 15.6
click at [397, 101] on span "Países" at bounding box center [392, 102] width 19 height 9
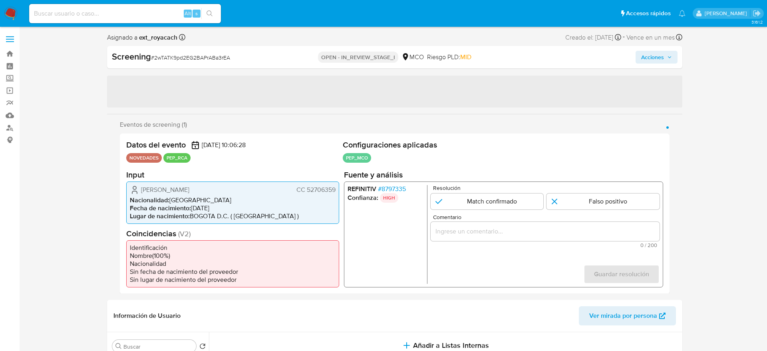
select select "10"
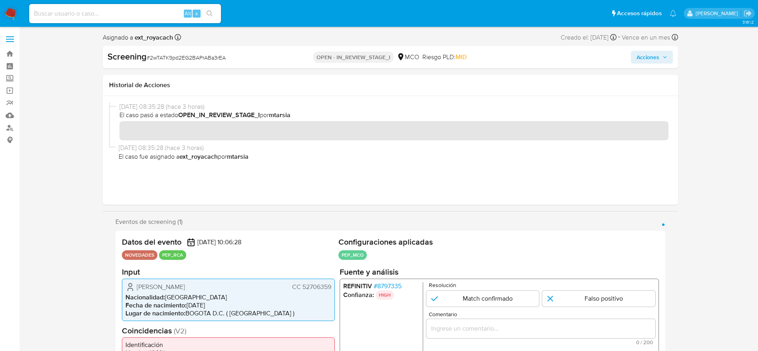
scroll to position [120, 0]
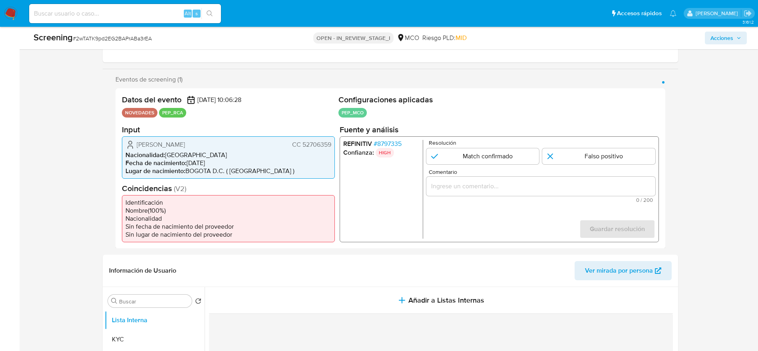
click at [382, 147] on span "# 8797335" at bounding box center [387, 143] width 28 height 8
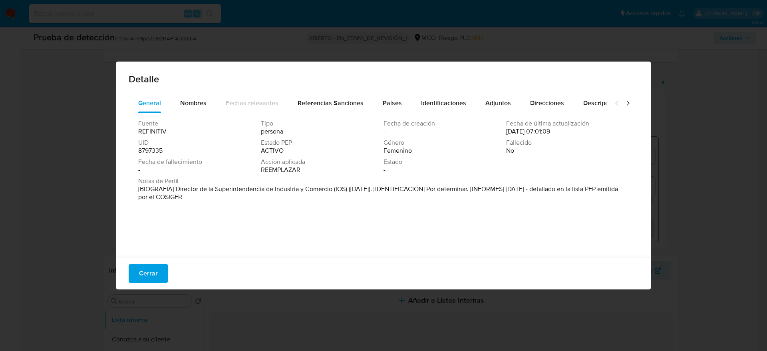
drag, startPoint x: 175, startPoint y: 188, endPoint x: 336, endPoint y: 189, distance: 160.7
click at [332, 192] on font "[BIOGRAFÍA] Director de la Superintendencia de Industria y Comercio (IOS) (marz…" at bounding box center [378, 192] width 480 height 17
click at [166, 262] on div "Cerrar" at bounding box center [384, 273] width 536 height 32
click at [157, 273] on button "Cerrar" at bounding box center [149, 273] width 40 height 19
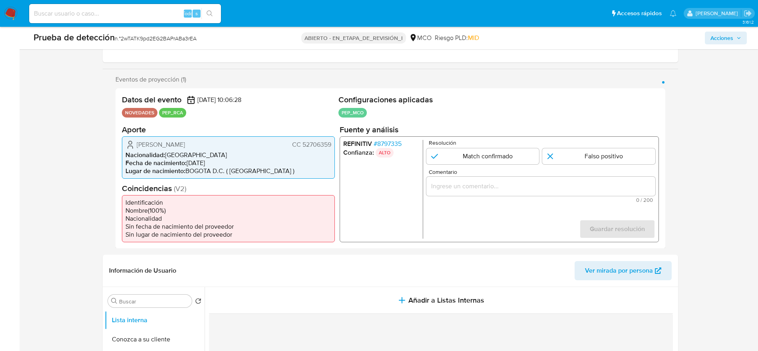
drag, startPoint x: 130, startPoint y: 142, endPoint x: 330, endPoint y: 142, distance: 199.4
click at [330, 142] on div "Carolina Garcia Molina CC 52706359" at bounding box center [229, 144] width 206 height 10
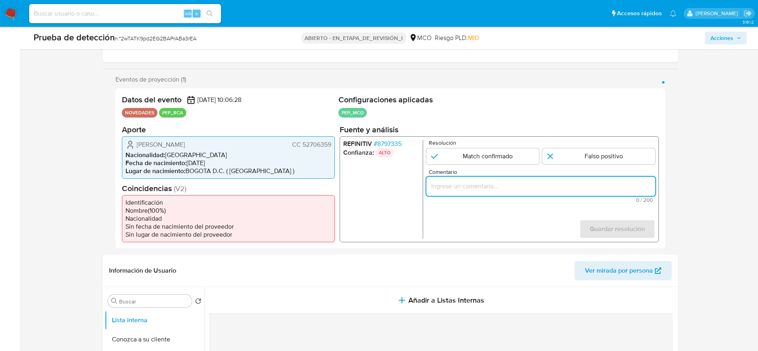
click at [463, 183] on input "Comentario" at bounding box center [540, 186] width 229 height 10
paste input "Usuario Carolina Garcia Molina El titular de la cuenta se desempeña como Direct…"
type input "Usuario Carolina Garcia Molina El titular de la cuenta se desempeña como Direct…"
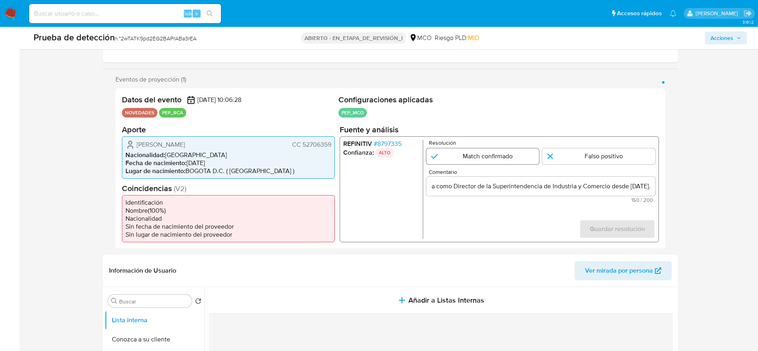
click at [474, 161] on input "1 de 1" at bounding box center [482, 156] width 113 height 16
radio input "true"
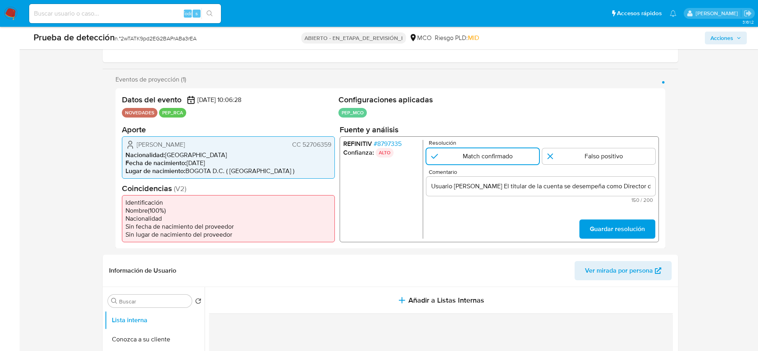
click at [608, 215] on form "Resolución Match confirmado Falso positivo Comentario Usuario Carolina Garcia M…" at bounding box center [540, 188] width 229 height 99
click at [604, 217] on form "Resolución Match confirmado Falso positivo Comentario Usuario Carolina Garcia M…" at bounding box center [540, 188] width 229 height 99
click at [605, 223] on span "Guardar resolución" at bounding box center [617, 229] width 55 height 18
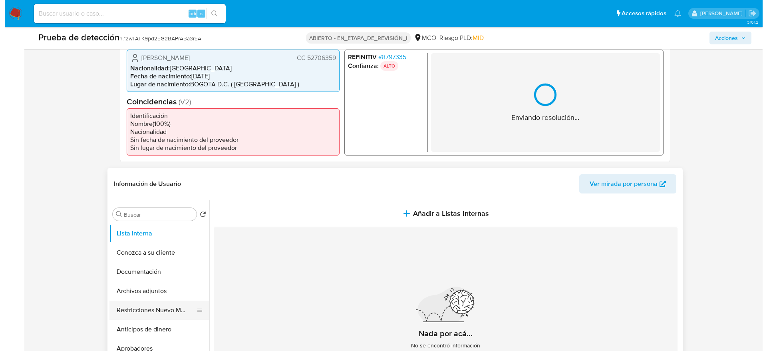
scroll to position [300, 0]
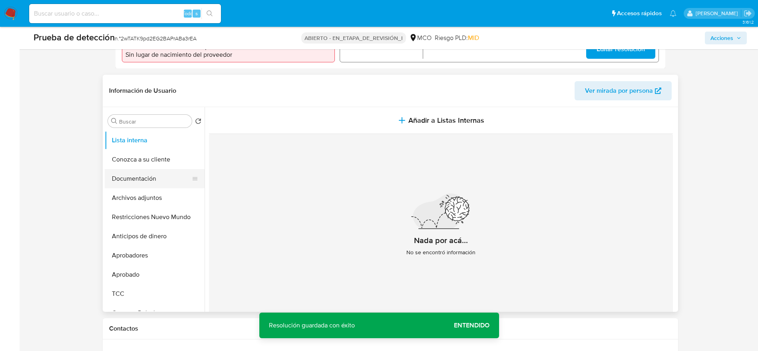
click at [142, 171] on button "Documentación" at bounding box center [152, 178] width 94 height 19
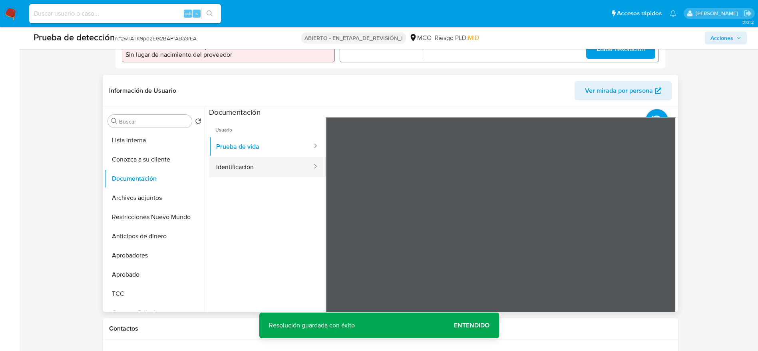
click at [236, 162] on button "Identificación" at bounding box center [261, 167] width 104 height 20
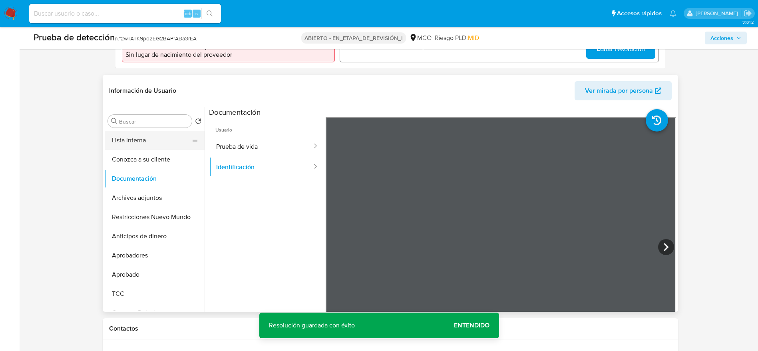
click at [157, 137] on button "Lista interna" at bounding box center [152, 140] width 94 height 19
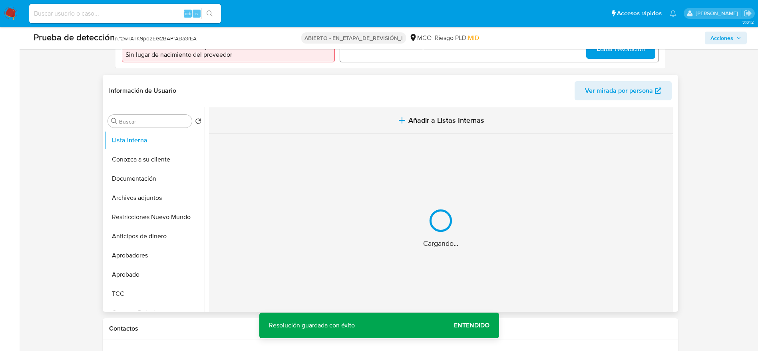
click at [401, 120] on icon "button" at bounding box center [402, 120] width 6 height 0
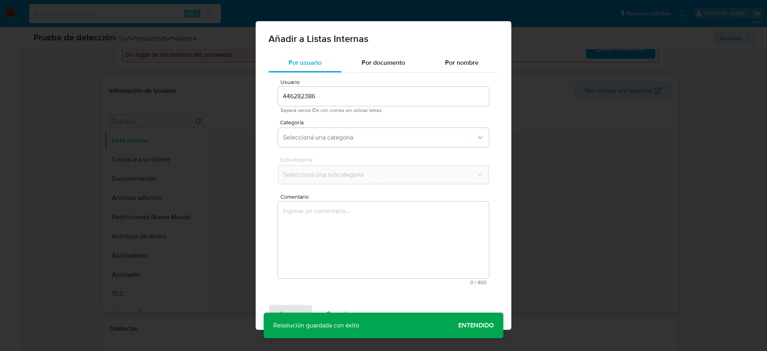
click at [343, 256] on textarea "Comentario" at bounding box center [383, 239] width 211 height 77
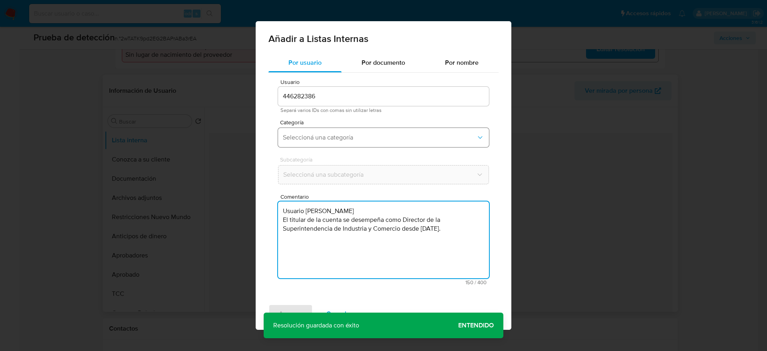
type textarea "Usuario Carolina Garcia Molina El titular de la cuenta se desempeña como Direct…"
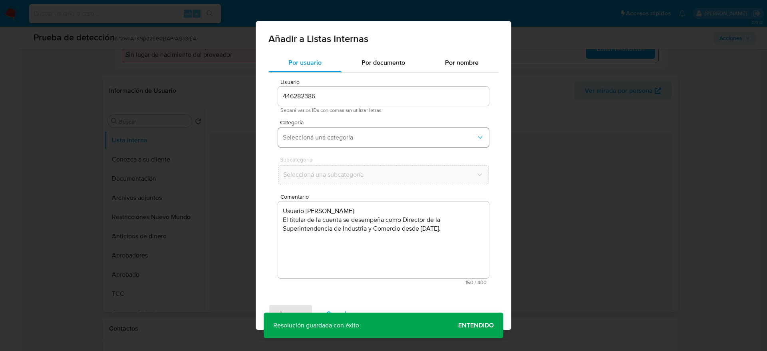
click at [318, 142] on button "Seleccioná una categoría" at bounding box center [383, 137] width 211 height 19
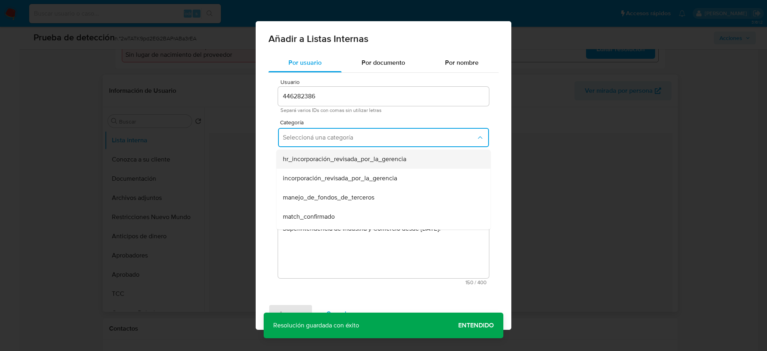
scroll to position [60, 0]
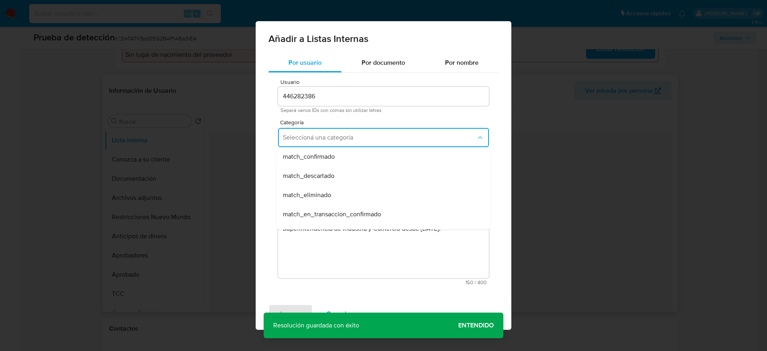
click at [310, 162] on div "match_confirmado" at bounding box center [381, 156] width 197 height 19
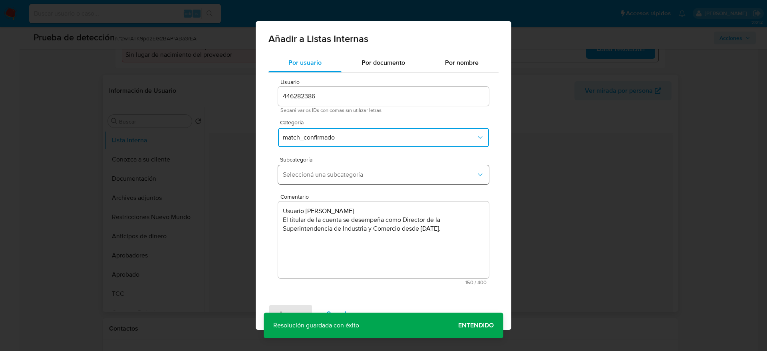
click at [310, 171] on span "Seleccioná una subcategoría" at bounding box center [379, 175] width 193 height 8
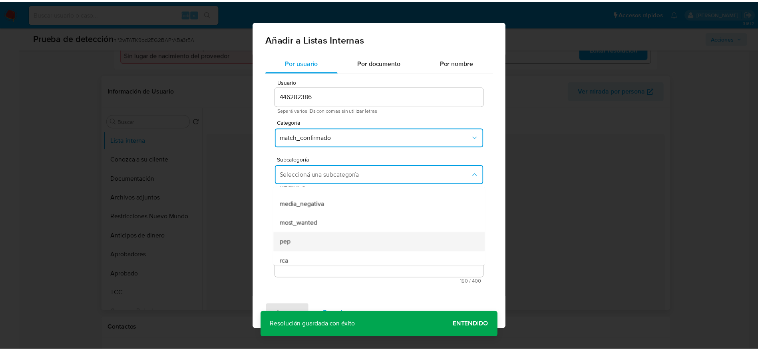
scroll to position [54, 0]
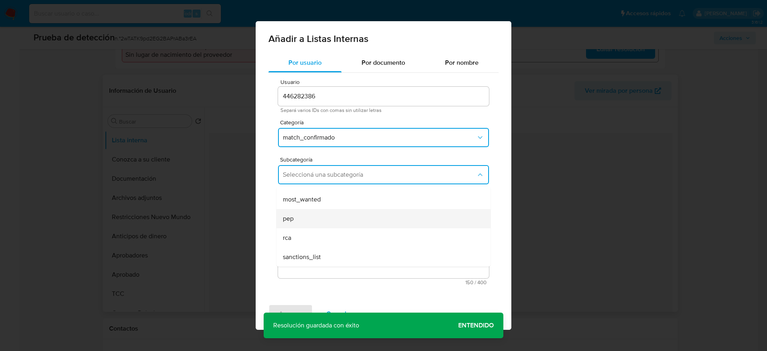
click at [301, 223] on div "pep" at bounding box center [381, 218] width 197 height 19
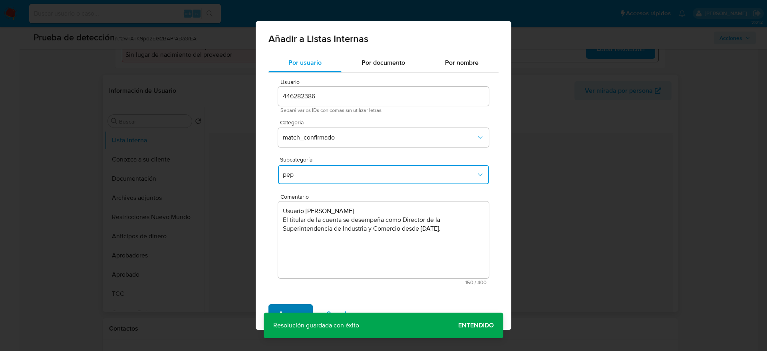
click at [279, 311] on span "Agregar" at bounding box center [291, 314] width 24 height 18
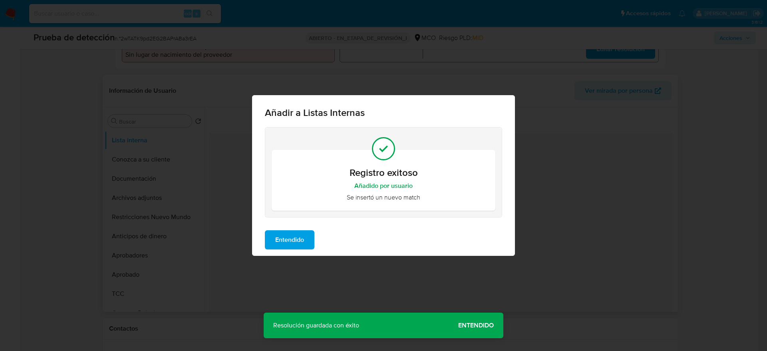
click at [304, 231] on span "Entendido" at bounding box center [289, 240] width 29 height 18
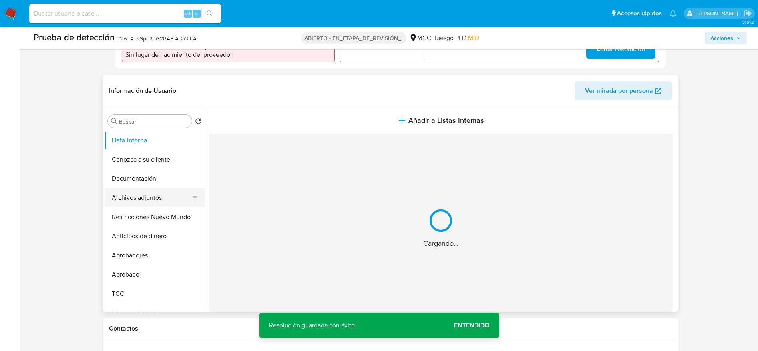
click at [139, 199] on button "Archivos adjuntos" at bounding box center [152, 197] width 94 height 19
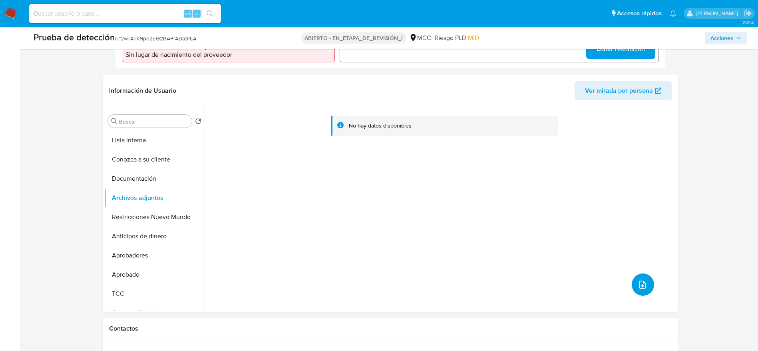
click at [637, 290] on button "subir archivo" at bounding box center [643, 284] width 22 height 22
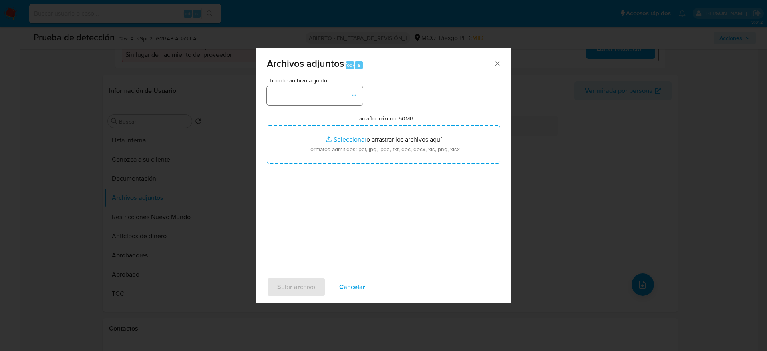
drag, startPoint x: 366, startPoint y: 95, endPoint x: 358, endPoint y: 94, distance: 8.0
click at [361, 94] on div "Tipo de archivo adjunto Tamaño máximo: 50MB Seleccionar archivos Seleccionar o …" at bounding box center [383, 172] width 233 height 189
click at [358, 94] on icon "button" at bounding box center [354, 96] width 8 height 8
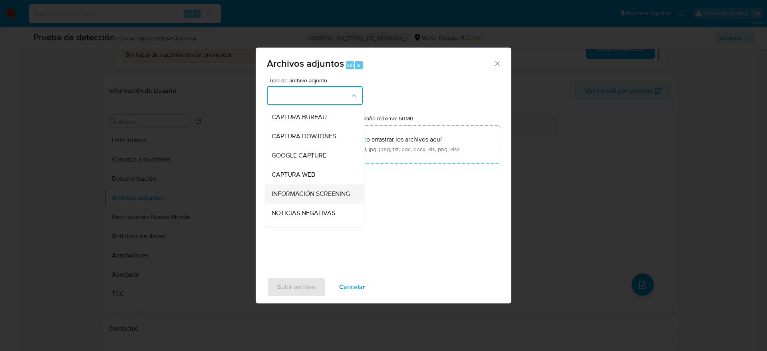
click at [321, 203] on div "INFORMACIÓN SCREENING" at bounding box center [313, 193] width 82 height 19
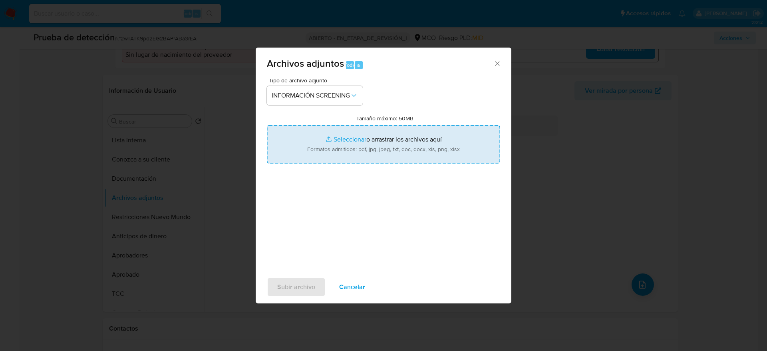
click at [334, 159] on input "Tamaño máximo: 50MB Seleccionar archivos" at bounding box center [383, 144] width 233 height 38
type input "C:\fakepath\_Carolina Garcia Molina_ - Buscar con Google.pdf"
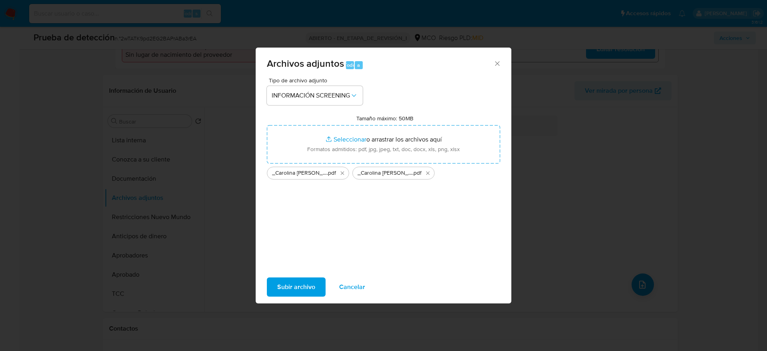
click at [328, 284] on div "Subir archivo Cancelar" at bounding box center [384, 287] width 256 height 30
click at [315, 285] on span "Subir archivo" at bounding box center [296, 287] width 38 height 18
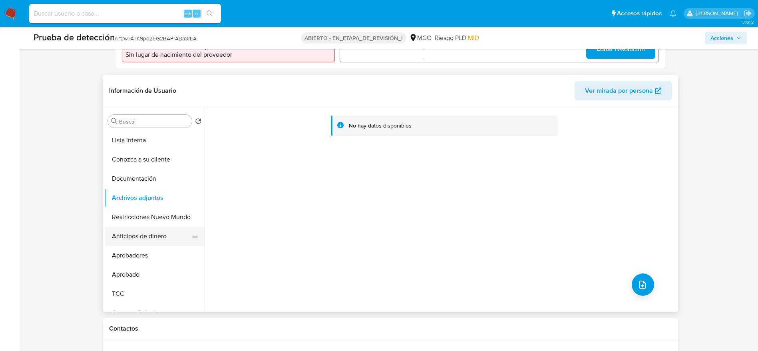
click at [178, 233] on button "Anticipos de dinero" at bounding box center [152, 236] width 94 height 19
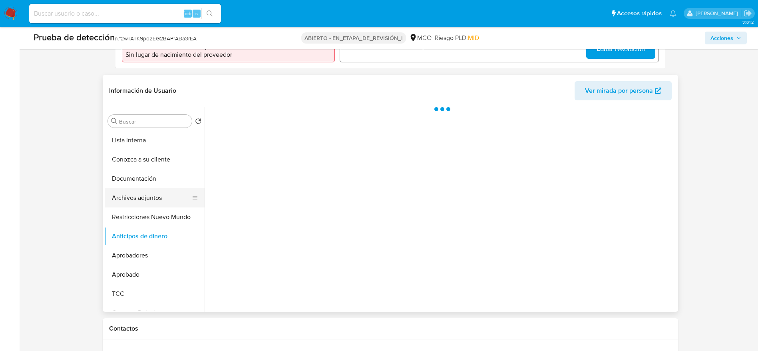
click at [174, 194] on button "Archivos adjuntos" at bounding box center [152, 197] width 94 height 19
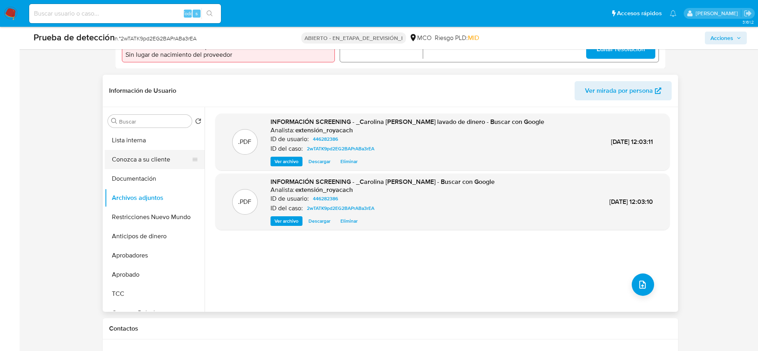
click at [153, 150] on button "Conozca a su cliente" at bounding box center [152, 159] width 94 height 19
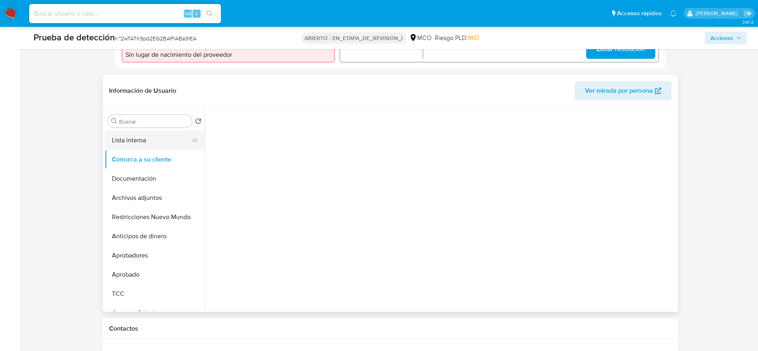
click at [154, 141] on button "Lista interna" at bounding box center [152, 140] width 94 height 19
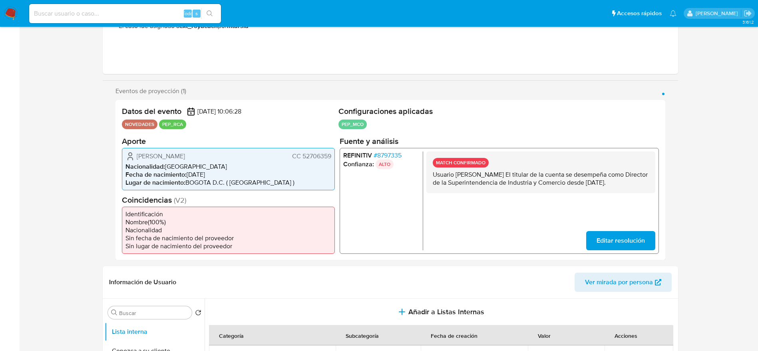
scroll to position [0, 0]
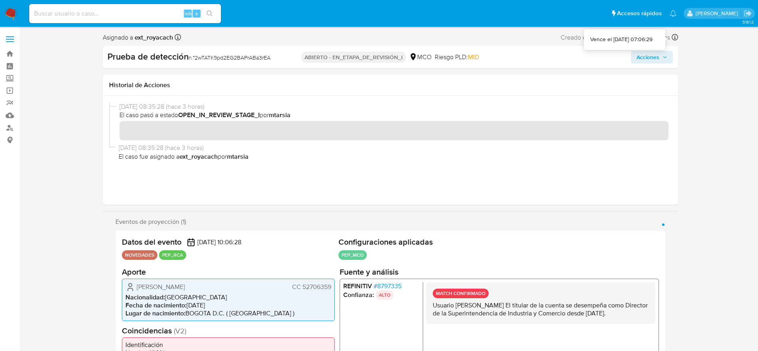
click at [673, 47] on div "Prueba de detección n.° 2wTATK9pd2EG2BAPrABa3rEA ABIERTO - EN_ETAPA_DE_REVISIÓN…" at bounding box center [391, 57] width 576 height 22
click at [660, 60] on span "Acciones" at bounding box center [648, 57] width 23 height 13
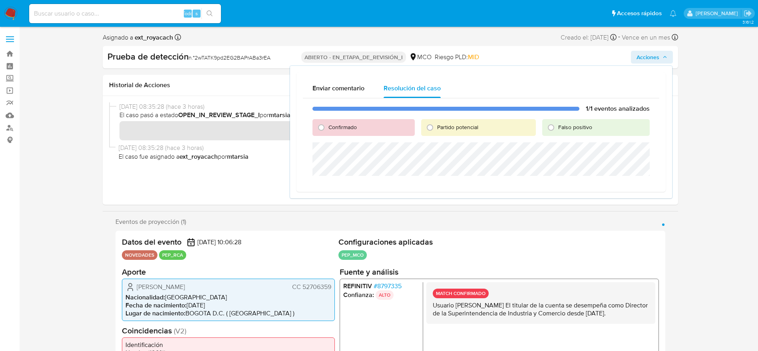
click at [347, 125] on span "Confirmado" at bounding box center [343, 127] width 28 height 8
click at [328, 125] on input "Confirmado" at bounding box center [321, 127] width 13 height 13
radio input "true"
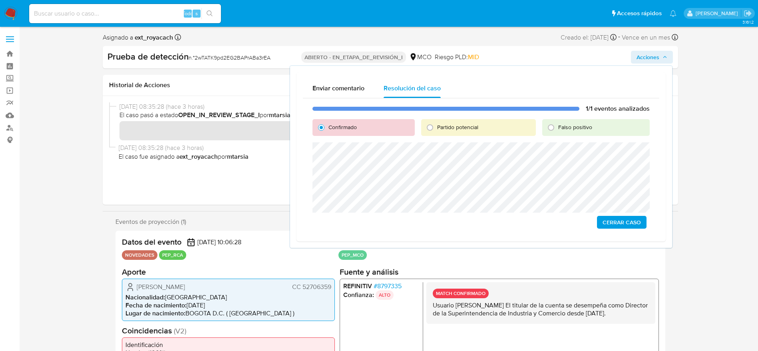
click at [609, 219] on span "Cerrar Caso" at bounding box center [622, 222] width 38 height 11
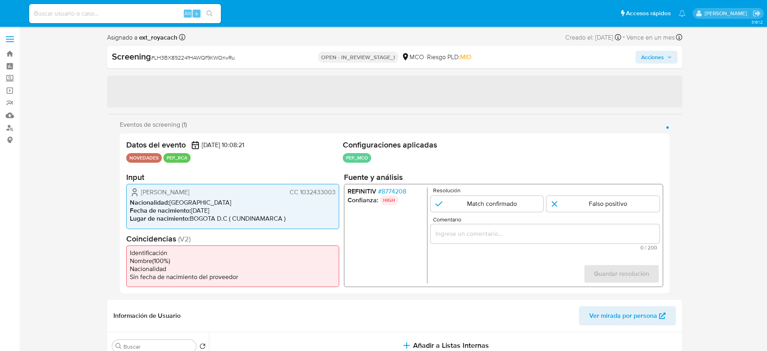
select select "10"
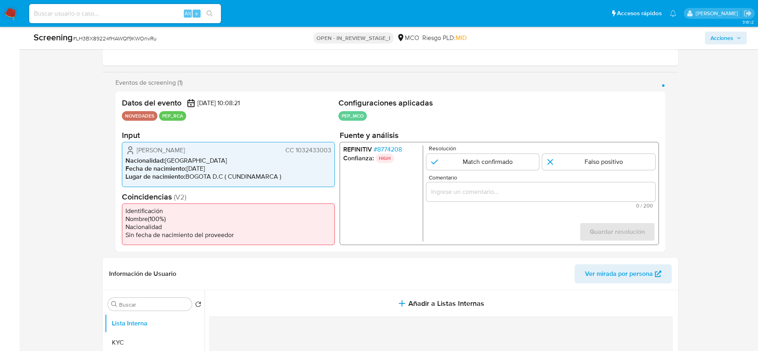
scroll to position [120, 0]
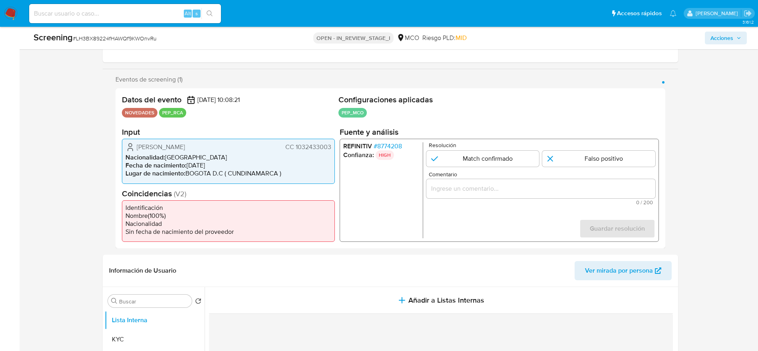
click at [392, 145] on span "# 8774208" at bounding box center [387, 146] width 28 height 8
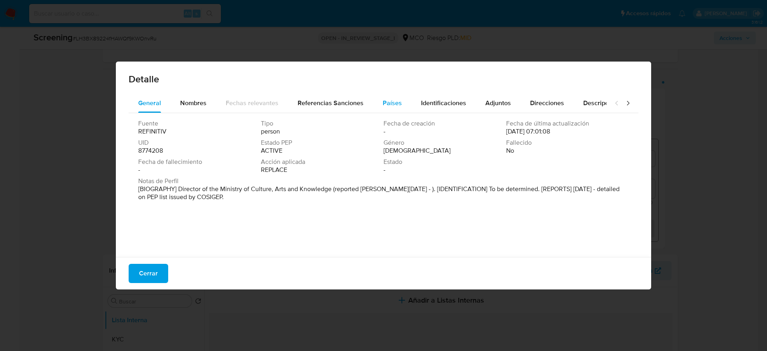
click at [397, 112] on div "Países" at bounding box center [392, 103] width 19 height 19
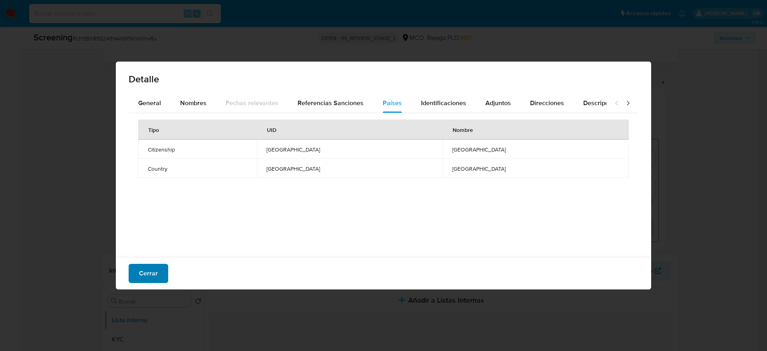
click at [149, 275] on span "Cerrar" at bounding box center [148, 274] width 19 height 18
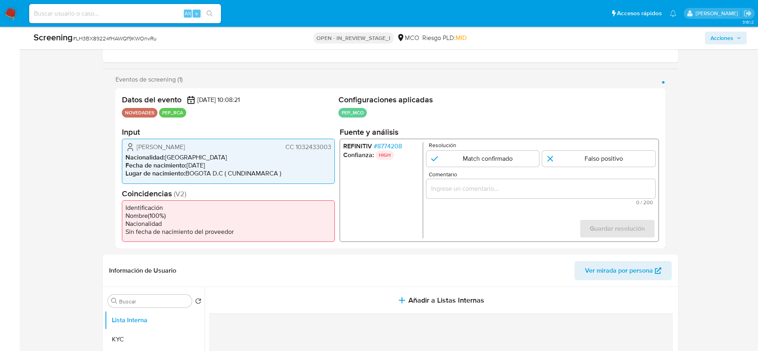
click at [114, 43] on div "Screening # LH3BX89224fHAWQf9KWOnvRu" at bounding box center [151, 38] width 235 height 12
copy span "LH3BX89224fHAWQf9KWOnvRu"
click at [397, 145] on span "# 8774208" at bounding box center [387, 146] width 28 height 8
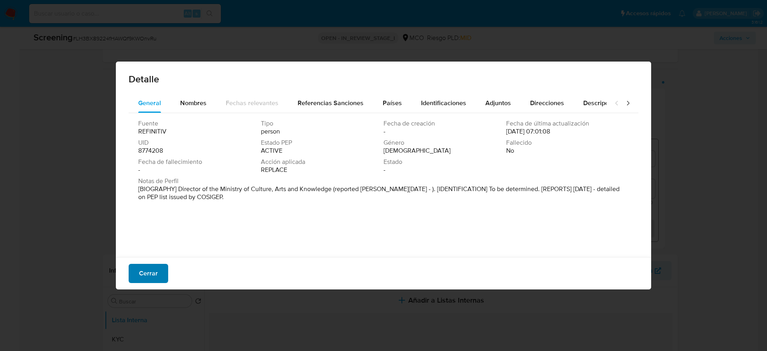
click at [155, 279] on span "Cerrar" at bounding box center [148, 274] width 19 height 18
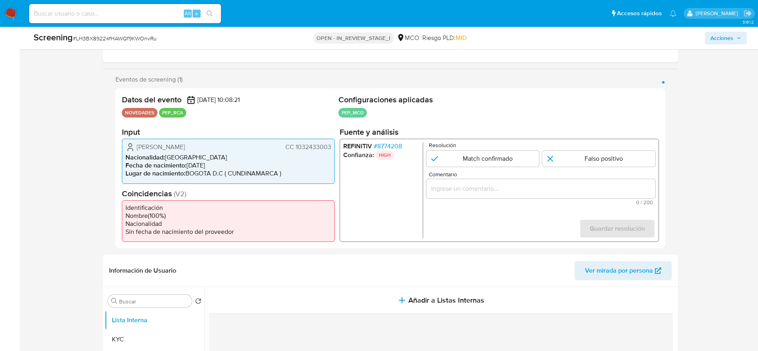
click at [114, 47] on div "Screening # LH3BX89224fHAWQf9KWOnvRu OPEN - IN_REVIEW_STAGE_I MCO Riesgo PLD: M…" at bounding box center [390, 38] width 723 height 22
copy span "LH3BX89224fHAWQf9KWOnvRu"
click at [394, 148] on span "# 8774208" at bounding box center [387, 146] width 28 height 8
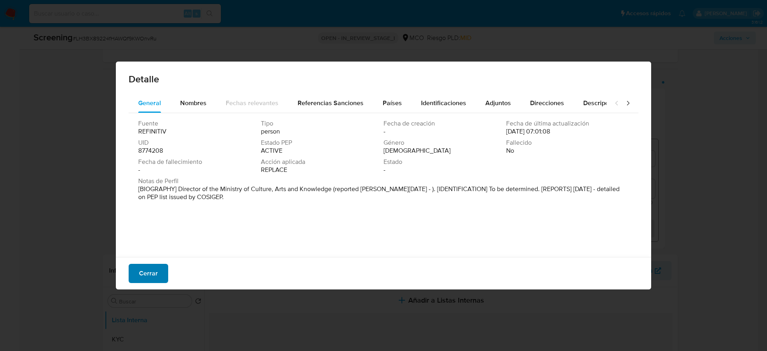
click at [143, 268] on span "Cerrar" at bounding box center [148, 274] width 19 height 18
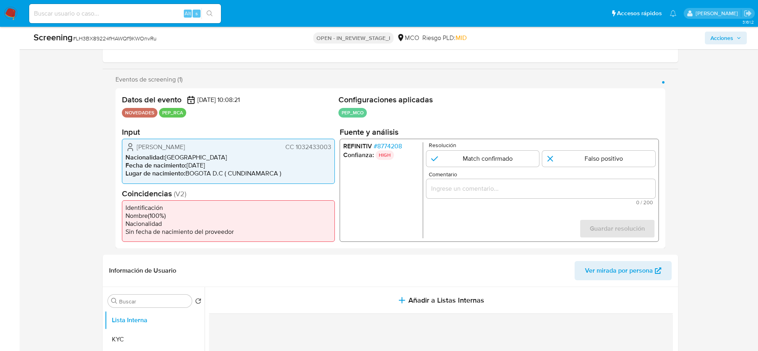
drag, startPoint x: 129, startPoint y: 143, endPoint x: 332, endPoint y: 148, distance: 203.1
click at [332, 148] on div "David Camilo Castiblanco Sabogal CC 1032433003 Nacionalidad : Colombia Fecha de…" at bounding box center [228, 161] width 213 height 45
click at [390, 146] on span "# 8774208" at bounding box center [387, 146] width 28 height 8
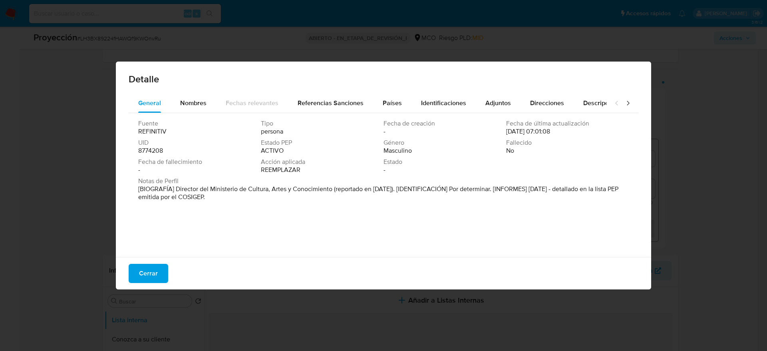
drag, startPoint x: 176, startPoint y: 186, endPoint x: 332, endPoint y: 188, distance: 155.9
click at [332, 188] on font "[BIOGRAFÍA] Director del Ministerio de Cultura, Artes y Conocimiento (reportado…" at bounding box center [378, 192] width 480 height 17
click at [156, 272] on span "Cerrar" at bounding box center [148, 274] width 19 height 18
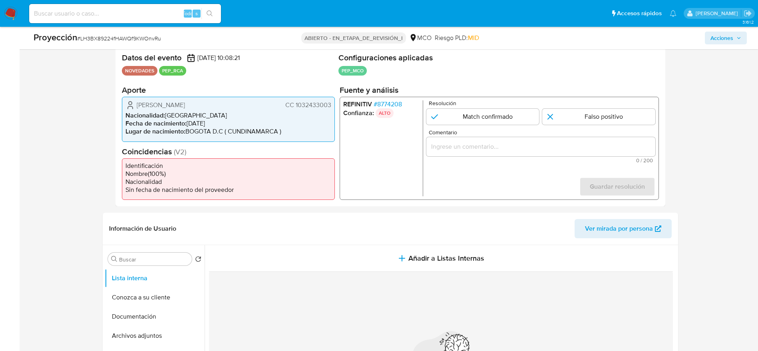
scroll to position [180, 0]
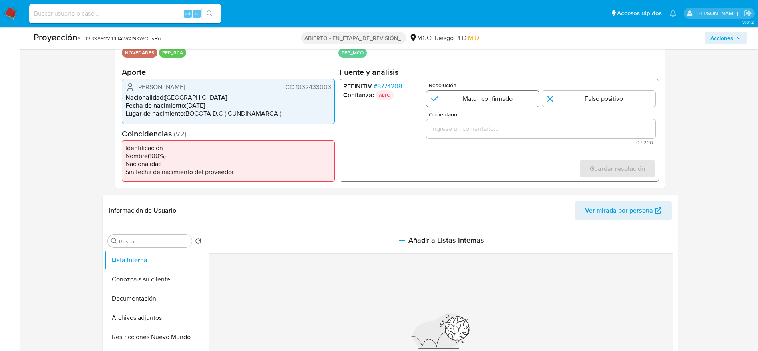
click at [504, 99] on input "1 de 1" at bounding box center [482, 99] width 113 height 16
radio input "true"
drag, startPoint x: 504, startPoint y: 123, endPoint x: 504, endPoint y: 133, distance: 10.8
click at [504, 124] on div "1 de 1" at bounding box center [540, 128] width 229 height 19
click at [504, 134] on div "1 de 1" at bounding box center [540, 128] width 229 height 19
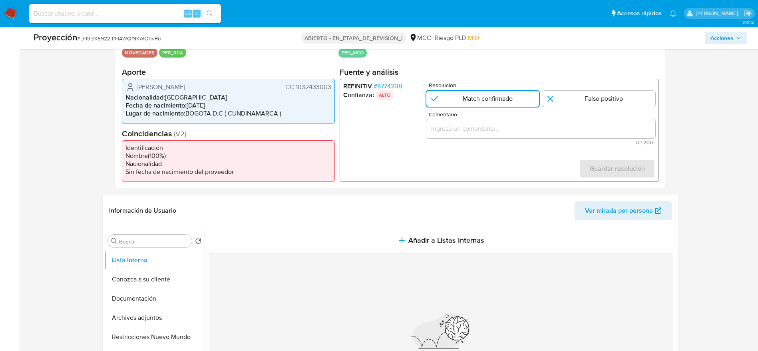
click at [504, 130] on input "Comentario" at bounding box center [540, 129] width 229 height 10
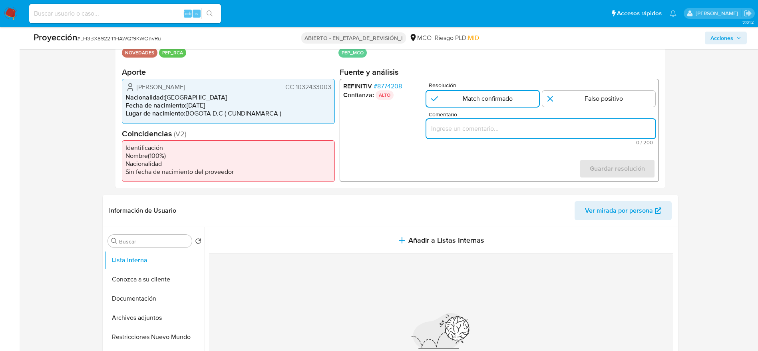
paste input "Caso generado sobre el usuario David Camilo Castiblanco Sabogal. El titular de …"
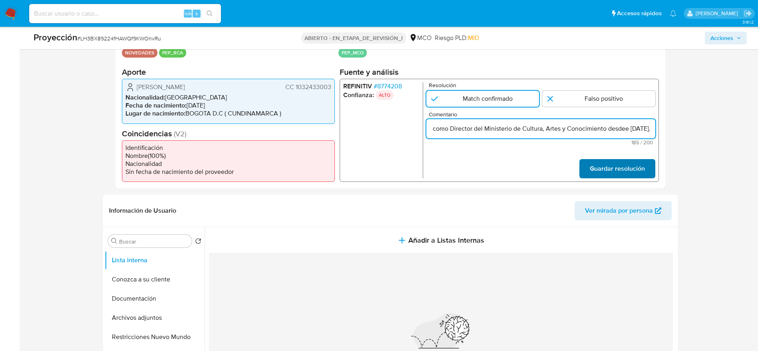
type input "Caso generado sobre el usuario David Camilo Castiblanco Sabogal. El titular de …"
click at [614, 175] on span "Guardar resolución" at bounding box center [617, 169] width 55 height 18
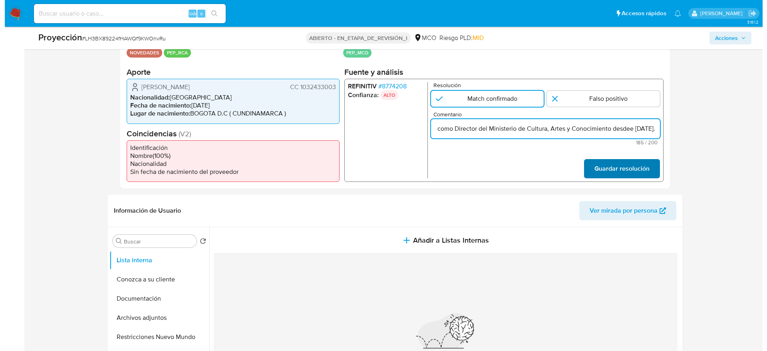
scroll to position [0, 0]
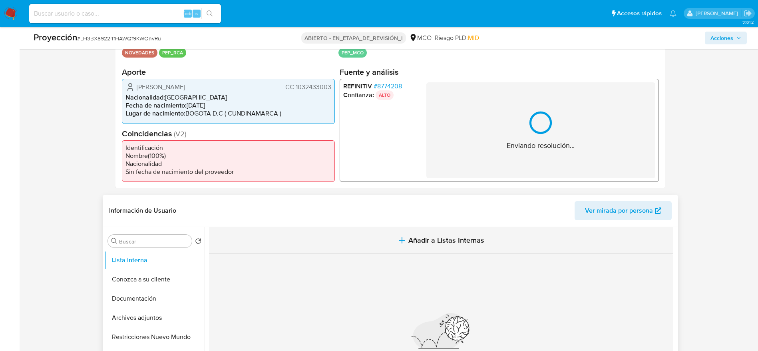
click at [457, 229] on button "Añadir a Listas Internas" at bounding box center [441, 240] width 464 height 27
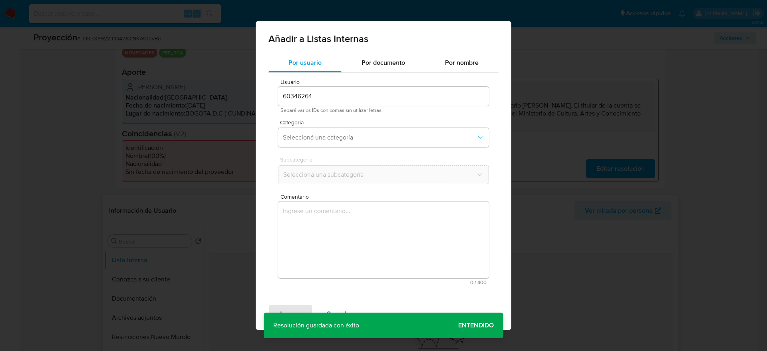
click at [399, 228] on textarea "Comentario" at bounding box center [383, 239] width 211 height 77
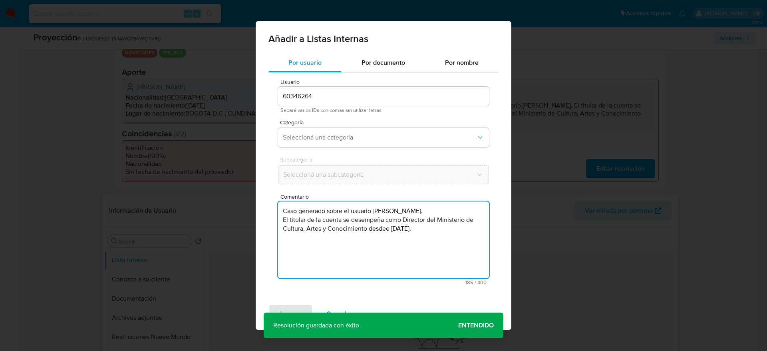
type textarea "Caso generado sobre el usuario David Camilo Castiblanco Sabogal. El titular de …"
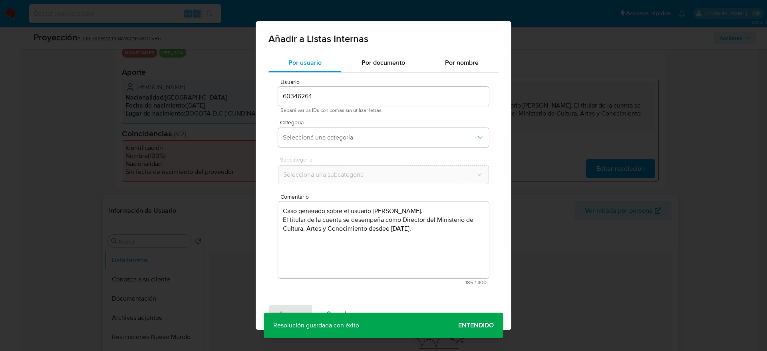
click at [343, 118] on div "Usuario 60346264 Separá varios IDs con comas sin utilizar letras Categoría Sele…" at bounding box center [384, 182] width 230 height 219
click at [342, 131] on button "Seleccioná una categoría" at bounding box center [383, 137] width 211 height 19
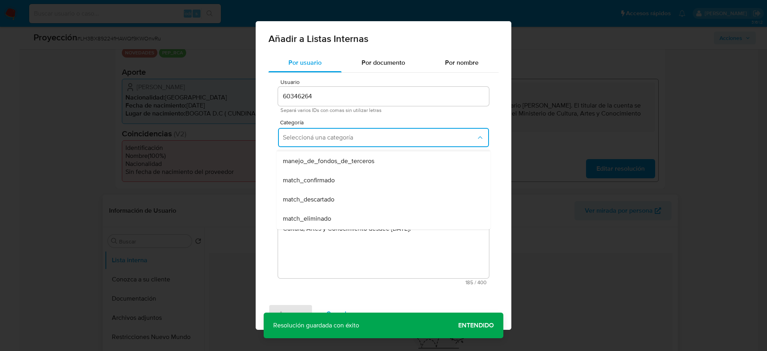
scroll to position [60, 0]
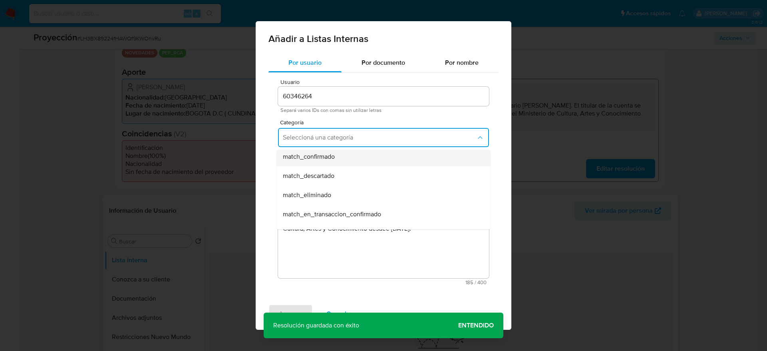
click at [302, 154] on span "match_confirmado" at bounding box center [309, 157] width 52 height 8
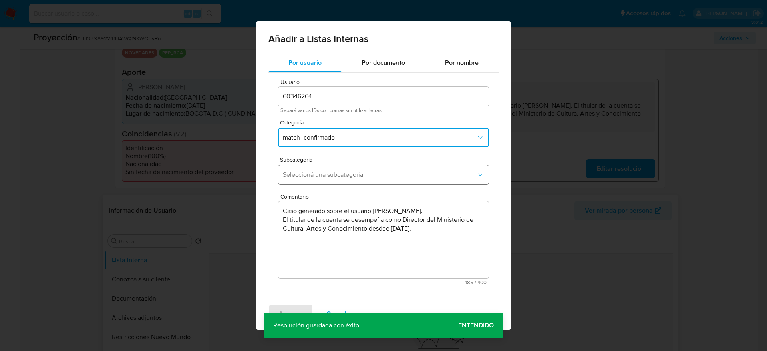
click at [290, 172] on span "Seleccioná una subcategoría" at bounding box center [379, 175] width 193 height 8
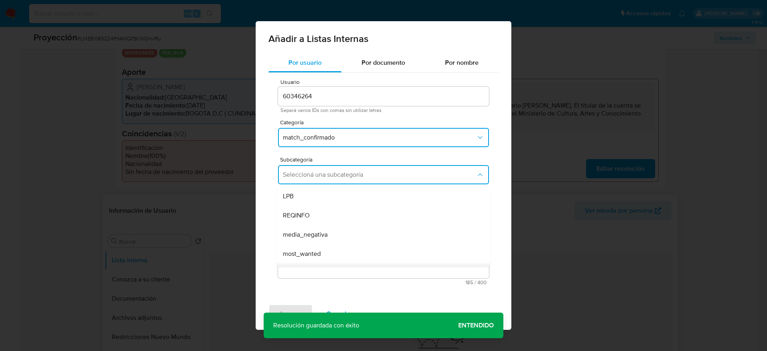
scroll to position [54, 0]
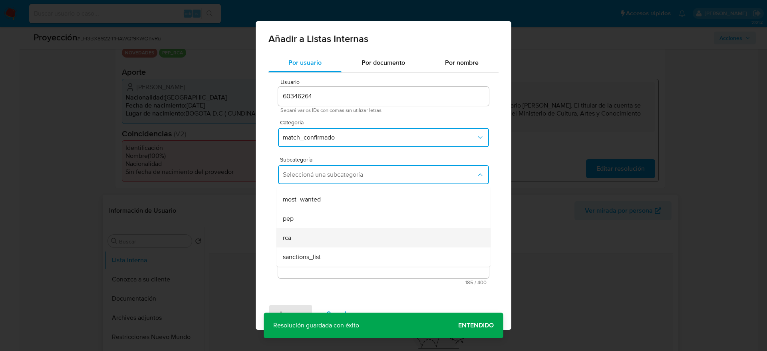
click at [301, 229] on div "rca" at bounding box center [381, 237] width 197 height 19
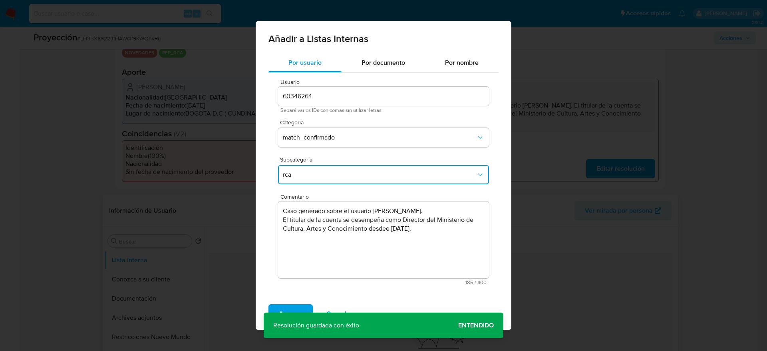
click at [308, 171] on span "rca" at bounding box center [379, 175] width 193 height 8
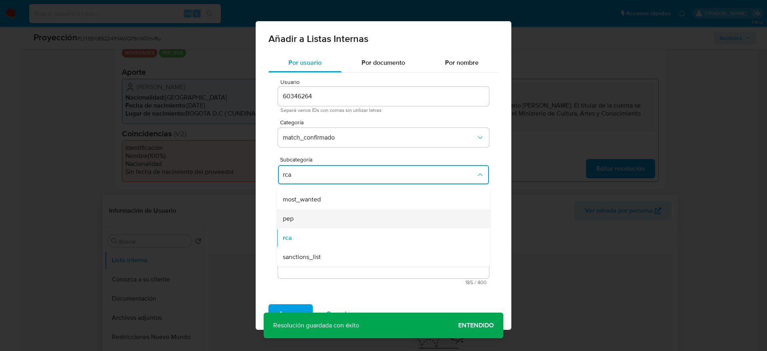
click at [303, 217] on div "pep" at bounding box center [381, 218] width 197 height 19
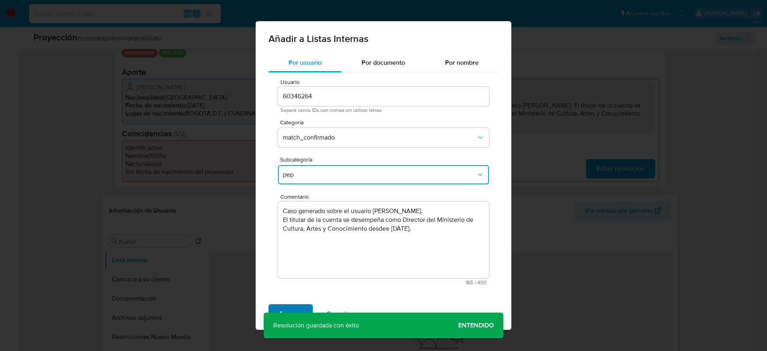
click at [278, 313] on button "Agregar" at bounding box center [291, 313] width 44 height 19
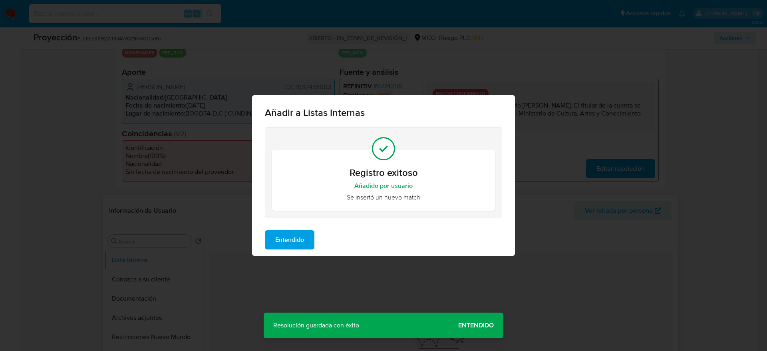
click at [301, 233] on span "Entendido" at bounding box center [289, 240] width 29 height 18
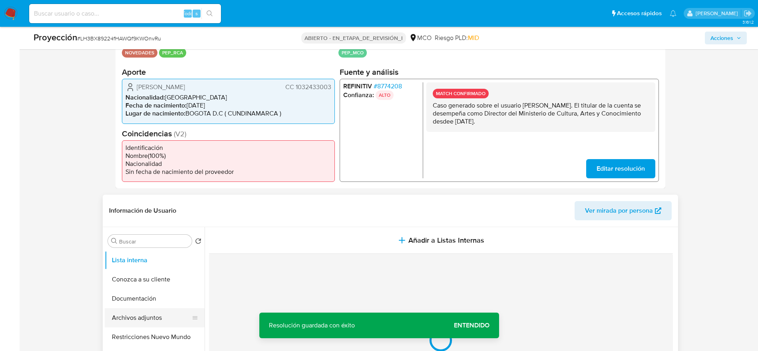
click at [122, 320] on button "Archivos adjuntos" at bounding box center [152, 317] width 94 height 19
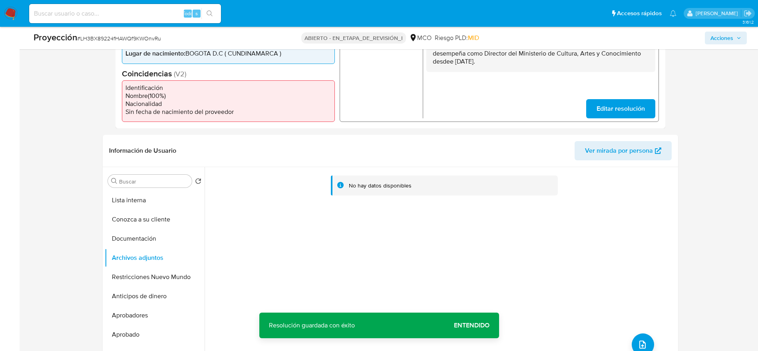
scroll to position [300, 0]
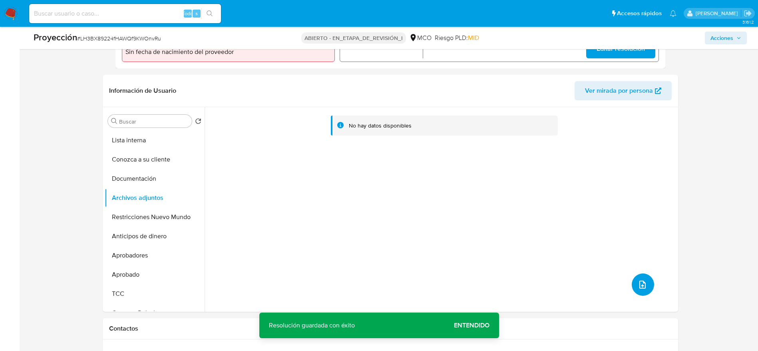
click at [638, 280] on icon "subir archivo" at bounding box center [643, 285] width 10 height 10
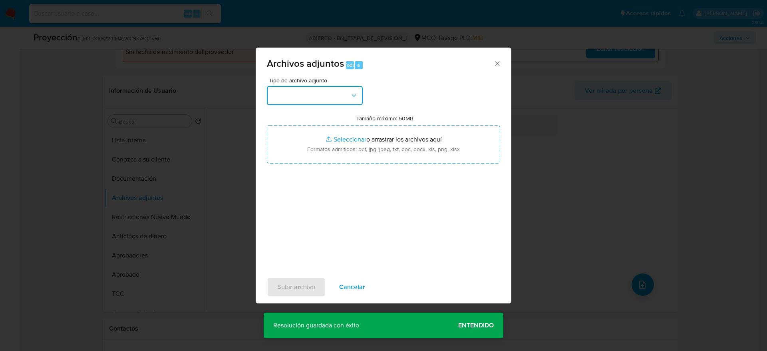
click at [311, 98] on button "button" at bounding box center [315, 95] width 96 height 19
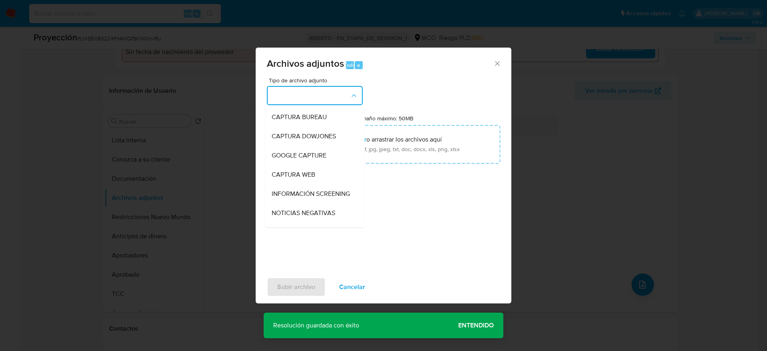
drag, startPoint x: 300, startPoint y: 193, endPoint x: 300, endPoint y: 174, distance: 18.8
click at [300, 193] on span "INFORMACIÓN SCREENING" at bounding box center [311, 194] width 78 height 8
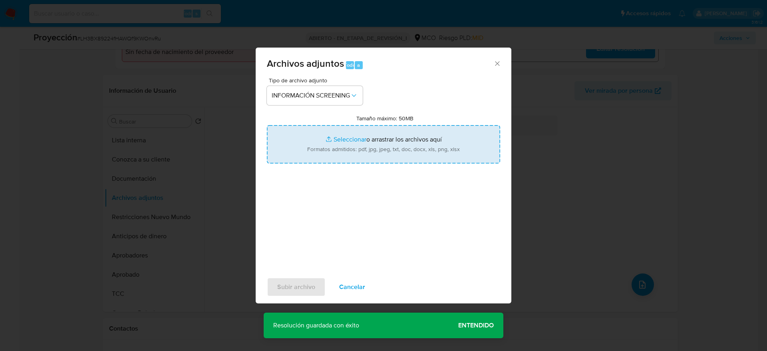
click at [300, 141] on input "Tamaño máximo: 50MB Seleccionar archivos" at bounding box center [383, 144] width 233 height 38
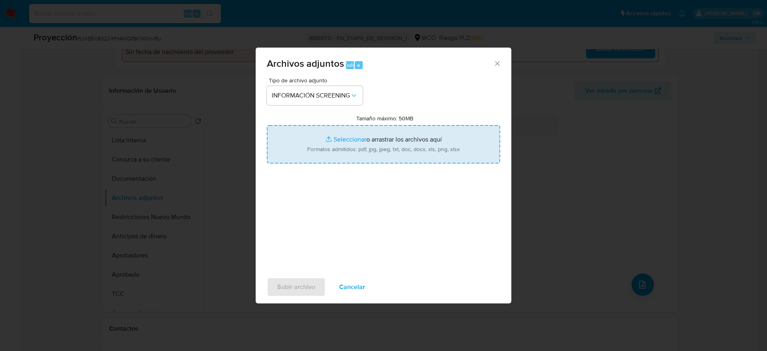
type input "C:\fakepath\_David Camilo Castiblanco Sabogal_ - Buscar con Google.pdf"
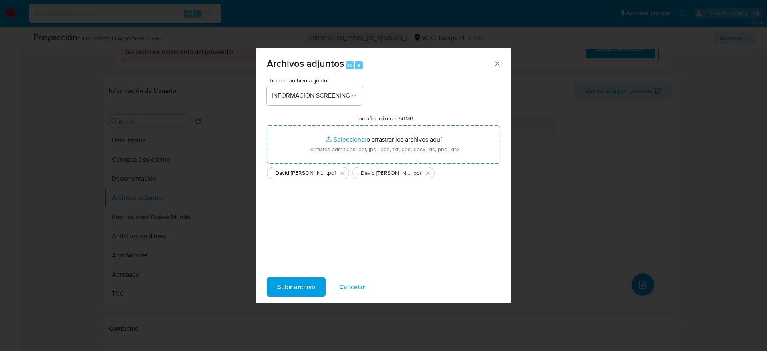
click at [307, 281] on span "Subir archivo" at bounding box center [296, 287] width 38 height 18
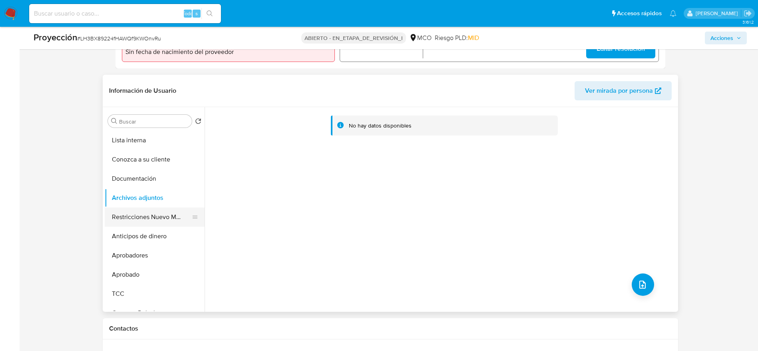
click at [134, 222] on button "Restricciones Nuevo Mundo" at bounding box center [152, 216] width 94 height 19
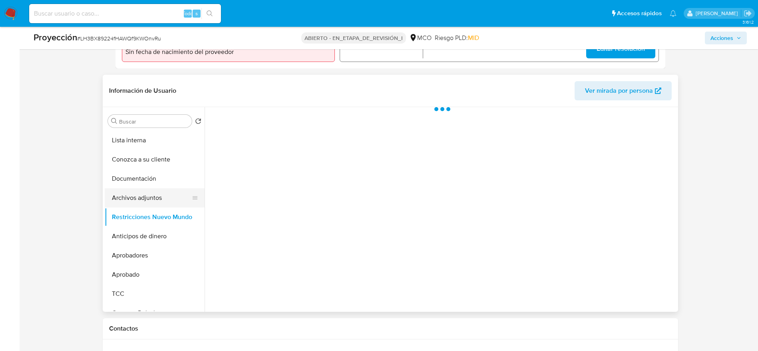
click at [138, 195] on button "Archivos adjuntos" at bounding box center [152, 197] width 94 height 19
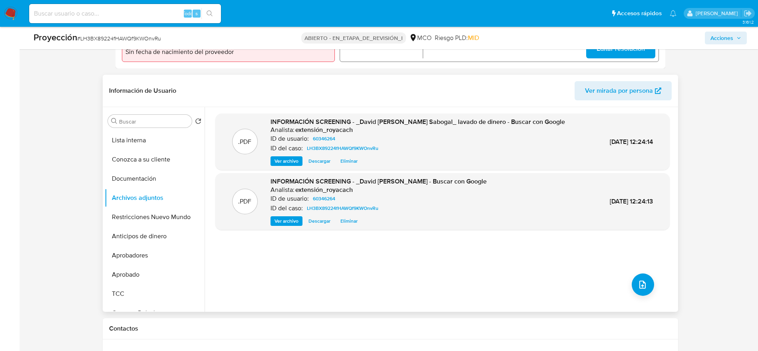
drag, startPoint x: 430, startPoint y: 166, endPoint x: 425, endPoint y: 177, distance: 12.7
drag, startPoint x: 425, startPoint y: 177, endPoint x: 278, endPoint y: 92, distance: 170.2
click at [278, 92] on header "Información de Usuario Ver mirada por persona" at bounding box center [390, 90] width 563 height 19
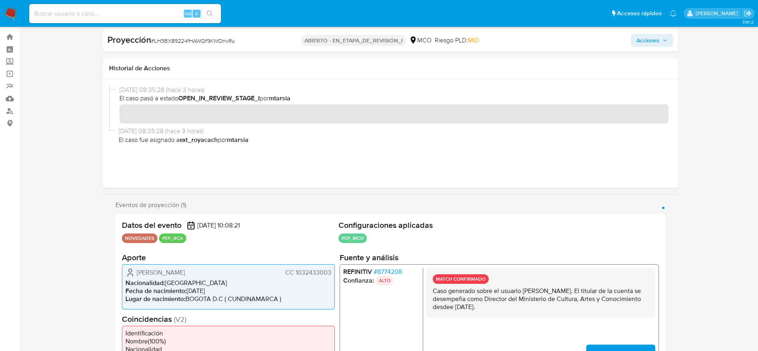
scroll to position [0, 0]
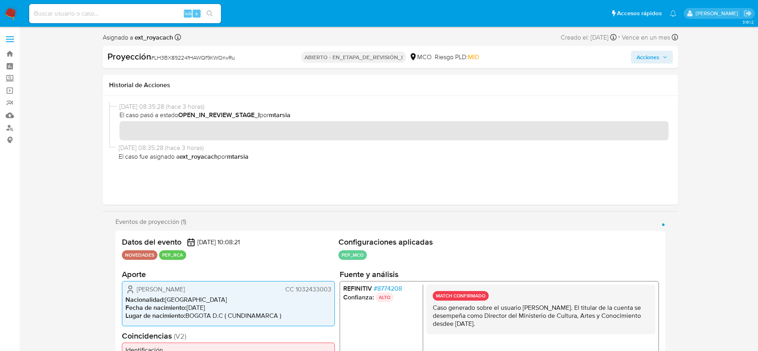
click at [668, 40] on span "Vence en un mes" at bounding box center [646, 37] width 48 height 9
click at [668, 64] on div "Proyección # LH3BX89224fHAWQf9KWOnvRu ABIERTO - EN_ETAPA_DE_REVISIÓN_I MCO Ries…" at bounding box center [391, 57] width 576 height 22
click at [662, 49] on div "Proyección # LH3BX89224fHAWQf9KWOnvRu ABIERTO - EN_ETAPA_DE_REVISIÓN_I MCO Ries…" at bounding box center [391, 57] width 576 height 22
click at [664, 55] on span "Acciones" at bounding box center [652, 57] width 31 height 11
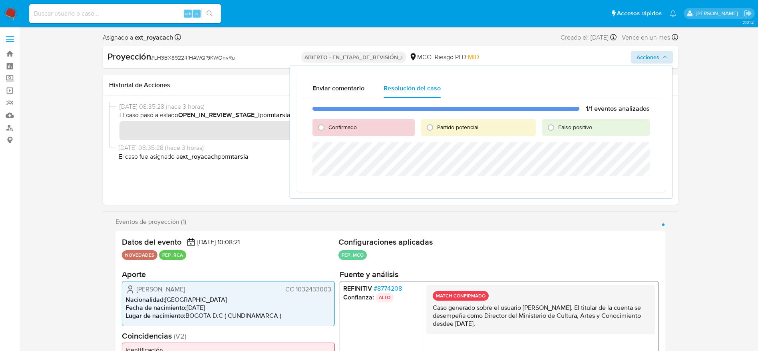
click at [335, 125] on span "Confirmado" at bounding box center [343, 127] width 28 height 8
click at [328, 125] on input "Confirmado" at bounding box center [321, 127] width 13 height 13
radio input "true"
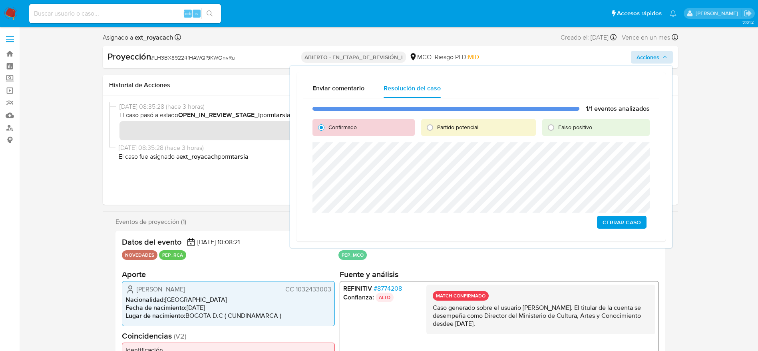
click at [613, 221] on span "Cerrar Caso" at bounding box center [622, 222] width 38 height 11
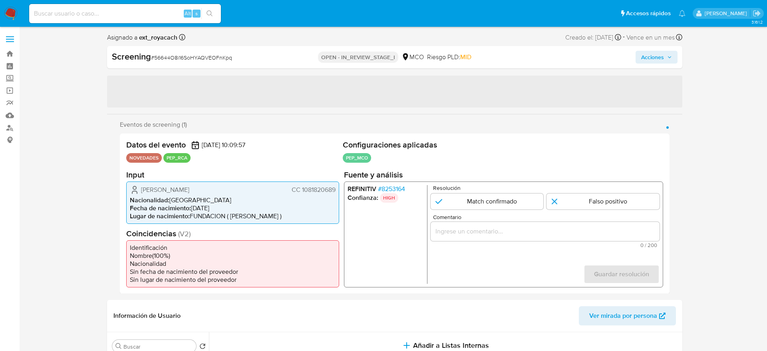
select select "10"
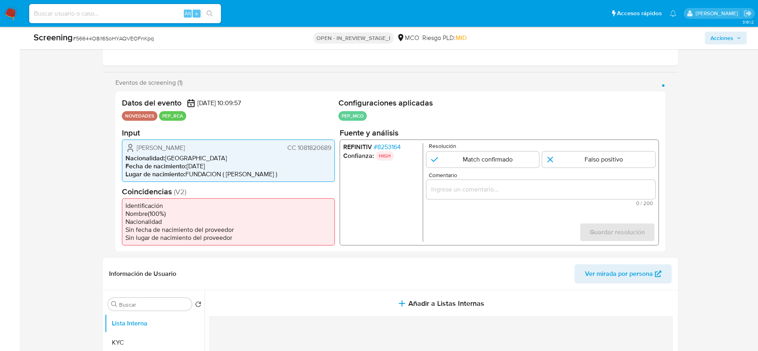
scroll to position [120, 0]
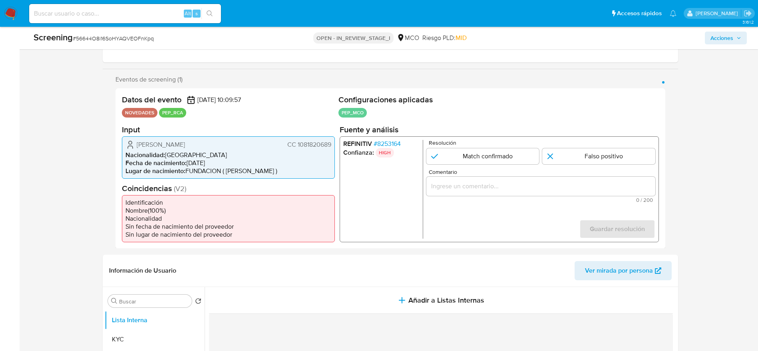
click at [382, 146] on span "# 8253164" at bounding box center [386, 143] width 27 height 8
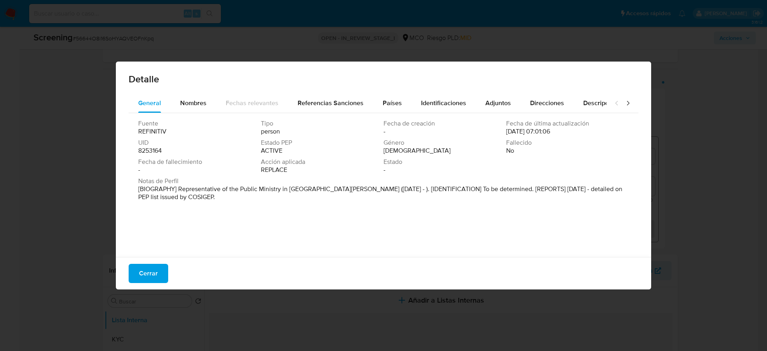
click at [163, 273] on button "Cerrar" at bounding box center [149, 273] width 40 height 19
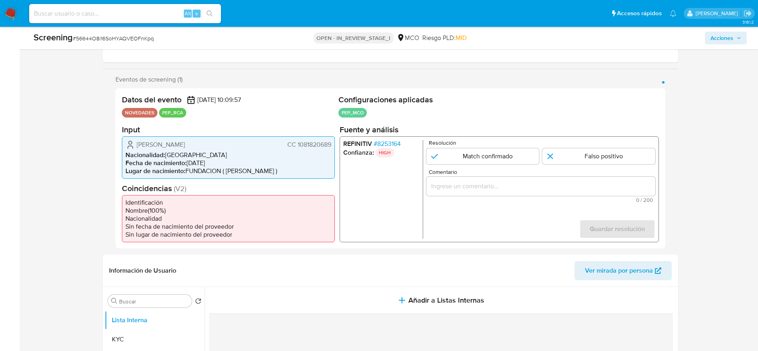
click at [140, 44] on div "Screening # 56644O8i16SoHYAQVEOFnKpq OPEN - IN_REVIEW_STAGE_I MCO Riesgo PLD: M…" at bounding box center [390, 38] width 723 height 22
copy span "56644O8i16SoHYAQVEOFnKpq"
drag, startPoint x: 130, startPoint y: 140, endPoint x: 332, endPoint y: 148, distance: 201.6
click at [332, 148] on div "[PERSON_NAME] CC 1081820689 Nacionalidad : [DEMOGRAPHIC_DATA] Fecha de nacimien…" at bounding box center [228, 157] width 213 height 42
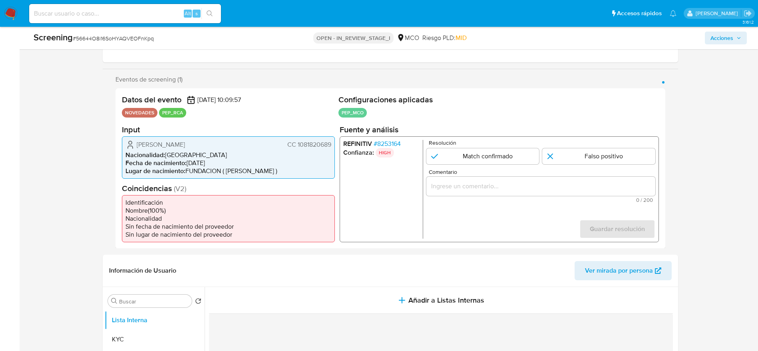
click at [398, 145] on span "# 8253164" at bounding box center [386, 143] width 27 height 8
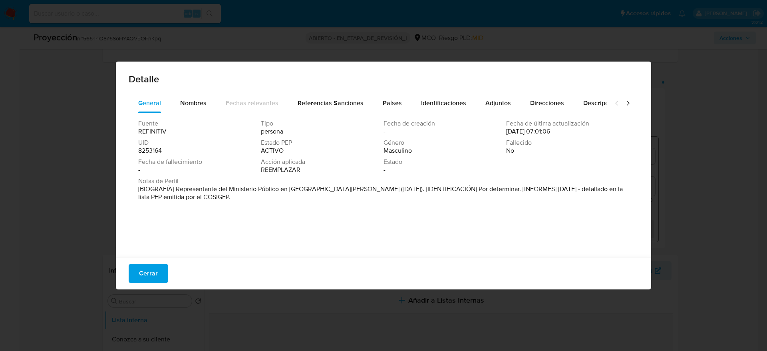
drag, startPoint x: 175, startPoint y: 187, endPoint x: 327, endPoint y: 186, distance: 151.5
click at [327, 186] on font "[BIOGRAFÍA] Representante del Ministerio Público en [GEOGRAPHIC_DATA][PERSON_NA…" at bounding box center [380, 192] width 485 height 17
click at [157, 275] on span "Cerrar" at bounding box center [148, 274] width 19 height 18
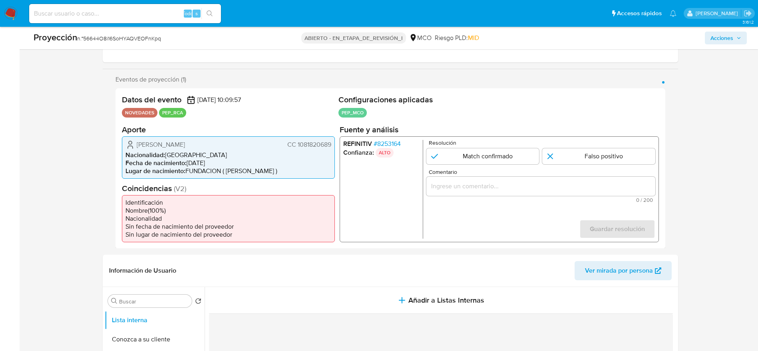
click at [185, 145] on span "[PERSON_NAME]" at bounding box center [161, 144] width 48 height 8
click at [583, 157] on input "1 de 1" at bounding box center [598, 156] width 113 height 16
radio input "true"
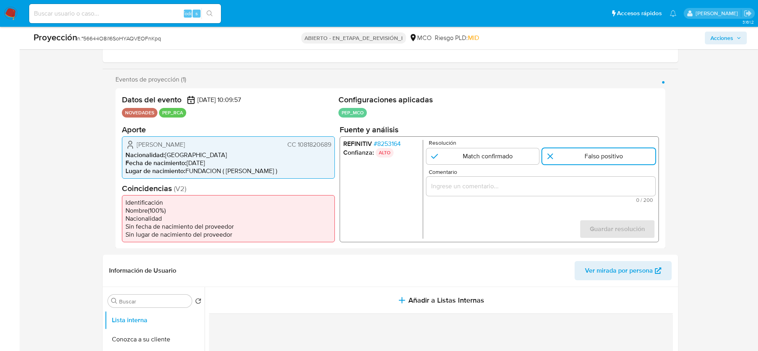
click at [395, 143] on font "8253164" at bounding box center [389, 143] width 24 height 9
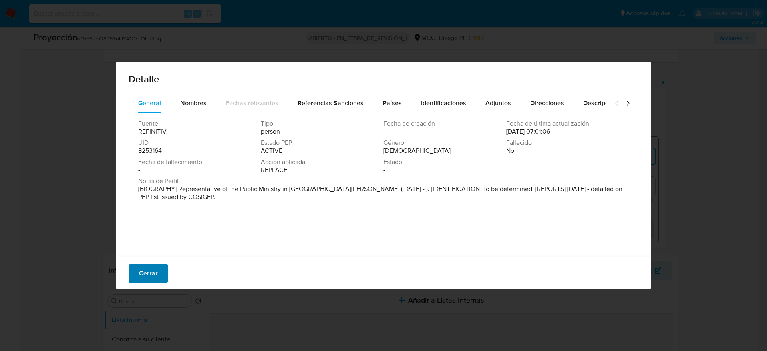
click at [149, 271] on font "Cerrar" at bounding box center [148, 273] width 19 height 19
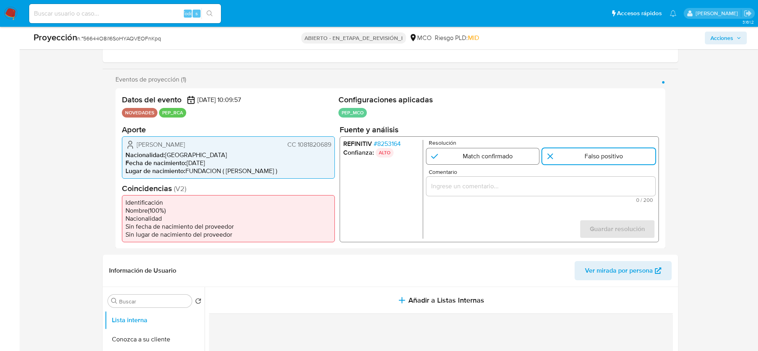
click at [510, 151] on input "1 de 1" at bounding box center [482, 156] width 113 height 16
radio input "true"
click at [538, 200] on span "0 / 200" at bounding box center [540, 199] width 224 height 5
click at [542, 193] on div "1 de 1" at bounding box center [540, 185] width 229 height 19
click at [548, 190] on input "Comentario" at bounding box center [540, 186] width 229 height 10
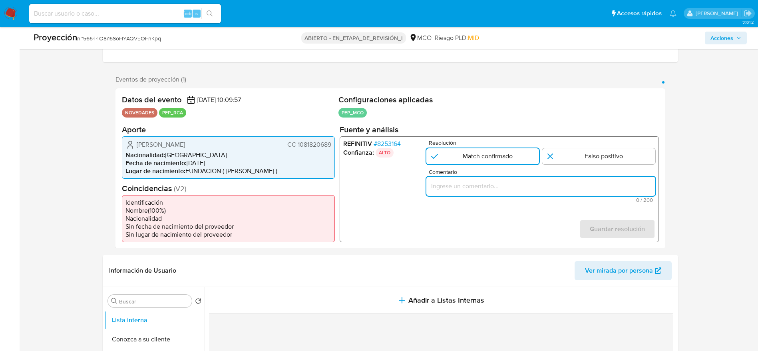
paste input "Caso generado sobre el usuario Camilo Andres Franco Castillo. El titular de la …"
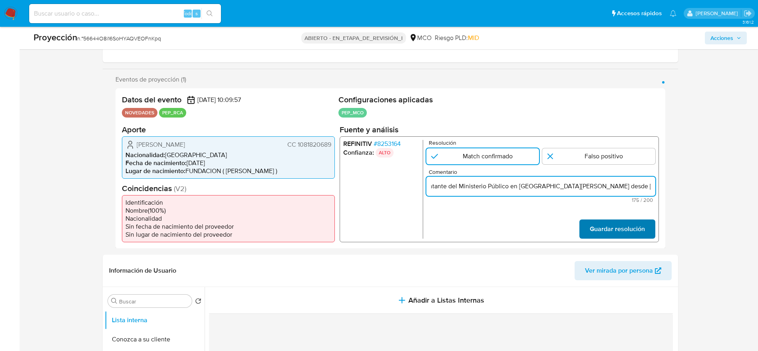
type input "Caso generado sobre el usuario Camilo Andres Franco Castillo. El titular de la …"
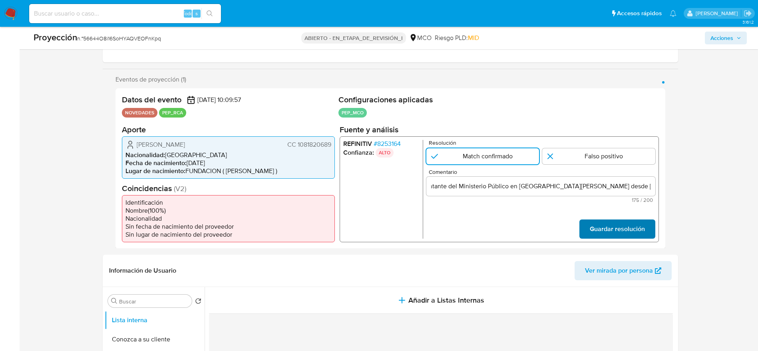
scroll to position [0, 0]
click at [641, 222] on span "Guardar resolución" at bounding box center [617, 229] width 55 height 18
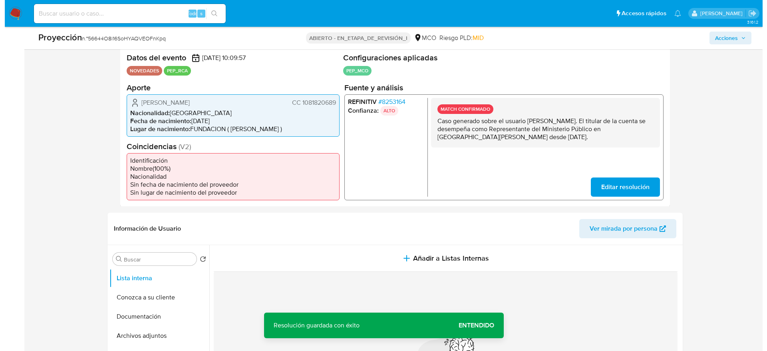
scroll to position [180, 0]
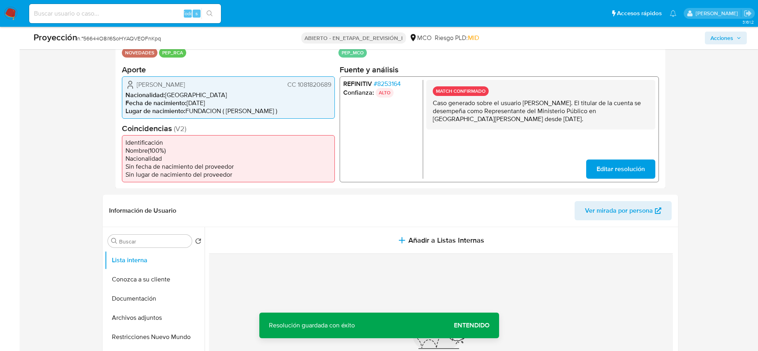
click at [358, 217] on header "Información de Usuario Ver mirada por persona" at bounding box center [390, 210] width 563 height 19
click at [357, 223] on div "Información de Usuario Ver mirada por persona" at bounding box center [391, 211] width 576 height 32
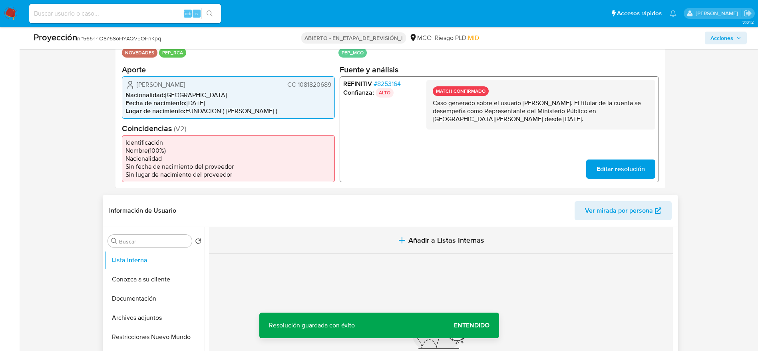
click at [357, 233] on button "Añadir a Listas Internas" at bounding box center [441, 240] width 464 height 27
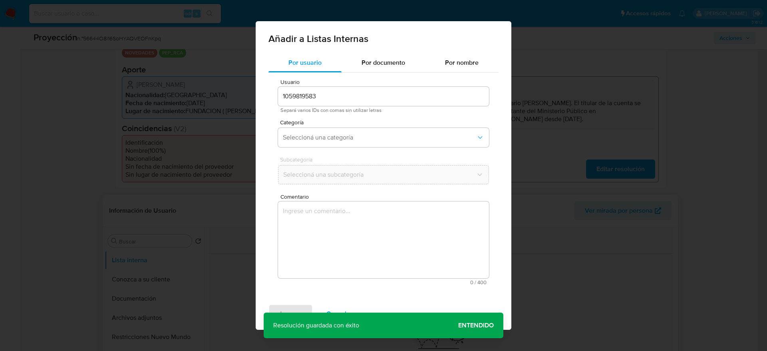
click at [357, 233] on textarea "Comentario" at bounding box center [383, 239] width 211 height 77
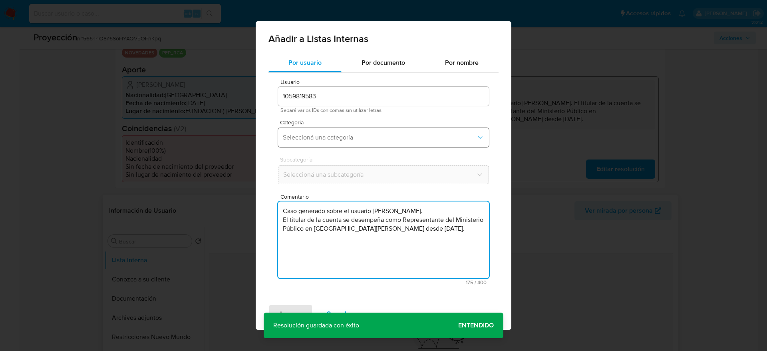
type textarea "Caso generado sobre el usuario Camilo Andres Franco Castillo. El titular de la …"
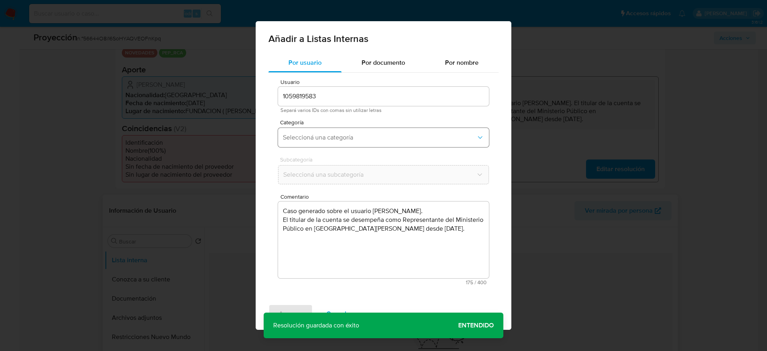
click at [341, 132] on button "Seleccioná una categoría" at bounding box center [383, 137] width 211 height 19
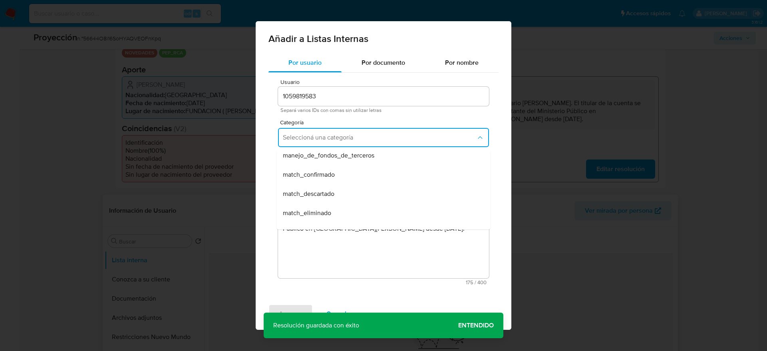
scroll to position [60, 0]
click at [303, 163] on div "match_confirmado" at bounding box center [381, 156] width 197 height 19
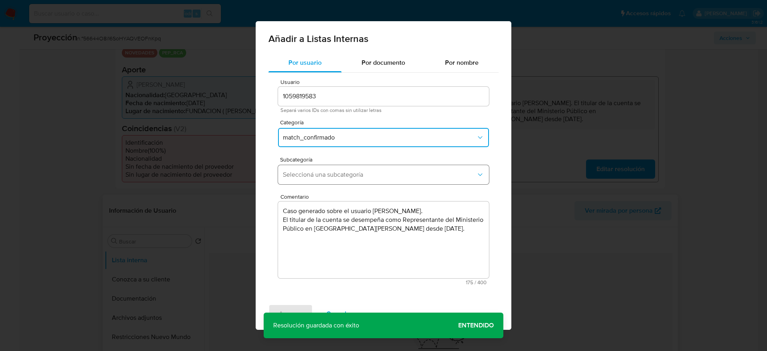
click at [298, 180] on button "Seleccioná una subcategoría" at bounding box center [383, 174] width 211 height 19
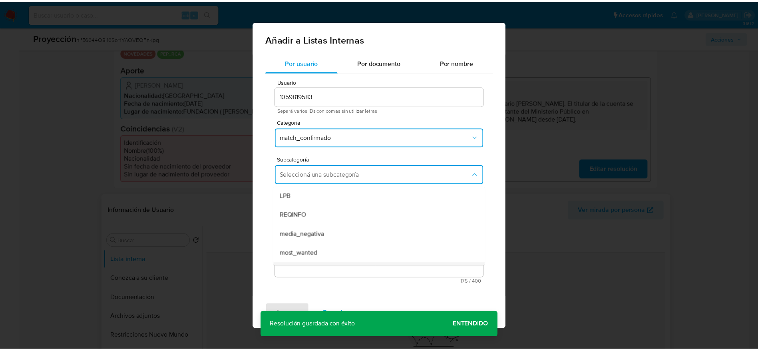
scroll to position [54, 0]
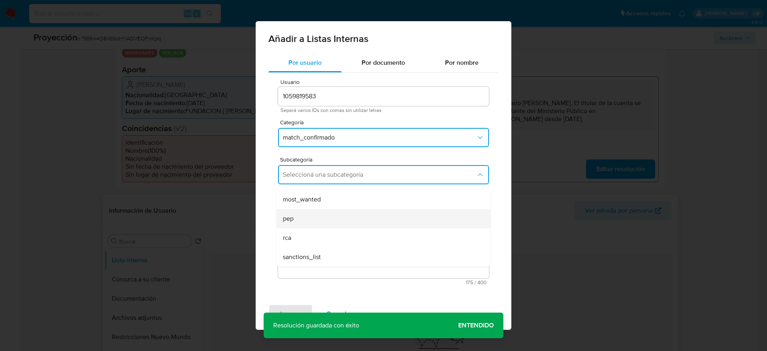
click at [311, 211] on div "pep" at bounding box center [381, 218] width 197 height 19
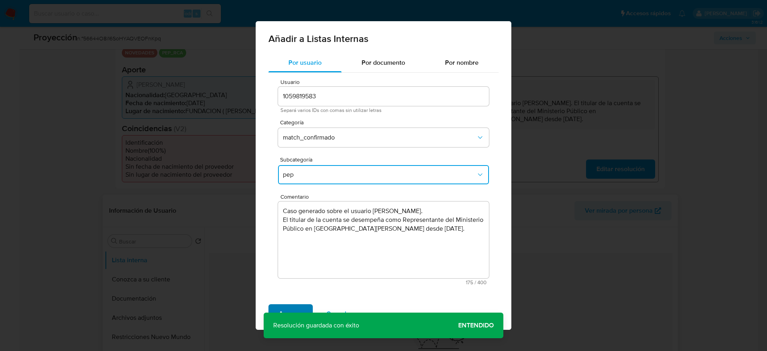
click at [295, 310] on span "Agregar" at bounding box center [291, 314] width 24 height 18
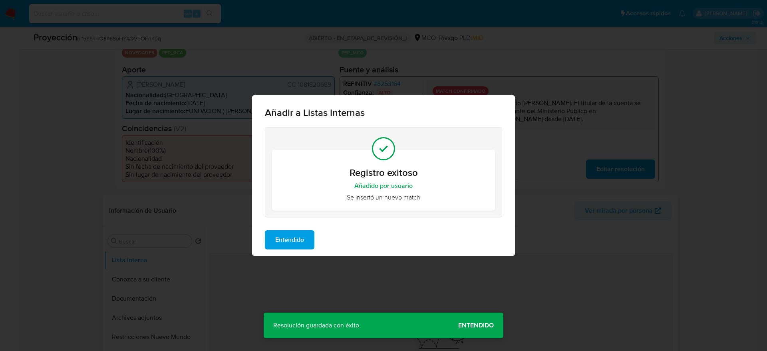
click at [293, 241] on span "Entendido" at bounding box center [289, 240] width 29 height 18
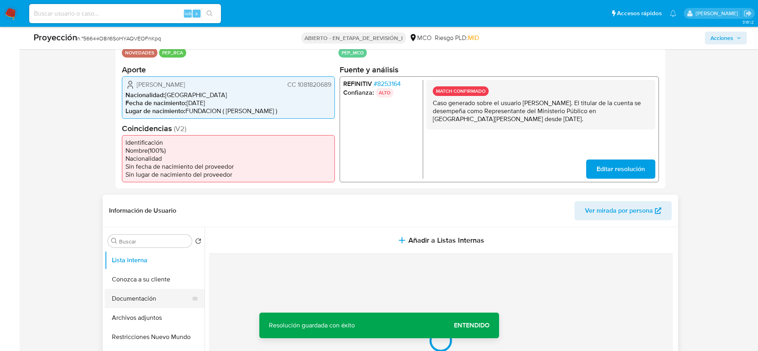
click at [151, 306] on button "Documentación" at bounding box center [152, 298] width 94 height 19
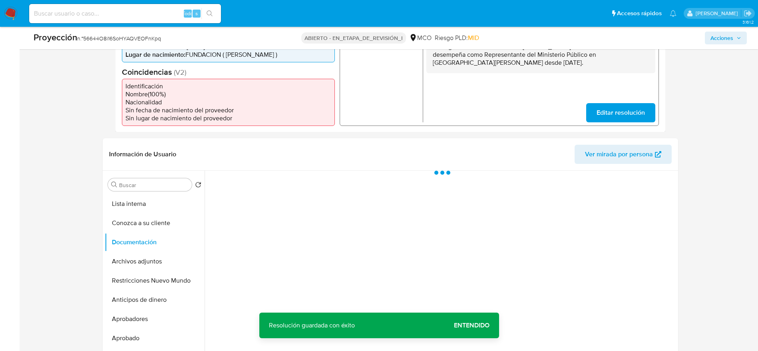
scroll to position [300, 0]
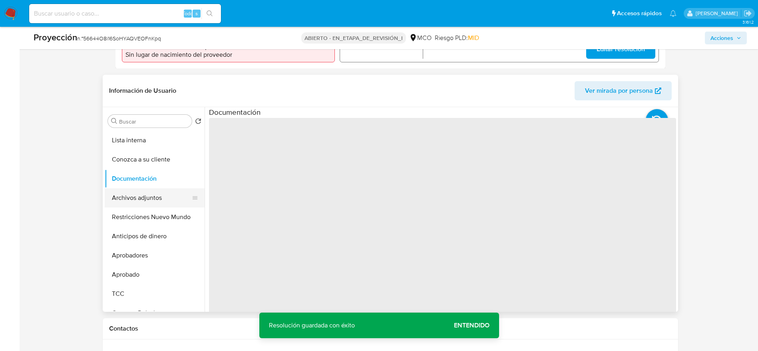
click at [167, 193] on button "Archivos adjuntos" at bounding box center [152, 197] width 94 height 19
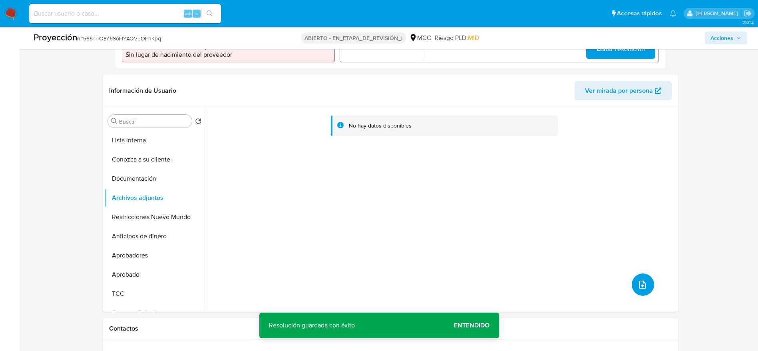
click at [643, 285] on icon "subir archivo" at bounding box center [643, 285] width 10 height 10
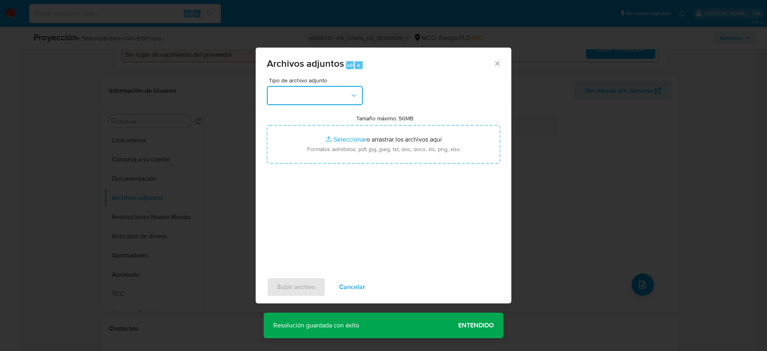
click at [350, 100] on button "button" at bounding box center [315, 95] width 96 height 19
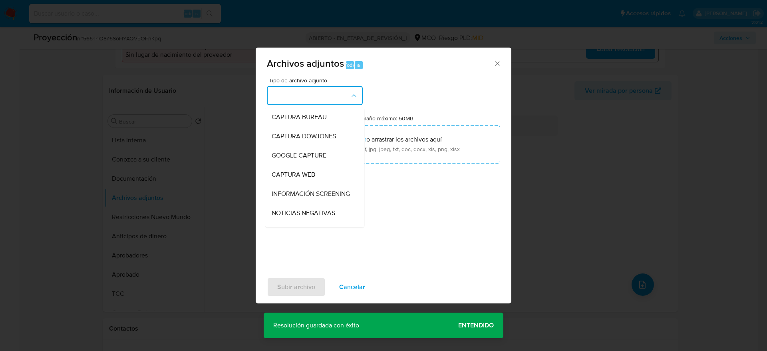
click at [319, 198] on span "INFORMACIÓN SCREENING" at bounding box center [311, 194] width 78 height 8
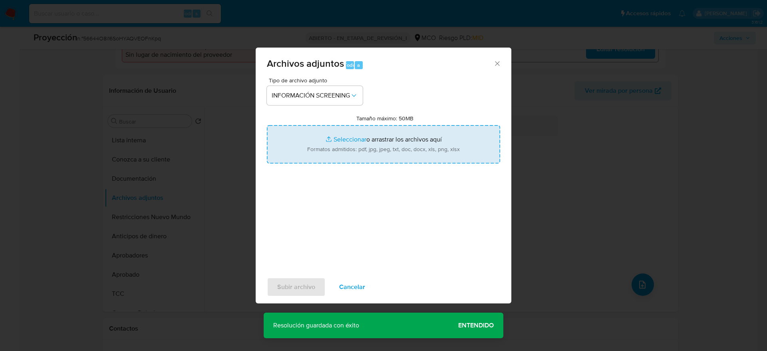
click at [336, 128] on input "Tamaño máximo: 50MB Seleccionar archivos" at bounding box center [383, 144] width 233 height 38
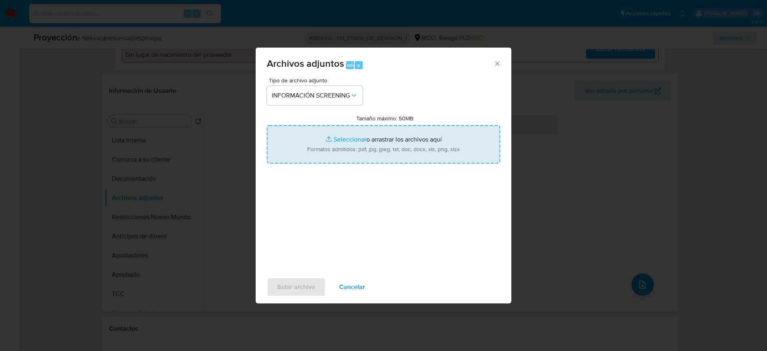
type input "C:\fakepath\_David Camilo Castiblanco Sabogal_ - Buscar con Google.pdf"
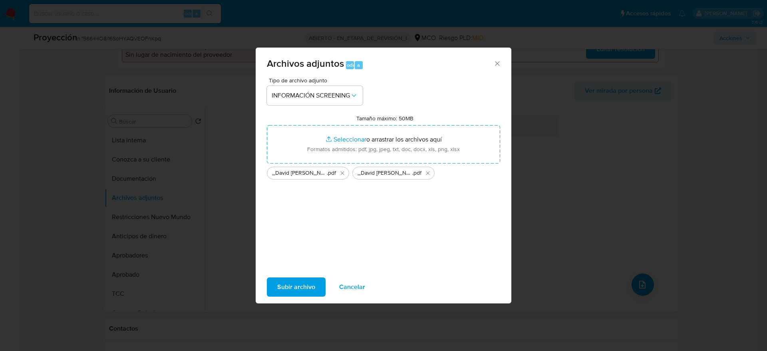
click at [291, 282] on span "Subir archivo" at bounding box center [296, 287] width 38 height 18
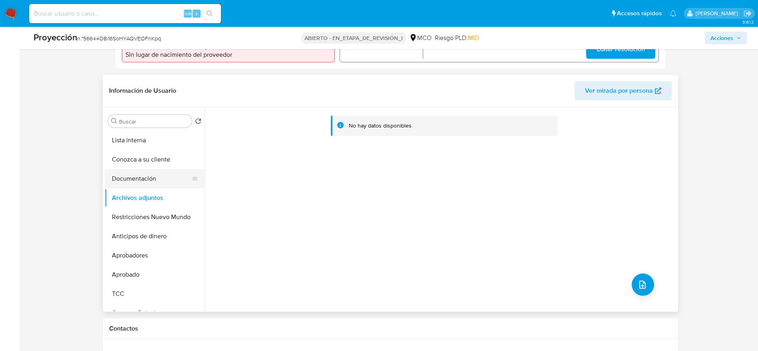
click at [161, 187] on button "Documentación" at bounding box center [152, 178] width 94 height 19
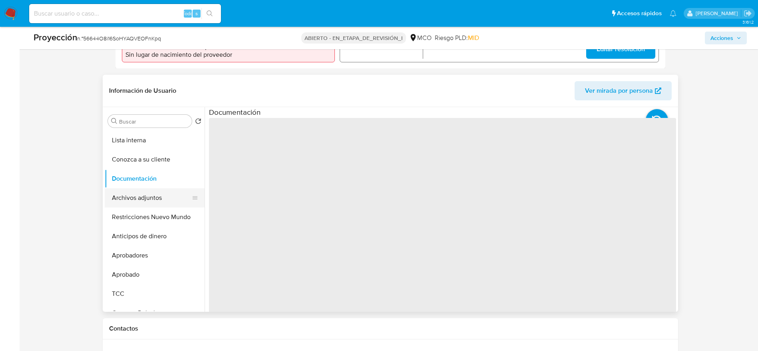
click at [160, 196] on button "Archivos adjuntos" at bounding box center [152, 197] width 94 height 19
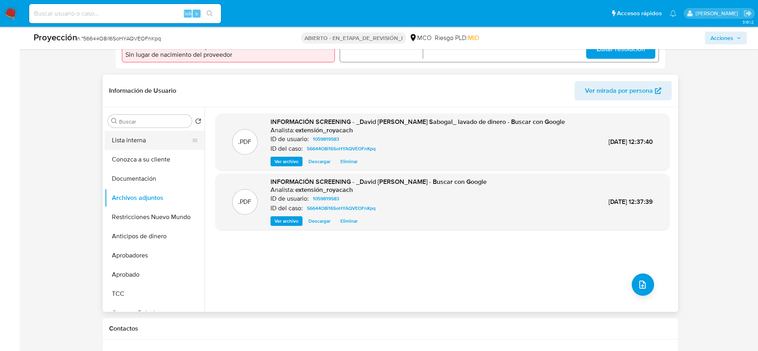
click at [138, 147] on button "Lista interna" at bounding box center [152, 140] width 94 height 19
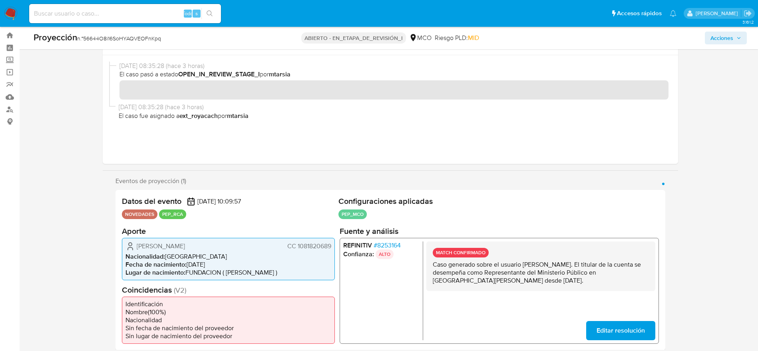
scroll to position [0, 0]
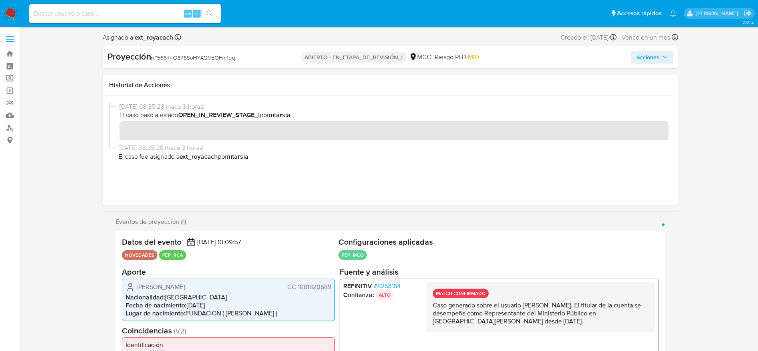
click at [632, 58] on button "Acciones" at bounding box center [652, 57] width 42 height 13
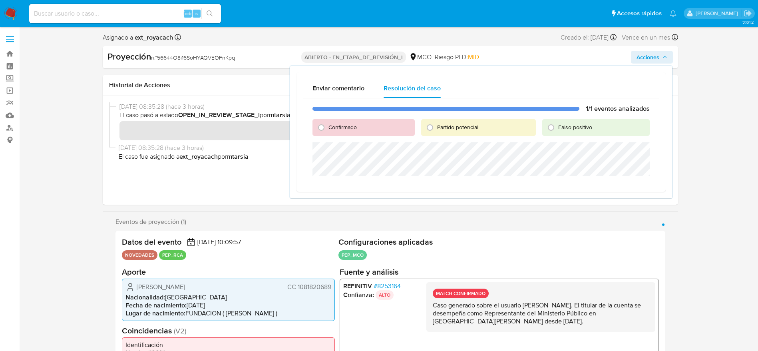
click at [341, 124] on span "Confirmado" at bounding box center [343, 127] width 28 height 8
click at [328, 124] on input "Confirmado" at bounding box center [321, 127] width 13 height 13
radio input "true"
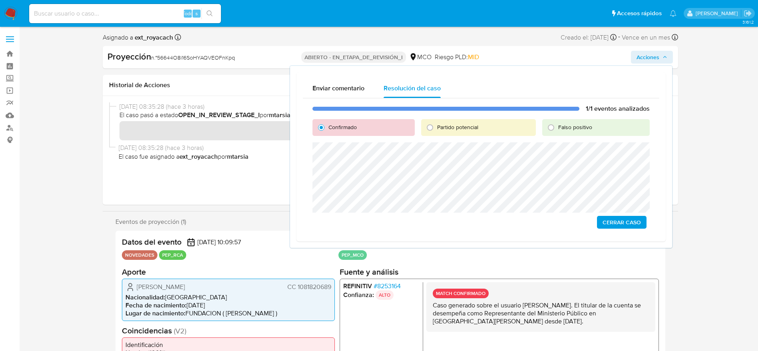
click at [625, 222] on span "Cerrar Caso" at bounding box center [622, 222] width 38 height 11
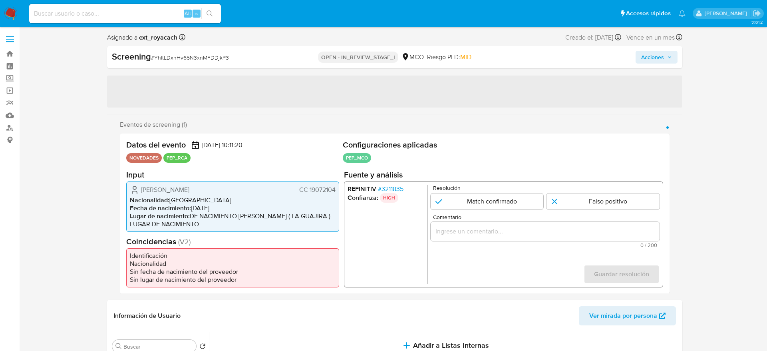
select select "10"
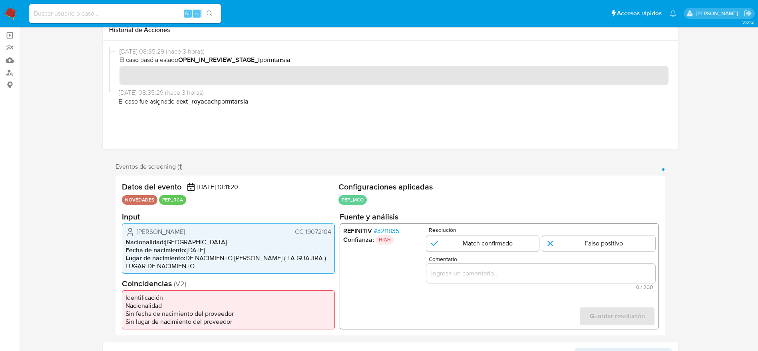
scroll to position [60, 0]
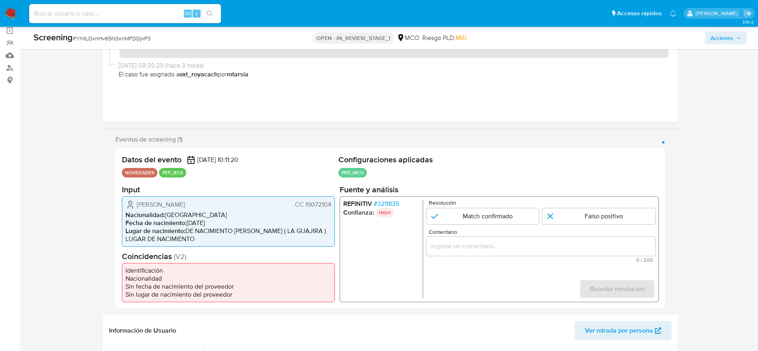
click at [386, 201] on span "# 3211835" at bounding box center [386, 203] width 26 height 8
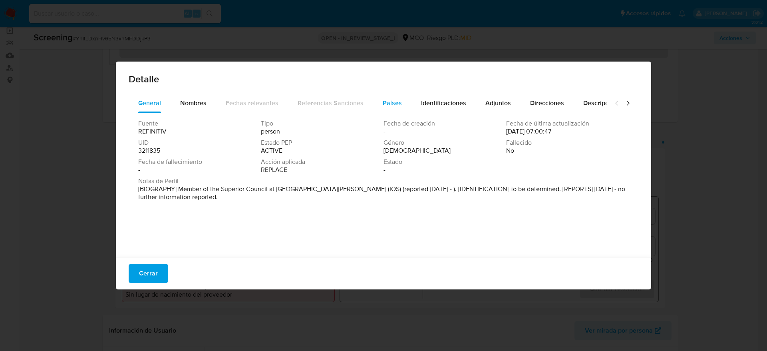
click at [385, 99] on span "Países" at bounding box center [392, 102] width 19 height 9
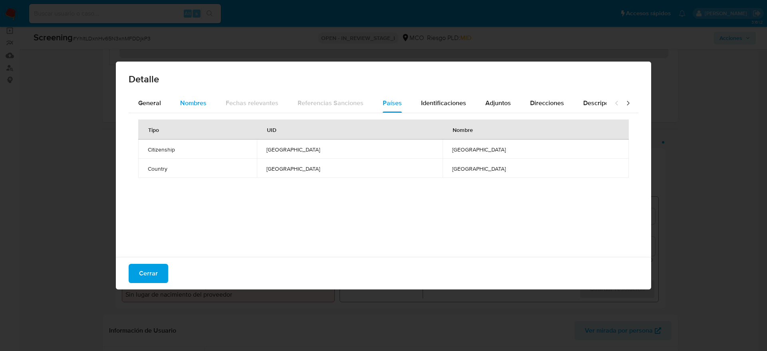
click at [207, 108] on button "Nombres" at bounding box center [194, 103] width 46 height 19
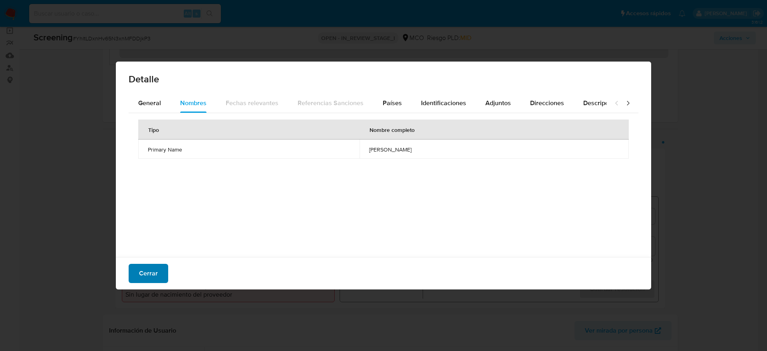
click at [141, 276] on span "Cerrar" at bounding box center [148, 274] width 19 height 18
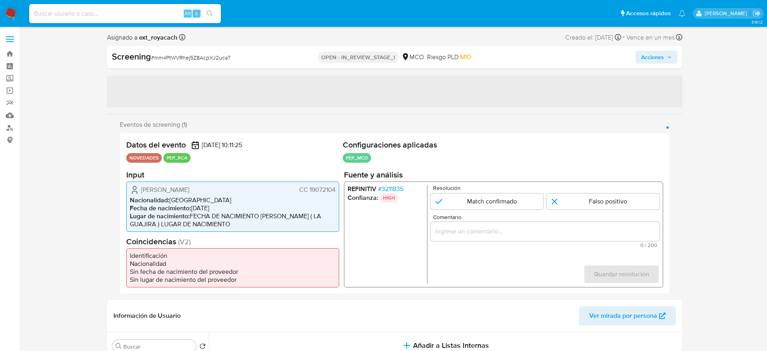
select select "10"
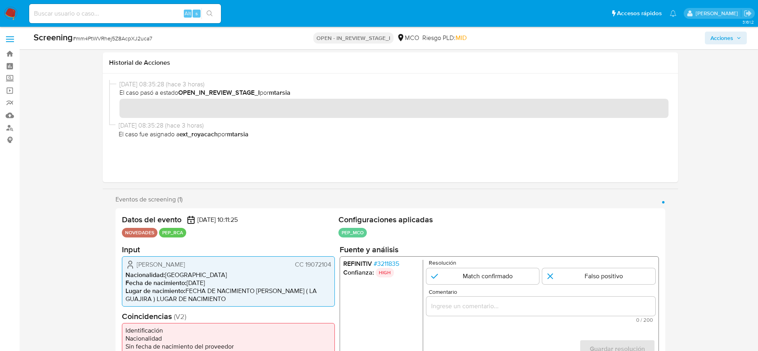
scroll to position [120, 0]
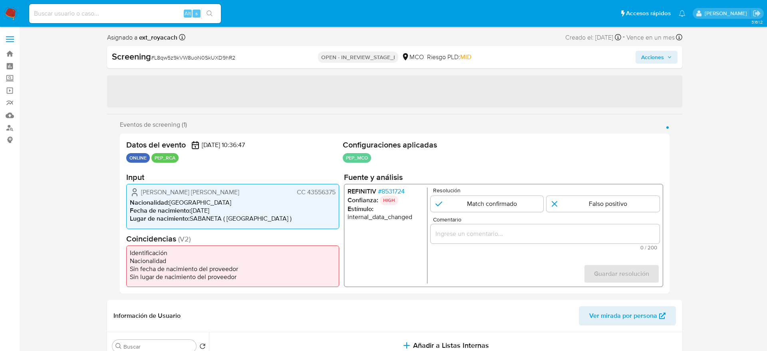
select select "10"
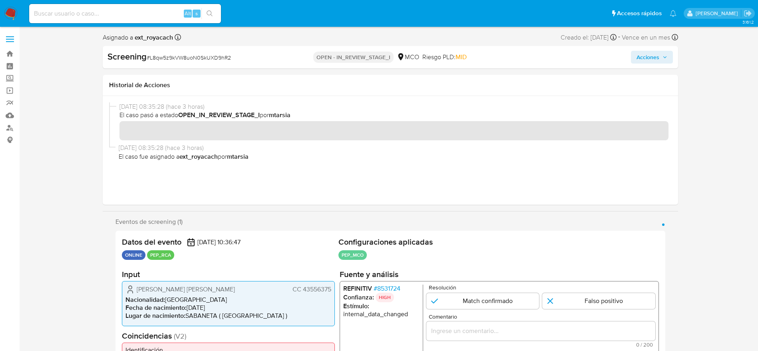
scroll to position [60, 0]
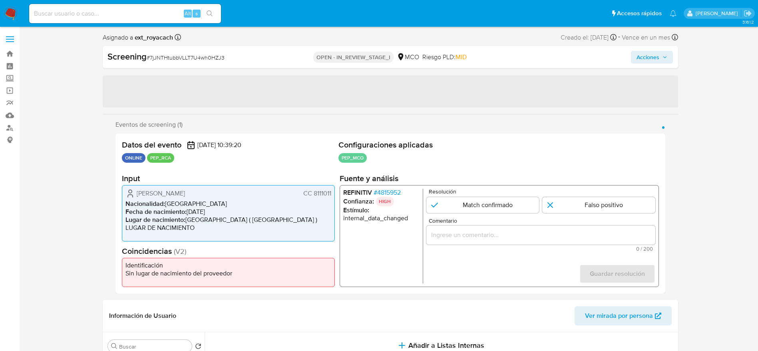
select select "10"
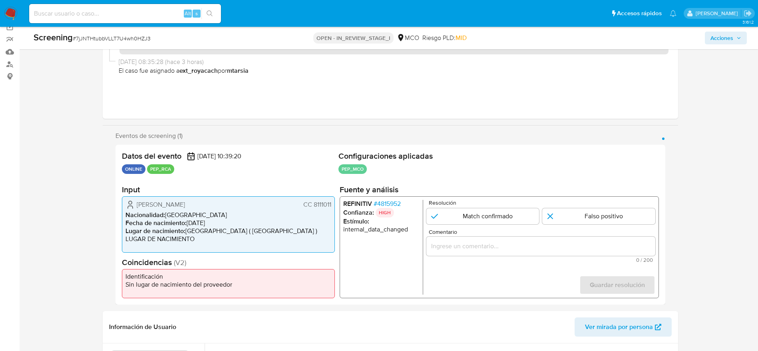
scroll to position [120, 0]
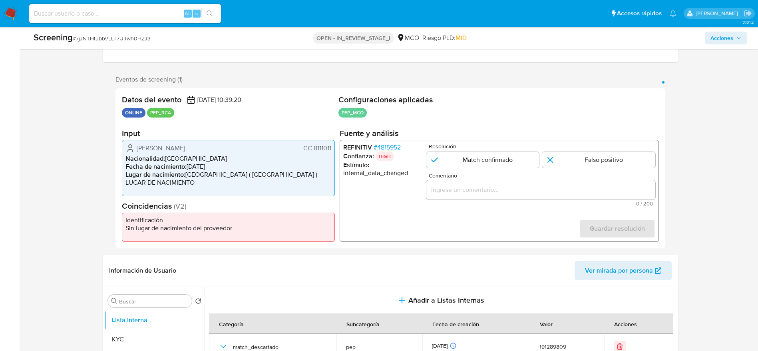
click at [144, 42] on div "Screening # 7jJNTHtubbVLLT7U4wh0HZJ3" at bounding box center [151, 38] width 235 height 12
copy span "7jJNTHtubbVLLT7U4wh0HZJ3"
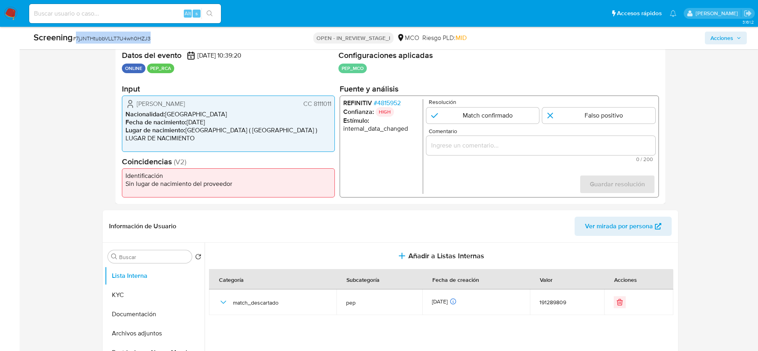
scroll to position [180, 0]
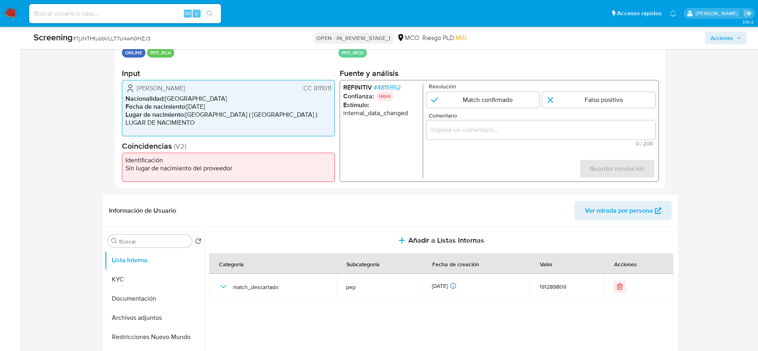
drag, startPoint x: 128, startPoint y: 85, endPoint x: 334, endPoint y: 86, distance: 205.8
click at [334, 86] on div "[PERSON_NAME] CC 8111011 Nacionalidad : [DEMOGRAPHIC_DATA] Fecha de nacimiento …" at bounding box center [228, 108] width 213 height 56
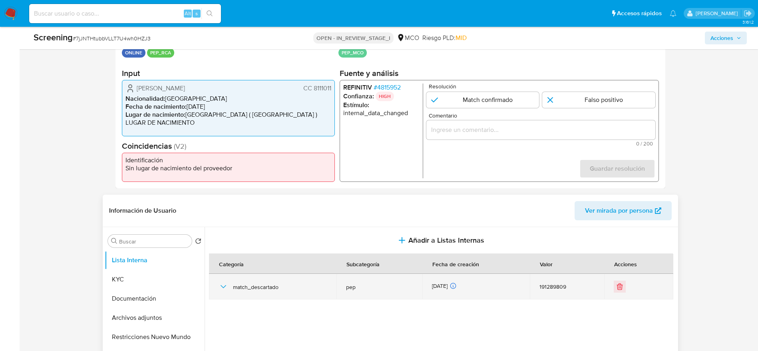
click at [225, 288] on icon "button" at bounding box center [224, 287] width 10 height 10
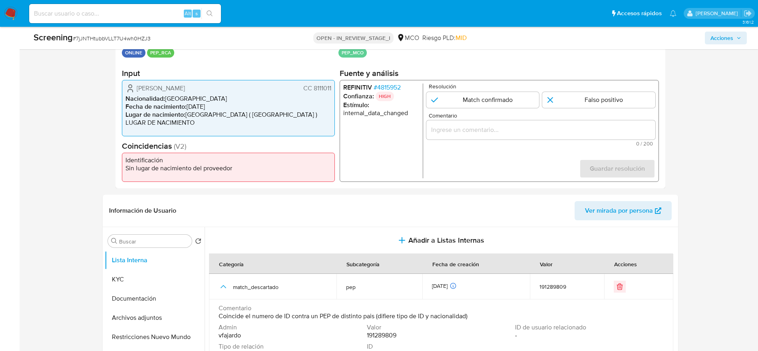
click at [381, 86] on span "# 4815952" at bounding box center [386, 88] width 27 height 8
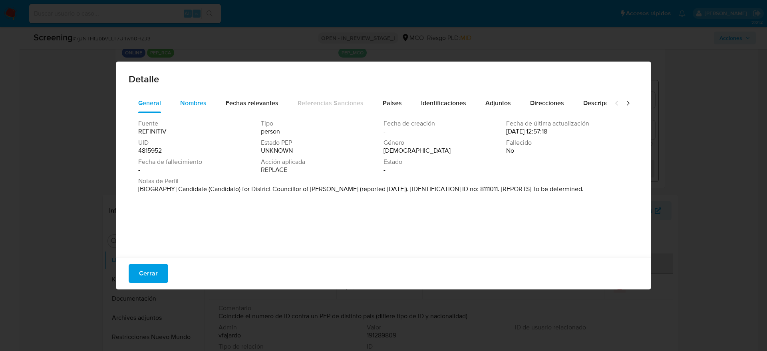
click at [208, 105] on button "Nombres" at bounding box center [194, 103] width 46 height 19
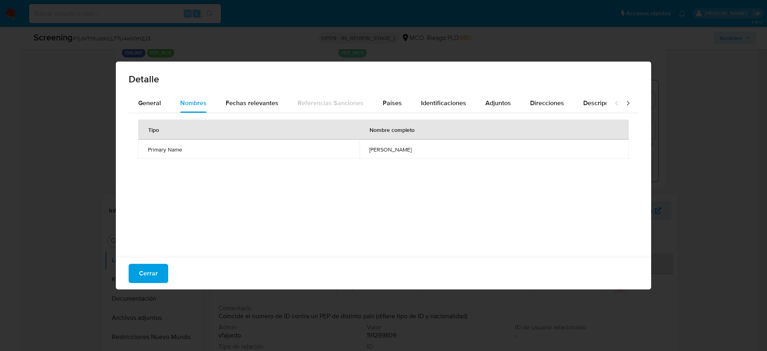
click at [370, 146] on span "elias jesus puente limas" at bounding box center [494, 149] width 250 height 7
click at [392, 113] on div "Tipo Nombre completo Primary Name elias jesus puente limas" at bounding box center [384, 183] width 510 height 140
click at [392, 108] on div "Países" at bounding box center [392, 103] width 19 height 19
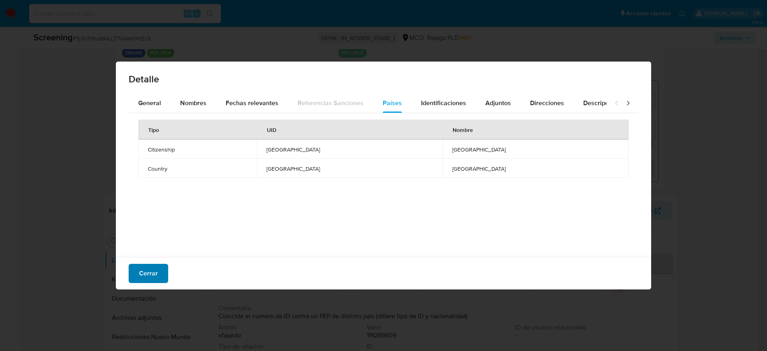
click at [129, 264] on button "Cerrar" at bounding box center [149, 273] width 40 height 19
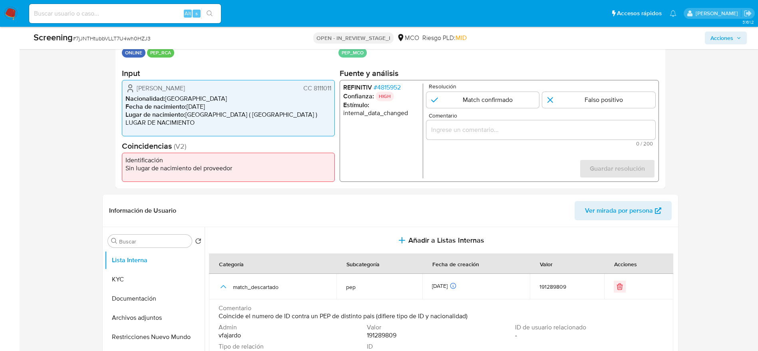
drag, startPoint x: 537, startPoint y: 105, endPoint x: 539, endPoint y: 108, distance: 4.1
click at [538, 108] on form "Resolución Match confirmado Falso positivo Comentario 0 / 200 200 caracteres re…" at bounding box center [540, 131] width 229 height 95
drag, startPoint x: 550, startPoint y: 100, endPoint x: 543, endPoint y: 121, distance: 22.4
click at [550, 99] on input "1 de 1" at bounding box center [598, 100] width 113 height 16
radio input "true"
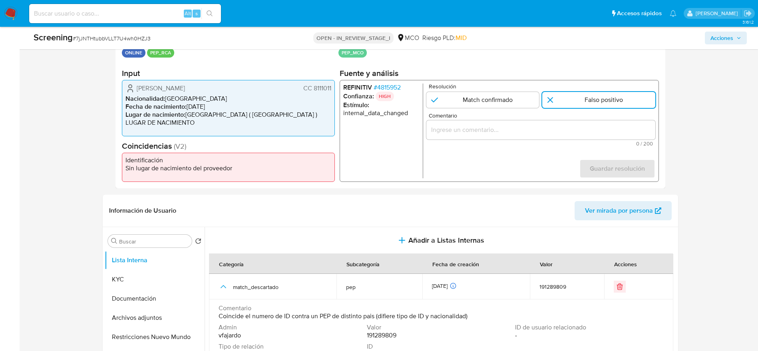
click at [543, 137] on div "1 de 1" at bounding box center [540, 129] width 229 height 19
click at [540, 132] on input "Comentario" at bounding box center [540, 130] width 229 height 10
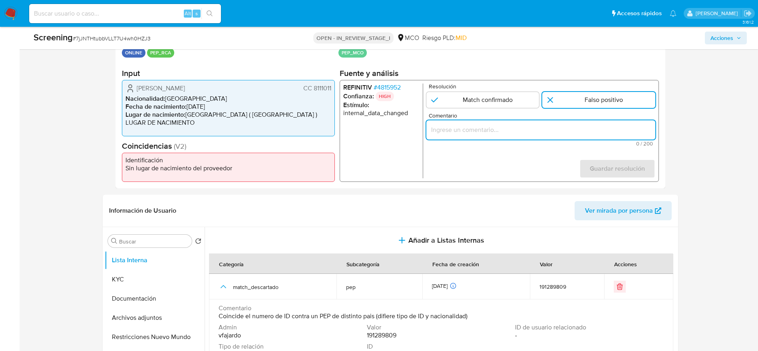
paste input "Compara al usuario Fredy Antonio Arrieta Aparicio CC 8111011 con el PEP "elias …"
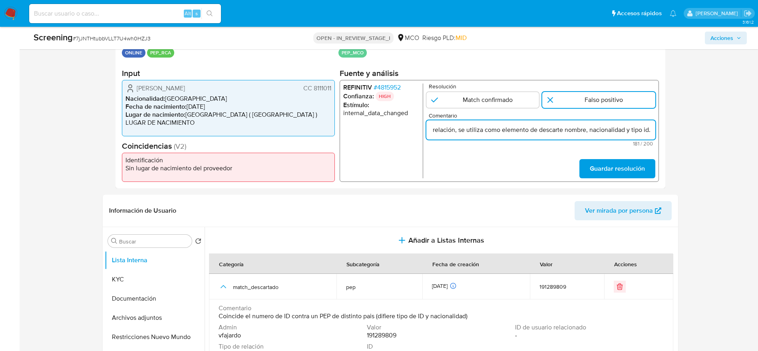
scroll to position [0, 286]
type input "Compara al usuario Fredy Antonio Arrieta Aparicio CC 8111011 con el PEP "elias …"
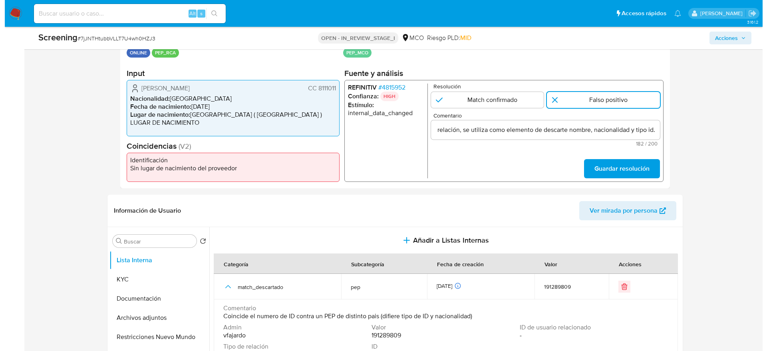
scroll to position [0, 0]
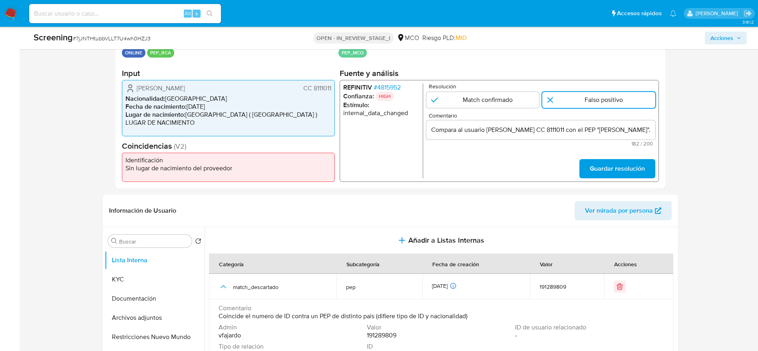
click at [578, 171] on form "Resolución Match confirmado Falso positivo Comentario Compara al usuario Fredy …" at bounding box center [540, 131] width 229 height 95
click at [593, 168] on span "Guardar resolución" at bounding box center [617, 169] width 55 height 18
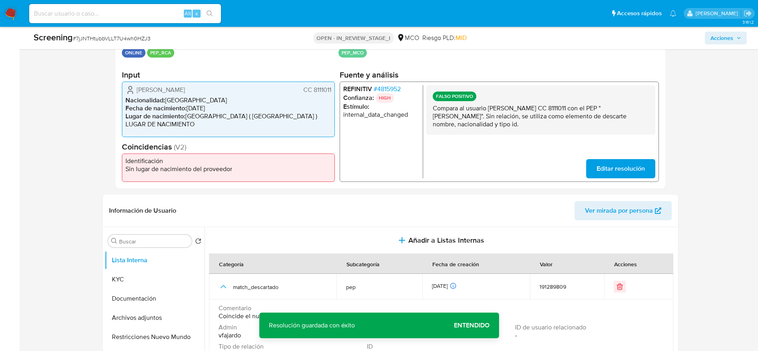
click at [465, 114] on p "Compara al usuario Fredy Antonio Arrieta Aparicio CC 8111011 con el PEP "elias …" at bounding box center [540, 116] width 216 height 24
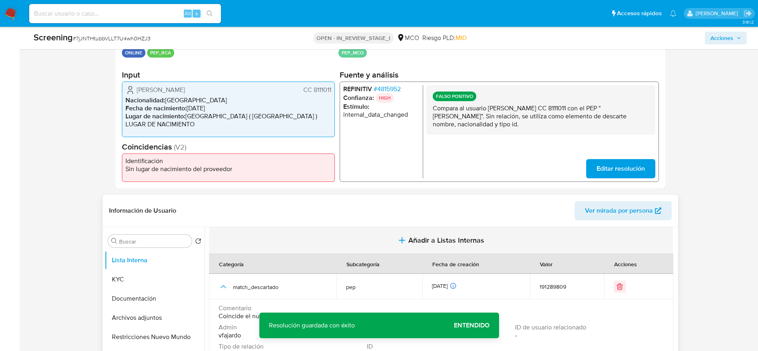
click at [444, 236] on span "Añadir a Listas Internas" at bounding box center [446, 240] width 76 height 9
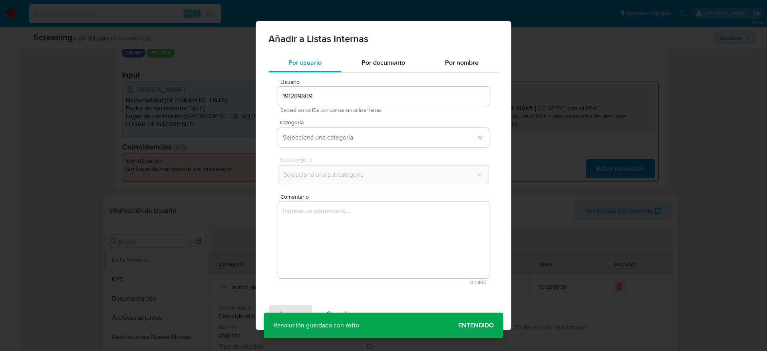
click at [432, 233] on textarea "Comentario" at bounding box center [383, 239] width 211 height 77
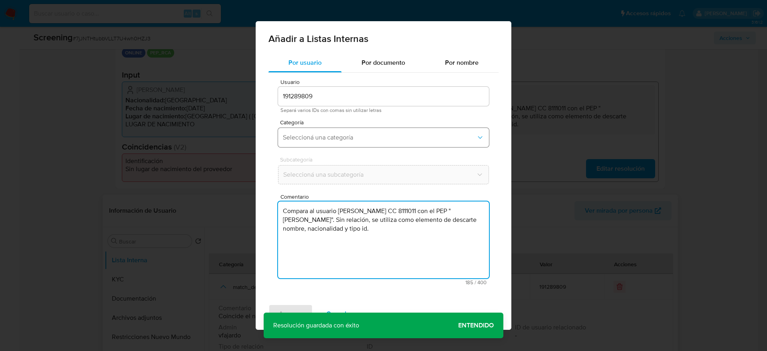
type textarea "Compara al usuario Fredy Antonio Arrieta Aparicio CC 8111011 con el PEP "elias …"
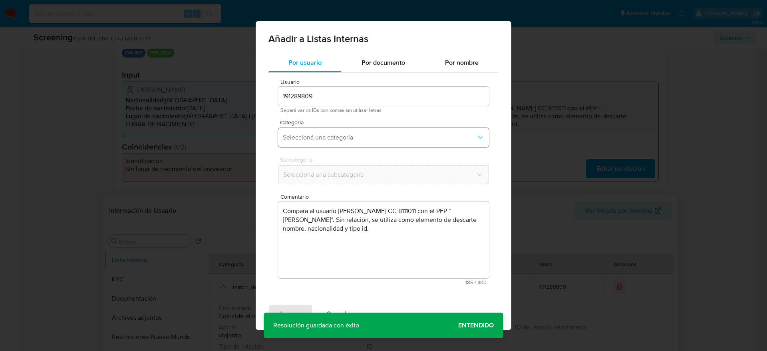
click at [306, 140] on span "Seleccioná una categoría" at bounding box center [379, 137] width 193 height 8
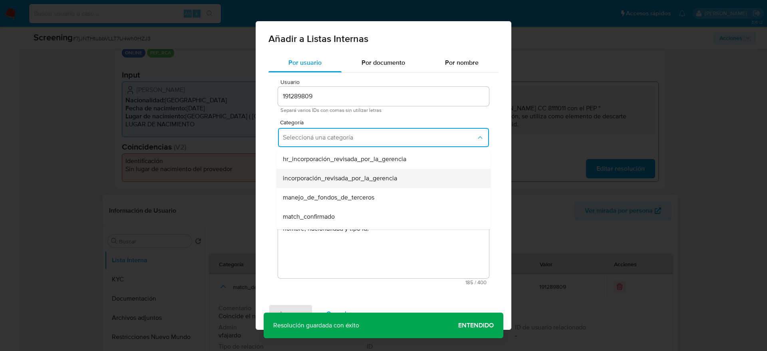
scroll to position [60, 0]
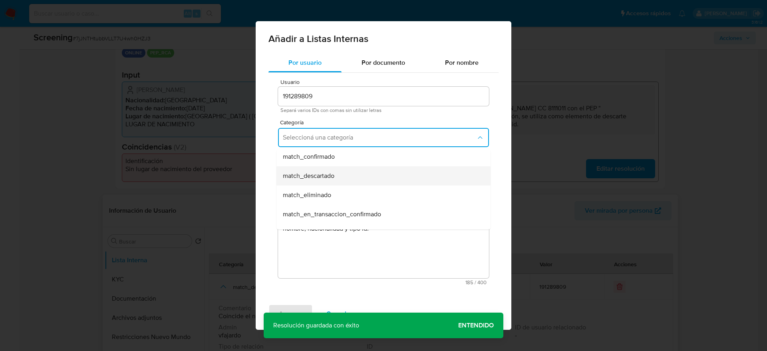
click at [308, 180] on span "match_descartado" at bounding box center [309, 176] width 52 height 8
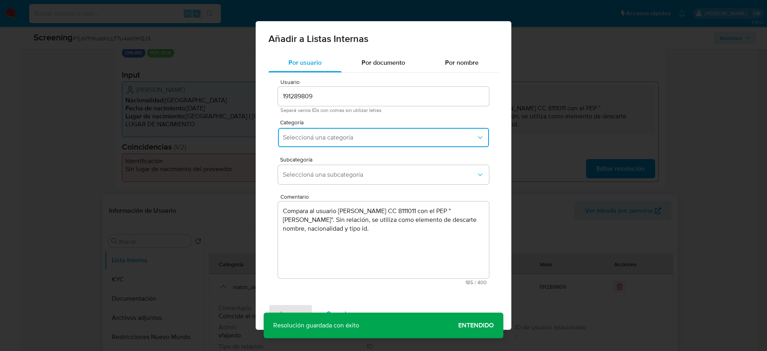
click at [308, 180] on button "Seleccioná una subcategoría" at bounding box center [383, 174] width 211 height 19
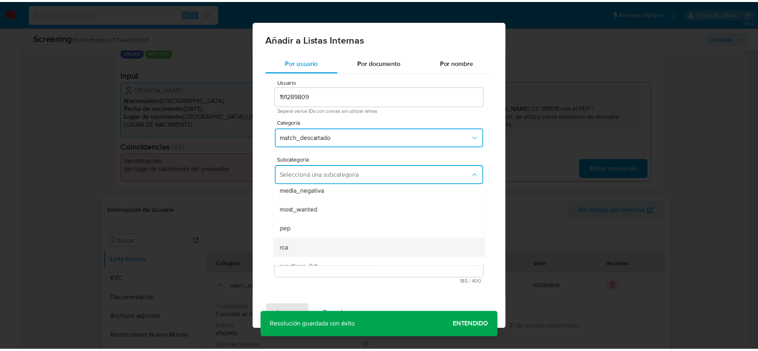
scroll to position [54, 0]
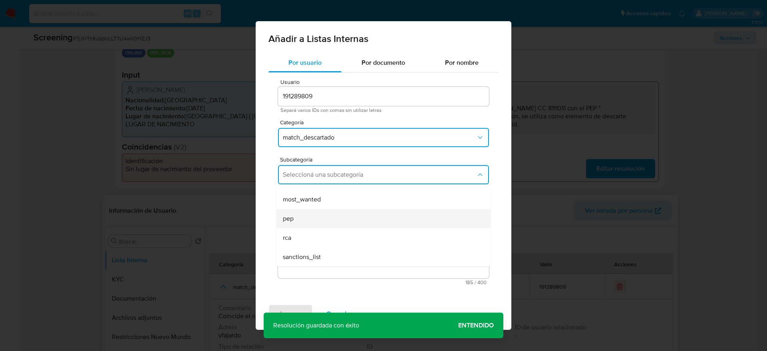
click at [331, 218] on div "pep" at bounding box center [381, 218] width 197 height 19
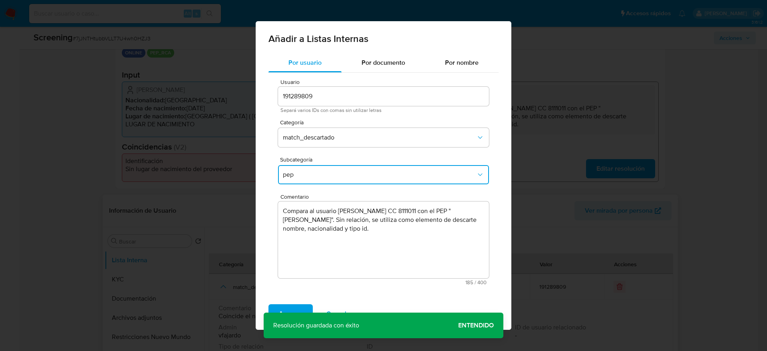
click at [306, 301] on div "Agregar Cancelar" at bounding box center [384, 314] width 256 height 32
click at [307, 307] on button "Agregar" at bounding box center [291, 313] width 44 height 19
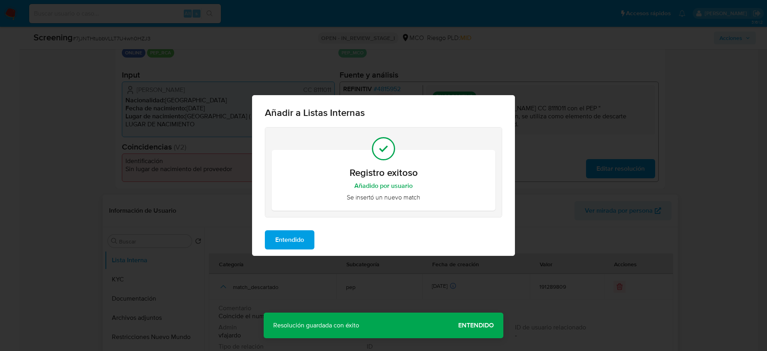
click at [283, 241] on span "Entendido" at bounding box center [289, 240] width 29 height 18
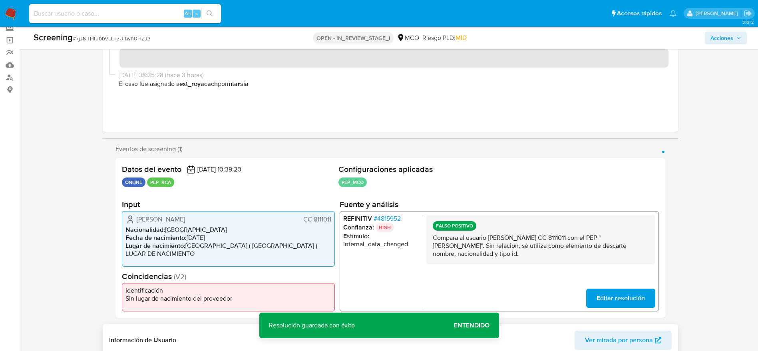
scroll to position [0, 0]
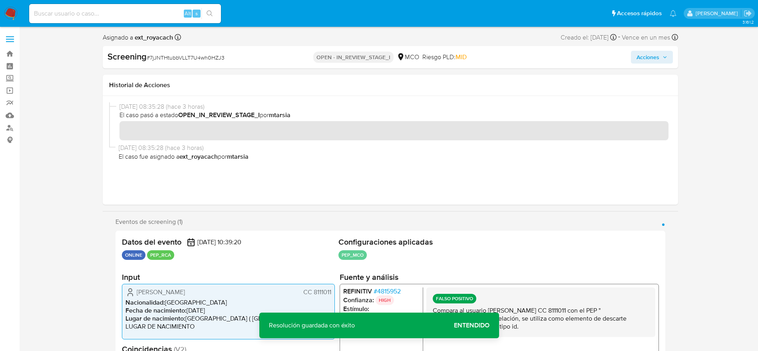
click at [666, 60] on span "Acciones" at bounding box center [652, 57] width 31 height 11
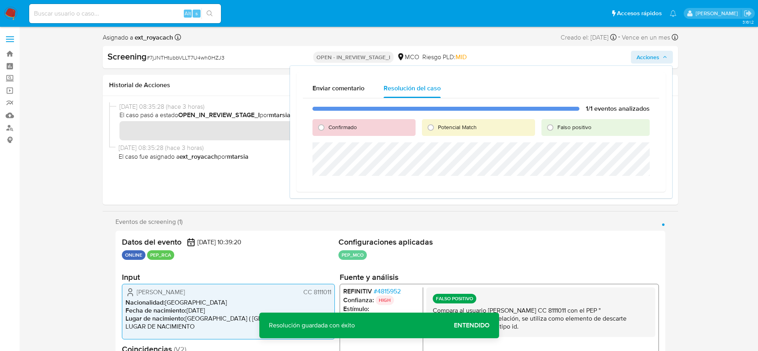
click at [586, 126] on span "Falso positivo" at bounding box center [575, 127] width 34 height 8
click at [557, 126] on input "Falso positivo" at bounding box center [550, 127] width 13 height 13
radio input "true"
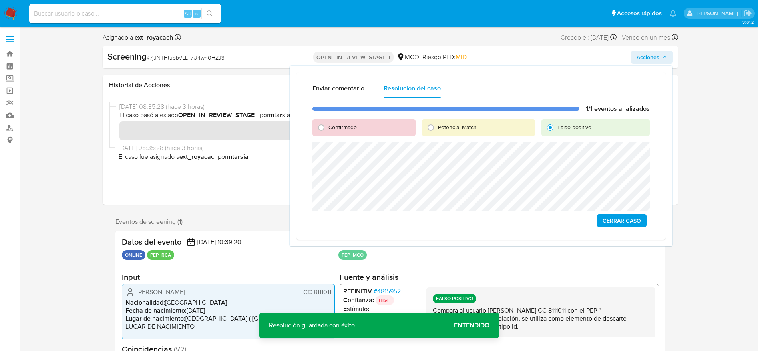
click at [614, 218] on span "Cerrar Caso" at bounding box center [622, 220] width 38 height 11
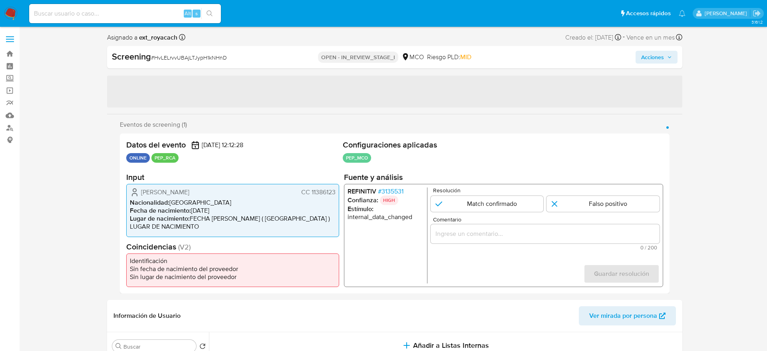
select select "10"
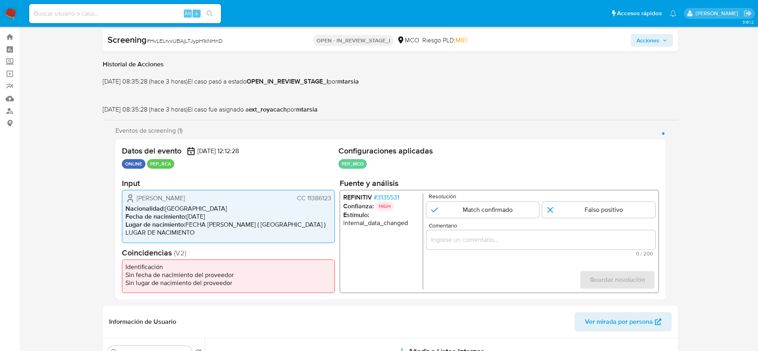
scroll to position [60, 0]
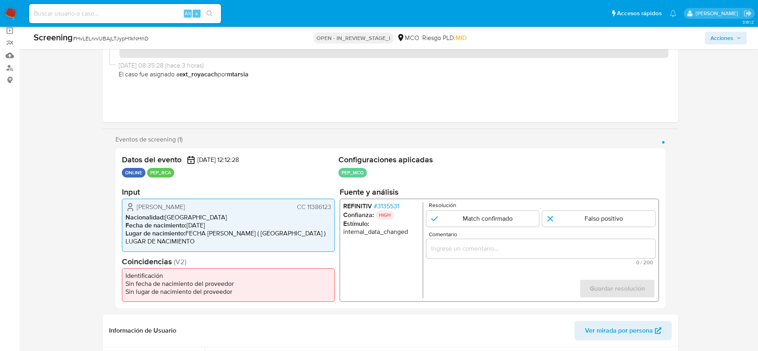
click at [126, 32] on div "Screening # HvLELrvvUBAjLTJypH1kNHnD" at bounding box center [151, 38] width 235 height 12
copy span "HvLELrvvUBAjLTJypH1kNHnD"
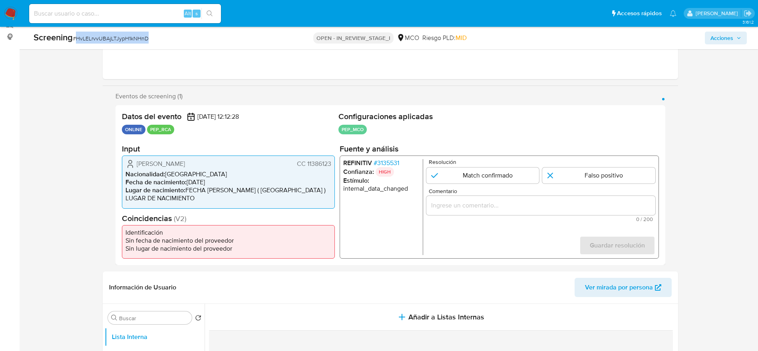
scroll to position [120, 0]
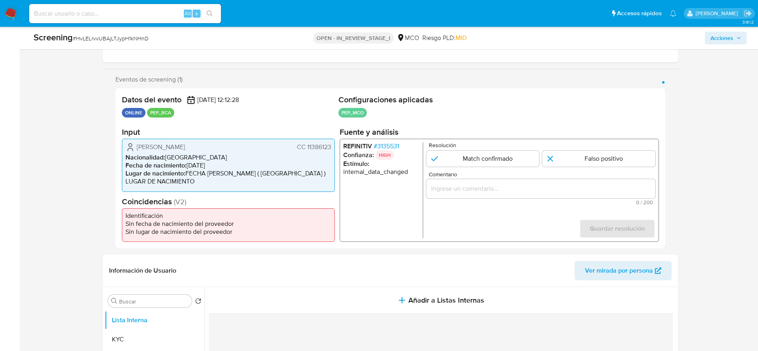
drag, startPoint x: 122, startPoint y: 146, endPoint x: 337, endPoint y: 148, distance: 215.4
click at [337, 148] on div "Datos del evento 25/09/2025 12:12:28 ONLINE PEP_RCA Configuraciones aplicadas P…" at bounding box center [391, 168] width 550 height 160
click at [390, 145] on span "# 3135531" at bounding box center [386, 146] width 26 height 8
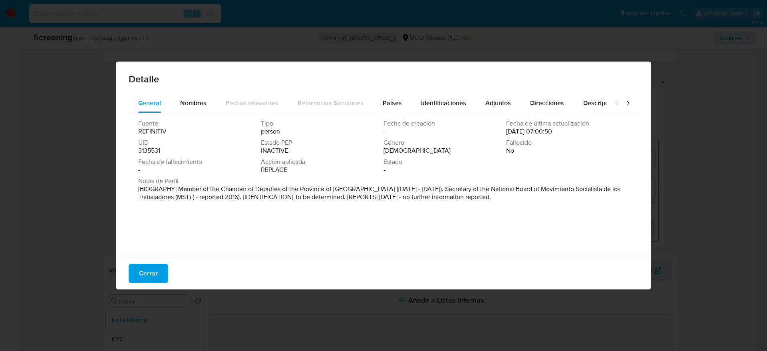
click at [193, 106] on span "Nombres" at bounding box center [193, 102] width 26 height 9
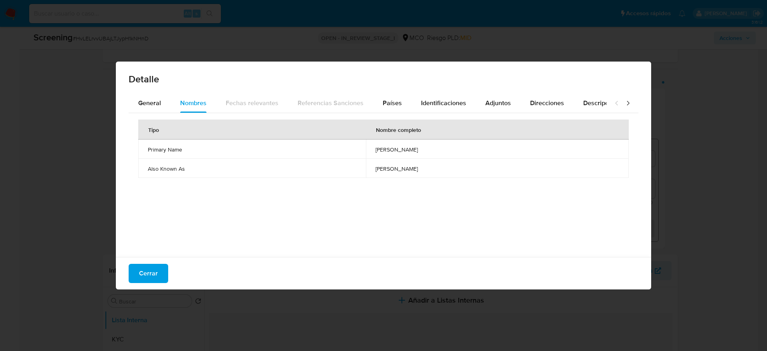
click at [376, 149] on span "guillermo enrique pacagnini" at bounding box center [498, 149] width 244 height 7
click at [379, 98] on button "Países" at bounding box center [392, 103] width 38 height 19
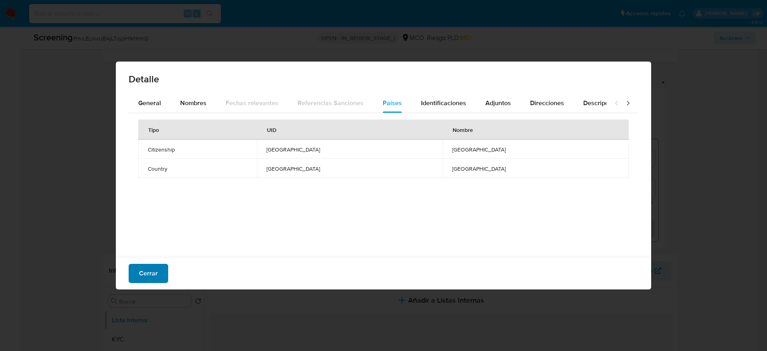
click at [151, 274] on span "Cerrar" at bounding box center [148, 274] width 19 height 18
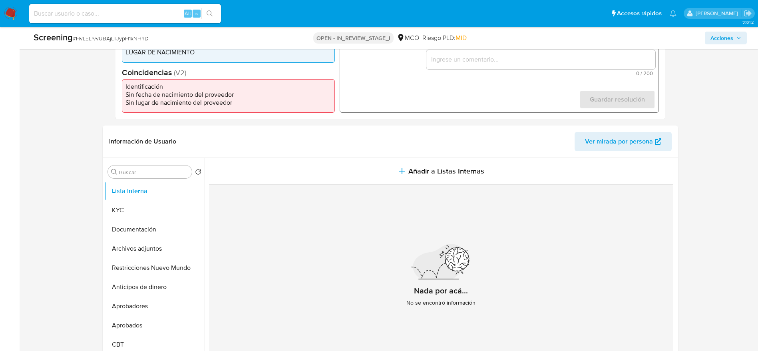
scroll to position [300, 0]
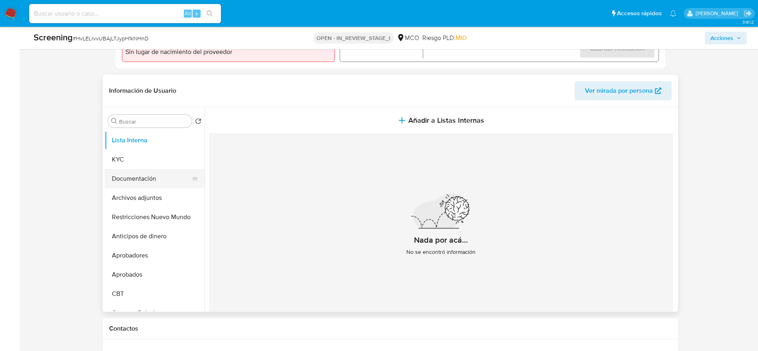
click at [134, 179] on button "Documentación" at bounding box center [152, 178] width 94 height 19
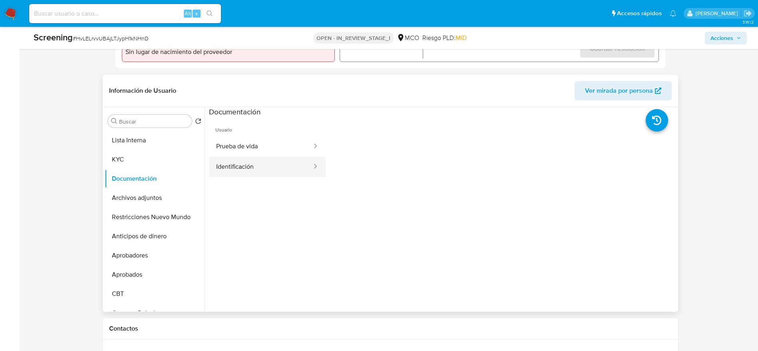
click at [257, 165] on button "Identificación" at bounding box center [261, 167] width 104 height 20
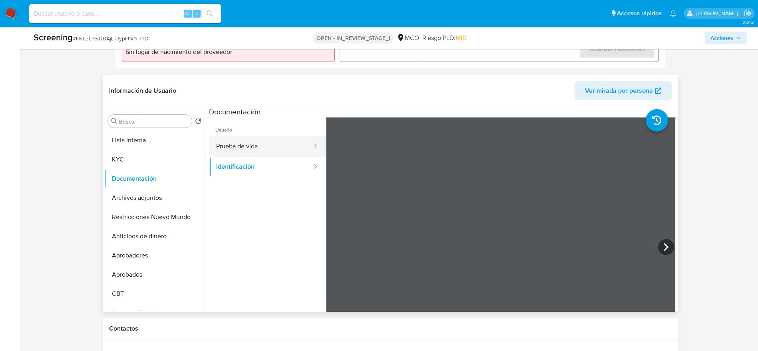
click at [287, 146] on button "Prueba de vida" at bounding box center [261, 146] width 104 height 20
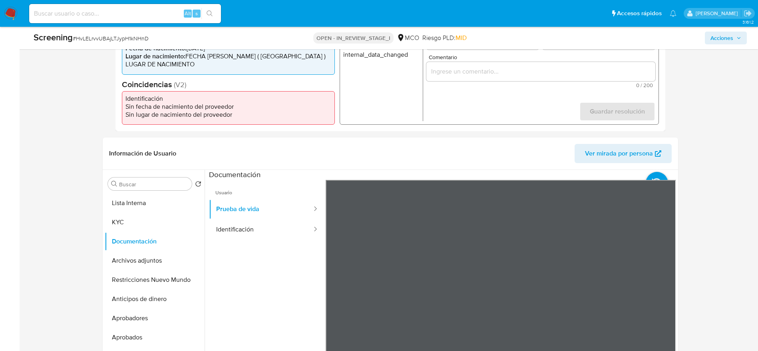
scroll to position [180, 0]
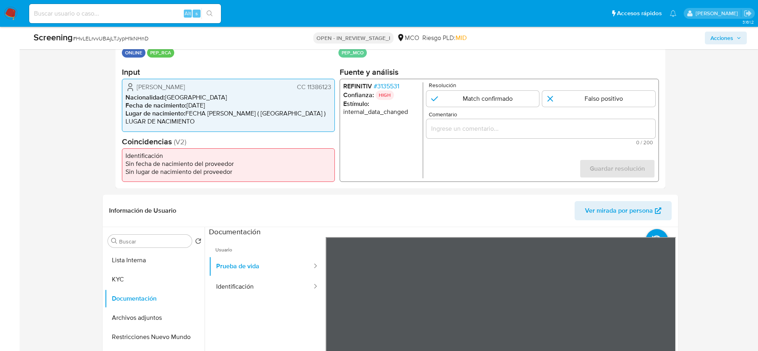
drag, startPoint x: 388, startPoint y: 86, endPoint x: 400, endPoint y: 122, distance: 37.2
click at [400, 122] on ul "REFINITIV # 3135531 Confianza: HIGH Estímulo : internal_data_changed" at bounding box center [383, 130] width 80 height 96
click at [466, 124] on input "Comentario" at bounding box center [540, 129] width 229 height 10
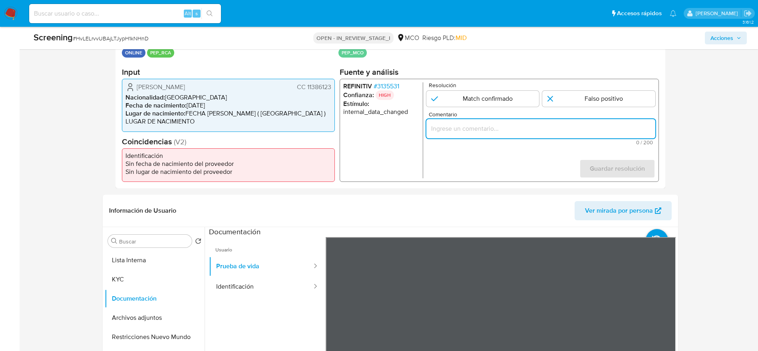
paste input "Compara al usuario Argemiro Gonzalez Molina CC 11386123 con el PEP "guillermo e…"
type input "Compara al usuario Argemiro Gonzalez Molina CC 11386123 con el PEP "guillermo e…"
click at [611, 92] on input "1 de 1" at bounding box center [598, 99] width 113 height 16
radio input "true"
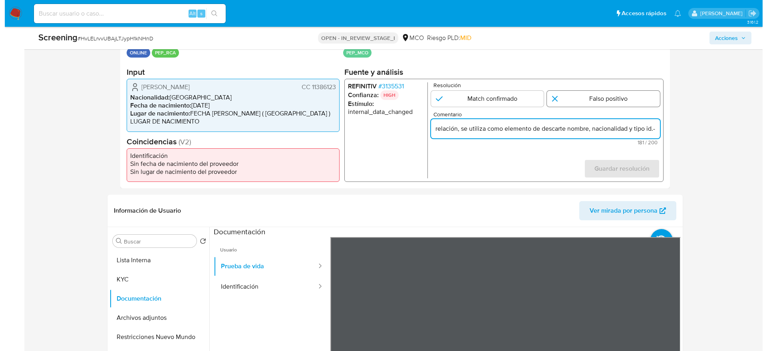
scroll to position [0, 0]
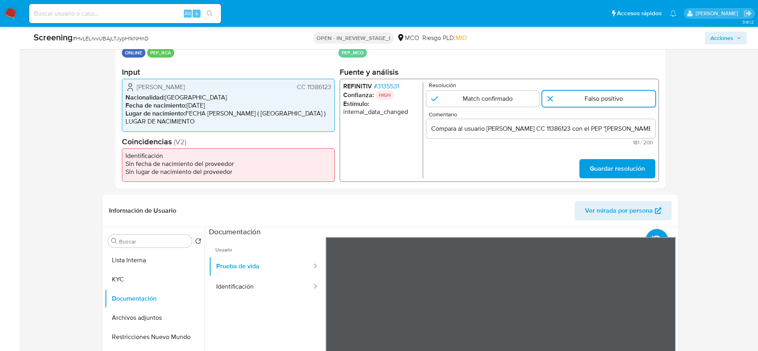
click at [603, 182] on div "Datos del evento 25/09/2025 12:12:28 ONLINE PEP_RCA Configuraciones aplicadas P…" at bounding box center [391, 108] width 550 height 160
click at [603, 169] on span "Guardar resolución" at bounding box center [617, 169] width 55 height 18
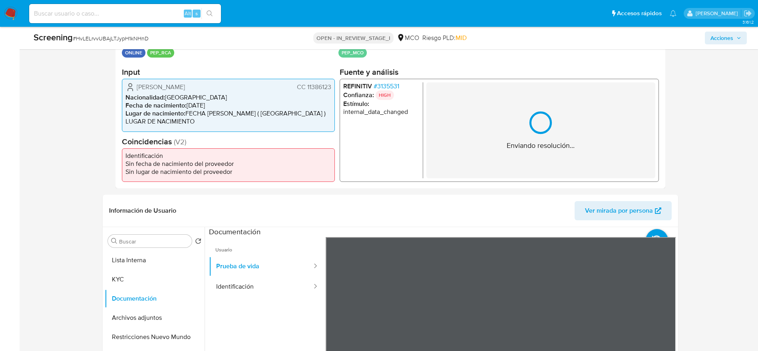
click at [580, 123] on div "Enviando resolución..." at bounding box center [540, 130] width 229 height 96
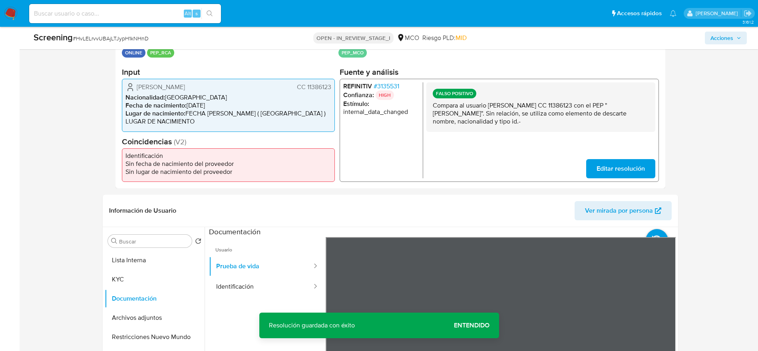
click at [580, 123] on p "Compara al usuario Argemiro Gonzalez Molina CC 11386123 con el PEP "guillermo e…" at bounding box center [540, 114] width 216 height 24
click at [144, 266] on button "Lista Interna" at bounding box center [152, 260] width 94 height 19
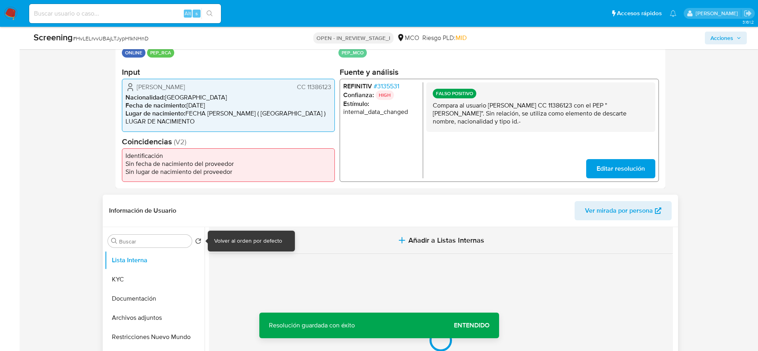
click at [342, 236] on button "Añadir a Listas Internas" at bounding box center [441, 240] width 464 height 27
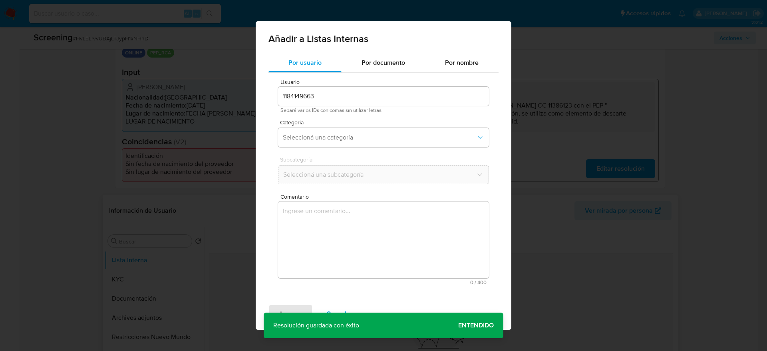
click at [367, 262] on textarea "Comentario" at bounding box center [383, 239] width 211 height 77
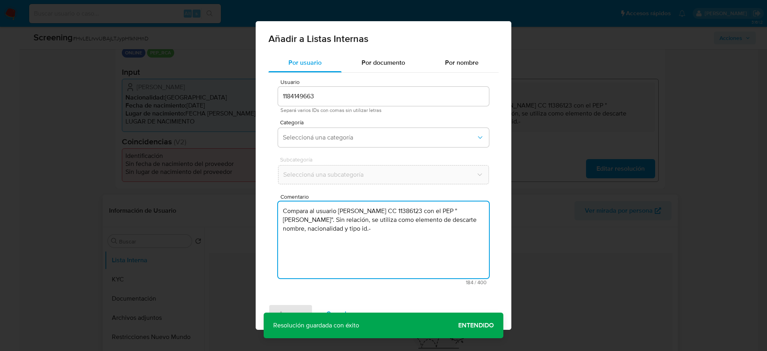
type textarea "Compara al usuario Argemiro Gonzalez Molina CC 11386123 con el PEP "guillermo e…"
click at [345, 149] on div "Categoría Seleccioná una categoría" at bounding box center [383, 135] width 211 height 31
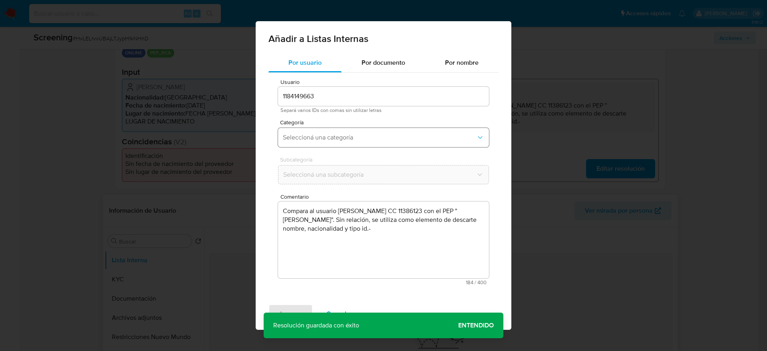
click at [345, 142] on button "Seleccioná una categoría" at bounding box center [383, 137] width 211 height 19
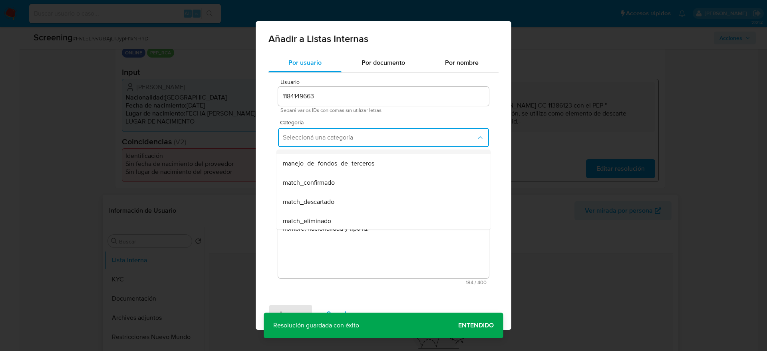
scroll to position [60, 0]
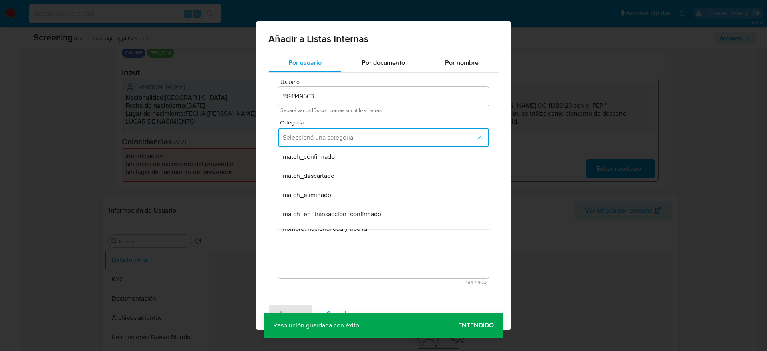
click at [329, 174] on span "match_descartado" at bounding box center [309, 176] width 52 height 8
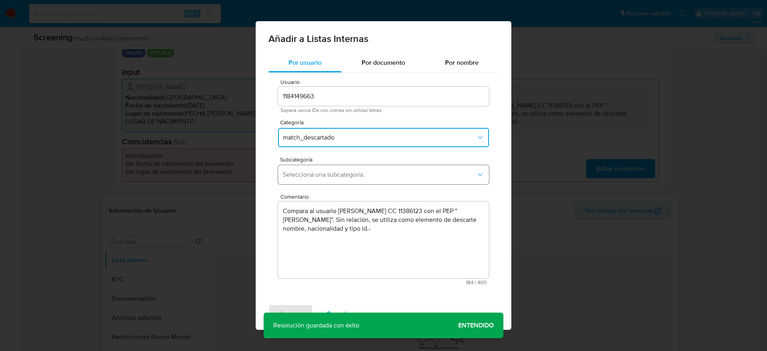
click at [328, 179] on button "Seleccioná una subcategoría" at bounding box center [383, 174] width 211 height 19
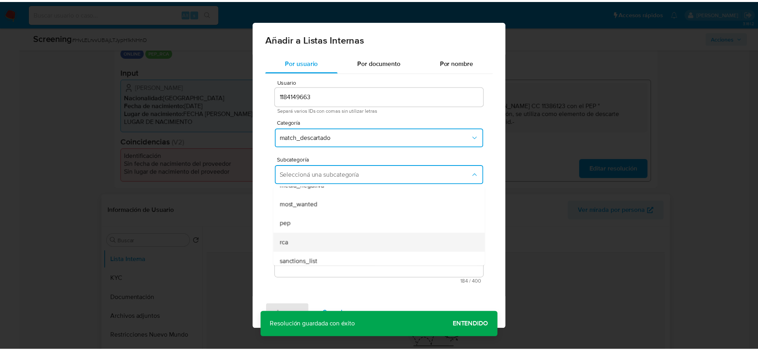
scroll to position [54, 0]
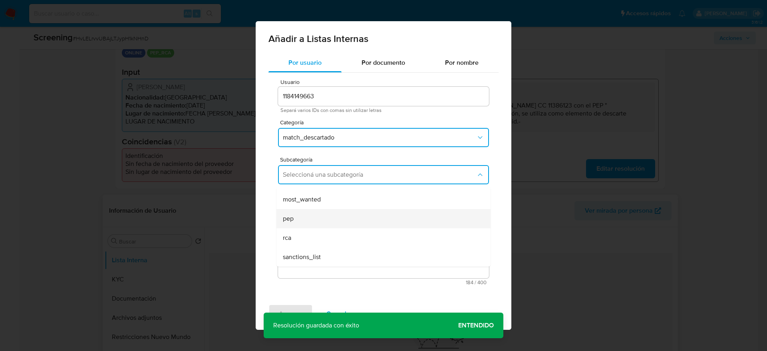
click at [311, 219] on div "pep" at bounding box center [381, 218] width 197 height 19
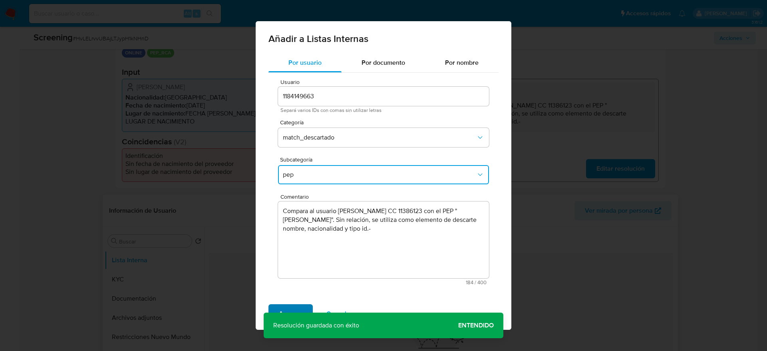
click at [289, 310] on span "Agregar" at bounding box center [291, 314] width 24 height 18
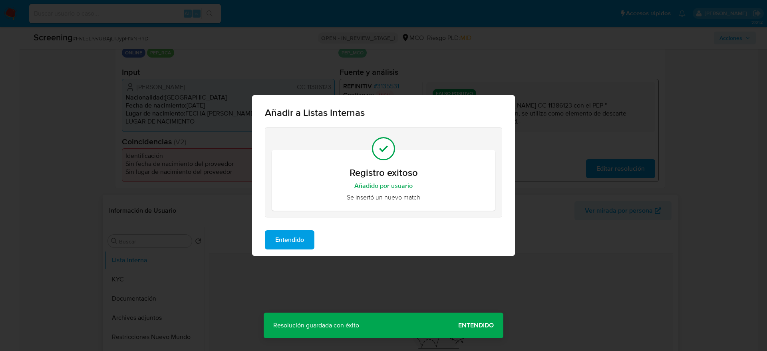
click at [288, 244] on span "Entendido" at bounding box center [289, 240] width 29 height 18
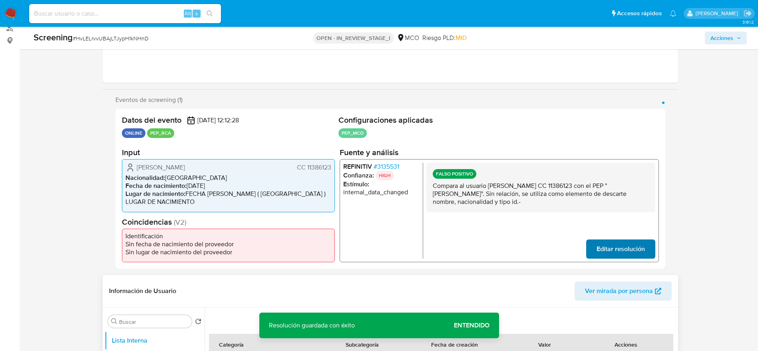
scroll to position [0, 0]
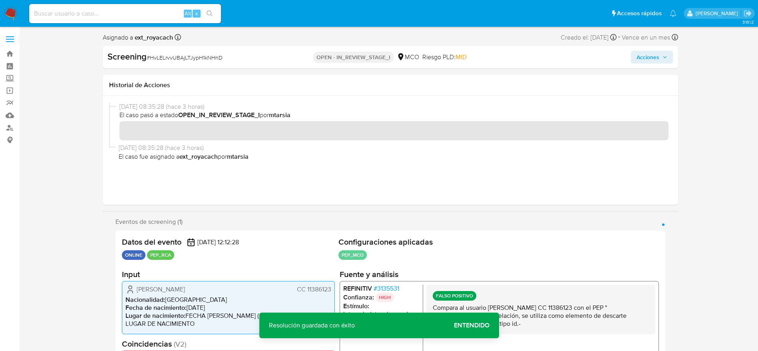
click at [667, 58] on icon "button" at bounding box center [665, 57] width 5 height 5
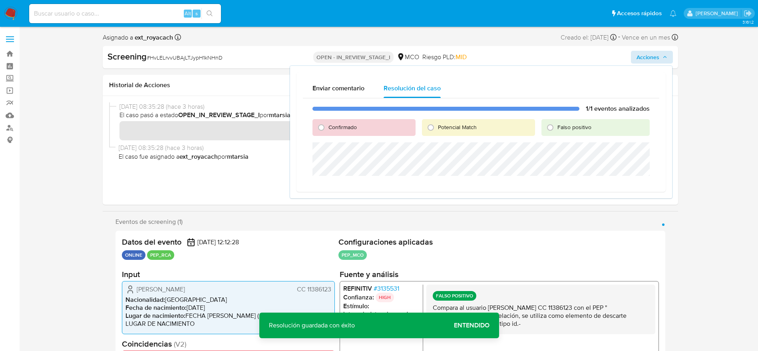
click at [583, 131] on div "Falso positivo" at bounding box center [596, 127] width 108 height 17
click at [583, 124] on span "Falso positivo" at bounding box center [575, 127] width 34 height 8
click at [557, 124] on input "Falso positivo" at bounding box center [550, 127] width 13 height 13
radio input "true"
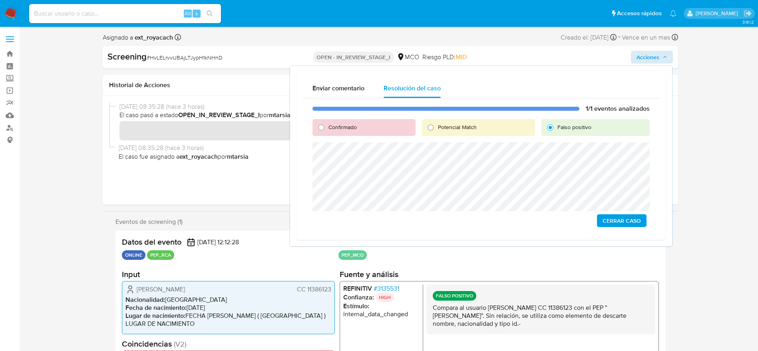
click at [613, 223] on span "Cerrar Caso" at bounding box center [622, 220] width 38 height 11
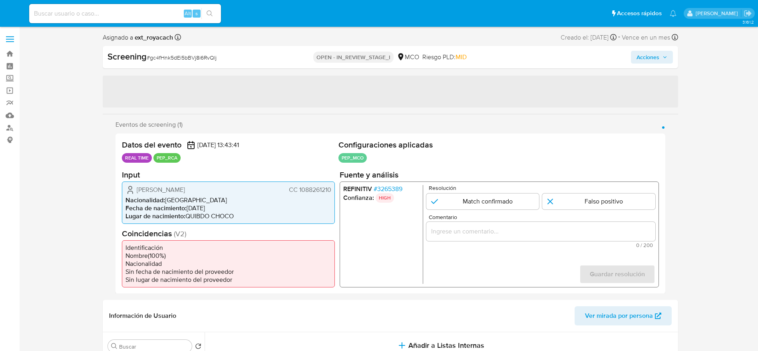
select select "10"
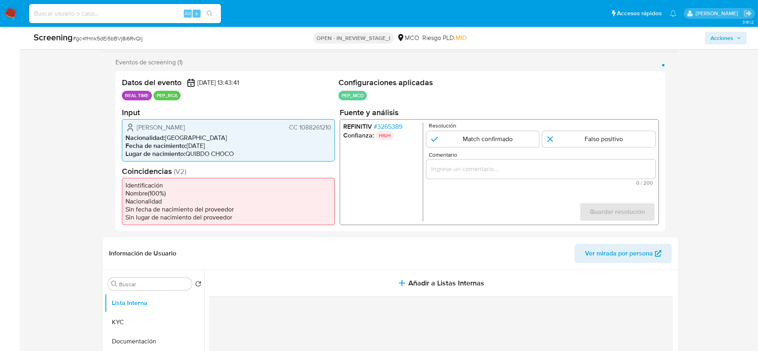
scroll to position [120, 0]
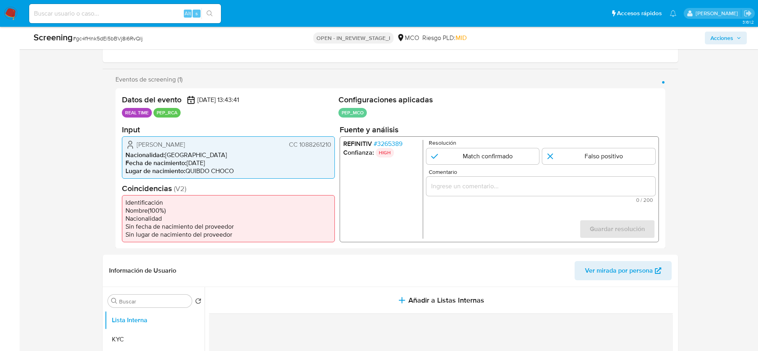
click at [398, 142] on span "# 3265389" at bounding box center [387, 143] width 29 height 8
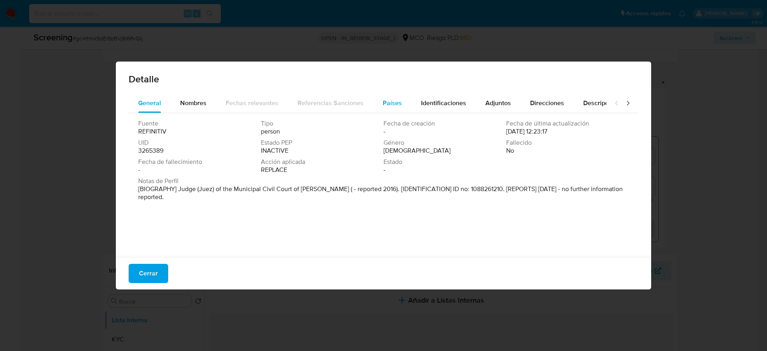
click at [379, 106] on button "Países" at bounding box center [392, 103] width 38 height 19
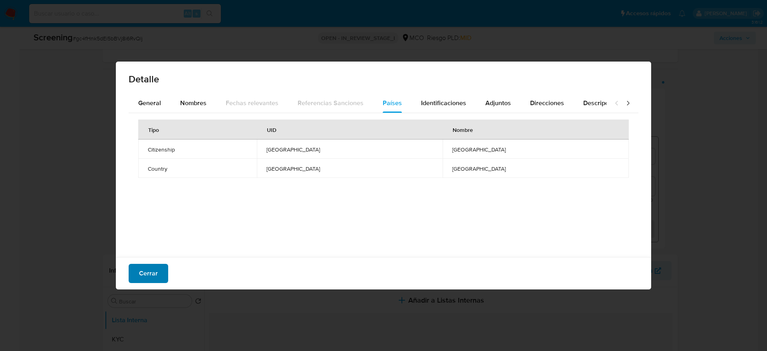
click at [141, 273] on span "Cerrar" at bounding box center [148, 274] width 19 height 18
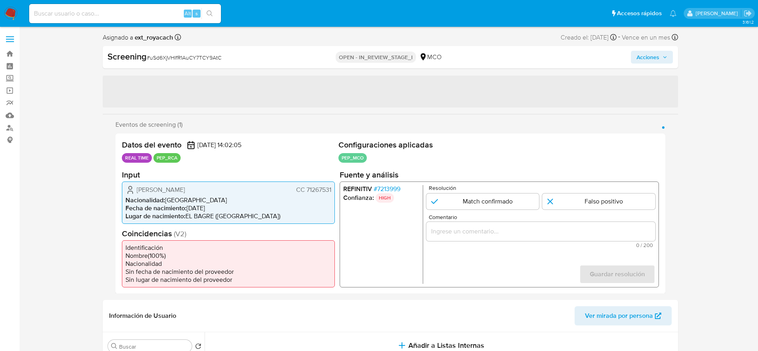
select select "10"
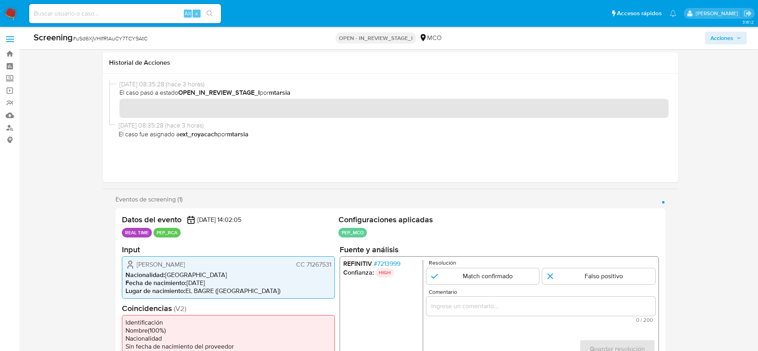
scroll to position [60, 0]
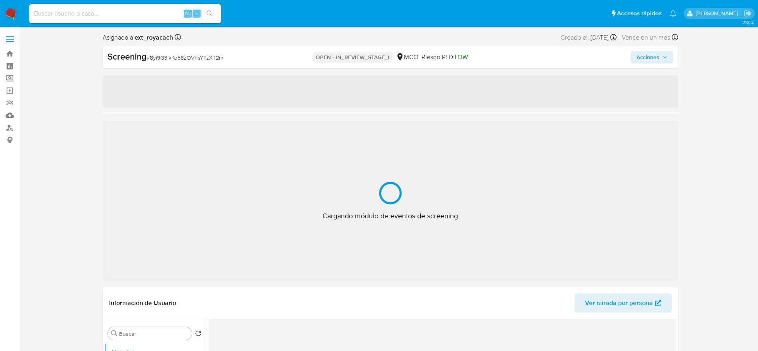
select select "10"
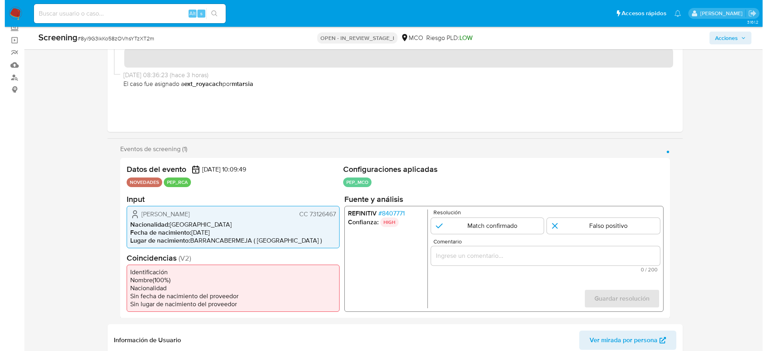
scroll to position [60, 0]
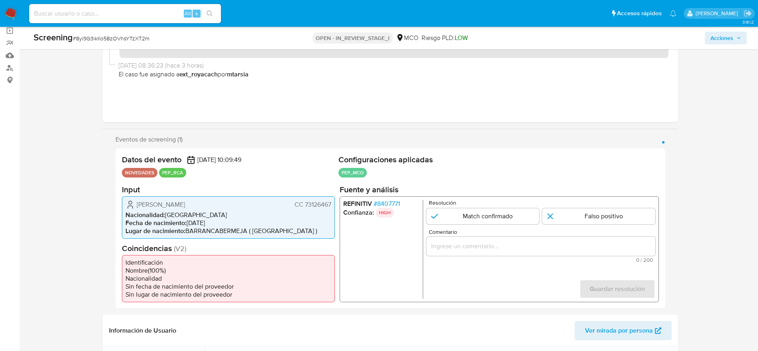
drag, startPoint x: 401, startPoint y: 204, endPoint x: 393, endPoint y: 203, distance: 8.5
click at [401, 204] on li "REFINITIV # 8407771" at bounding box center [381, 203] width 76 height 8
click at [393, 203] on span "# 8407771" at bounding box center [386, 203] width 26 height 8
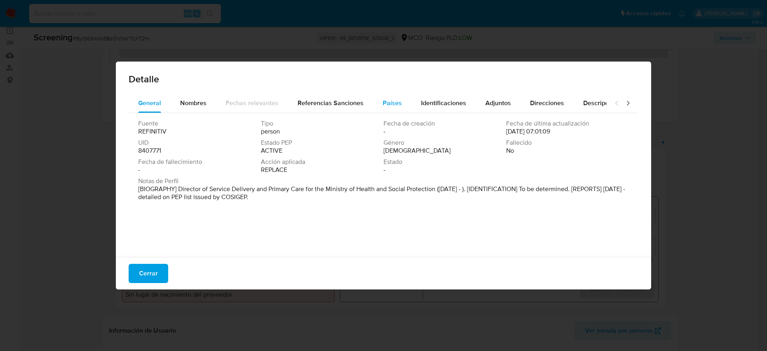
click at [373, 100] on button "Países" at bounding box center [392, 103] width 38 height 19
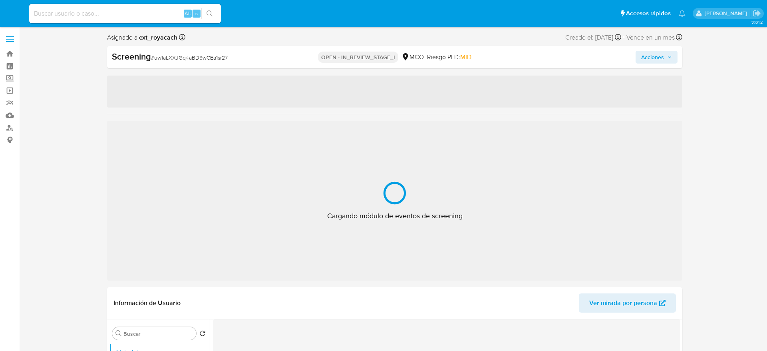
select select "10"
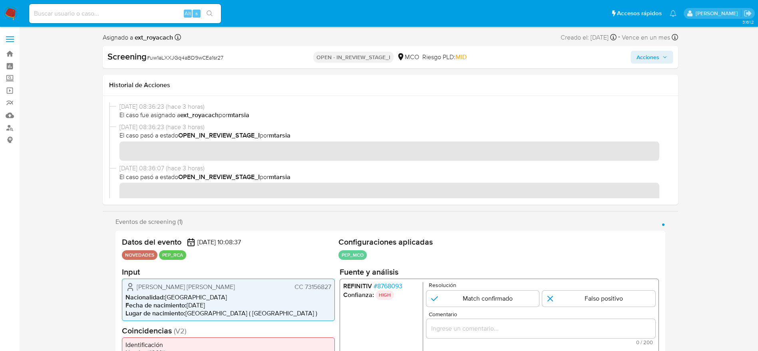
click at [395, 282] on span "# 8768093" at bounding box center [387, 286] width 29 height 8
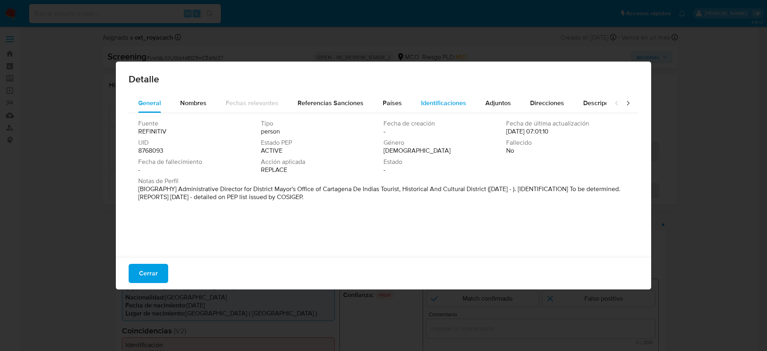
click at [412, 104] on button "Identificaciones" at bounding box center [444, 103] width 64 height 19
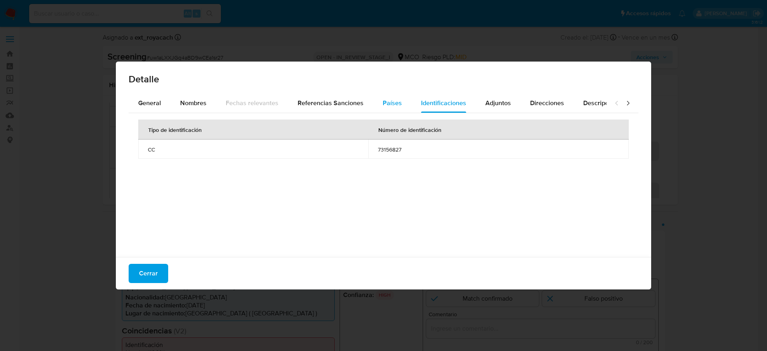
click at [398, 105] on button "Países" at bounding box center [392, 103] width 38 height 19
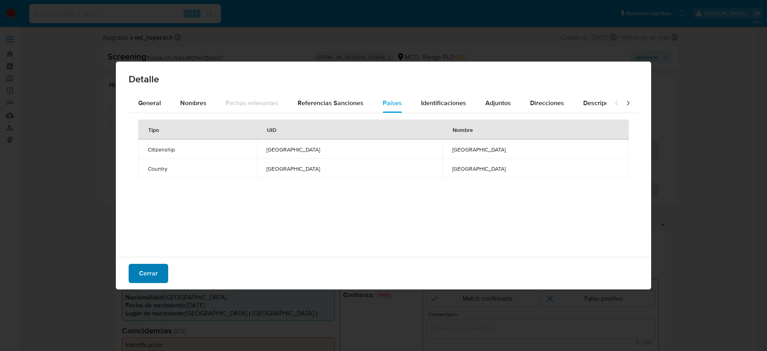
click at [160, 275] on button "Cerrar" at bounding box center [149, 273] width 40 height 19
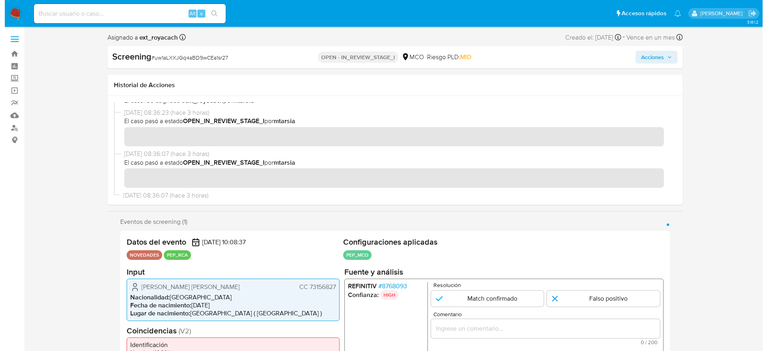
scroll to position [28, 0]
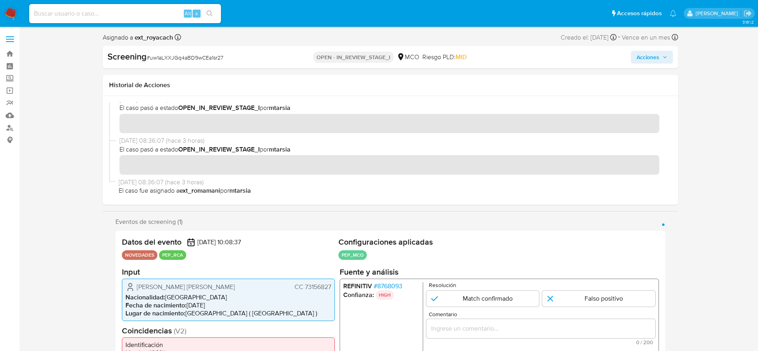
click at [384, 288] on span "# 8768093" at bounding box center [387, 286] width 29 height 8
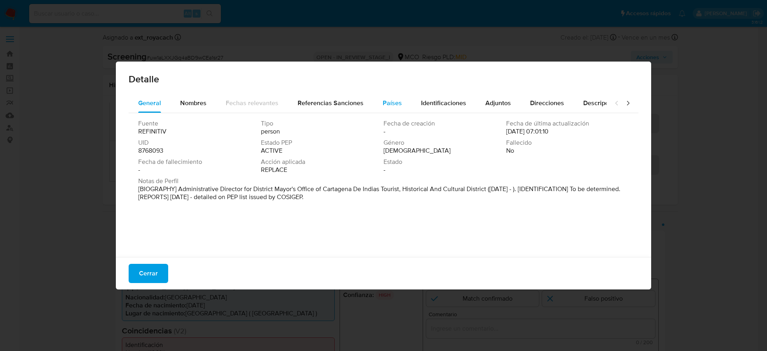
click at [407, 105] on button "Países" at bounding box center [392, 103] width 38 height 19
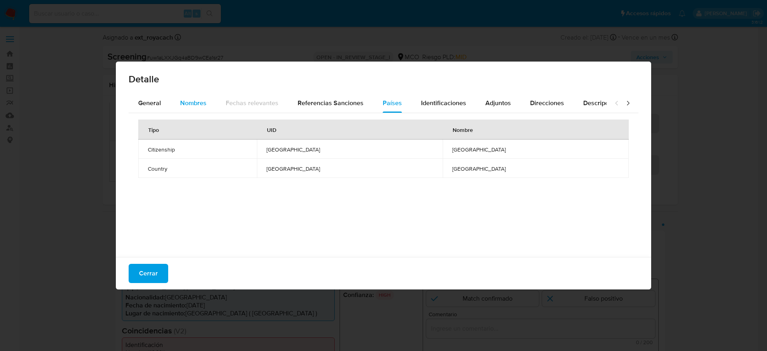
click at [189, 107] on span "Nombres" at bounding box center [193, 102] width 26 height 9
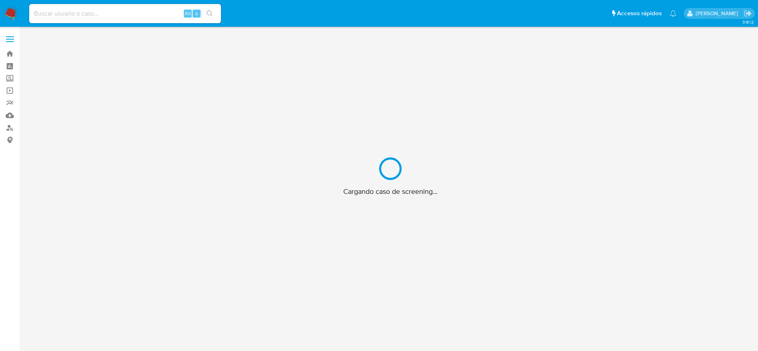
scroll to position [29, 0]
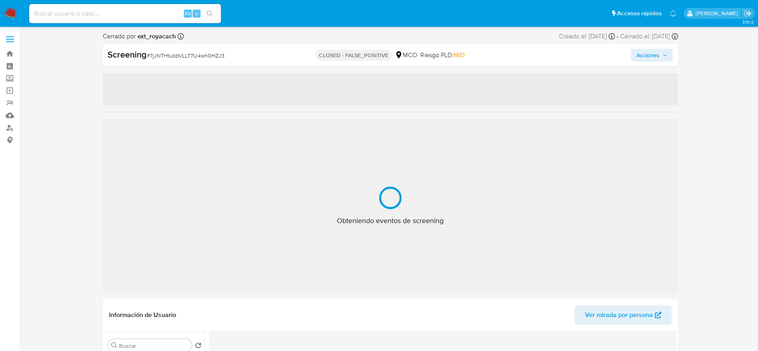
select select "10"
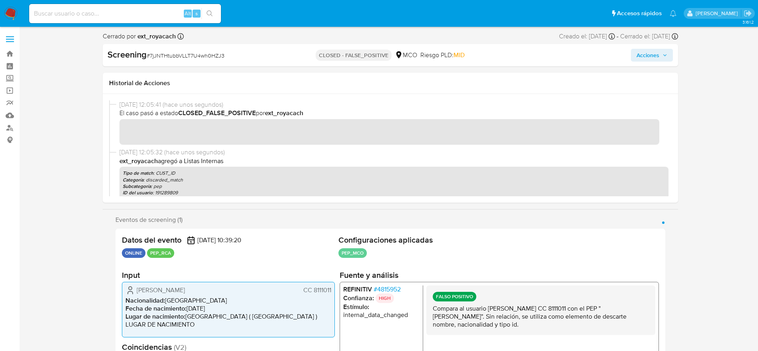
click at [189, 52] on span "# 7jJNTHtubbVLLT7U4wh0HZJ3" at bounding box center [186, 56] width 78 height 8
copy span "7jJNTHtubbVLLT7U4wh0HZJ3"
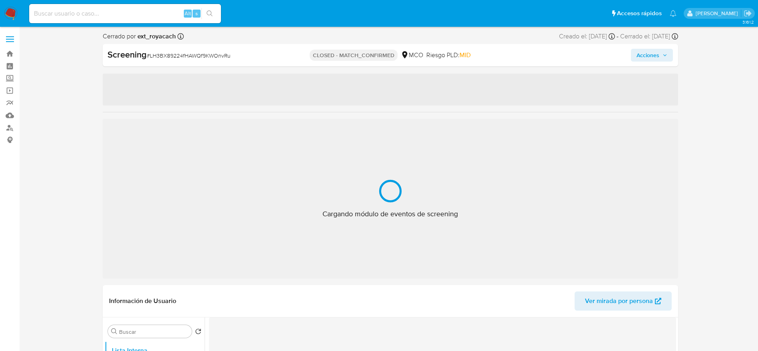
select select "10"
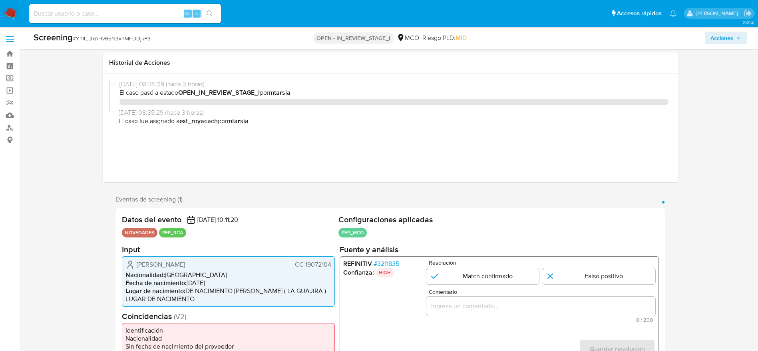
select select "10"
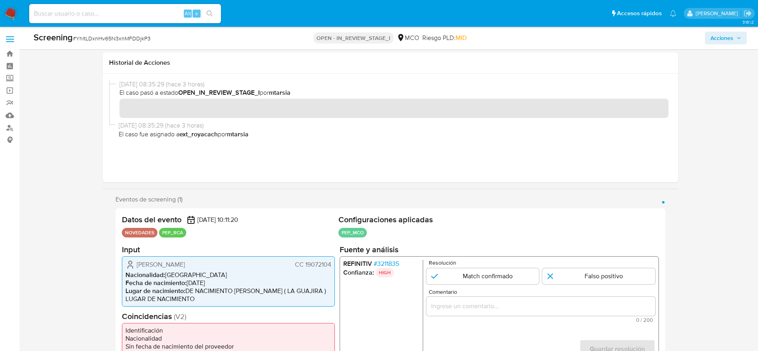
scroll to position [60, 0]
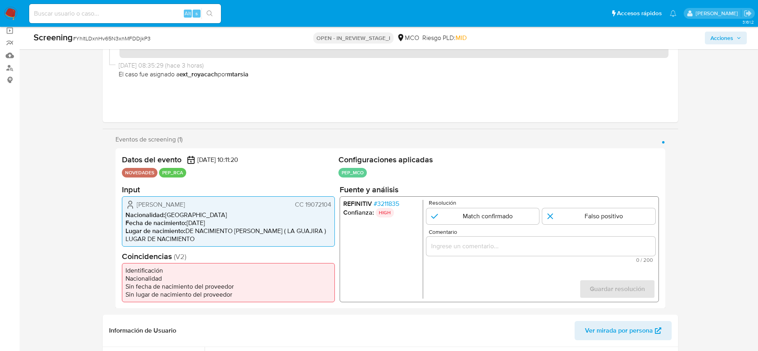
click at [143, 32] on div "Screening # YhltLDxnHv65N3xnMFDDjkP3" at bounding box center [151, 38] width 235 height 12
copy span "YhltLDxnHv65N3xnMFDDjkP3"
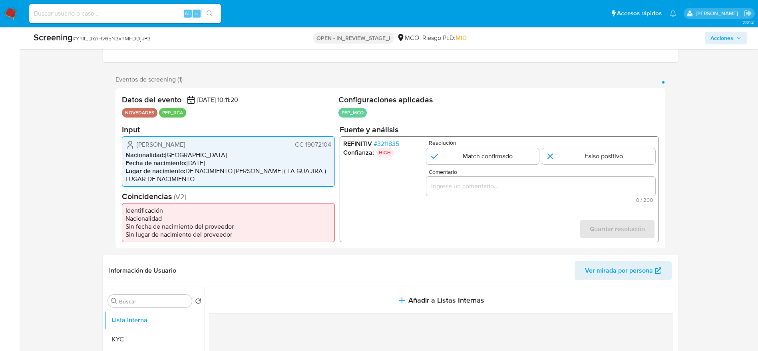
click at [397, 142] on span "# 3211835" at bounding box center [386, 143] width 26 height 8
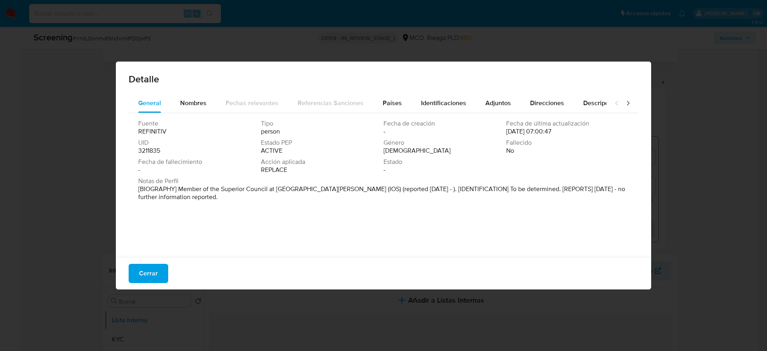
drag, startPoint x: 142, startPoint y: 266, endPoint x: 155, endPoint y: 252, distance: 19.0
click at [143, 265] on span "Cerrar" at bounding box center [148, 274] width 19 height 18
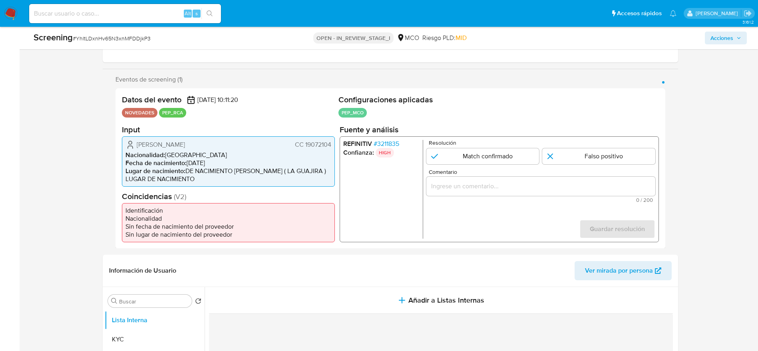
drag, startPoint x: 137, startPoint y: 139, endPoint x: 333, endPoint y: 144, distance: 196.3
click at [333, 144] on div "Gustavo Alberto Cotes Blanco CC 19072104 Nacionalidad : Colombia Fecha de nacim…" at bounding box center [228, 161] width 213 height 50
click at [390, 140] on span "# 3211835" at bounding box center [386, 143] width 26 height 8
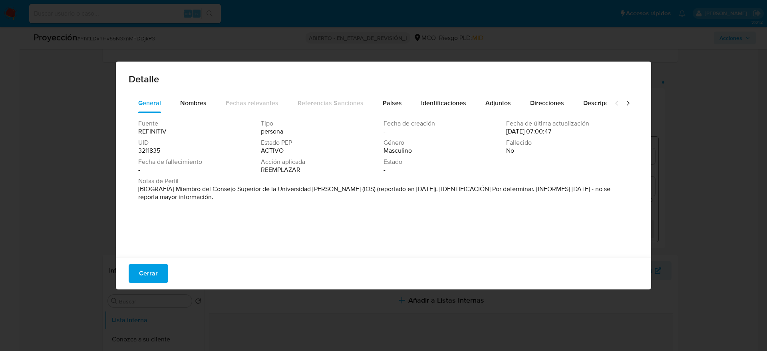
drag, startPoint x: 174, startPoint y: 191, endPoint x: 355, endPoint y: 192, distance: 180.7
click at [355, 192] on font "[BIOGRAFÍA] Miembro del Consejo Superior de la Universidad del Magdalena (IOS) …" at bounding box center [374, 192] width 472 height 17
click at [156, 273] on span "Cerrar" at bounding box center [148, 274] width 19 height 18
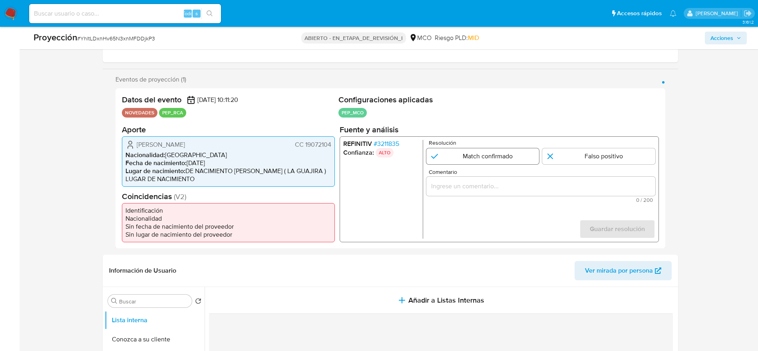
click at [473, 157] on input "1 de 1" at bounding box center [482, 156] width 113 height 16
radio input "true"
click at [482, 183] on input "Comentario" at bounding box center [540, 186] width 229 height 10
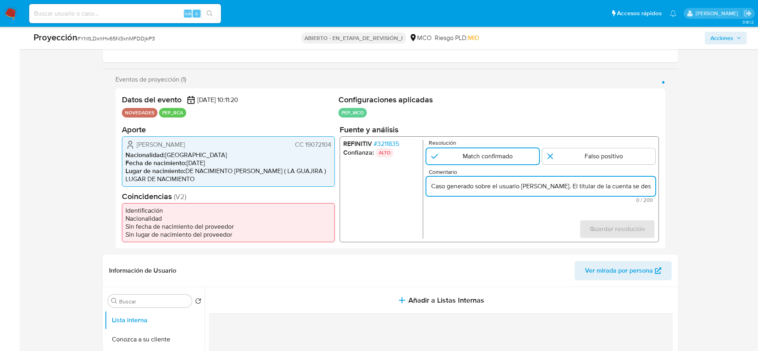
scroll to position [0, 341]
type input "Caso generado sobre el usuario Gustavo Alberto Cotes Blanco. El titular de la c…"
click at [639, 235] on span "Guardar resolución" at bounding box center [617, 229] width 55 height 18
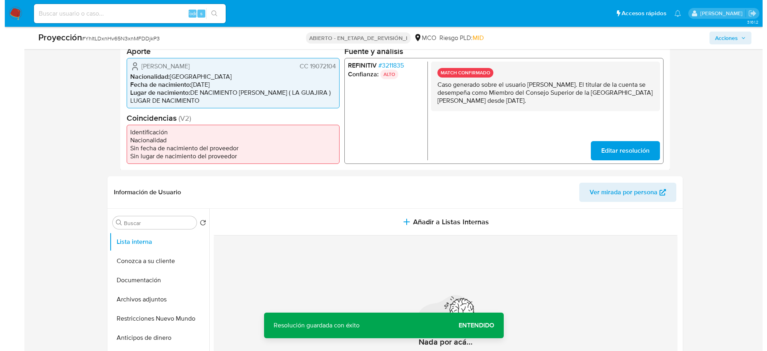
scroll to position [240, 0]
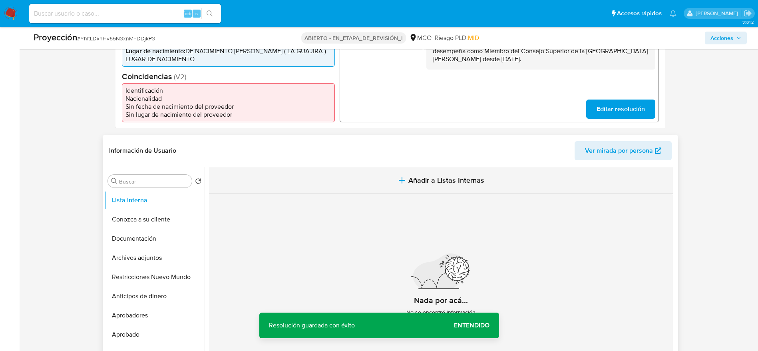
click at [425, 187] on button "Añadir a Listas Internas" at bounding box center [441, 180] width 464 height 27
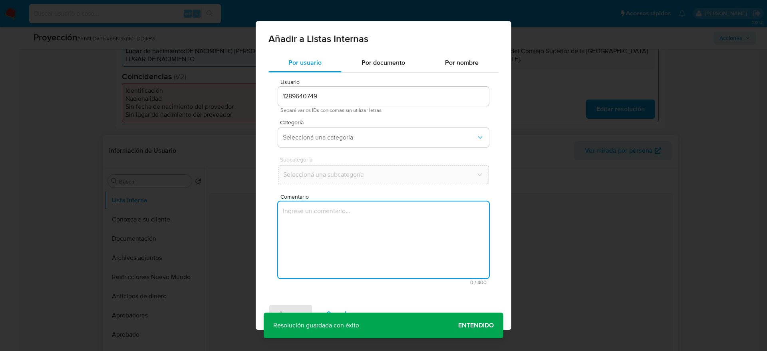
click at [402, 249] on textarea "Comentario" at bounding box center [383, 239] width 211 height 77
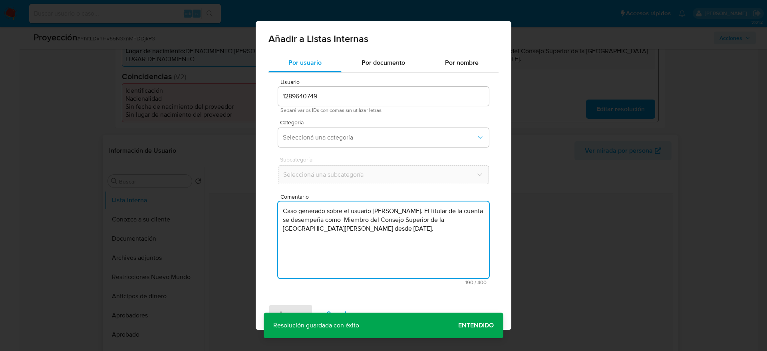
type textarea "Caso generado sobre el usuario Gustavo Alberto Cotes Blanco. El titular de la c…"
click at [391, 123] on span "Categoría" at bounding box center [385, 123] width 211 height 6
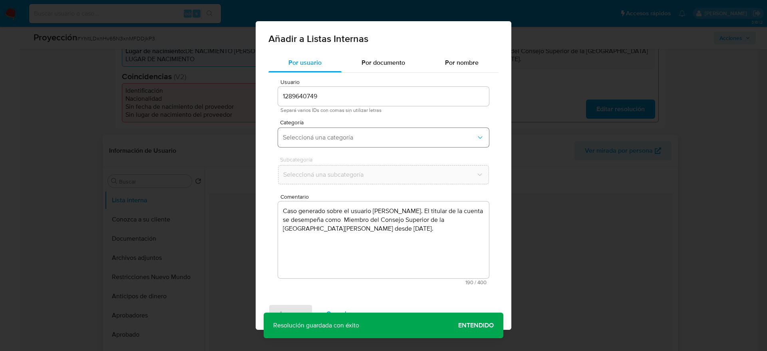
click at [392, 141] on button "Seleccioná una categoría" at bounding box center [383, 137] width 211 height 19
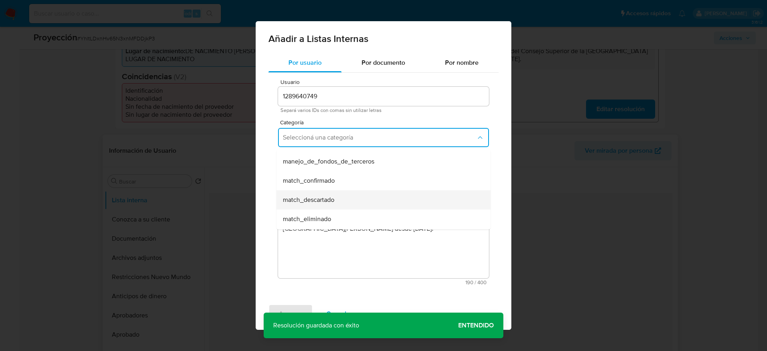
scroll to position [60, 0]
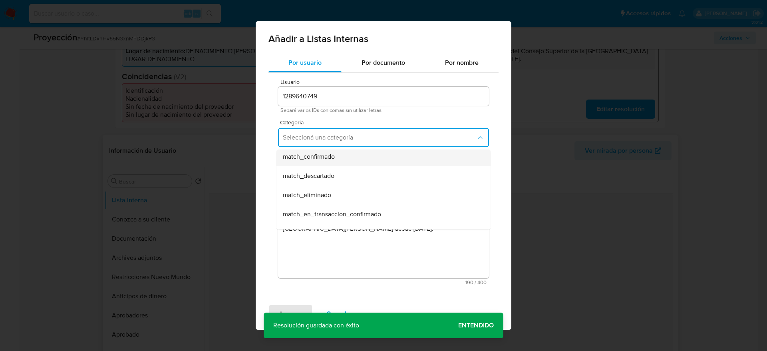
click at [369, 161] on div "match_confirmado" at bounding box center [381, 156] width 197 height 19
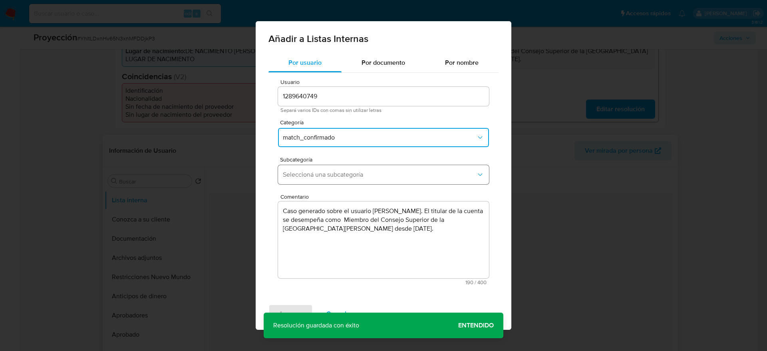
click at [364, 183] on button "Seleccioná una subcategoría" at bounding box center [383, 174] width 211 height 19
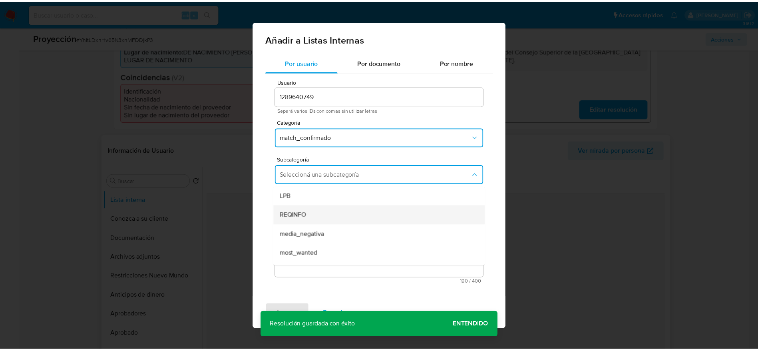
scroll to position [54, 0]
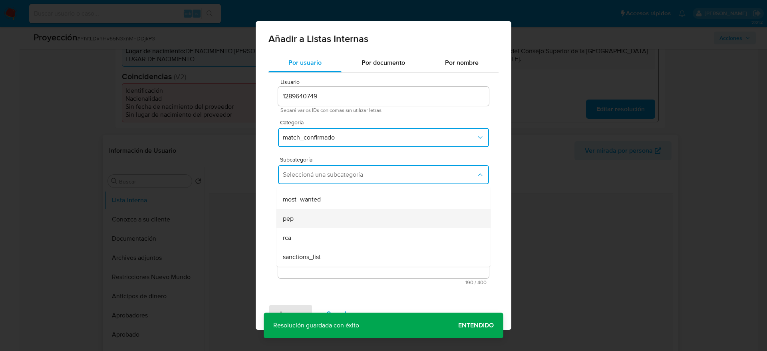
click at [333, 217] on div "pep" at bounding box center [381, 218] width 197 height 19
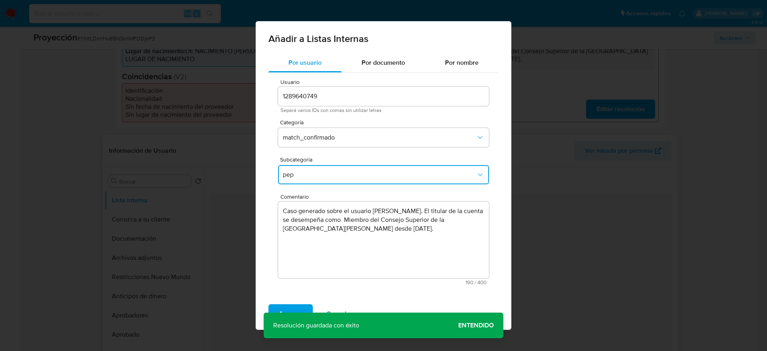
click at [283, 303] on div "Agregar Cancelar" at bounding box center [384, 314] width 256 height 32
drag, startPoint x: 283, startPoint y: 303, endPoint x: 283, endPoint y: 312, distance: 8.8
click at [283, 305] on div "Agregar Cancelar" at bounding box center [384, 314] width 256 height 32
click at [283, 312] on span "Agregar" at bounding box center [291, 314] width 24 height 18
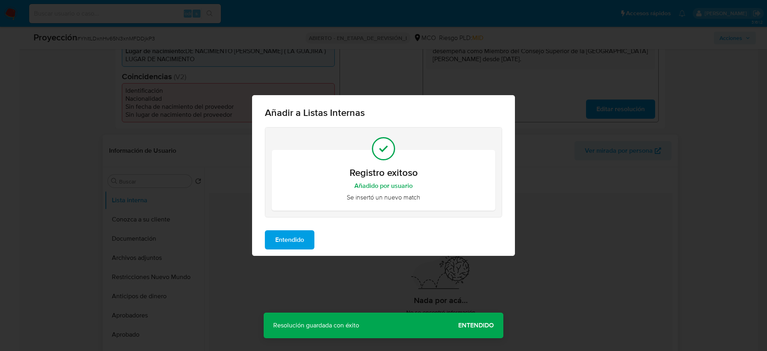
click at [307, 232] on button "Entendido" at bounding box center [290, 239] width 50 height 19
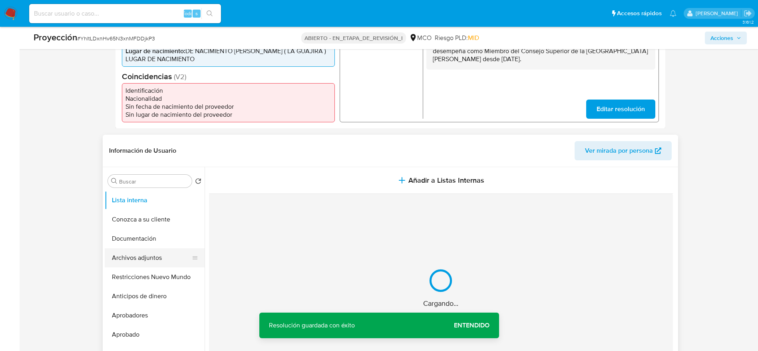
click at [149, 255] on button "Archivos adjuntos" at bounding box center [152, 257] width 94 height 19
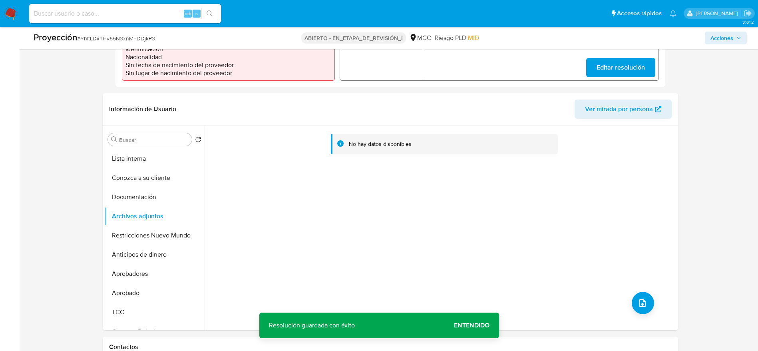
scroll to position [300, 0]
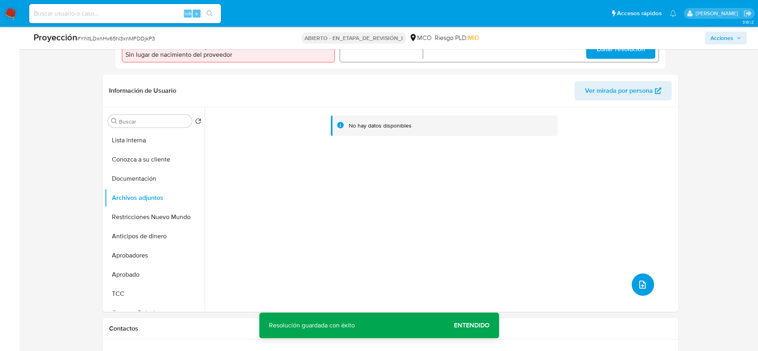
click at [638, 283] on icon "subir archivo" at bounding box center [643, 285] width 10 height 10
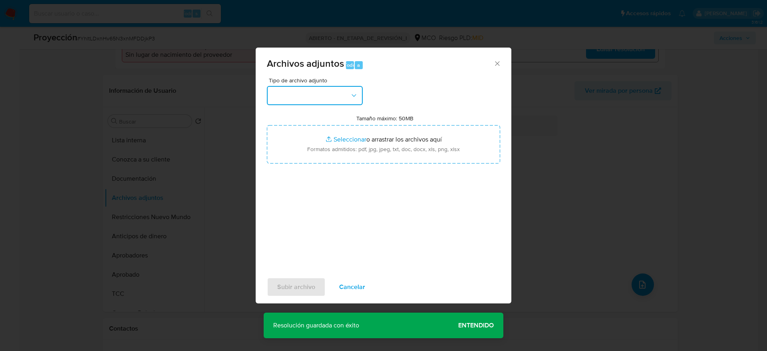
click at [336, 104] on button "button" at bounding box center [315, 95] width 96 height 19
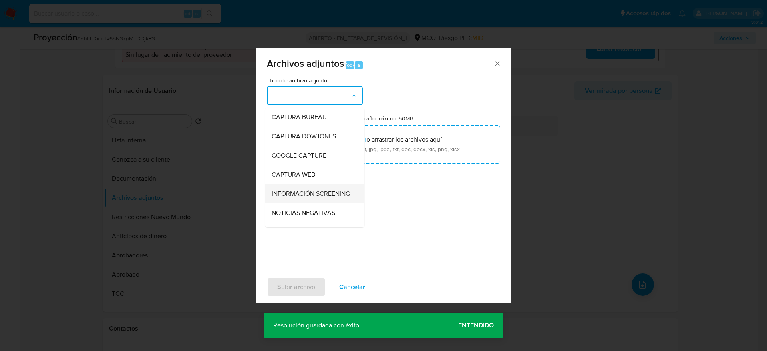
click at [318, 184] on div "INFORMACIÓN SCREENING" at bounding box center [313, 193] width 82 height 19
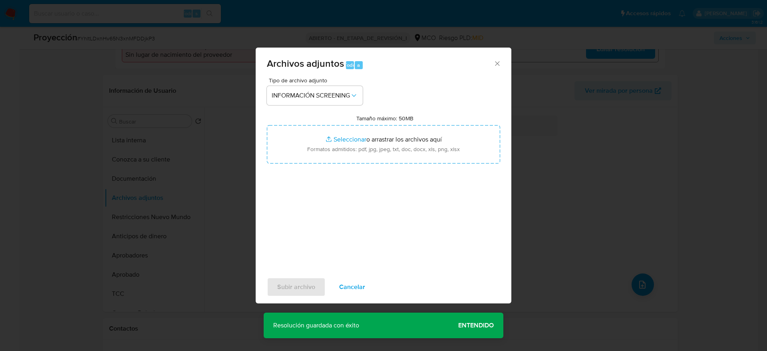
click at [317, 171] on div "Tipo de archivo adjunto INFORMACIÓN SCREENING Tamaño máximo: 50MB Seleccionar a…" at bounding box center [383, 172] width 233 height 189
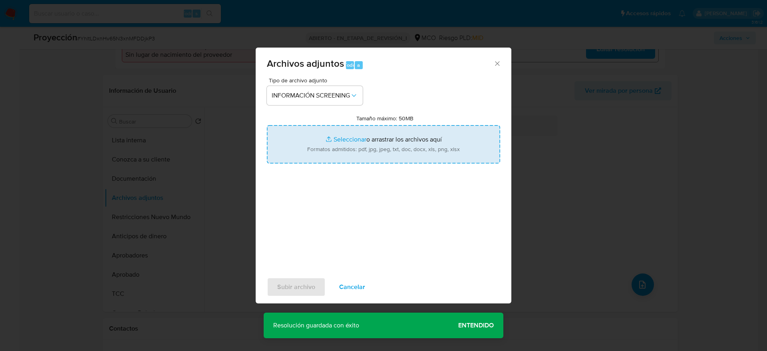
click at [317, 158] on input "Tamaño máximo: 50MB Seleccionar archivos" at bounding box center [383, 144] width 233 height 38
type input "C:\fakepath\_Gustavo Alberto Cotes Blanco_ - Buscar con Google.pdf"
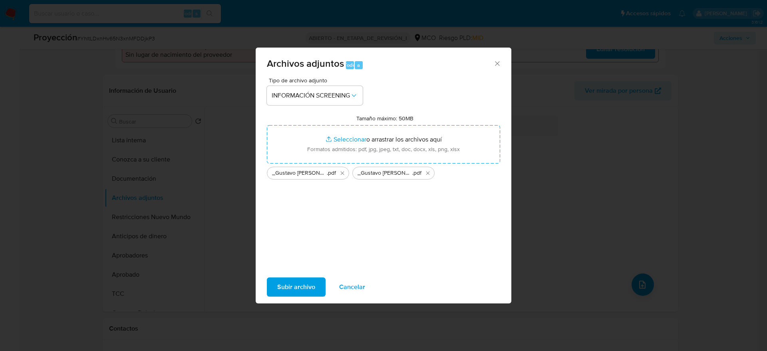
click at [289, 279] on span "Subir archivo" at bounding box center [296, 287] width 38 height 18
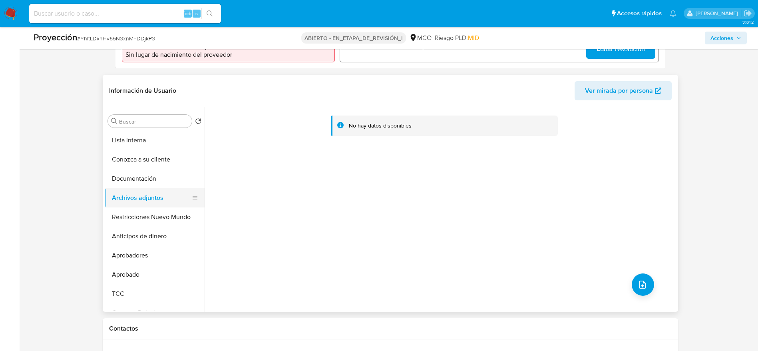
click at [162, 185] on button "Documentación" at bounding box center [155, 178] width 100 height 19
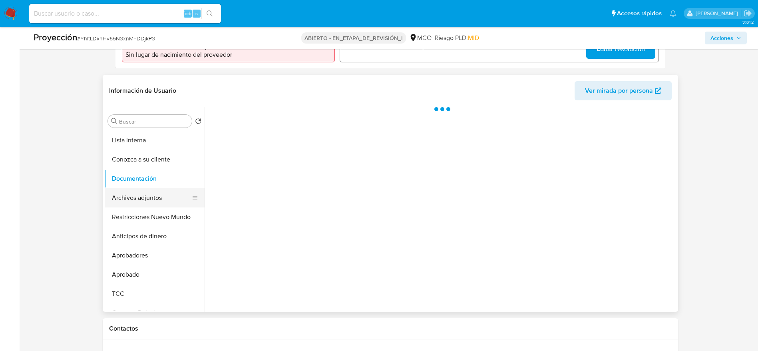
click at [162, 190] on button "Archivos adjuntos" at bounding box center [152, 197] width 94 height 19
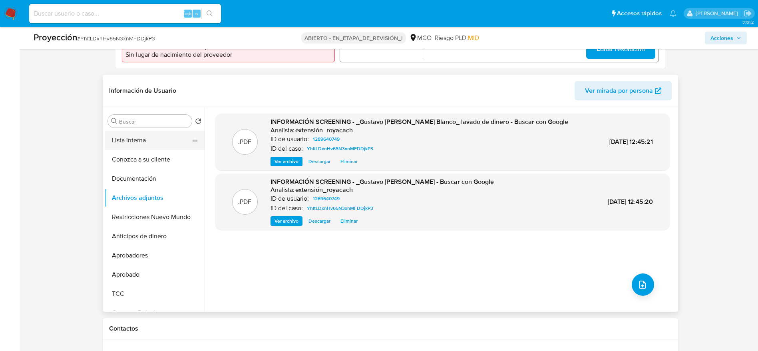
click at [117, 139] on button "Lista interna" at bounding box center [152, 140] width 94 height 19
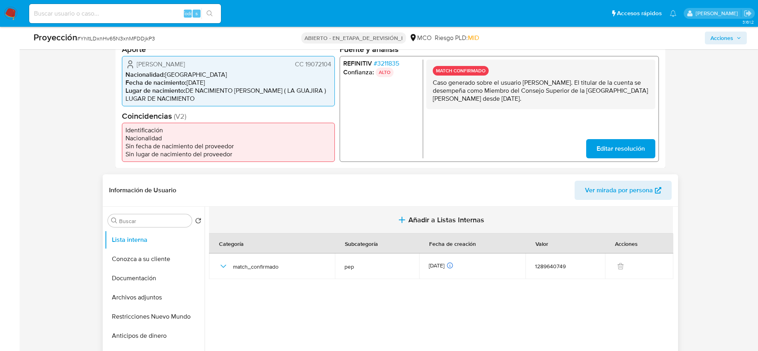
scroll to position [60, 0]
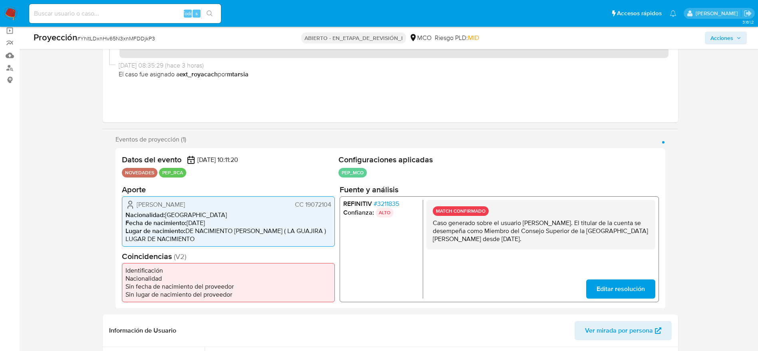
click at [734, 42] on span "Acciones" at bounding box center [726, 37] width 31 height 11
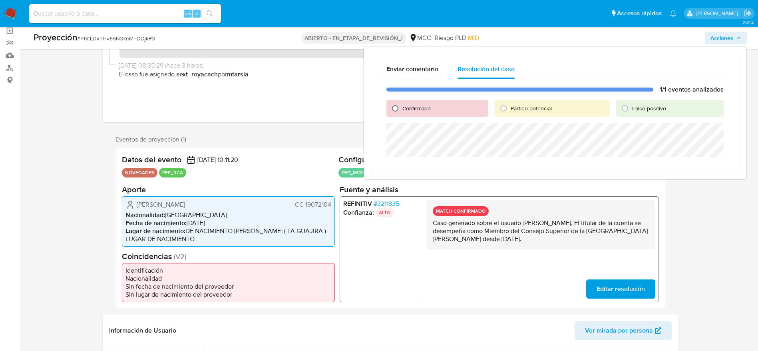
click at [401, 110] on input "Confirmado" at bounding box center [395, 108] width 13 height 13
radio input "true"
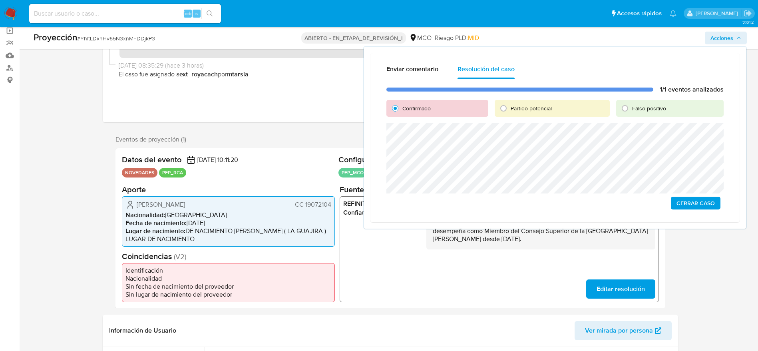
click at [691, 203] on span "Cerrar Caso" at bounding box center [696, 202] width 38 height 11
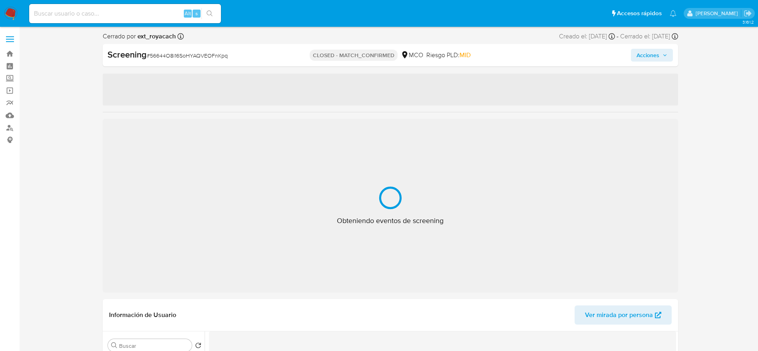
select select "10"
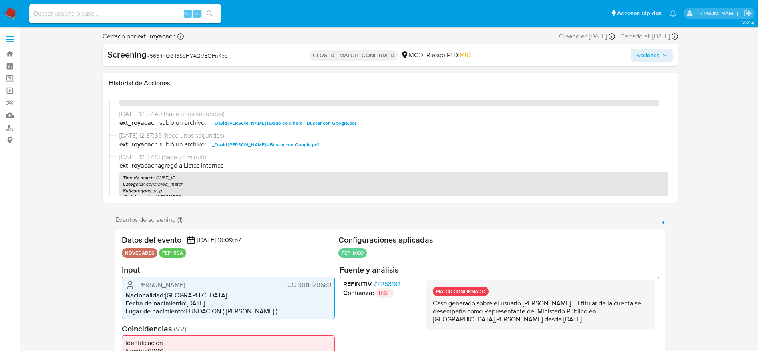
scroll to position [60, 0]
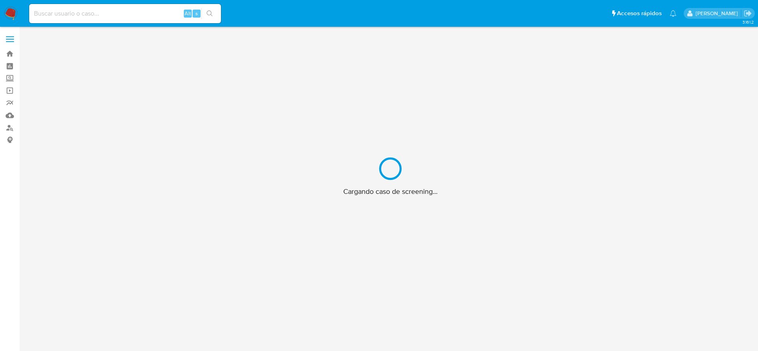
scroll to position [29, 0]
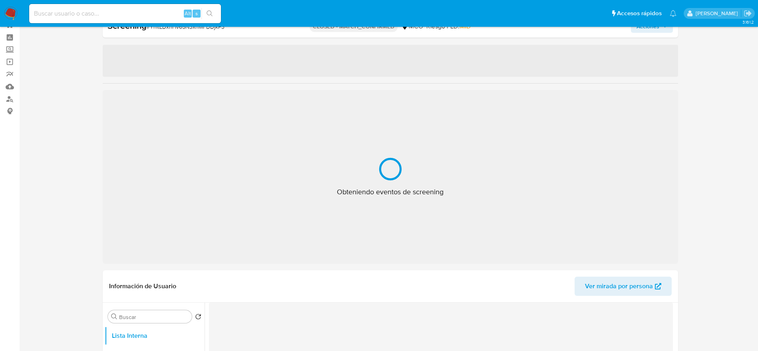
select select "10"
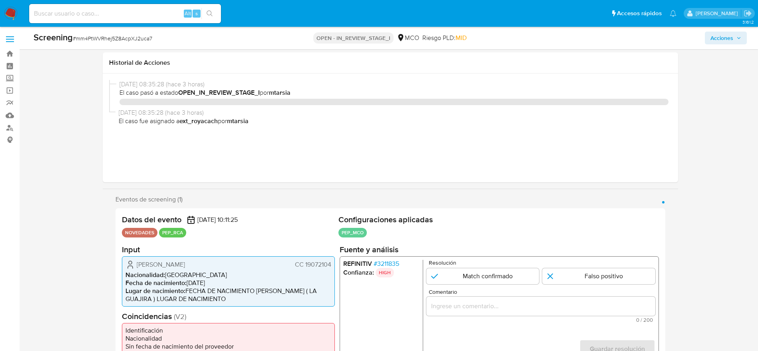
select select "10"
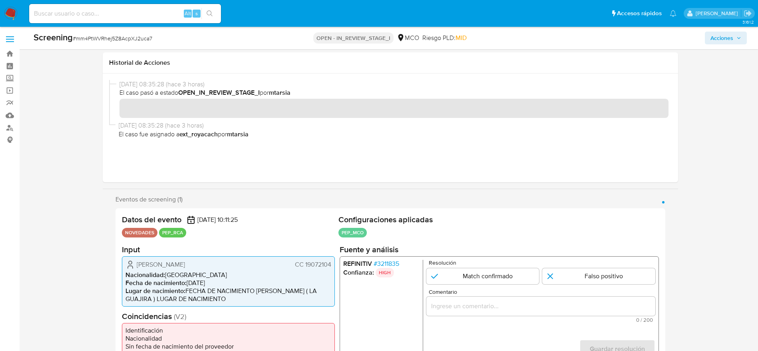
click at [114, 32] on div "Screening # mm4PtWVRhej5Z8AcpXJ2uca7" at bounding box center [151, 38] width 235 height 12
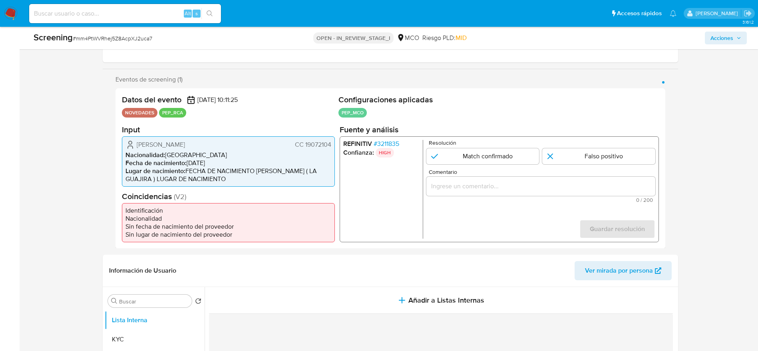
drag, startPoint x: 126, startPoint y: 141, endPoint x: 332, endPoint y: 145, distance: 205.9
click at [332, 145] on div "Gustavo Alberto Cotes Blanco CC 19072104 Nacionalidad : Colombia Fecha de nacim…" at bounding box center [228, 161] width 213 height 50
click at [383, 144] on span "# 3211835" at bounding box center [386, 143] width 26 height 8
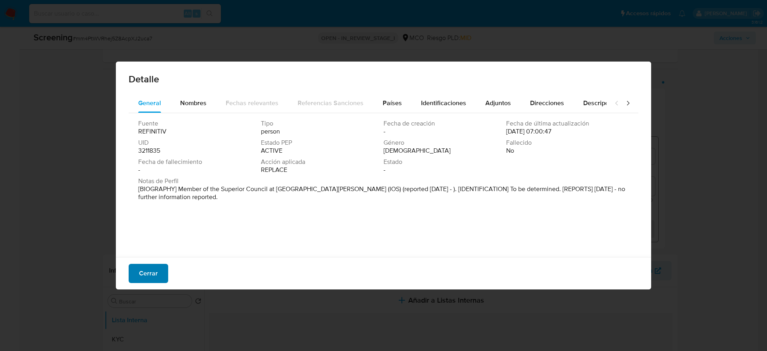
click at [144, 277] on span "Cerrar" at bounding box center [148, 274] width 19 height 18
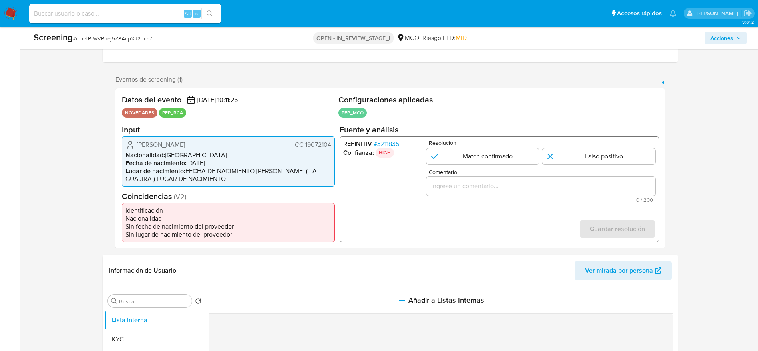
scroll to position [60, 0]
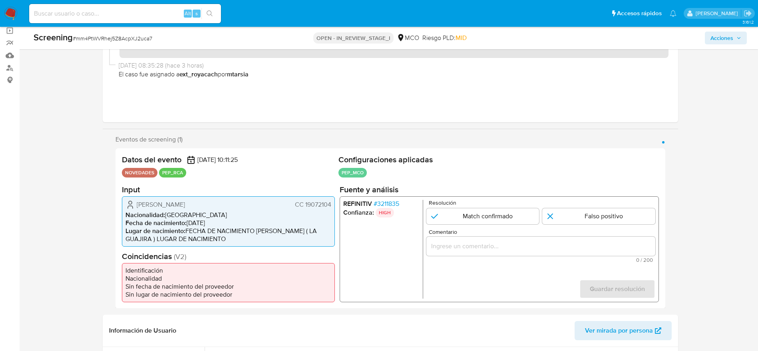
click at [519, 238] on div "1 de 1" at bounding box center [540, 245] width 229 height 19
click at [519, 243] on input "Comentario" at bounding box center [540, 246] width 229 height 10
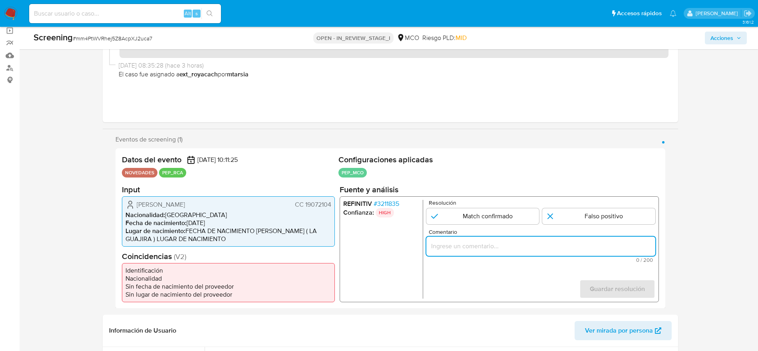
paste input "Caso generado sobre el usuario Gustavo Alberto Cotes Blanco. El titular de la c…"
type input "Caso generado sobre el usuario Gustavo Alberto Cotes Blanco. El titular de la c…"
click at [494, 217] on input "1 de 1" at bounding box center [482, 216] width 113 height 16
radio input "true"
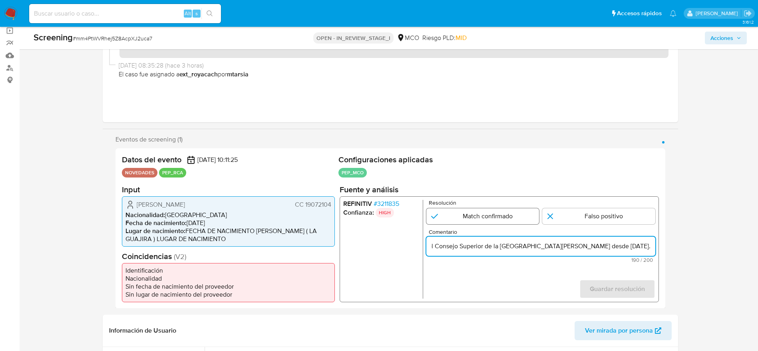
scroll to position [0, 0]
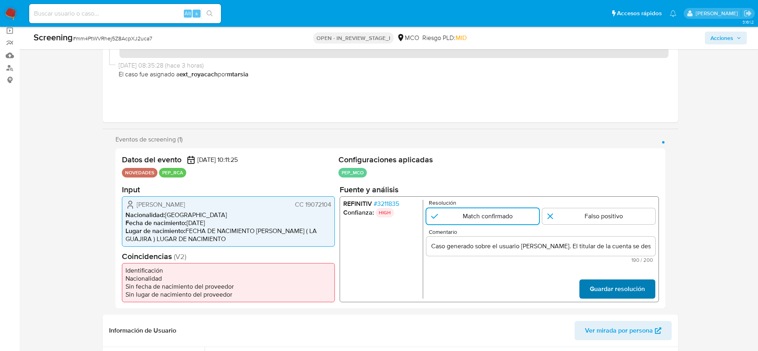
click at [628, 291] on span "Guardar resolución" at bounding box center [617, 289] width 55 height 18
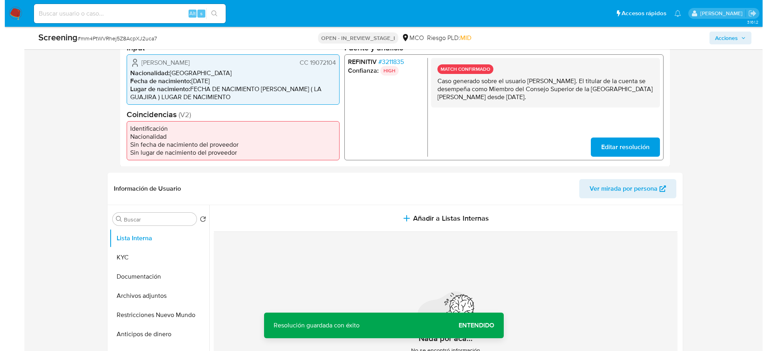
scroll to position [300, 0]
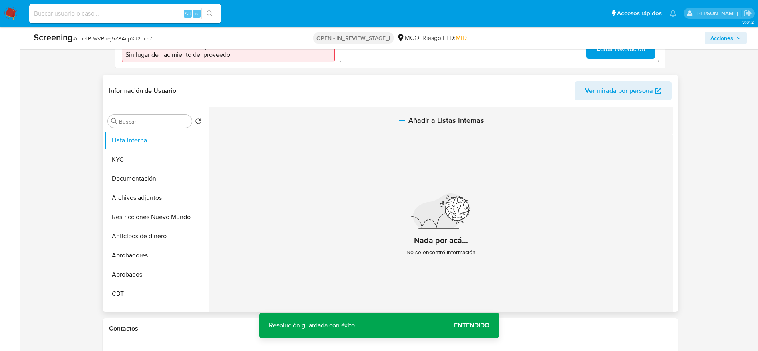
click at [345, 120] on button "Añadir a Listas Internas" at bounding box center [441, 120] width 464 height 27
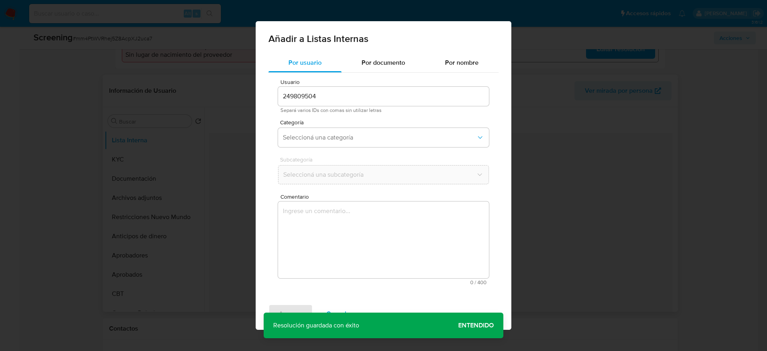
click at [338, 222] on textarea "Comentario" at bounding box center [383, 239] width 211 height 77
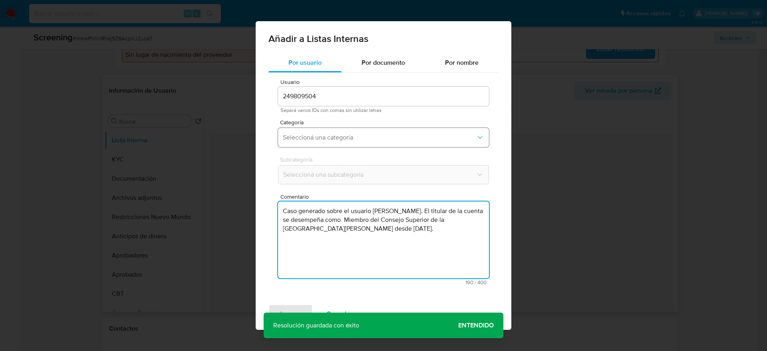
type textarea "Caso generado sobre el usuario Gustavo Alberto Cotes Blanco. El titular de la c…"
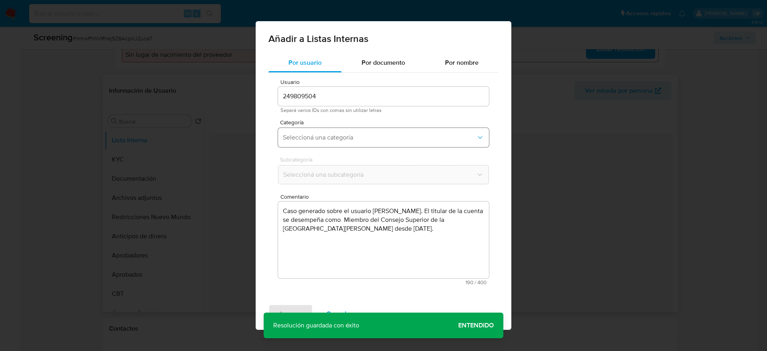
click at [349, 141] on span "Seleccioná una categoría" at bounding box center [379, 137] width 193 height 8
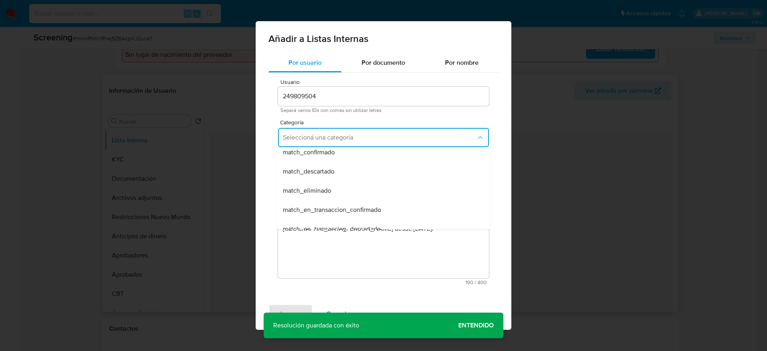
scroll to position [0, 0]
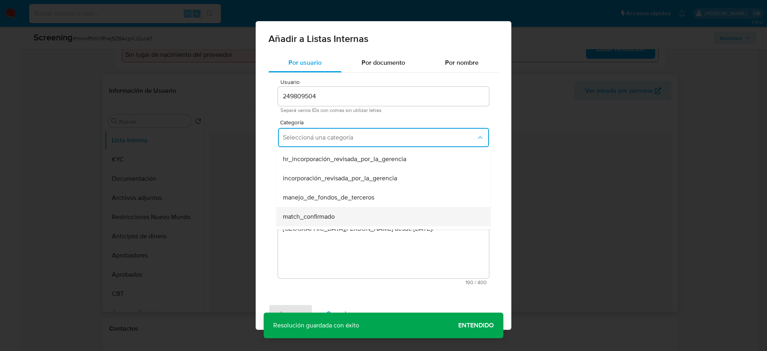
click at [333, 213] on span "match_confirmado" at bounding box center [309, 217] width 52 height 8
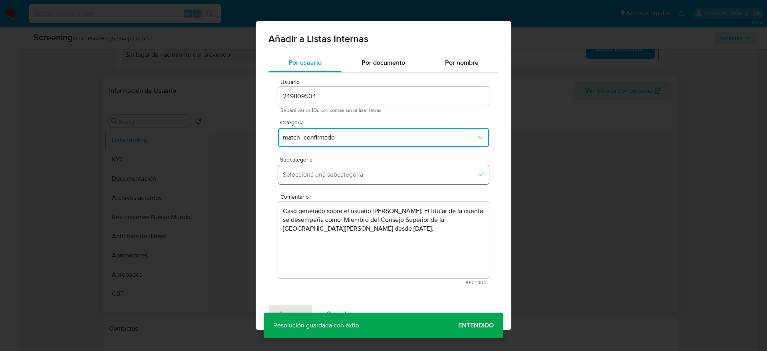
click at [343, 172] on span "Seleccioná una subcategoría" at bounding box center [379, 175] width 193 height 8
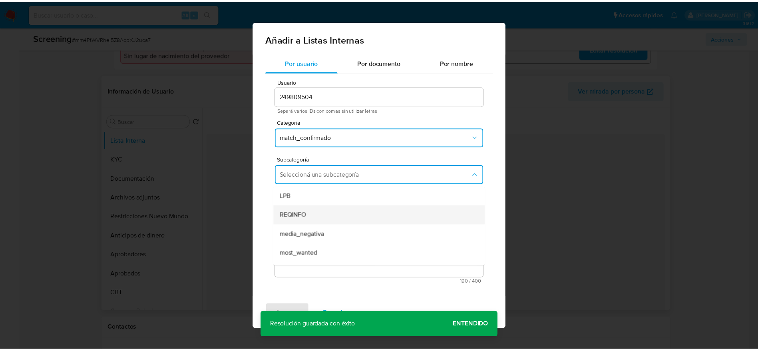
scroll to position [54, 0]
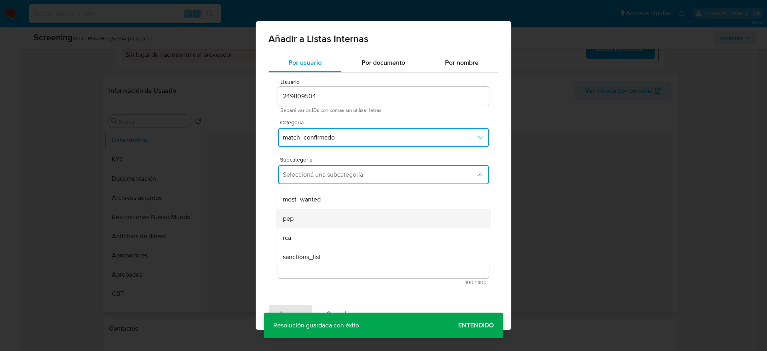
click at [315, 213] on div "pep" at bounding box center [381, 218] width 197 height 19
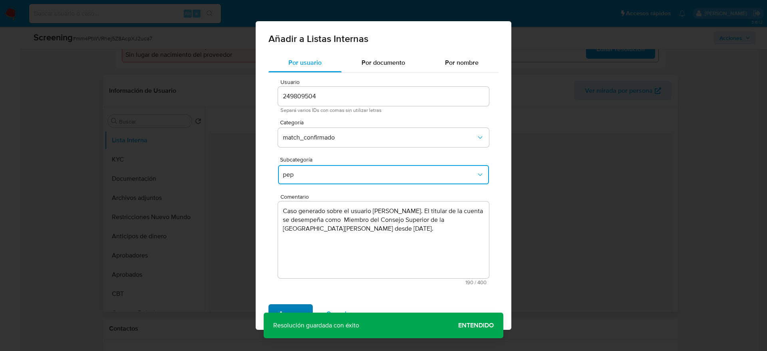
click at [301, 307] on span "Agregar" at bounding box center [291, 314] width 24 height 18
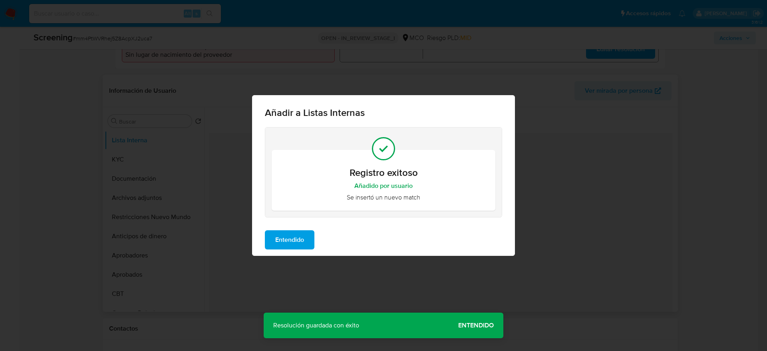
click at [285, 235] on span "Entendido" at bounding box center [289, 240] width 29 height 18
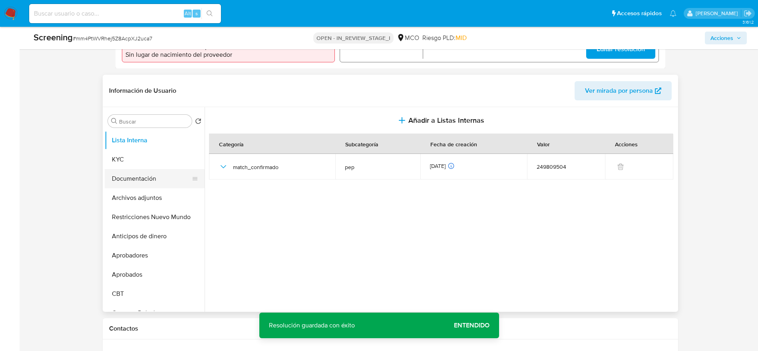
click at [135, 180] on button "Documentación" at bounding box center [152, 178] width 94 height 19
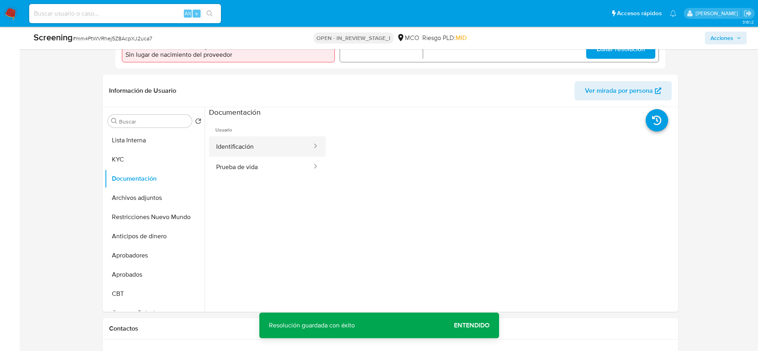
click at [282, 149] on button "Identificación" at bounding box center [261, 146] width 104 height 20
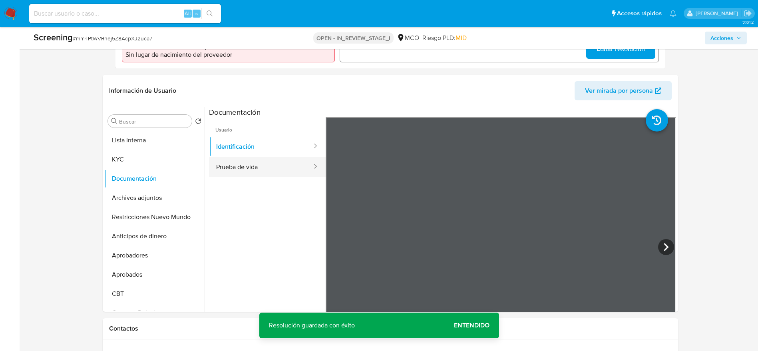
click at [273, 171] on button "Prueba de vida" at bounding box center [261, 167] width 104 height 20
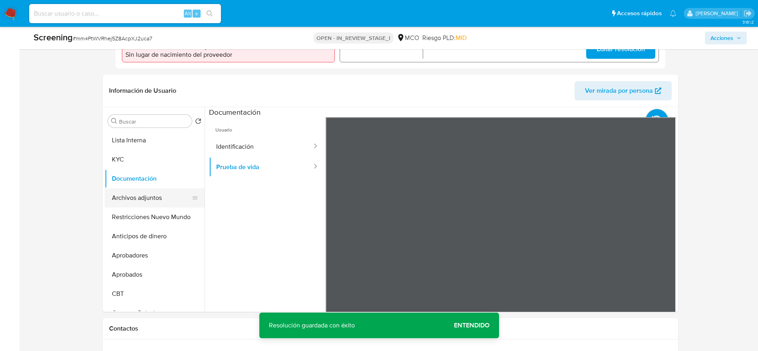
click at [179, 188] on button "Archivos adjuntos" at bounding box center [152, 197] width 94 height 19
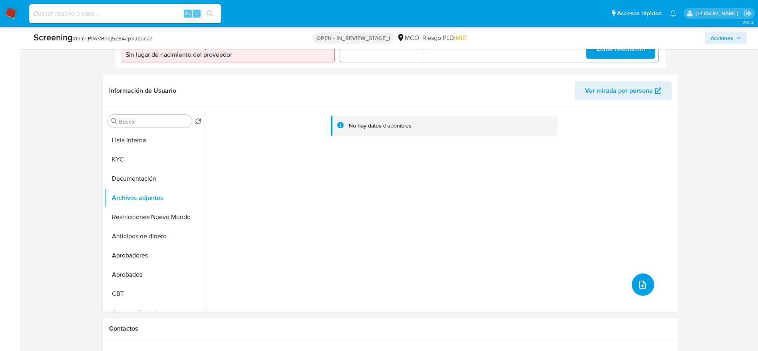
click at [644, 285] on span "upload-file" at bounding box center [643, 285] width 10 height 10
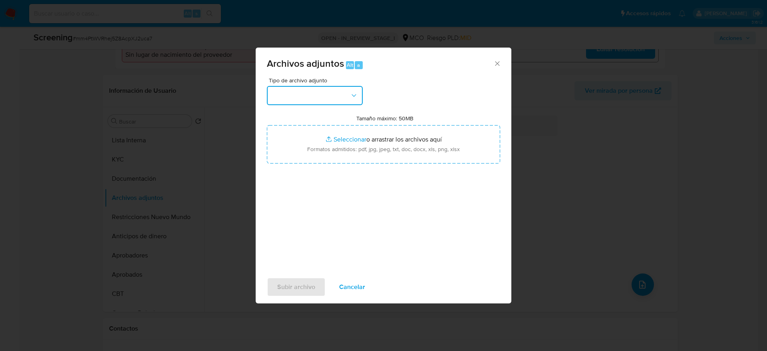
click at [320, 98] on button "button" at bounding box center [315, 95] width 96 height 19
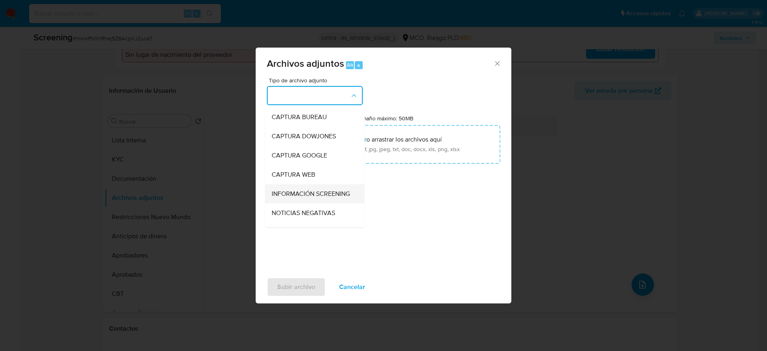
click at [313, 190] on span "INFORMACIÓN SCREENING" at bounding box center [311, 194] width 78 height 8
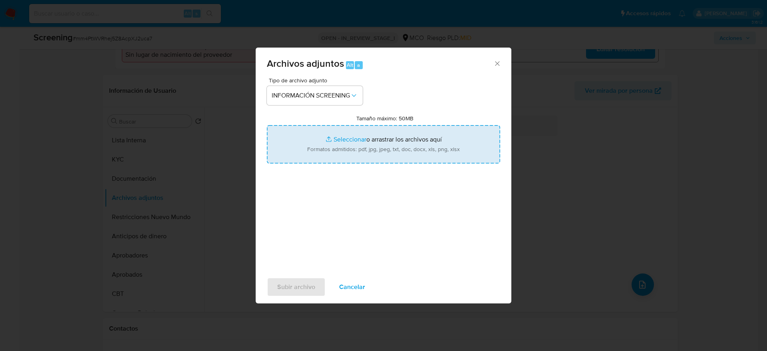
click at [334, 133] on input "Tamaño máximo: 50MB Seleccionar archivos" at bounding box center [383, 144] width 233 height 38
type input "C:\fakepath\_Gustavo Alberto Cotes Blanco_ - Buscar con Google.pdf"
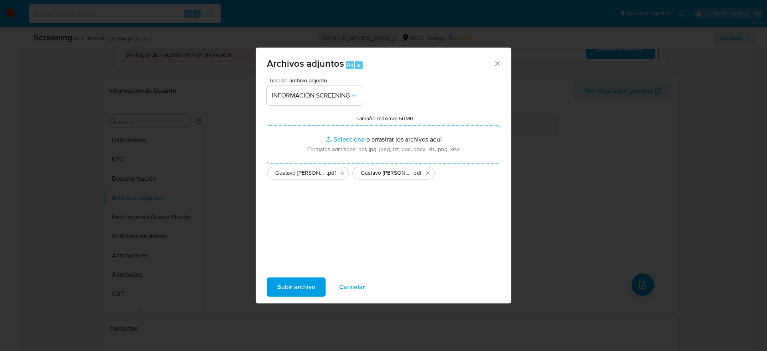
click at [269, 304] on div "Archivos adjuntos Alt a Tipo de archivo adjunto INFORMACIÓN SCREENING Tamaño má…" at bounding box center [383, 175] width 767 height 351
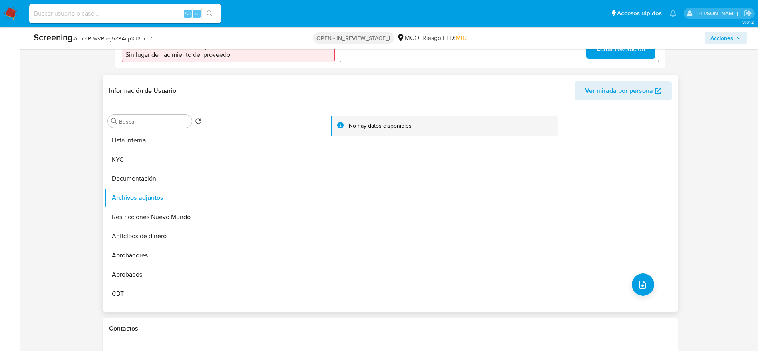
click at [268, 294] on div "No hay datos disponibles" at bounding box center [441, 209] width 472 height 205
click at [651, 279] on div "No hay datos disponibles" at bounding box center [441, 209] width 472 height 205
click at [646, 279] on button "upload-file" at bounding box center [643, 284] width 22 height 22
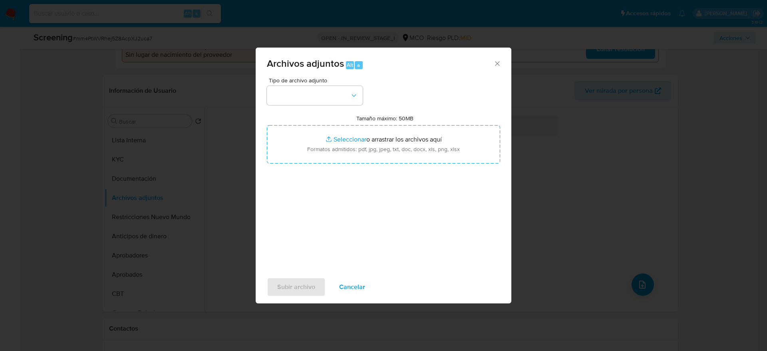
click at [319, 84] on div "Tipo de archivo adjunto" at bounding box center [315, 92] width 96 height 28
click at [319, 92] on button "button" at bounding box center [315, 95] width 96 height 19
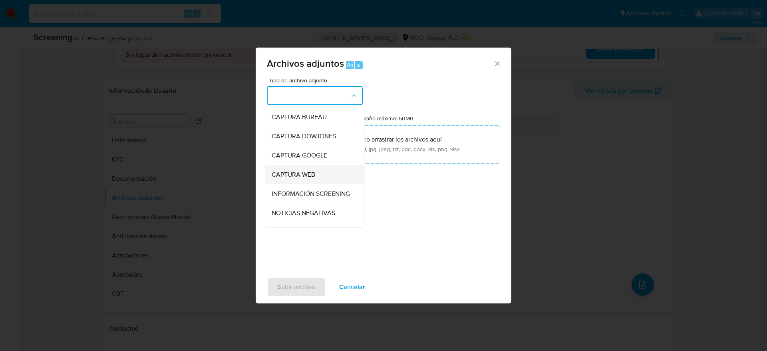
click at [328, 183] on div "CAPTURA WEB" at bounding box center [313, 174] width 82 height 19
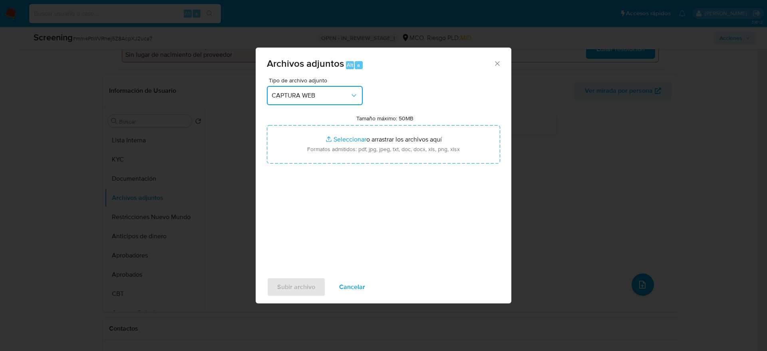
click at [334, 94] on span "CAPTURA WEB" at bounding box center [311, 96] width 78 height 8
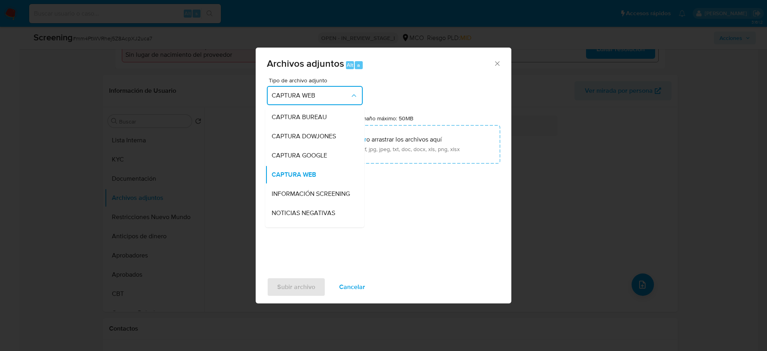
click at [313, 198] on span "INFORMACIÓN SCREENING" at bounding box center [311, 194] width 78 height 8
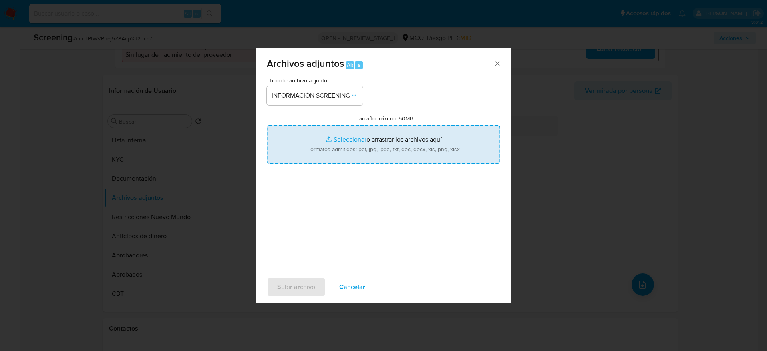
click at [314, 157] on input "Tamaño máximo: 50MB Seleccionar archivos" at bounding box center [383, 144] width 233 height 38
type input "C:\fakepath\_Gustavo Alberto Cotes Blanco_ - Buscar con Google.pdf"
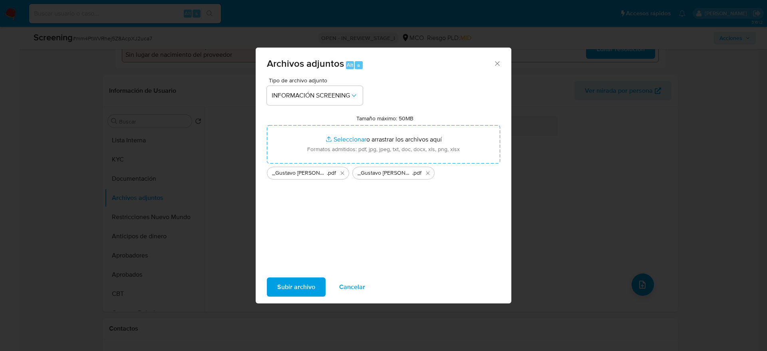
click at [319, 279] on button "Subir archivo" at bounding box center [296, 286] width 59 height 19
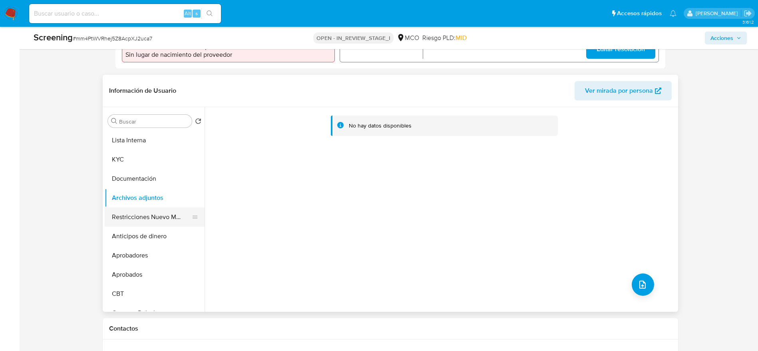
click at [186, 213] on button "Restricciones Nuevo Mundo" at bounding box center [152, 216] width 94 height 19
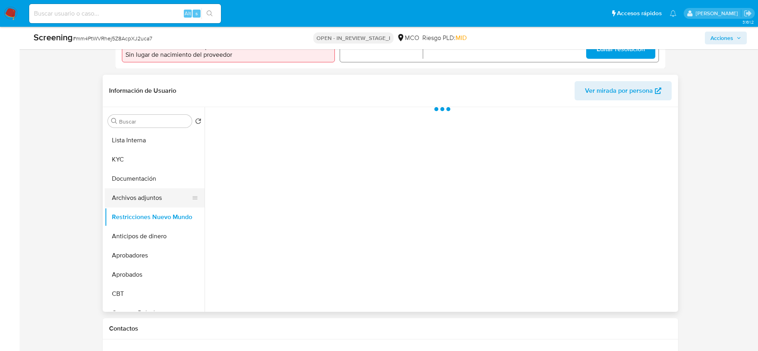
click at [172, 199] on button "Archivos adjuntos" at bounding box center [152, 197] width 94 height 19
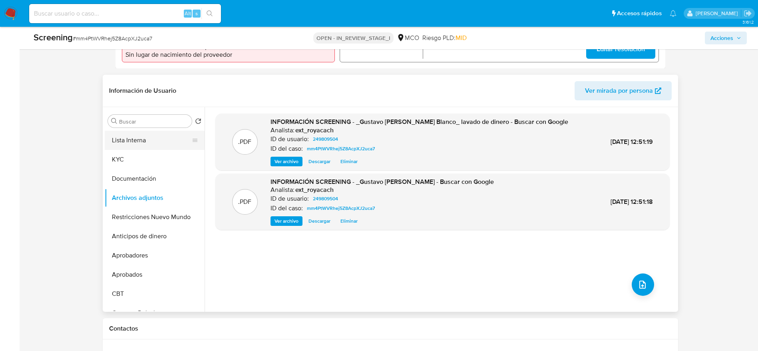
click at [140, 146] on button "Lista Interna" at bounding box center [152, 140] width 94 height 19
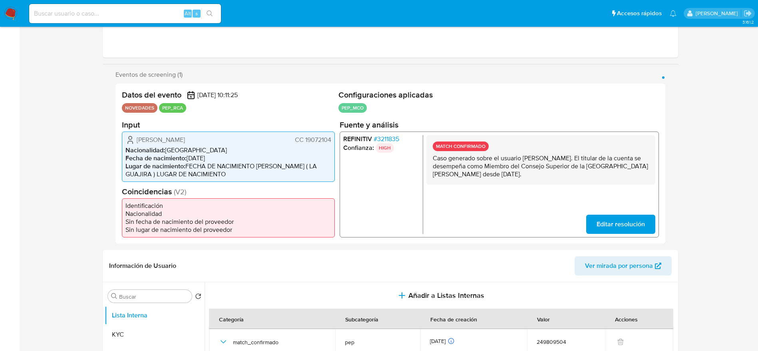
scroll to position [0, 0]
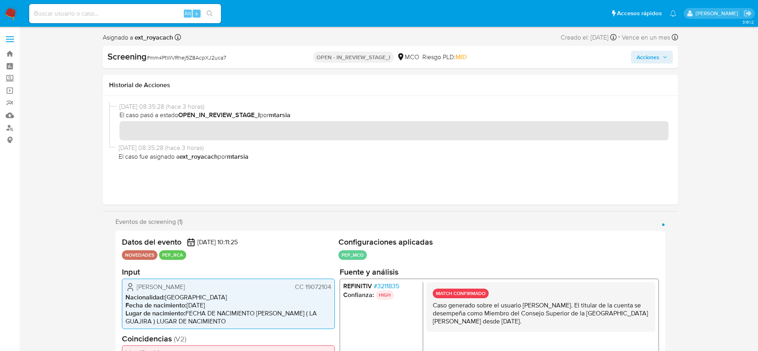
click at [645, 62] on span "Acciones" at bounding box center [648, 57] width 23 height 13
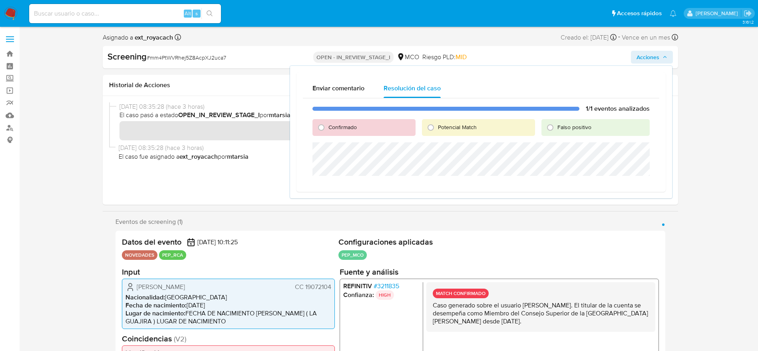
drag, startPoint x: 318, startPoint y: 122, endPoint x: 318, endPoint y: 134, distance: 11.6
click at [318, 123] on input "Confirmado" at bounding box center [321, 127] width 13 height 13
radio input "true"
drag, startPoint x: 318, startPoint y: 134, endPoint x: 318, endPoint y: 141, distance: 7.6
click at [318, 137] on div "1/1 eventos analizados Confirmado Potencial Match Falso positivo Cerrar Caso" at bounding box center [481, 148] width 357 height 100
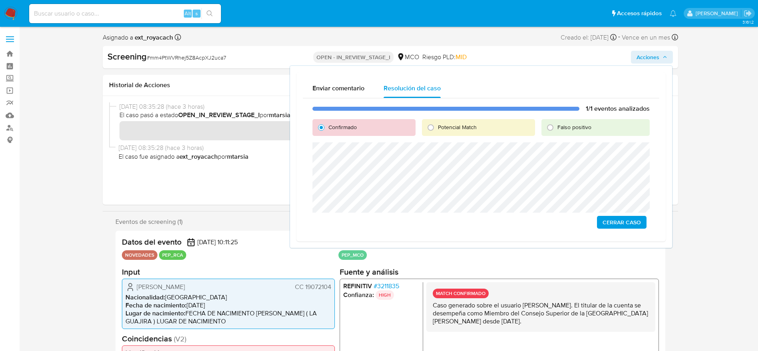
click at [630, 233] on div "1/1 eventos analizados Confirmado Potencial Match Falso positivo Cerrar Caso" at bounding box center [481, 166] width 357 height 137
click at [631, 223] on span "Cerrar Caso" at bounding box center [622, 222] width 38 height 11
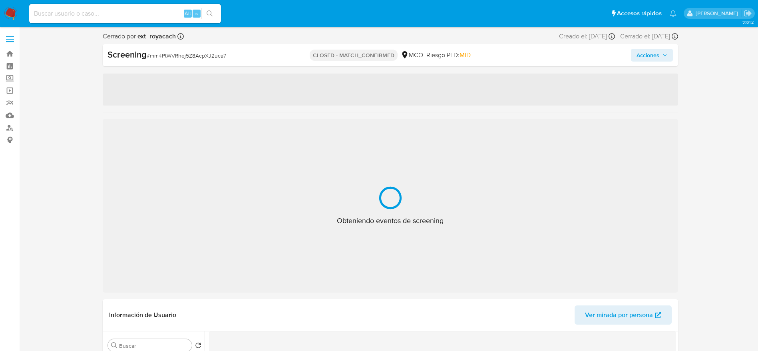
select select "10"
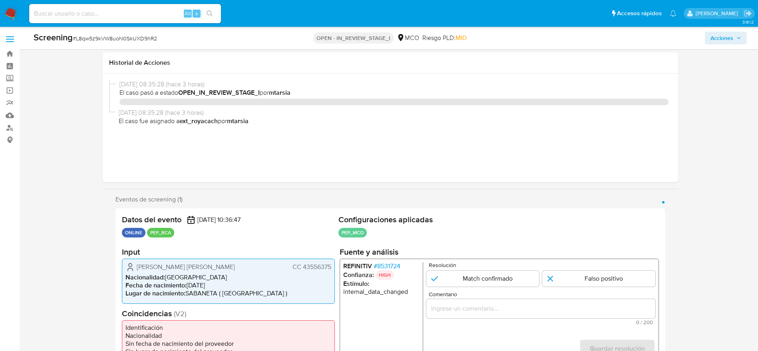
select select "10"
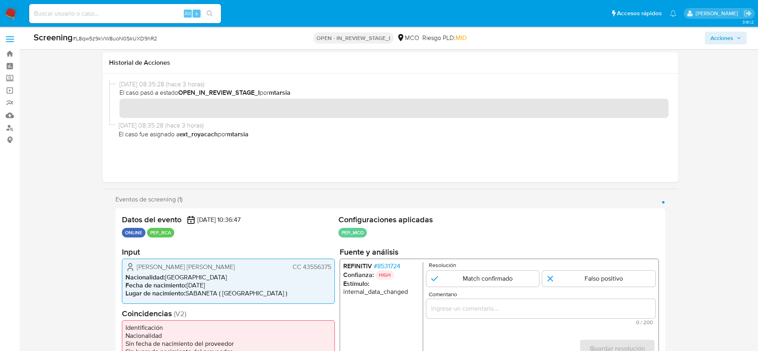
scroll to position [60, 0]
